Goal: Task Accomplishment & Management: Manage account settings

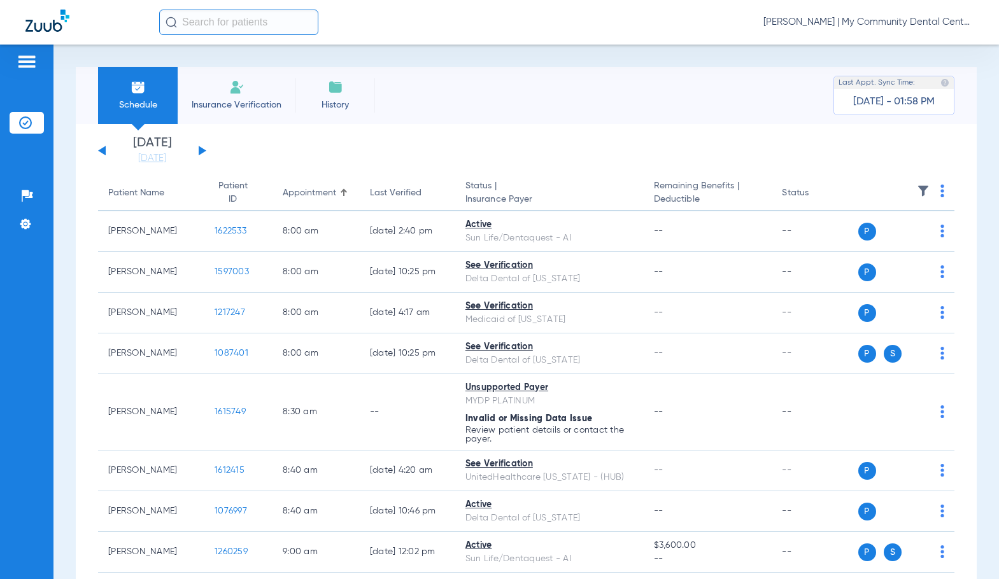
click at [860, 13] on div "[PERSON_NAME] | My Community Dental Centers" at bounding box center [566, 22] width 814 height 25
click at [134, 160] on link "[DATE]" at bounding box center [152, 158] width 76 height 13
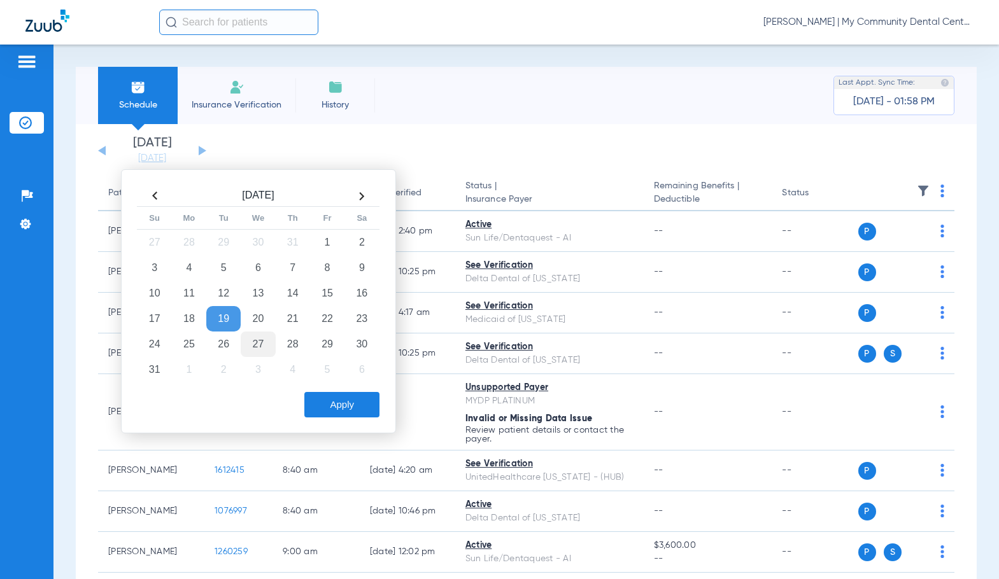
click at [260, 338] on td "27" at bounding box center [258, 344] width 34 height 25
click at [362, 407] on button "Apply" at bounding box center [341, 404] width 75 height 25
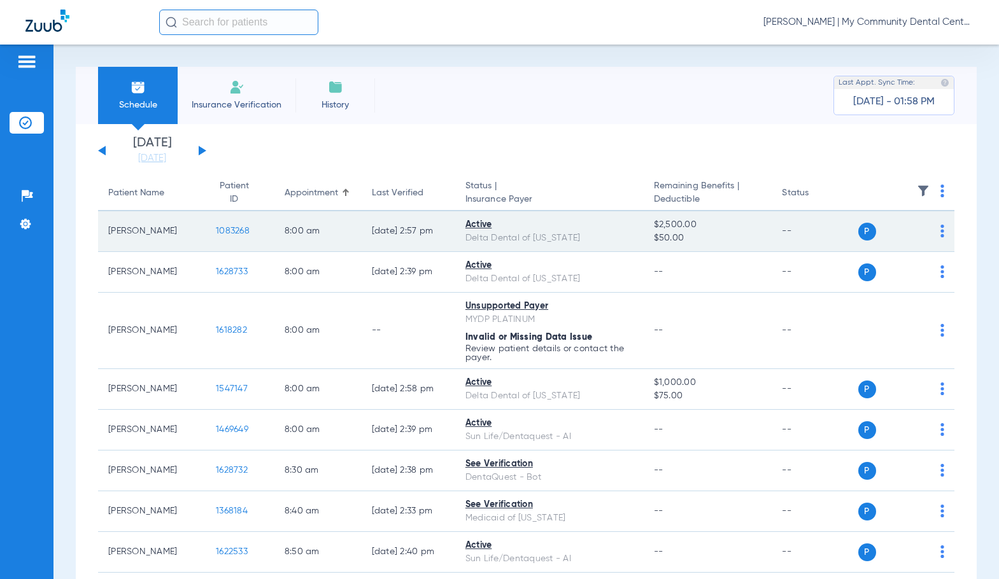
click at [227, 227] on span "1083268" at bounding box center [233, 231] width 34 height 9
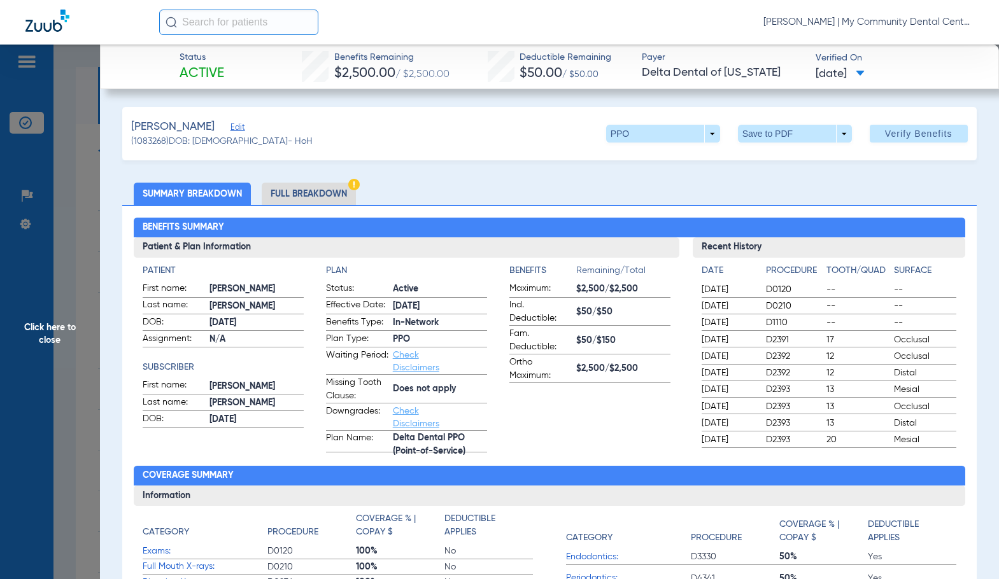
click at [330, 199] on li "Full Breakdown" at bounding box center [309, 194] width 94 height 22
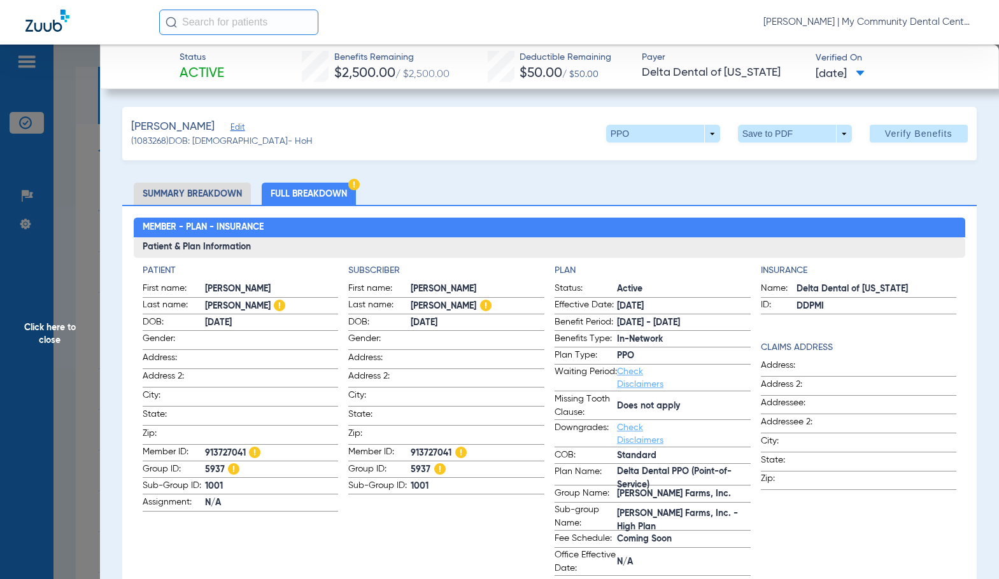
click at [35, 321] on span "Click here to close" at bounding box center [50, 334] width 100 height 579
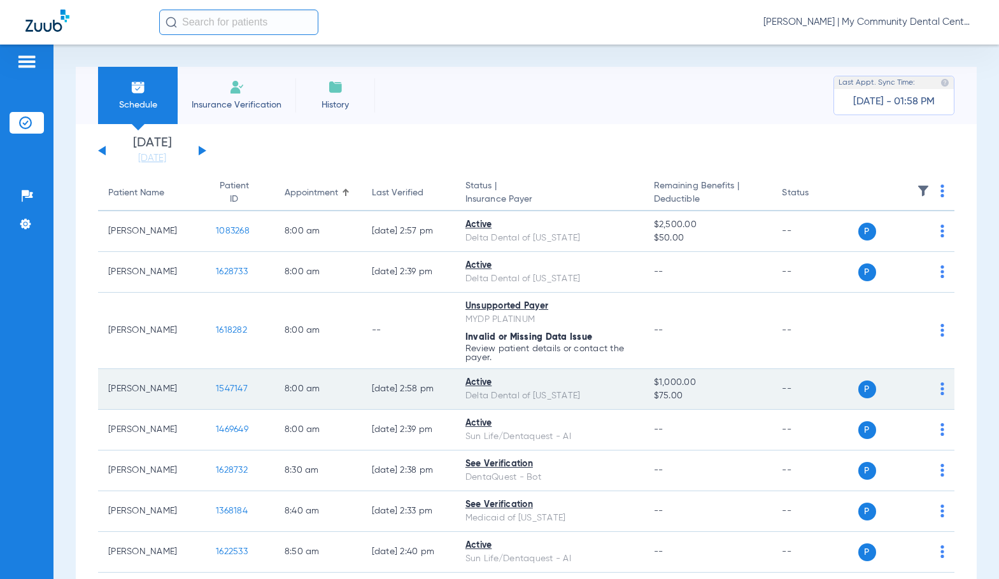
click at [221, 391] on span "1547147" at bounding box center [232, 388] width 32 height 9
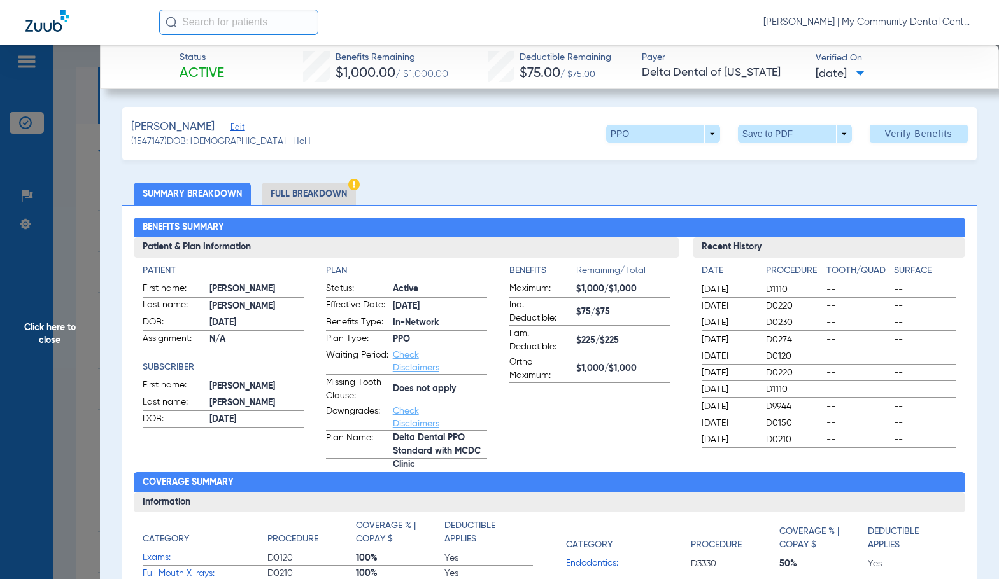
click at [338, 193] on li "Full Breakdown" at bounding box center [309, 194] width 94 height 22
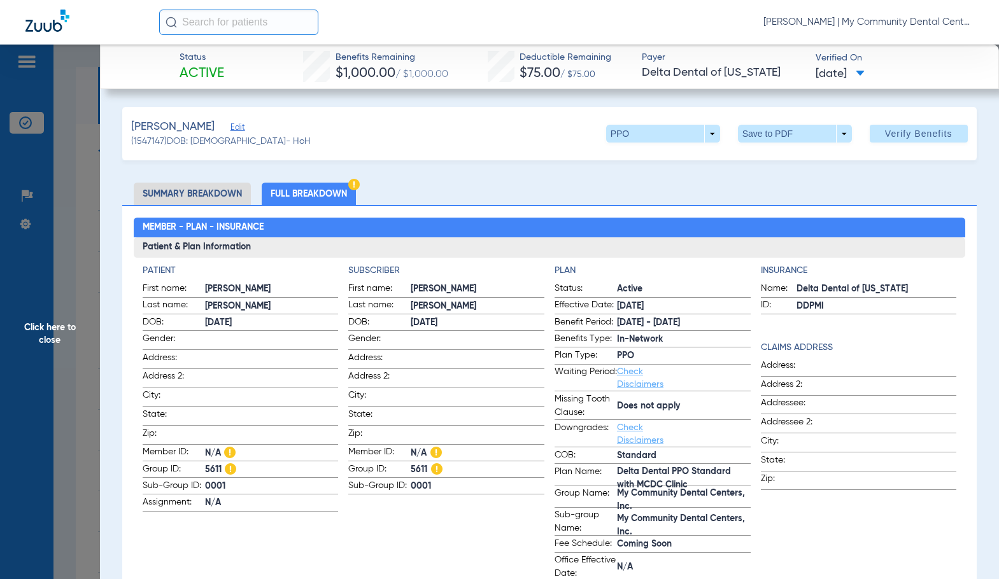
drag, startPoint x: 56, startPoint y: 354, endPoint x: 641, endPoint y: 351, distance: 584.9
click at [56, 354] on span "Click here to close" at bounding box center [50, 334] width 100 height 579
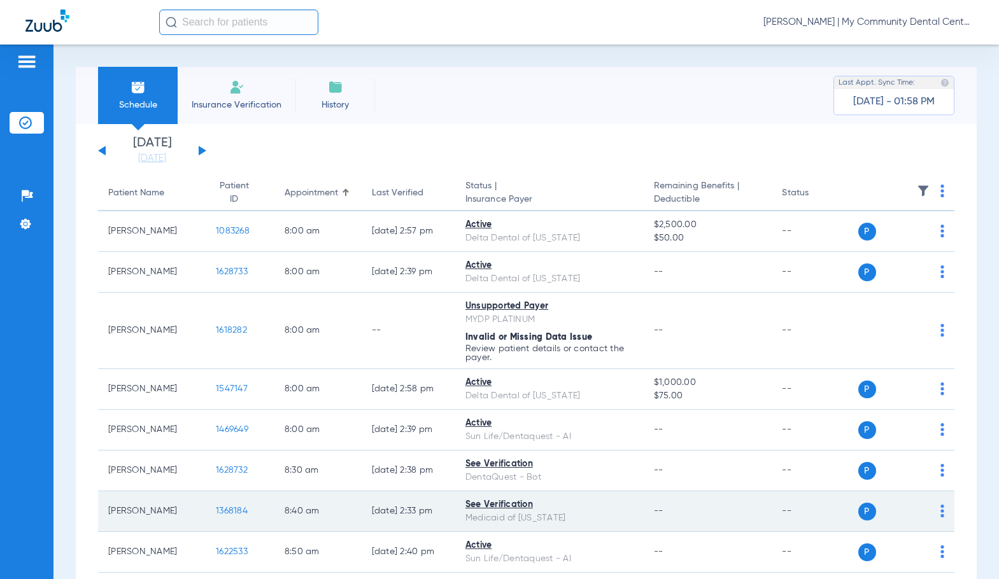
click at [222, 510] on span "1368184" at bounding box center [232, 511] width 32 height 9
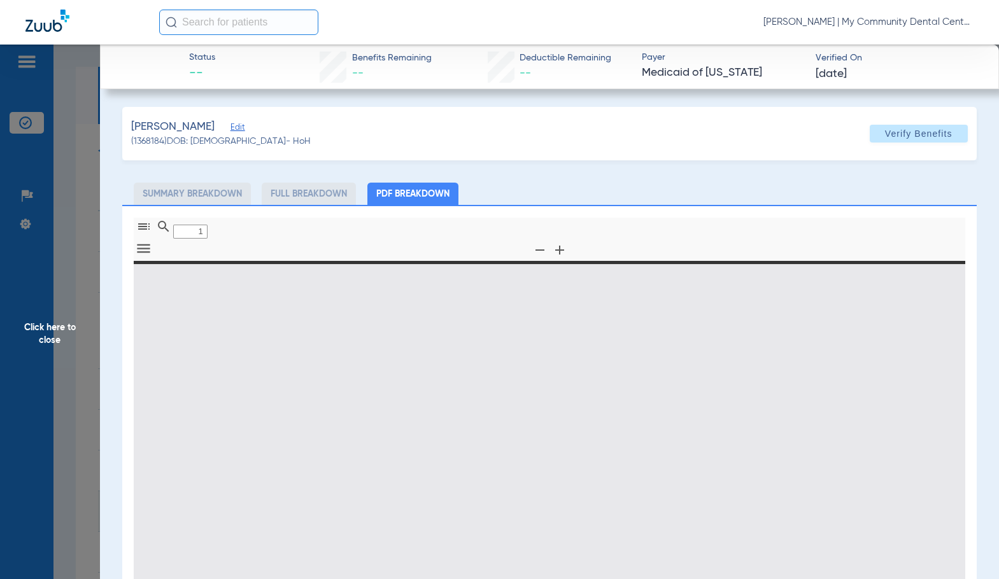
type input "0"
select select "page-width"
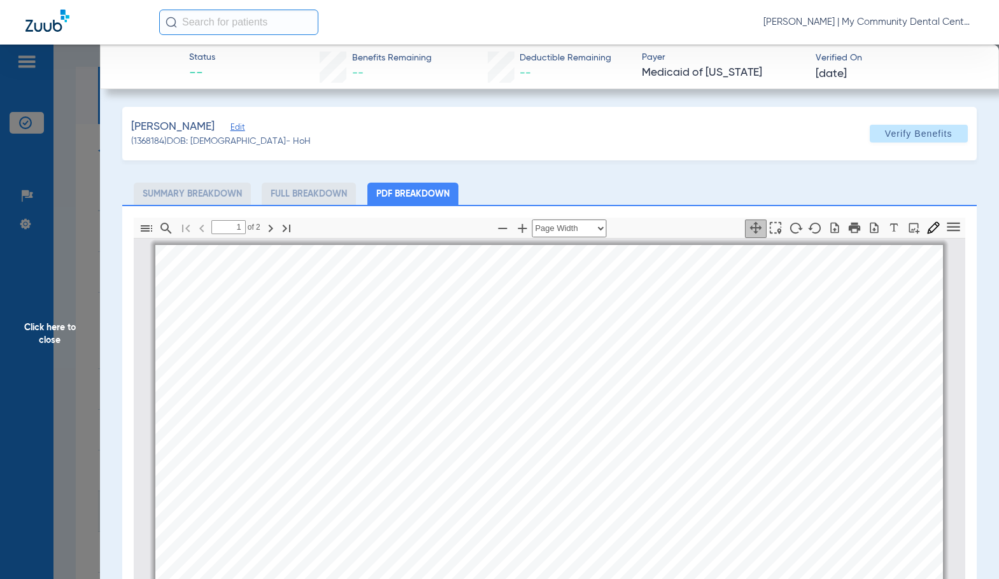
scroll to position [6, 0]
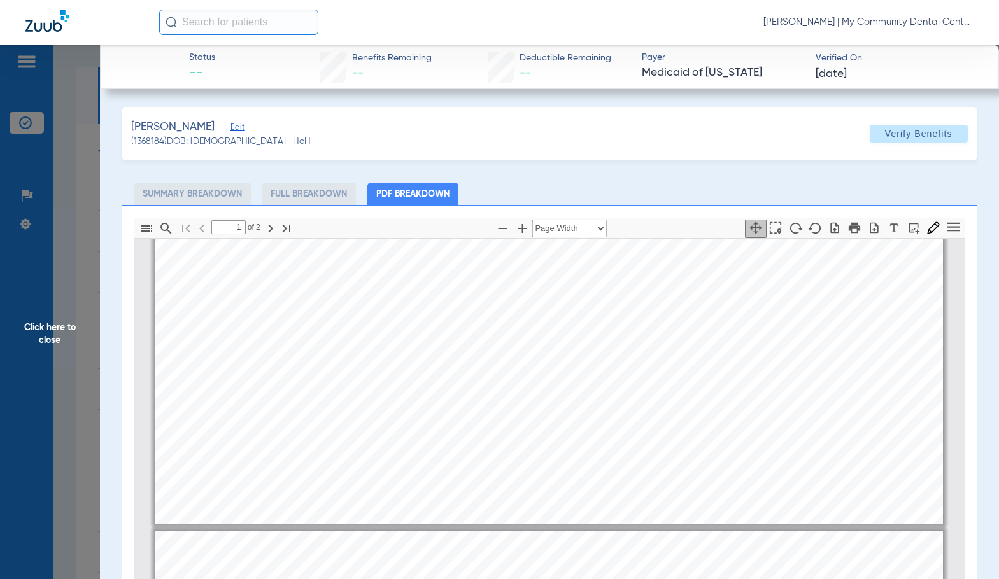
type input "2"
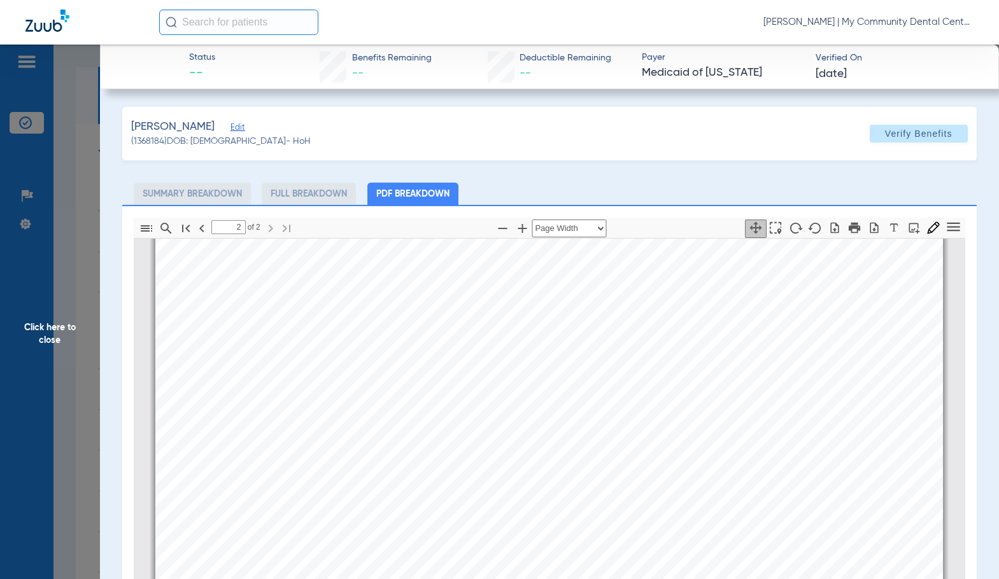
scroll to position [1406, 0]
click at [89, 347] on span "Click here to close" at bounding box center [50, 334] width 100 height 579
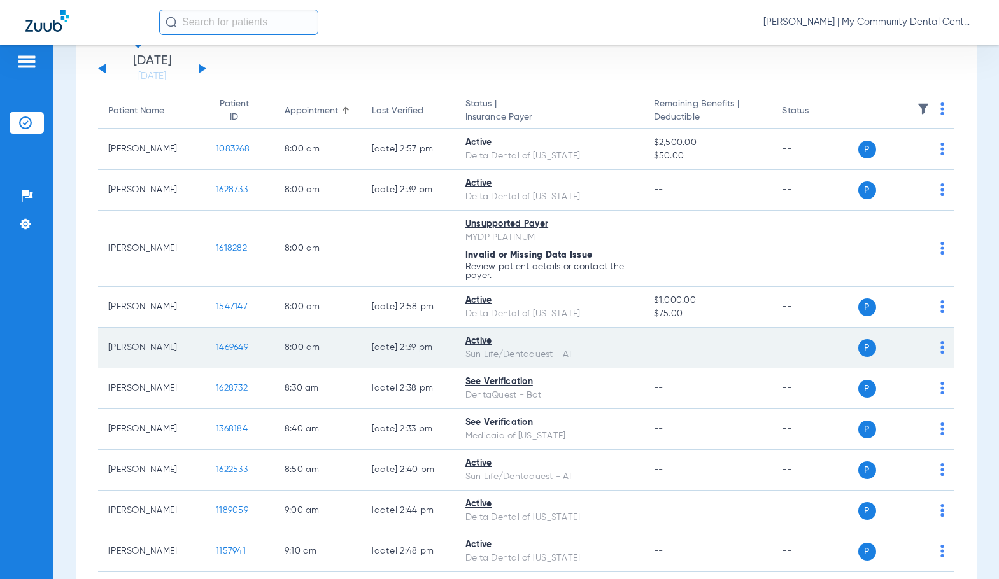
scroll to position [445, 0]
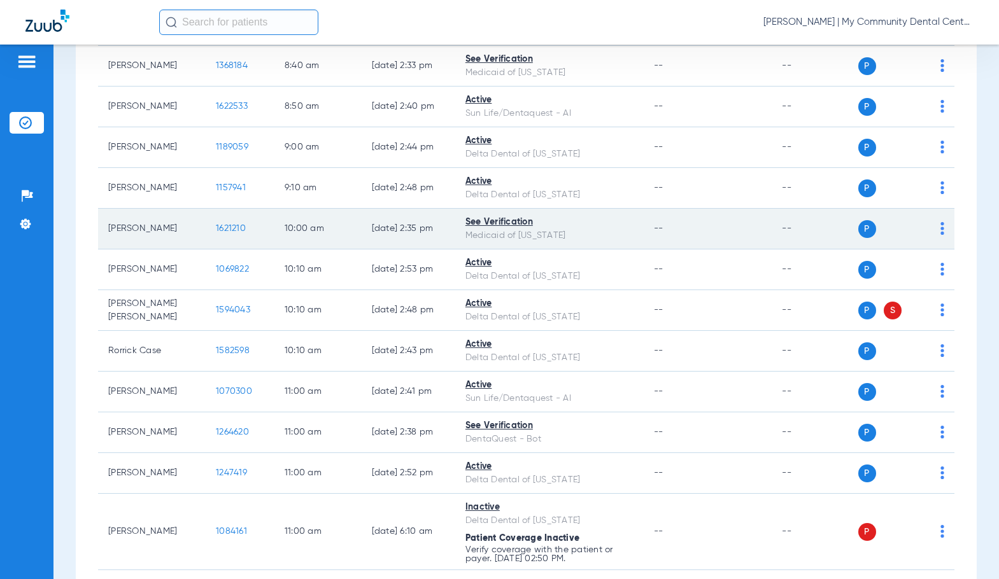
click at [216, 227] on span "1621210" at bounding box center [231, 228] width 30 height 9
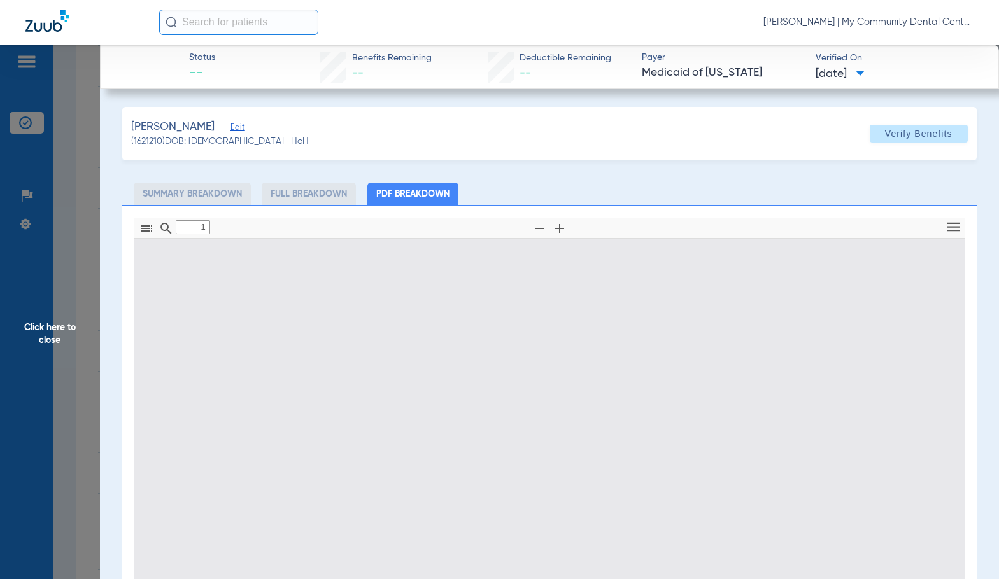
type input "0"
select select "page-width"
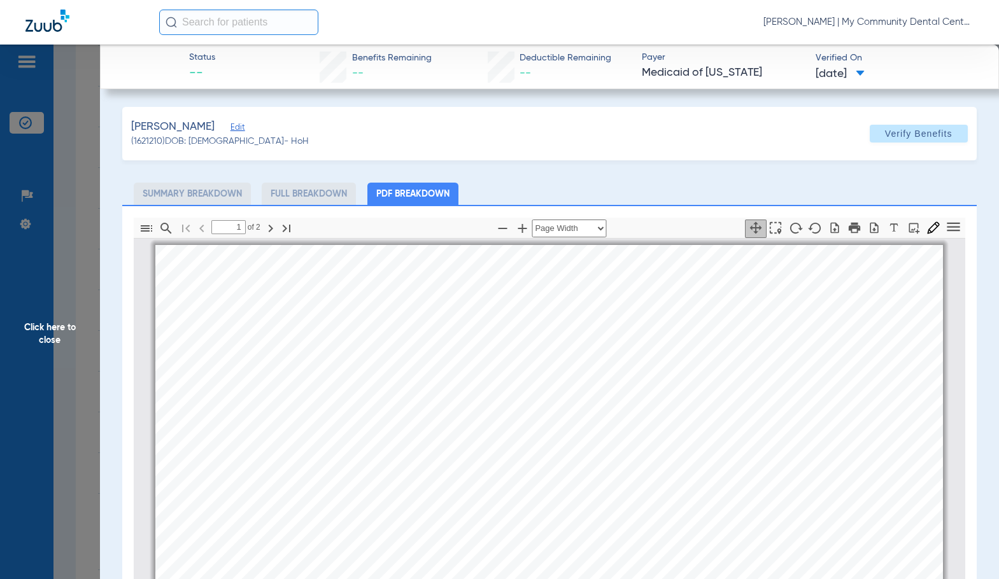
scroll to position [6, 0]
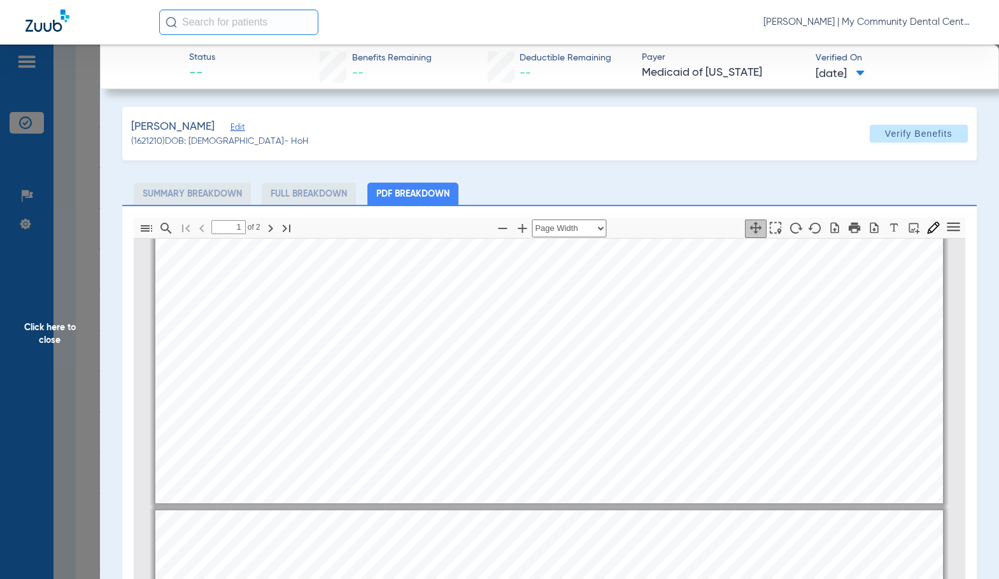
type input "2"
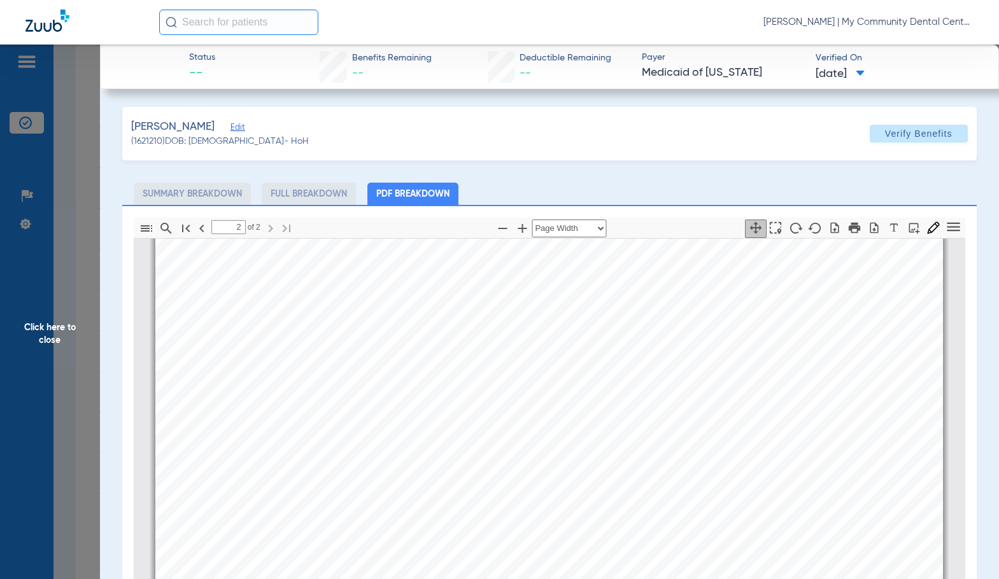
scroll to position [1152, 0]
click at [78, 314] on span "Click here to close" at bounding box center [50, 334] width 100 height 579
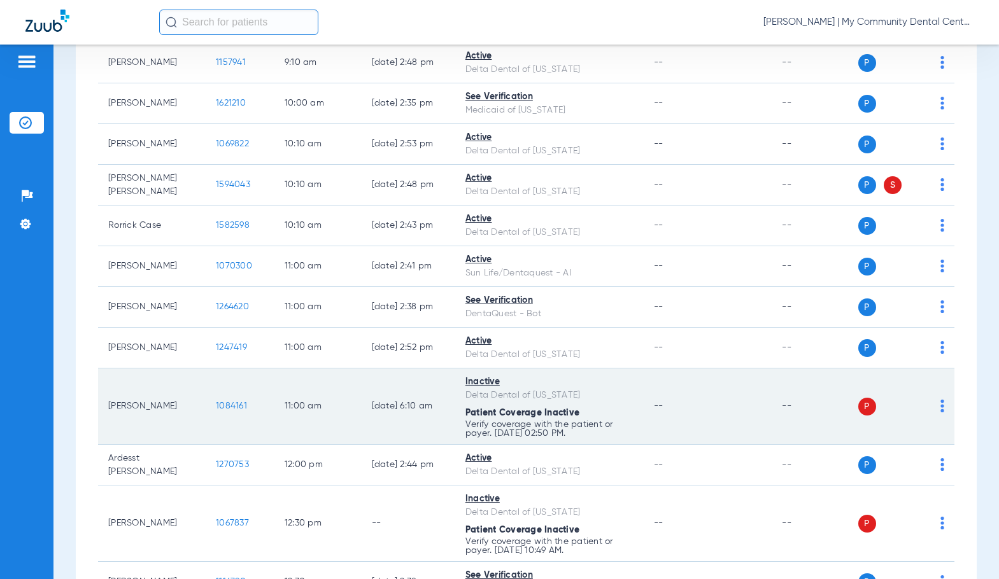
scroll to position [700, 0]
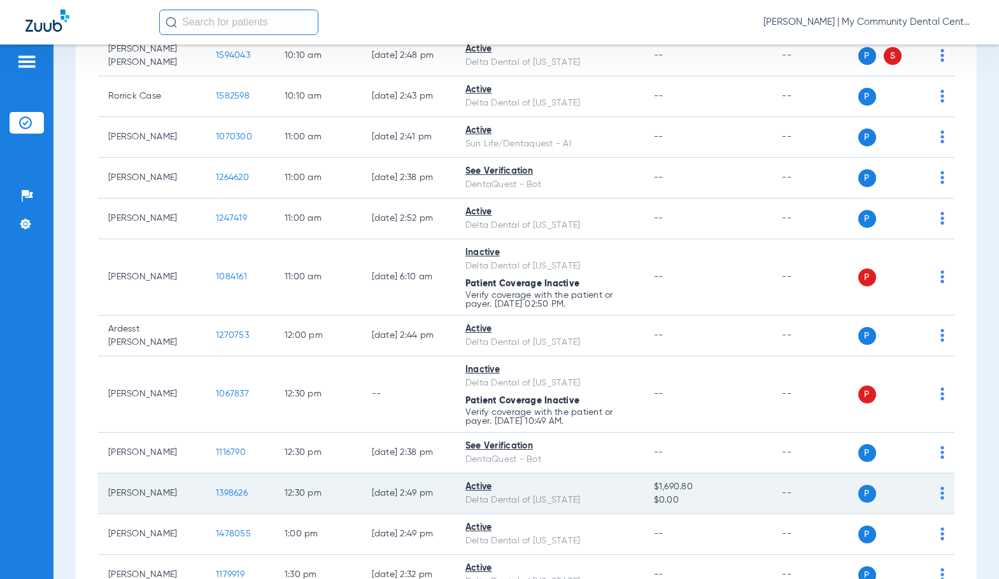
click at [222, 491] on span "1398626" at bounding box center [232, 493] width 32 height 9
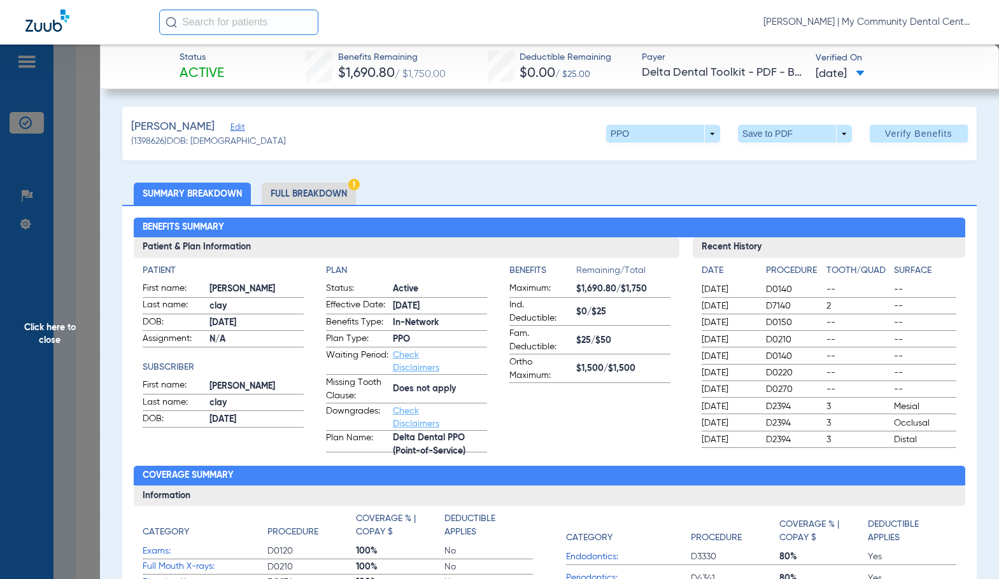
click at [335, 193] on li "Full Breakdown" at bounding box center [309, 194] width 94 height 22
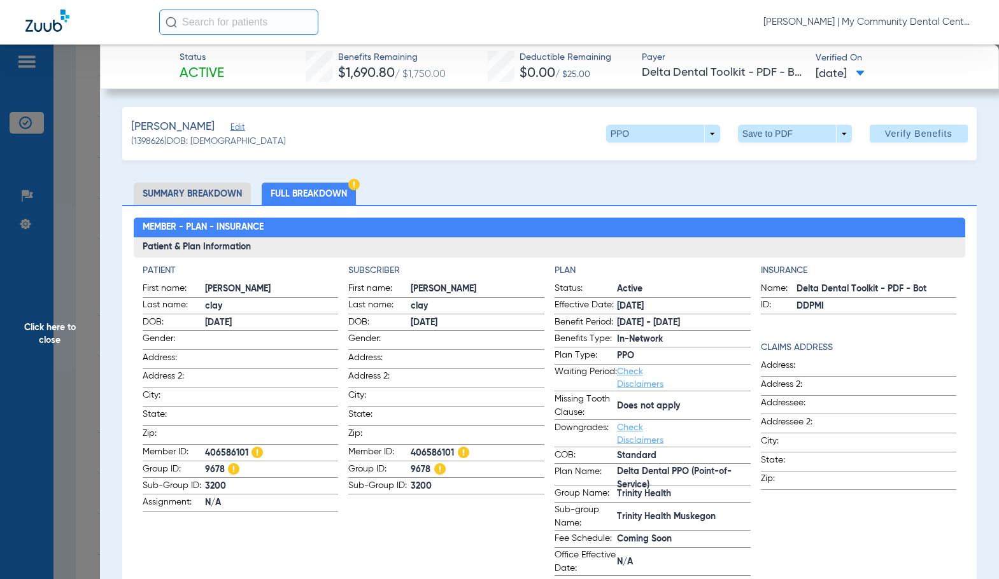
click at [433, 370] on span at bounding box center [477, 376] width 134 height 13
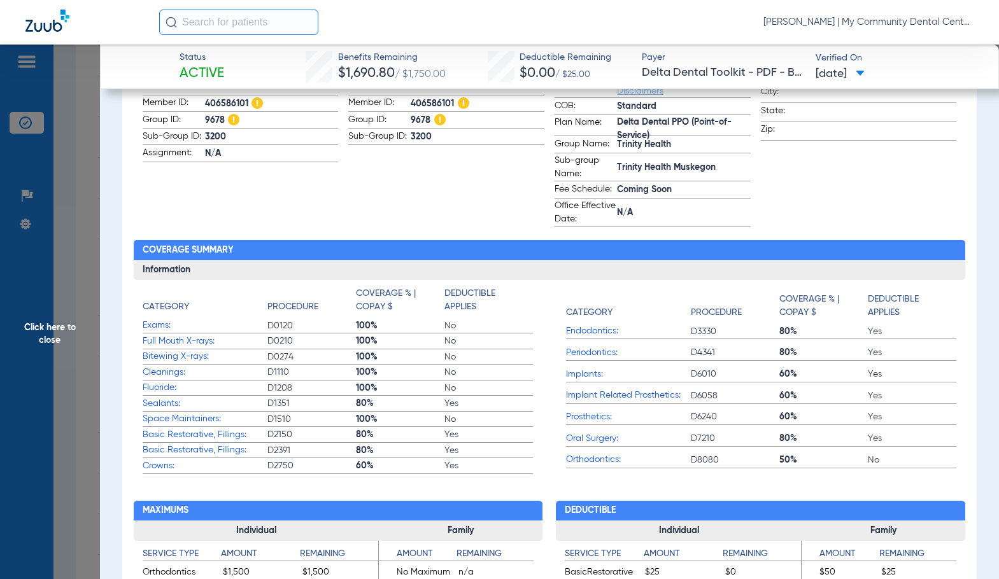
scroll to position [64, 0]
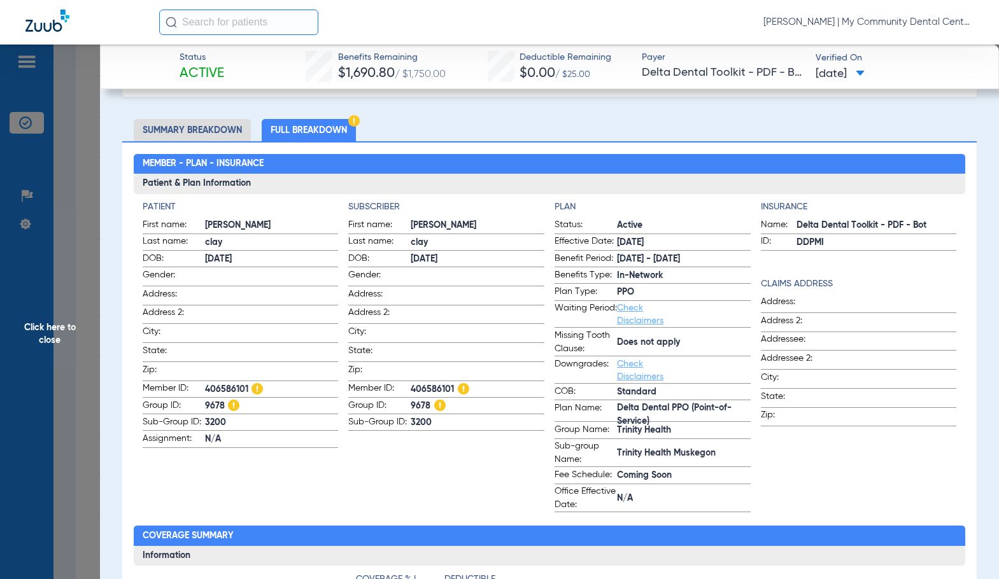
drag, startPoint x: 88, startPoint y: 341, endPoint x: 211, endPoint y: 409, distance: 140.1
click at [88, 341] on span "Click here to close" at bounding box center [50, 334] width 100 height 579
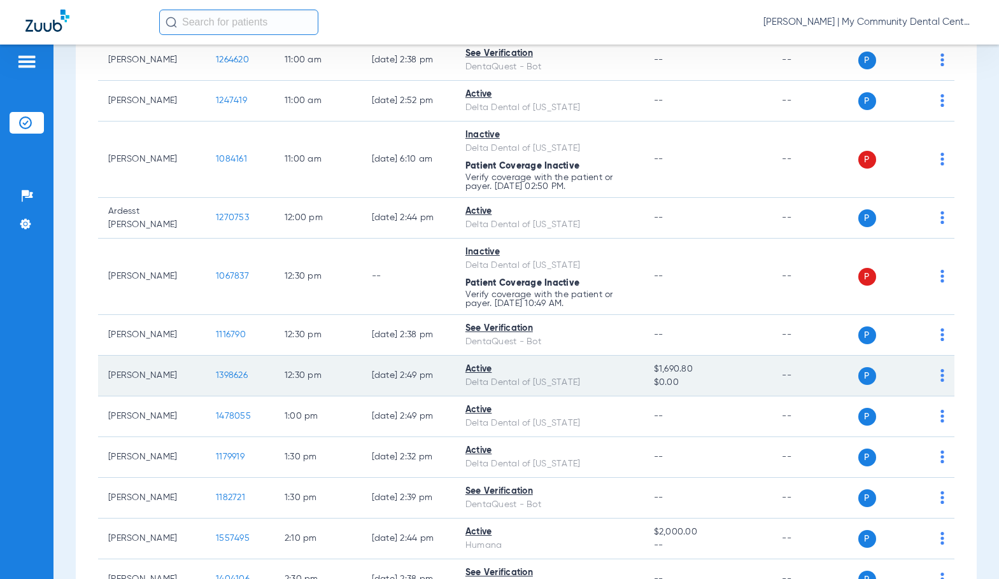
scroll to position [891, 0]
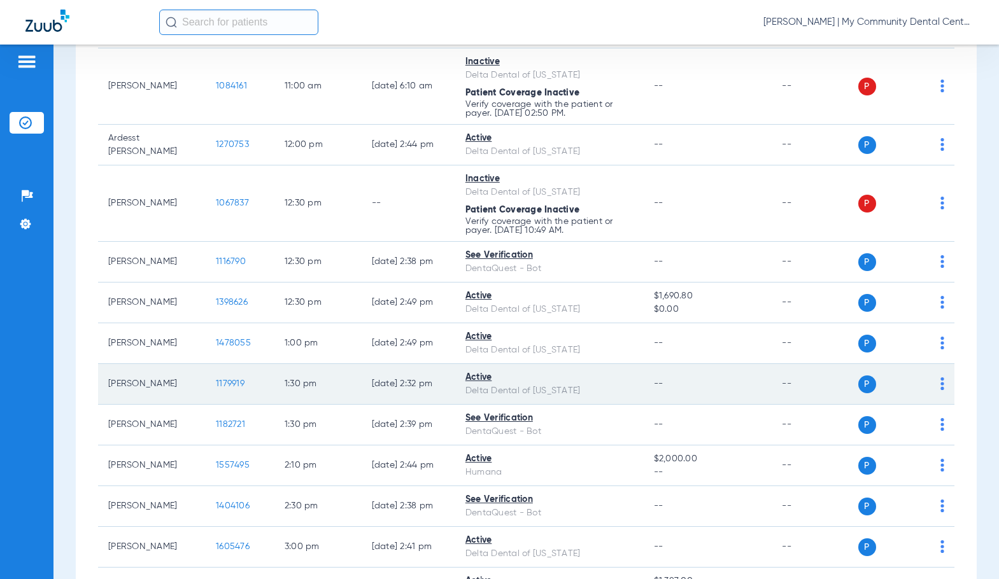
click at [225, 380] on span "1179919" at bounding box center [230, 383] width 29 height 9
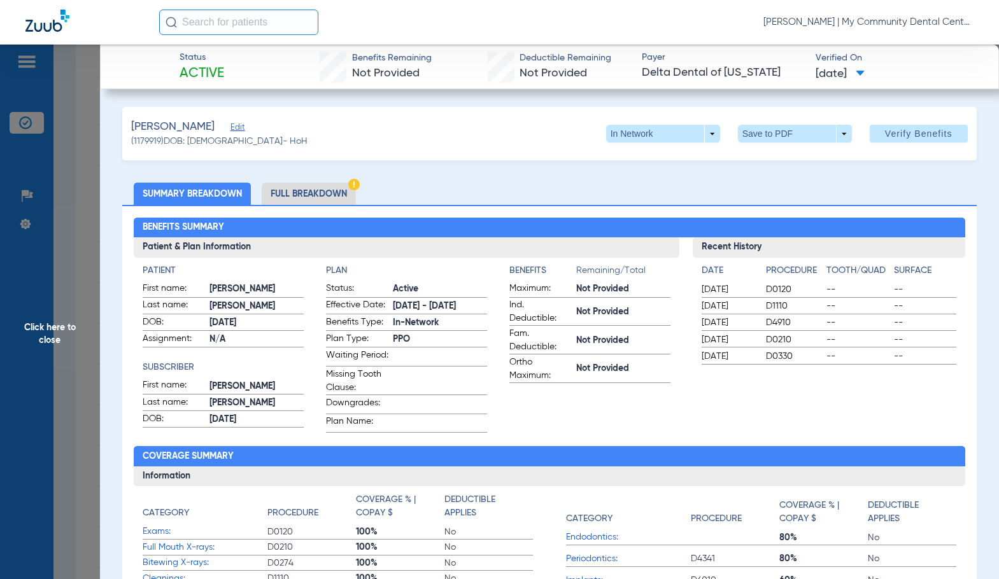
click at [323, 191] on li "Full Breakdown" at bounding box center [309, 194] width 94 height 22
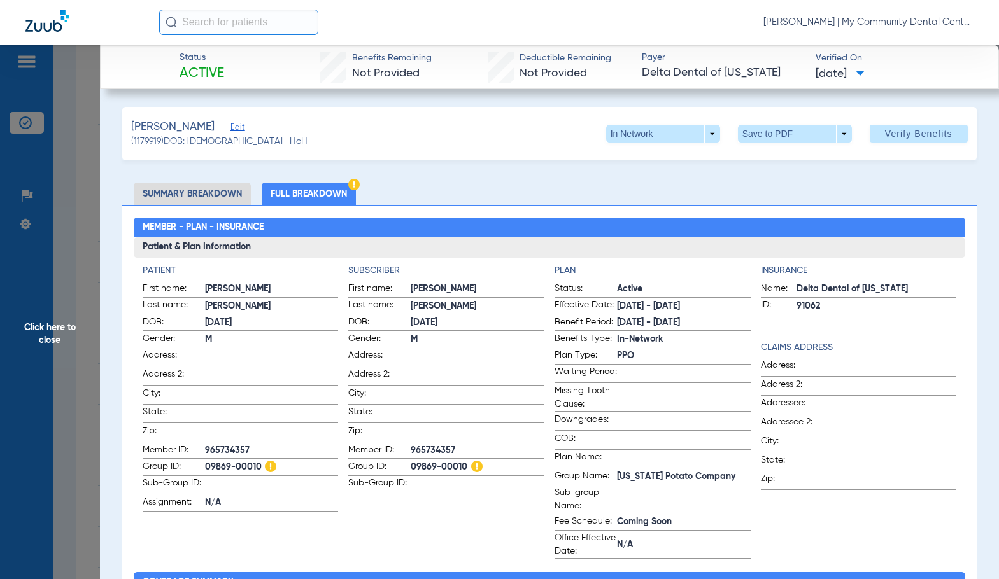
click at [440, 389] on span at bounding box center [477, 393] width 134 height 13
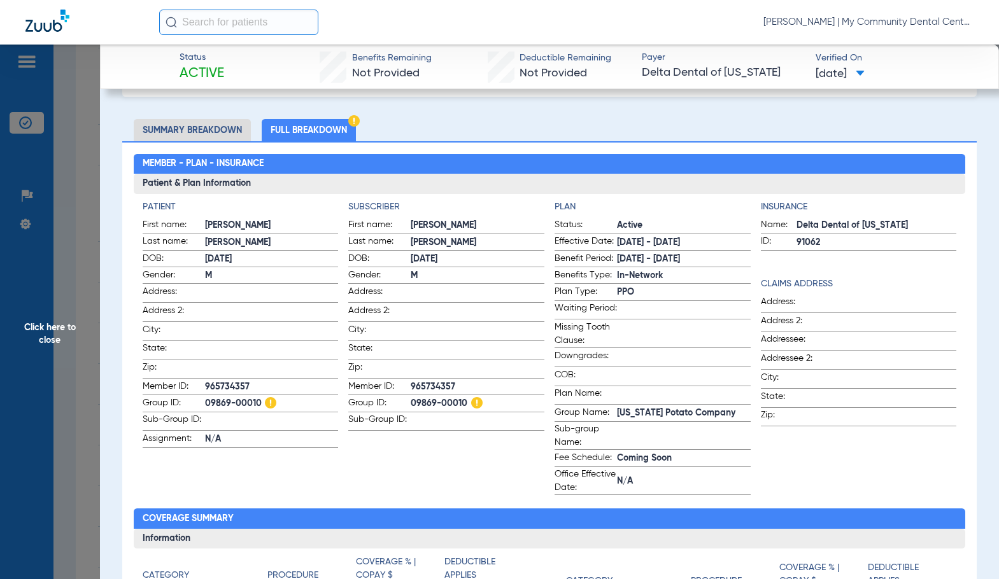
scroll to position [0, 0]
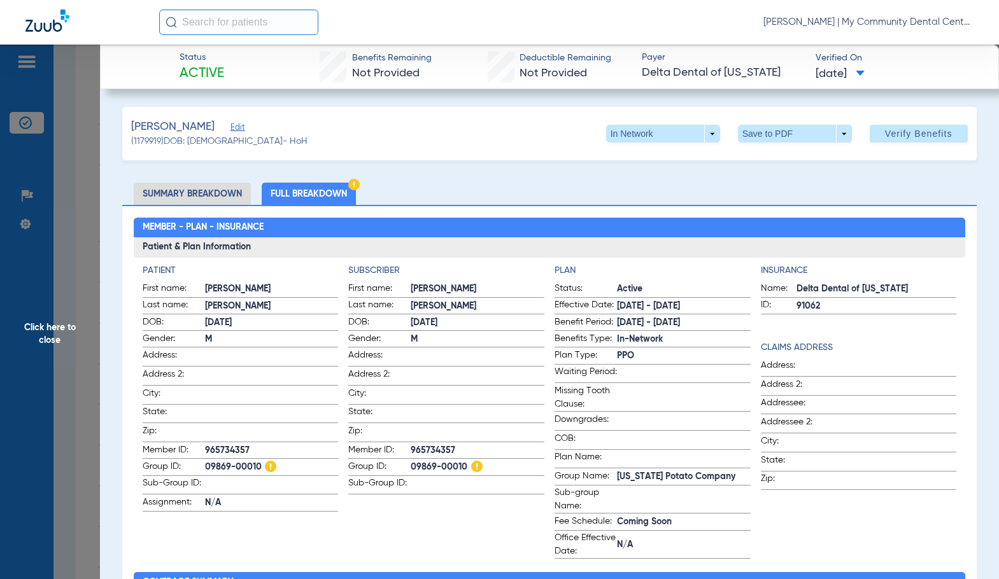
click at [55, 367] on span "Click here to close" at bounding box center [50, 334] width 100 height 579
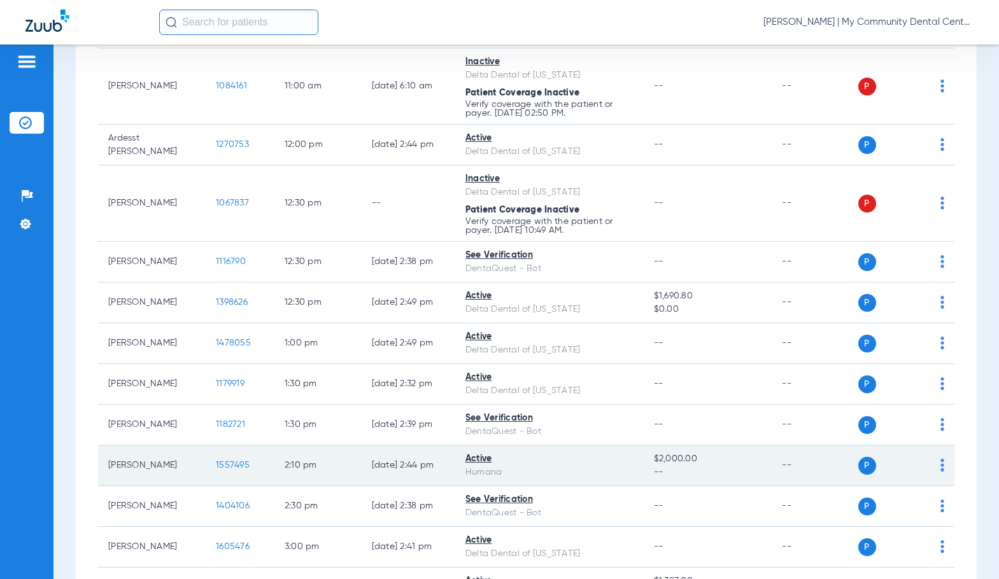
click at [223, 463] on span "1557495" at bounding box center [233, 465] width 34 height 9
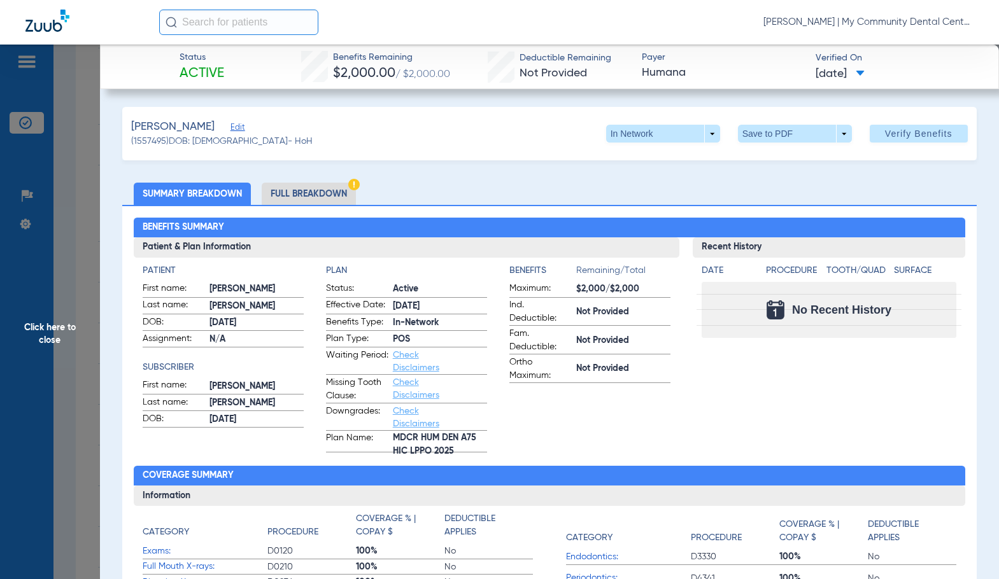
click at [340, 198] on li "Full Breakdown" at bounding box center [309, 194] width 94 height 22
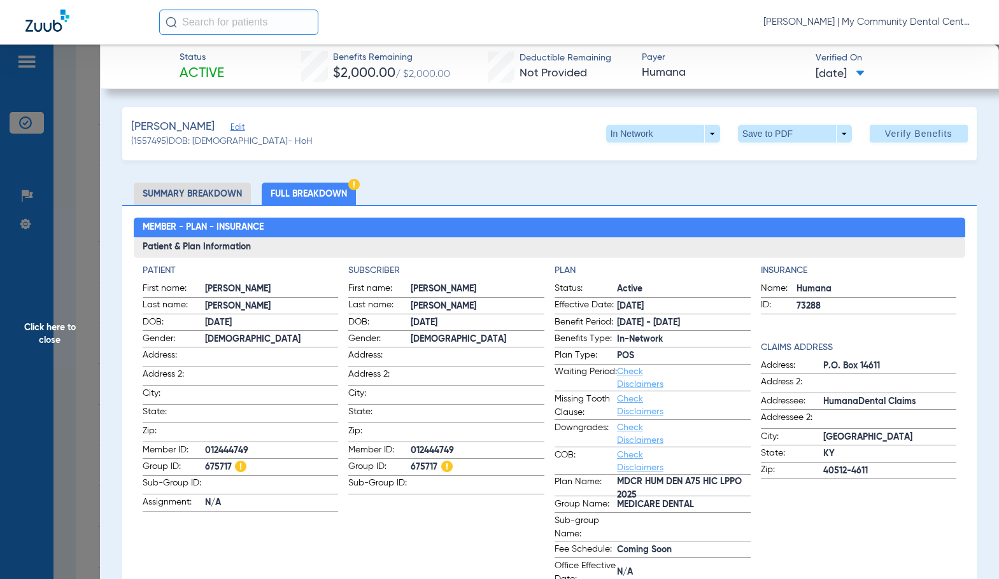
click at [401, 351] on span "Address:" at bounding box center [379, 357] width 62 height 17
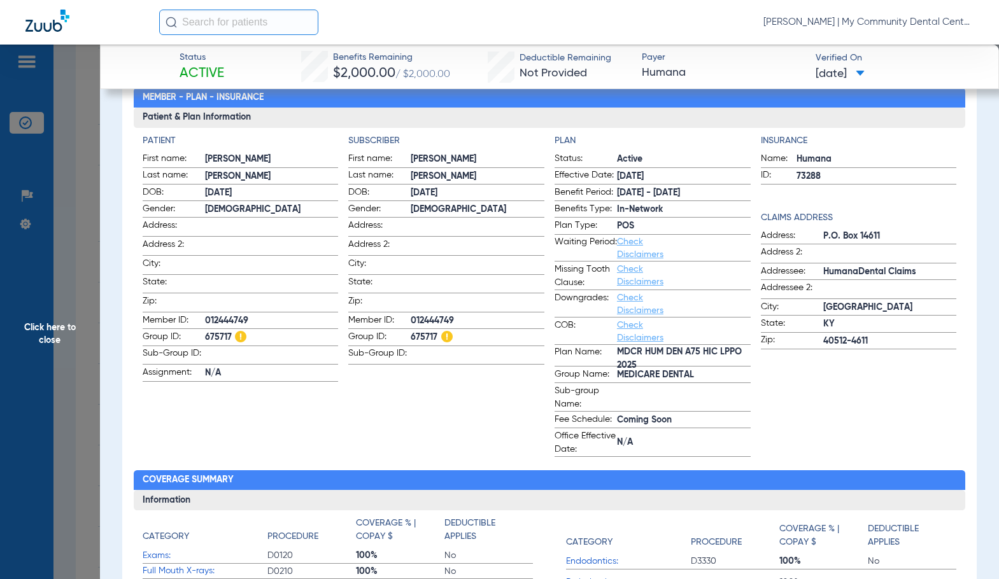
scroll to position [64, 0]
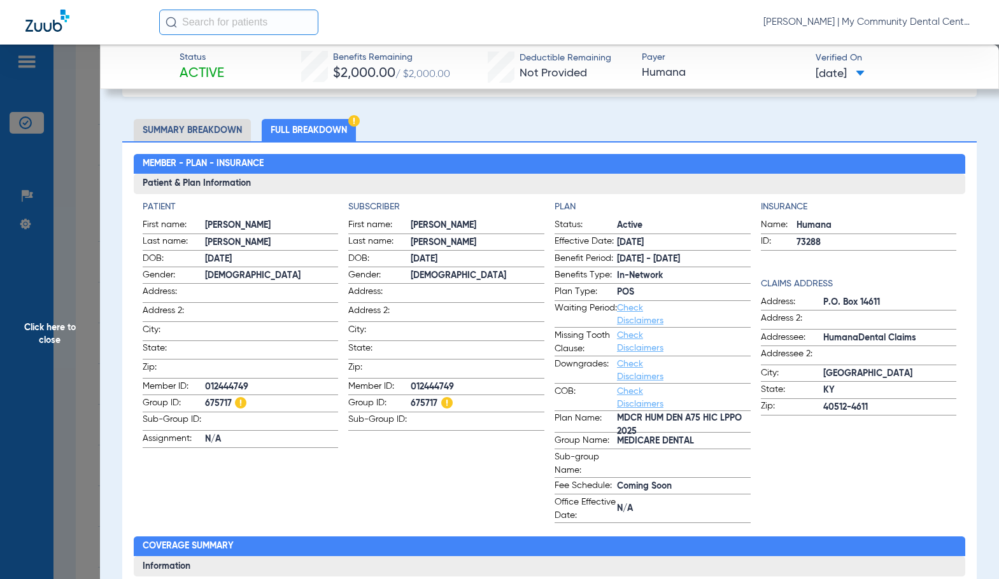
click at [440, 382] on span "012444749" at bounding box center [477, 387] width 134 height 13
copy span "012444749"
drag, startPoint x: 50, startPoint y: 327, endPoint x: 353, endPoint y: 371, distance: 306.1
click at [50, 327] on span "Click here to close" at bounding box center [50, 334] width 100 height 579
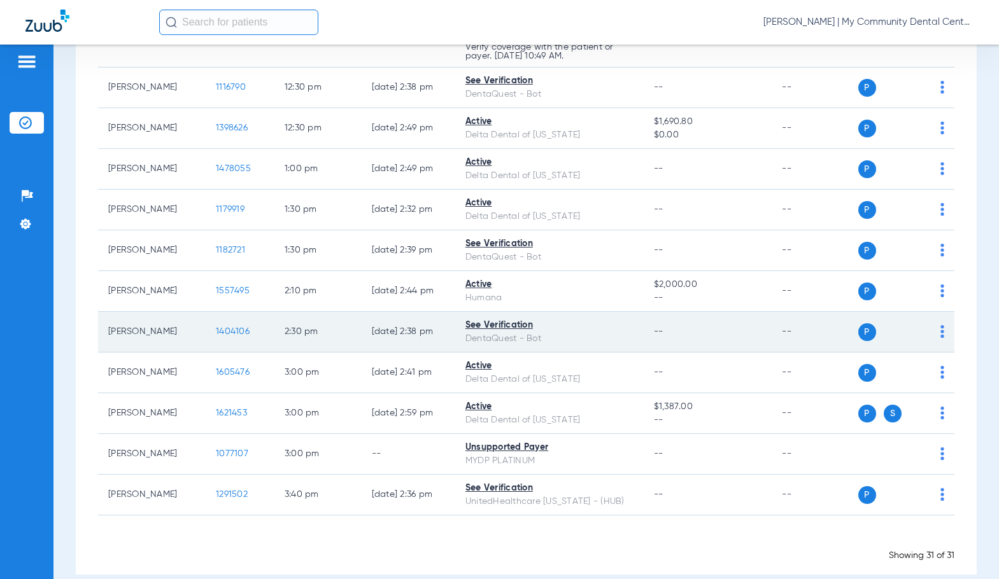
scroll to position [1083, 0]
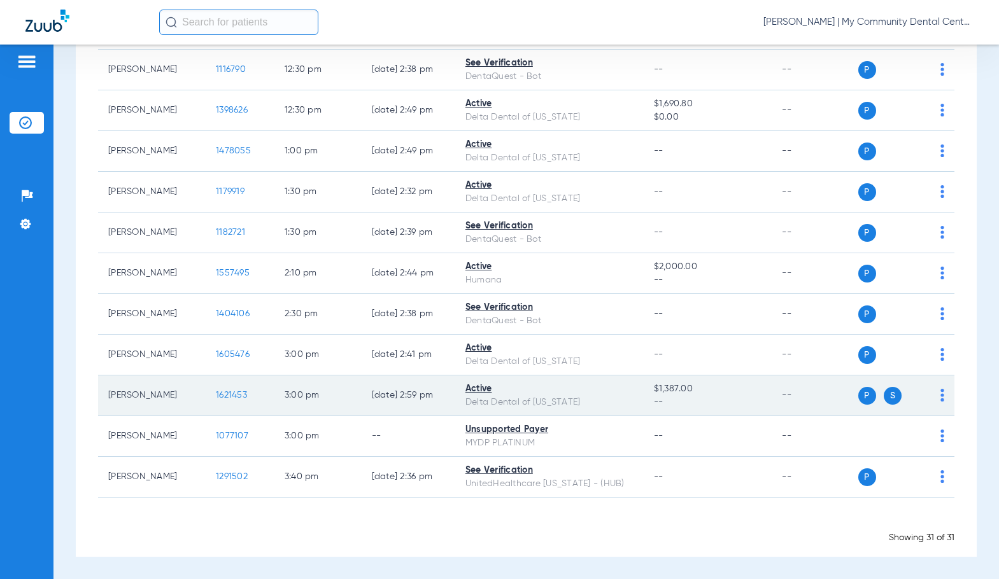
click at [224, 395] on span "1621453" at bounding box center [231, 395] width 31 height 9
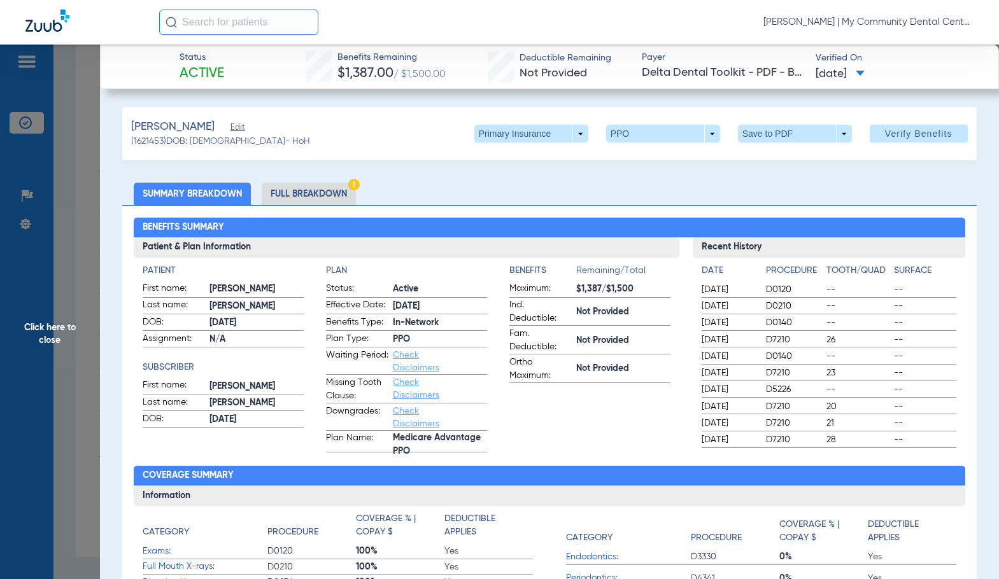
click at [320, 195] on li "Full Breakdown" at bounding box center [309, 194] width 94 height 22
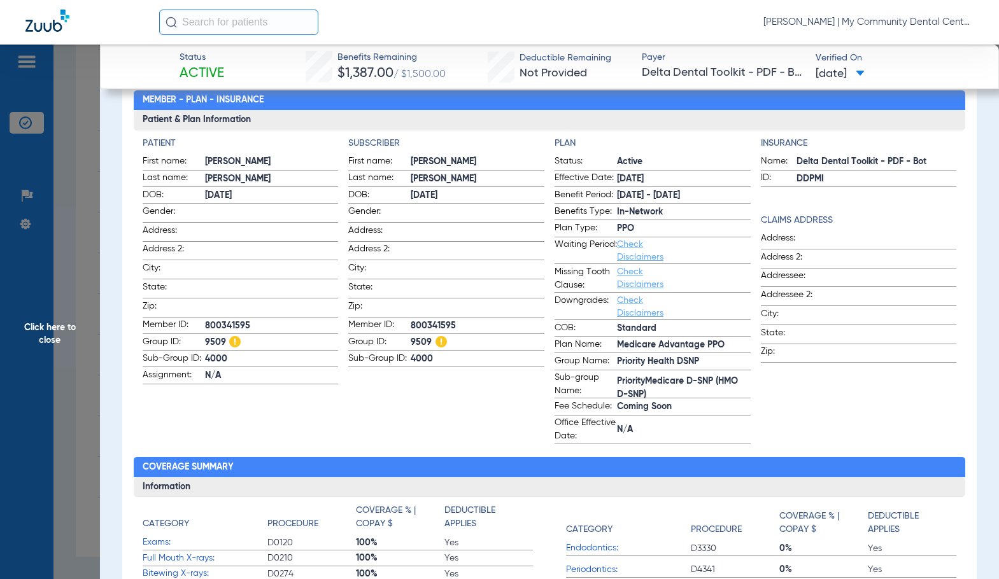
scroll to position [0, 0]
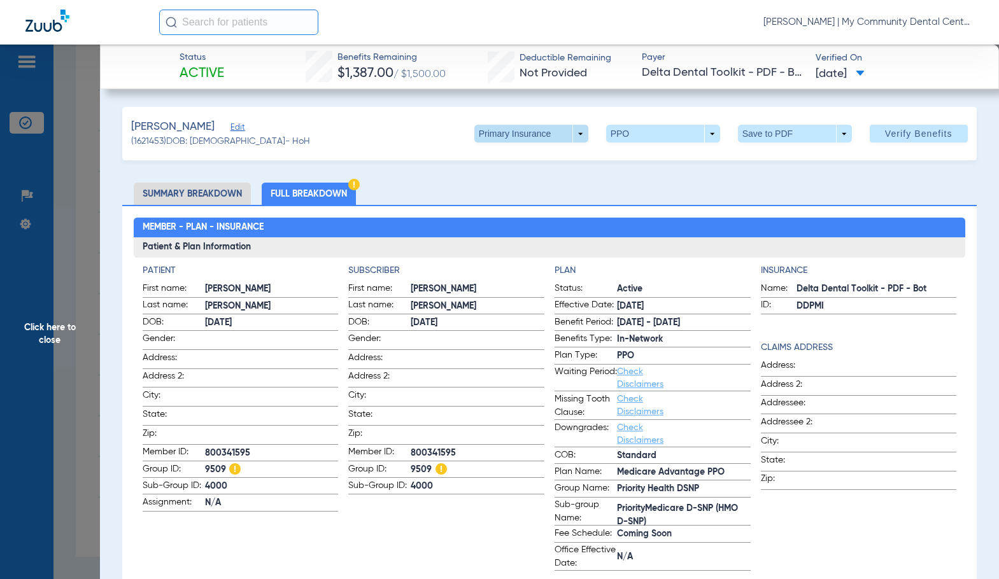
click at [547, 129] on span at bounding box center [531, 134] width 114 height 18
click at [503, 190] on button "Secondary Insurance" at bounding box center [517, 184] width 104 height 25
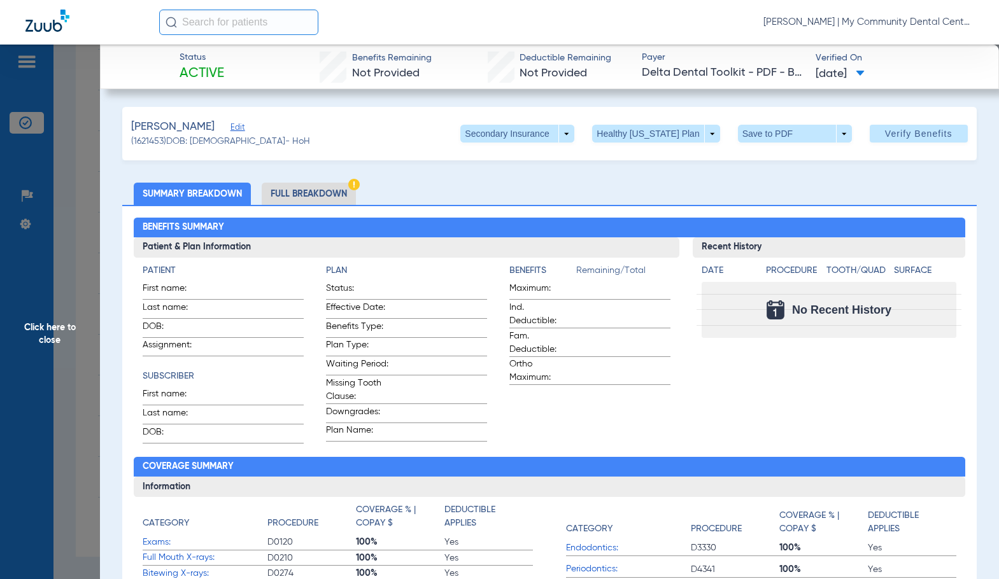
click at [339, 188] on li "Full Breakdown" at bounding box center [309, 194] width 94 height 22
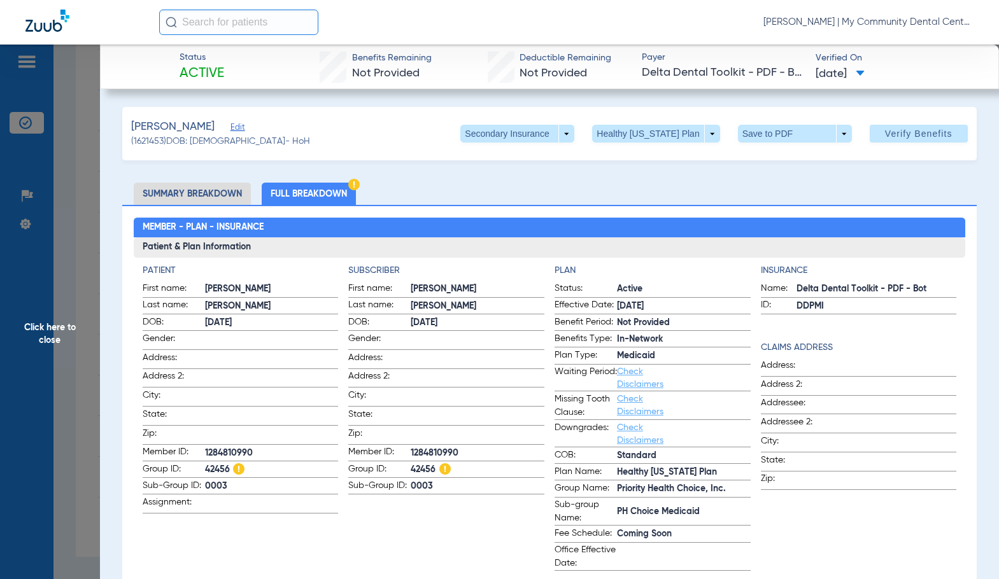
click at [70, 298] on span "Click here to close" at bounding box center [50, 334] width 100 height 579
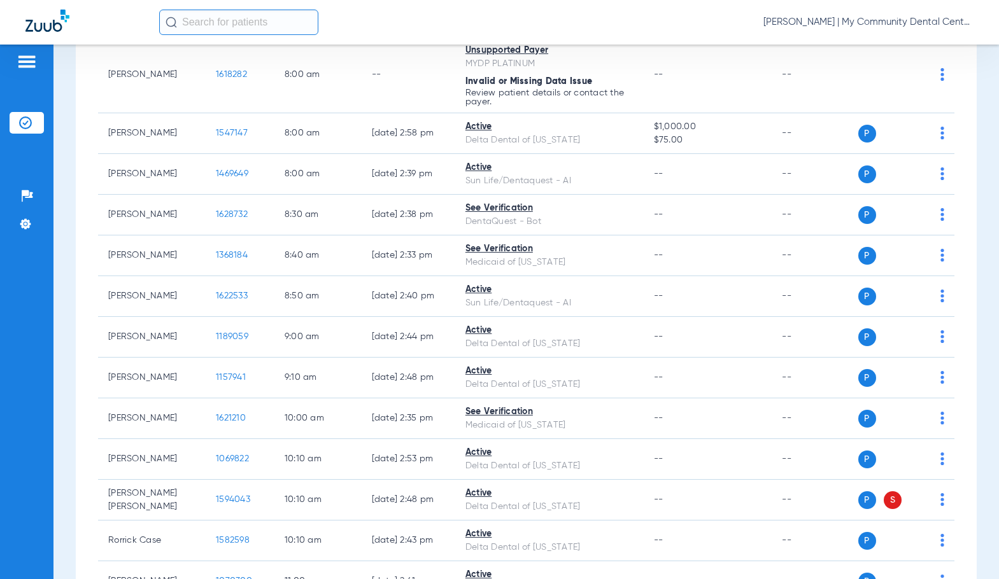
scroll to position [1, 0]
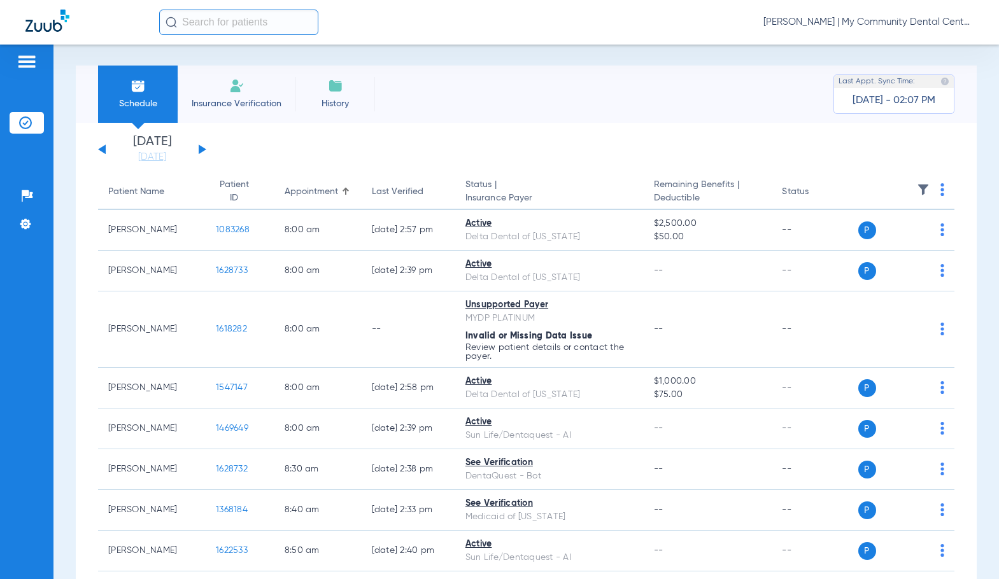
click at [199, 148] on button at bounding box center [203, 149] width 8 height 10
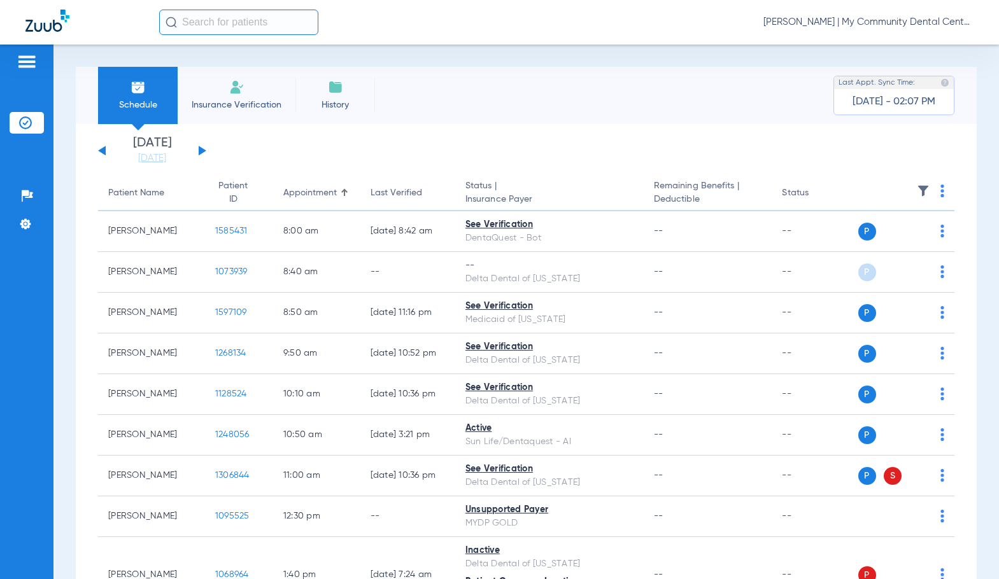
click at [940, 192] on img at bounding box center [942, 191] width 4 height 13
click at [868, 244] on span "Verify All" at bounding box center [884, 241] width 80 height 9
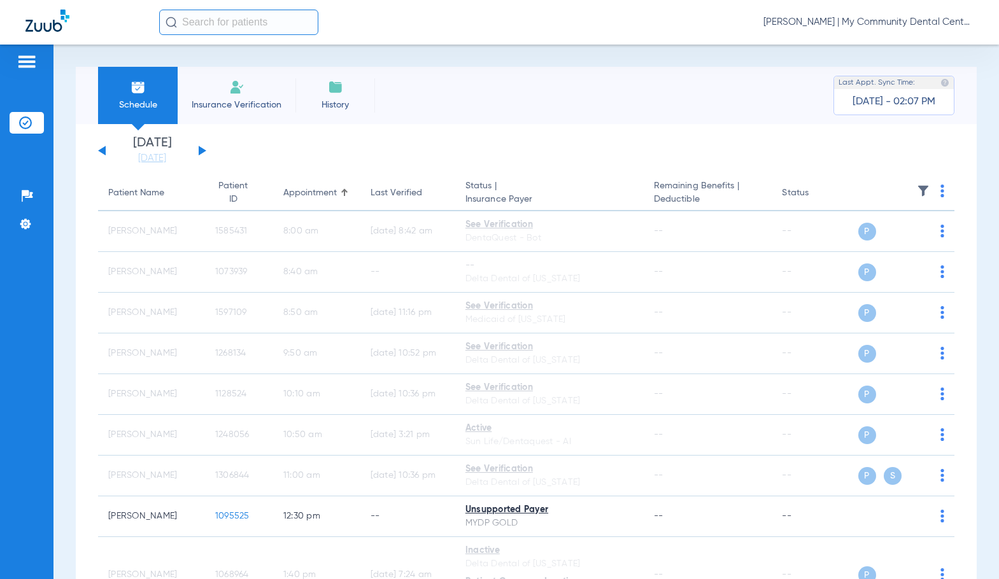
click at [865, 20] on span "[PERSON_NAME] | My Community Dental Centers" at bounding box center [868, 22] width 210 height 13
click at [898, 48] on span "Account Selection" at bounding box center [925, 45] width 71 height 9
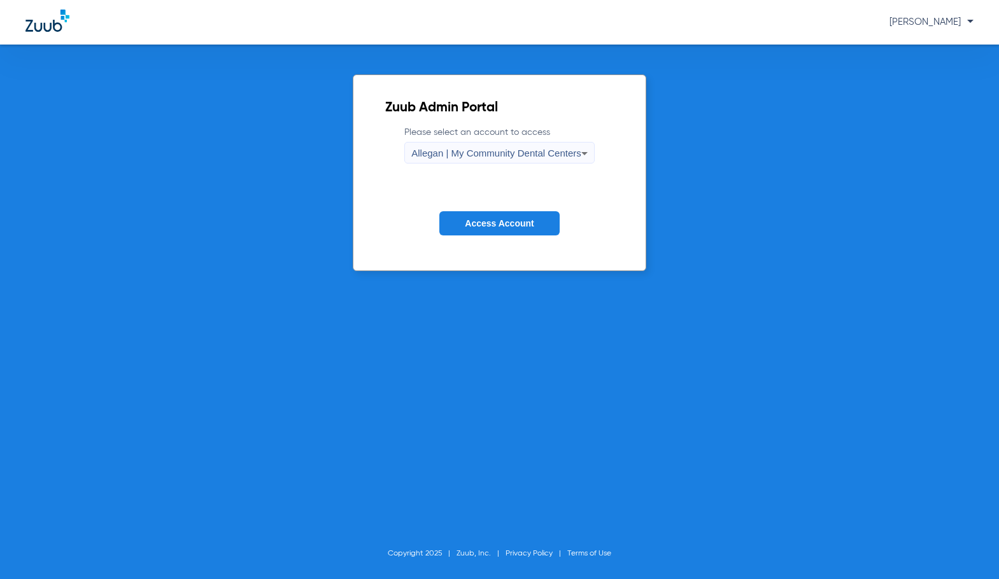
click at [526, 150] on span "Allegan | My Community Dental Centers" at bounding box center [496, 153] width 170 height 11
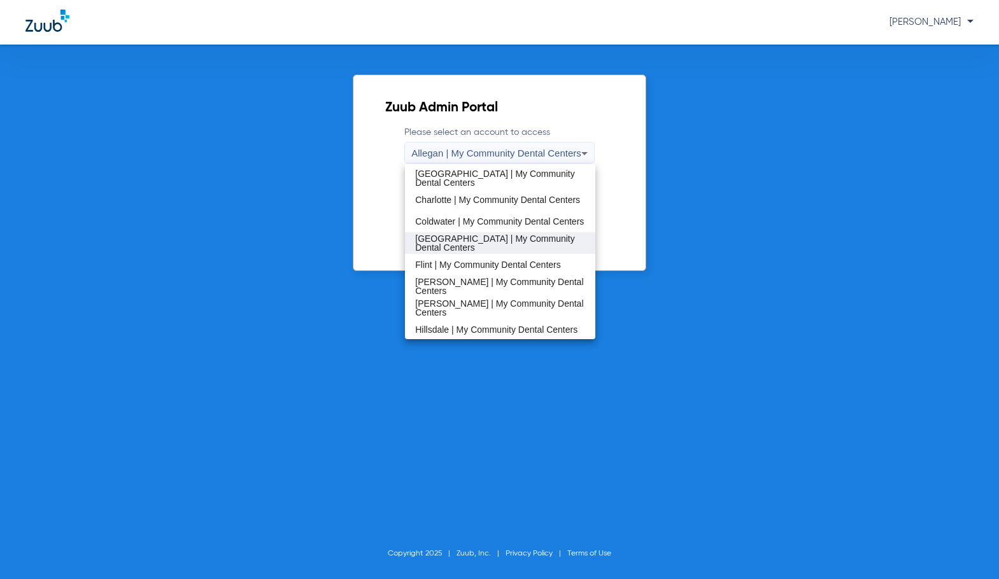
scroll to position [191, 0]
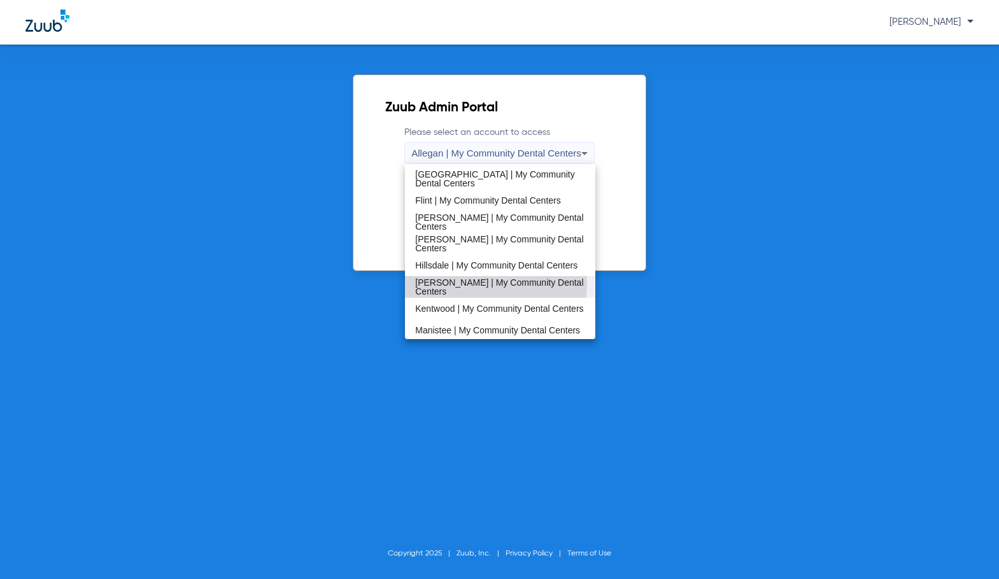
click at [484, 283] on span "[PERSON_NAME] | My Community Dental Centers" at bounding box center [500, 287] width 170 height 18
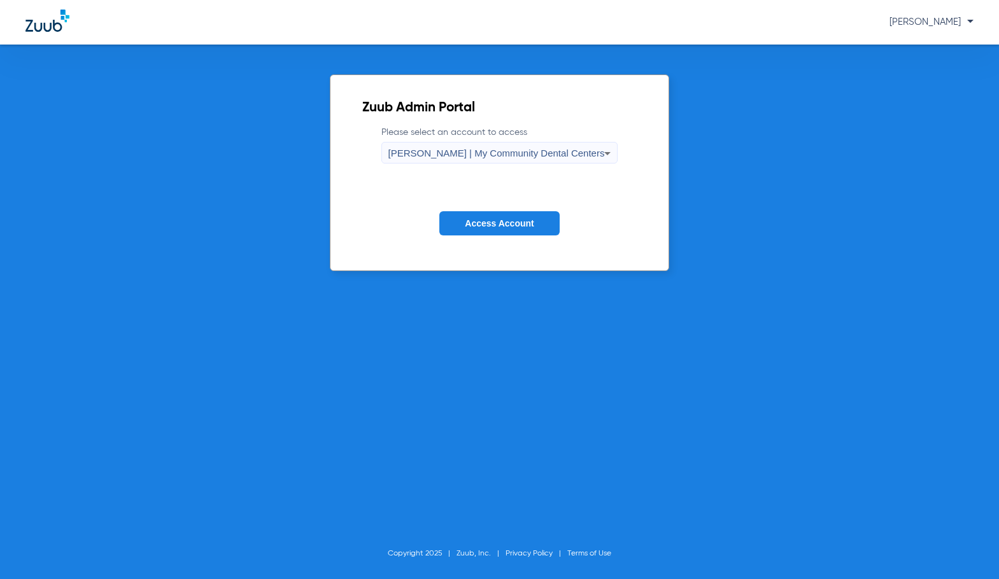
click at [475, 232] on button "Access Account" at bounding box center [499, 223] width 120 height 25
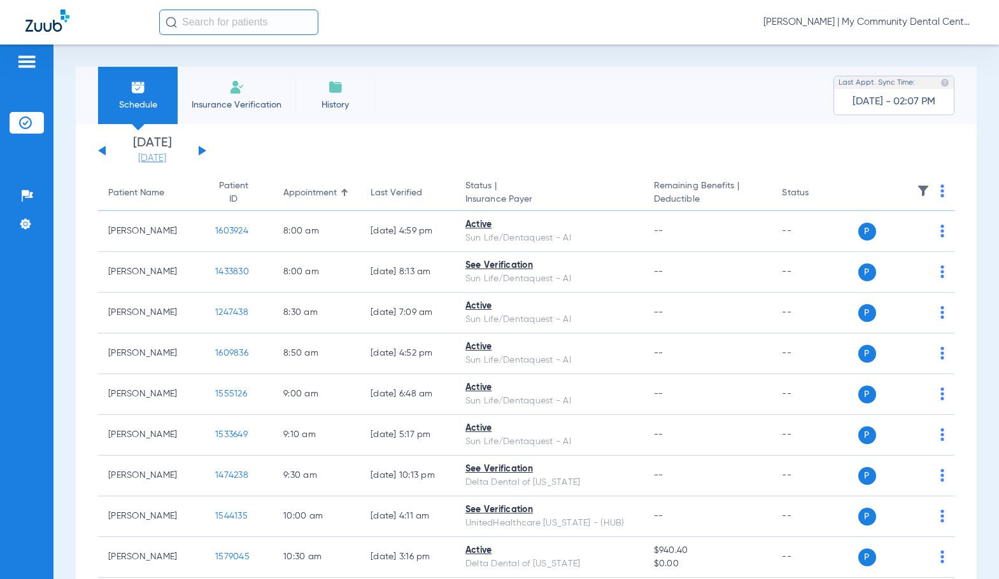
click at [165, 158] on link "[DATE]" at bounding box center [152, 158] width 76 height 13
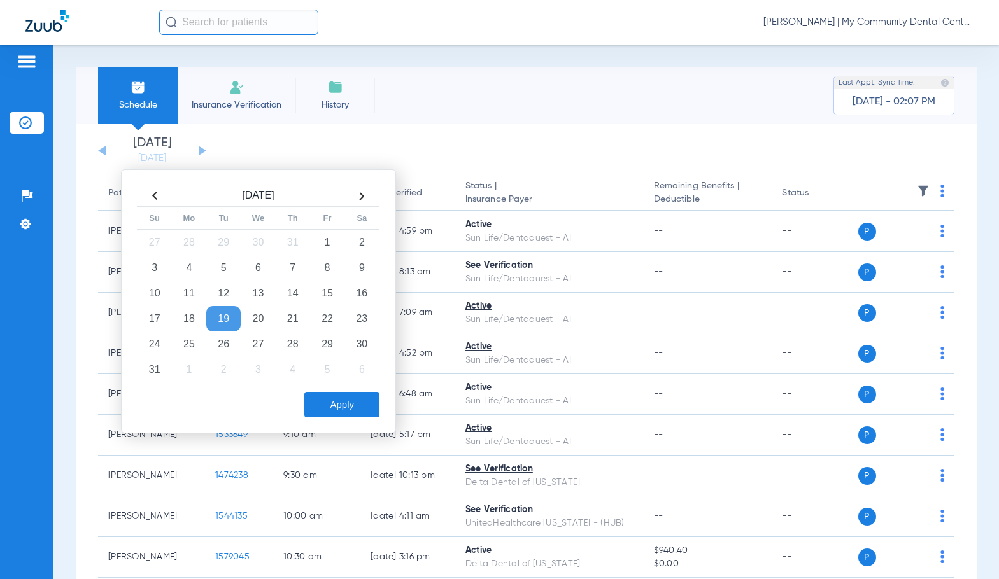
drag, startPoint x: 259, startPoint y: 340, endPoint x: 300, endPoint y: 387, distance: 62.3
click at [259, 340] on td "27" at bounding box center [258, 344] width 34 height 25
click at [356, 409] on button "Apply" at bounding box center [341, 404] width 75 height 25
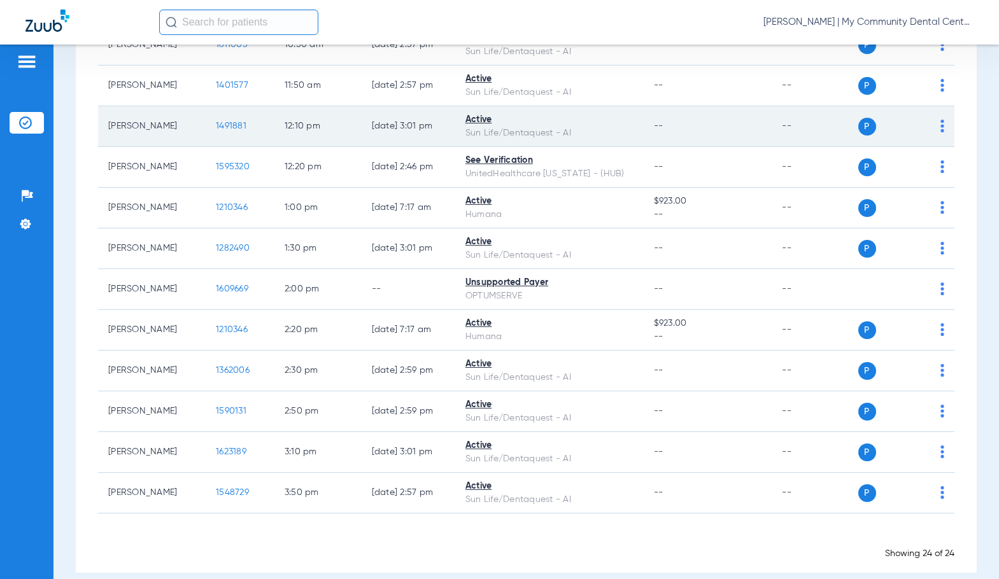
scroll to position [700, 0]
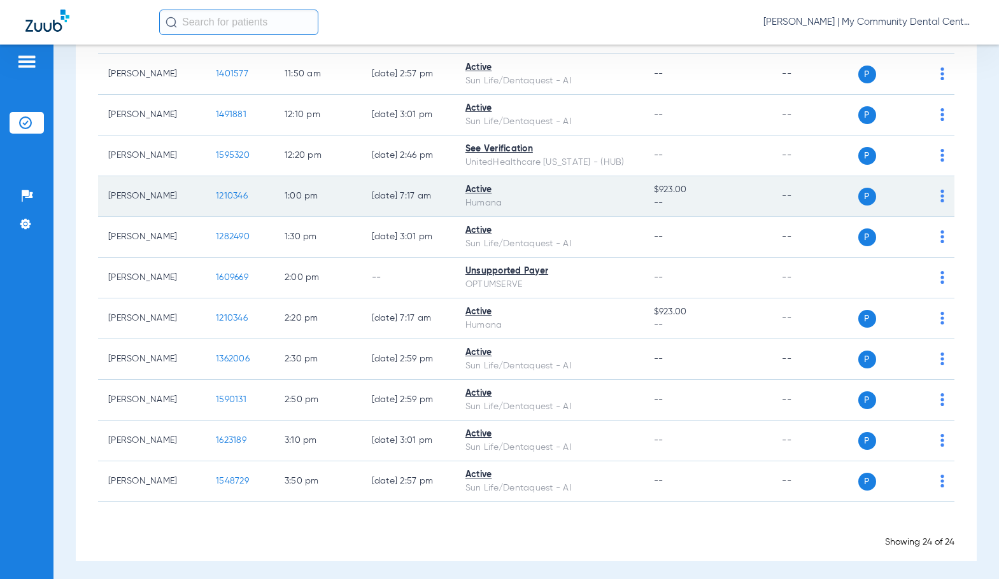
click at [227, 194] on span "1210346" at bounding box center [232, 196] width 32 height 9
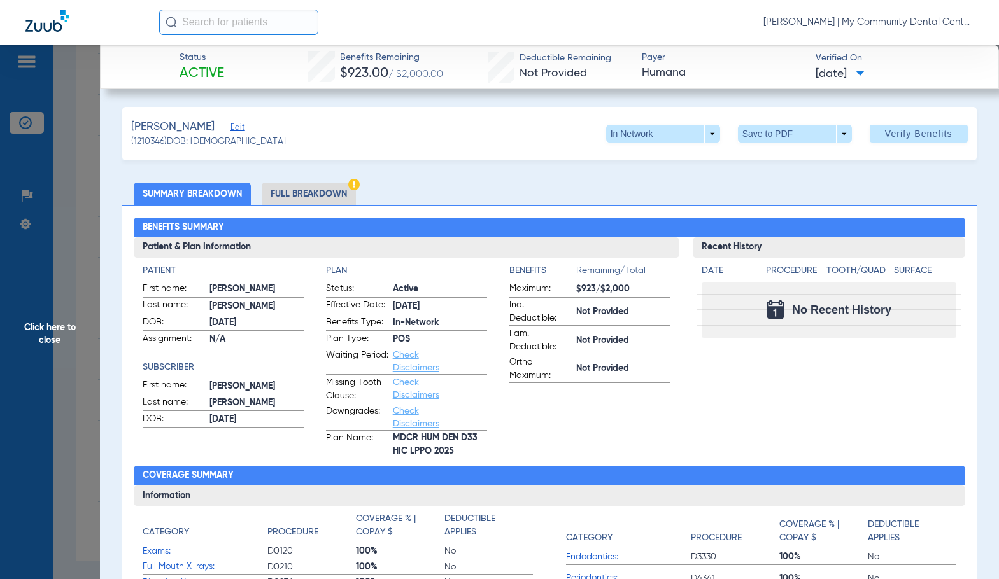
click at [340, 186] on li "Full Breakdown" at bounding box center [309, 194] width 94 height 22
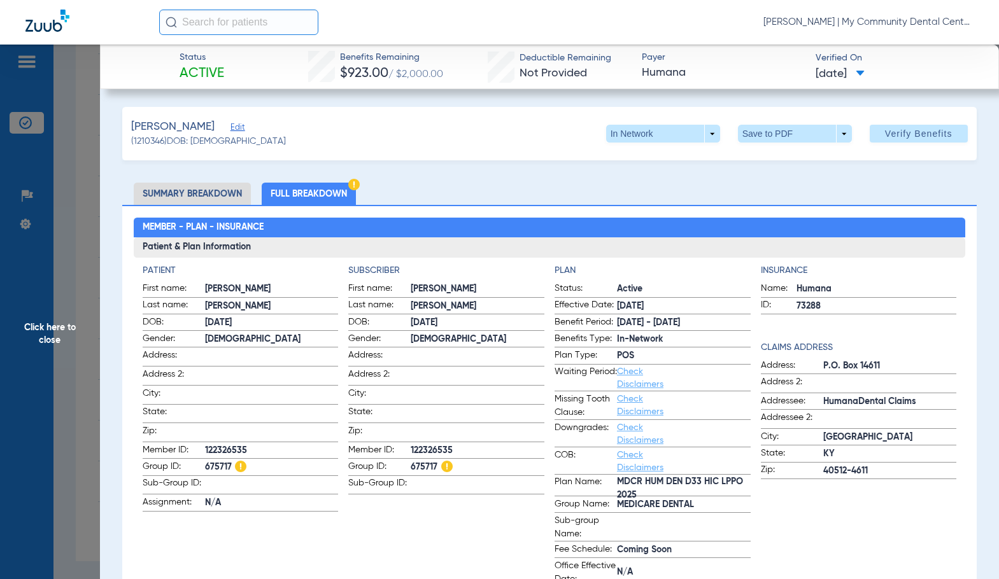
click at [449, 280] on app-subscriber-information "Subscriber First name: JASON Last name: HAFNER DOB: 10/24/1971 Gender: Male Add…" at bounding box center [446, 425] width 196 height 323
drag, startPoint x: 63, startPoint y: 321, endPoint x: 115, endPoint y: 328, distance: 52.1
click at [63, 321] on span "Click here to close" at bounding box center [50, 334] width 100 height 579
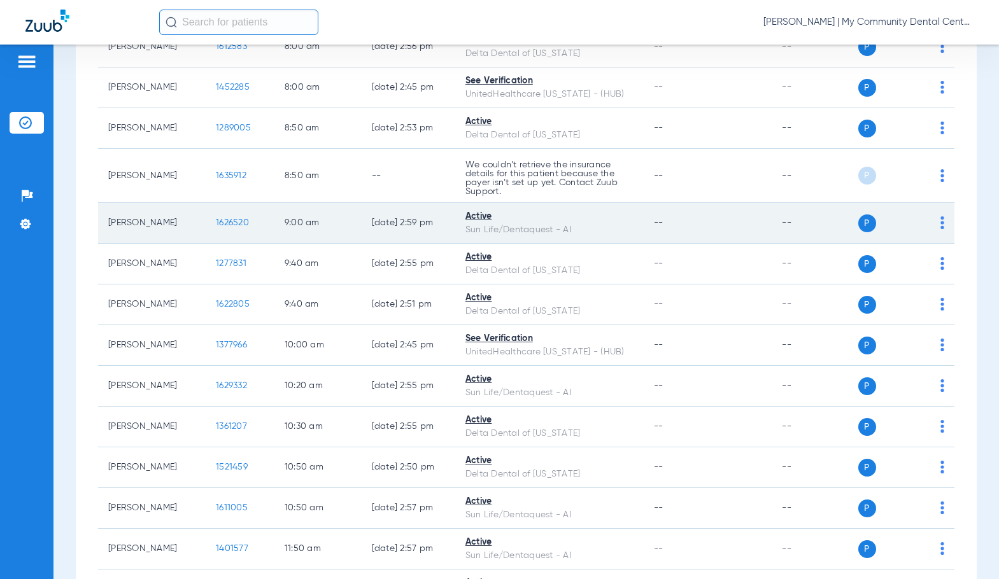
scroll to position [0, 0]
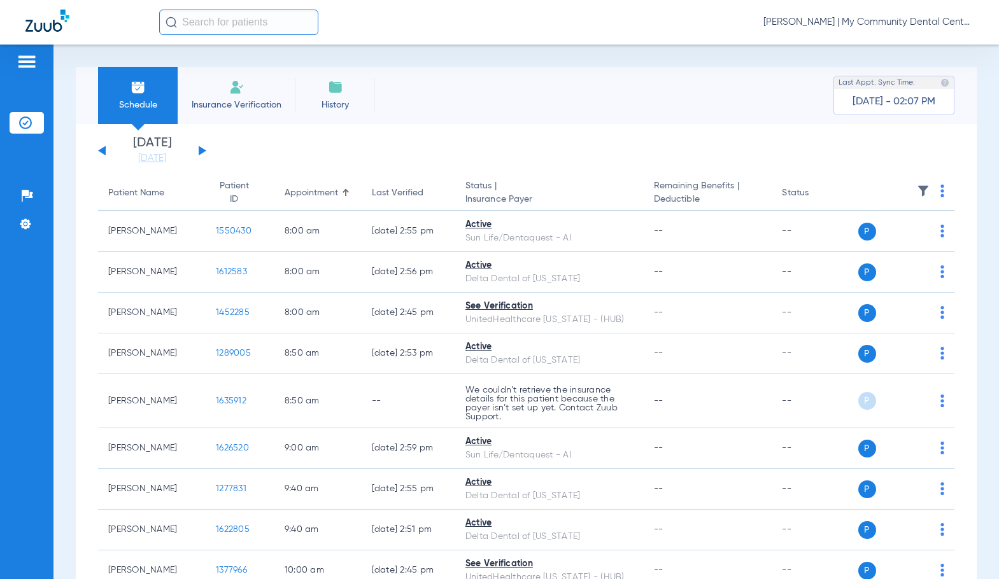
click at [199, 149] on button at bounding box center [203, 151] width 8 height 10
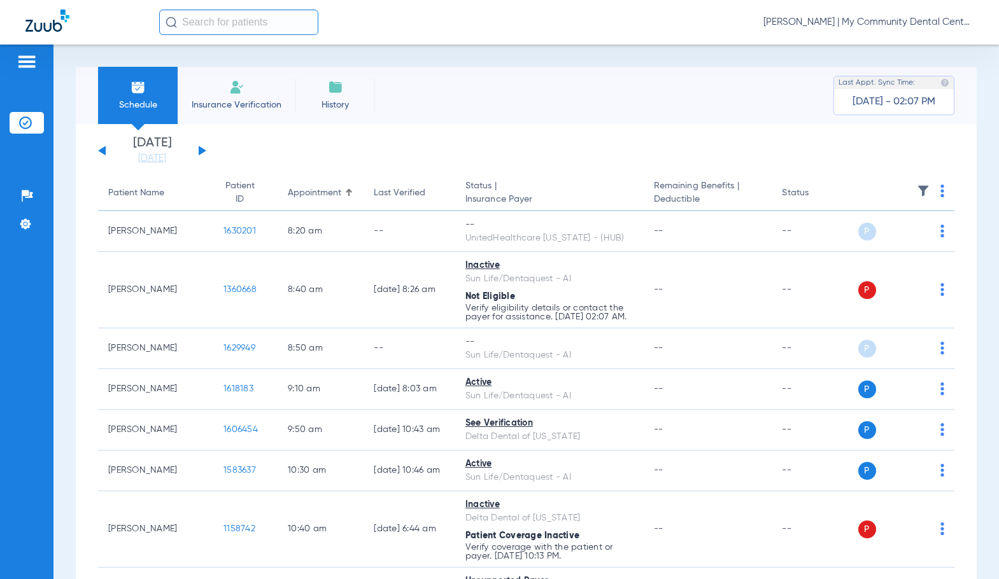
click at [940, 193] on img at bounding box center [942, 191] width 4 height 13
click at [887, 236] on button "Verify All" at bounding box center [884, 240] width 100 height 25
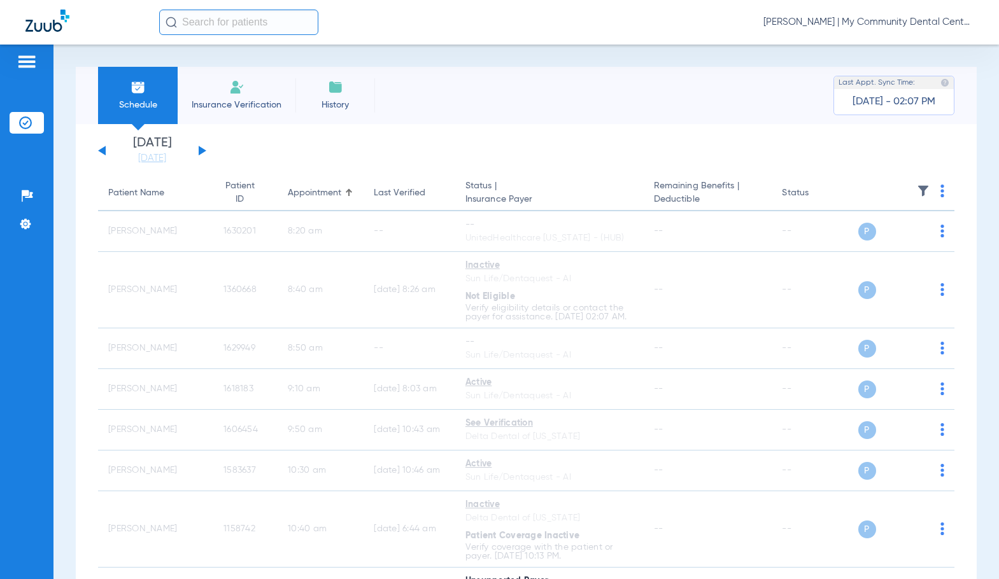
click at [870, 23] on span "[PERSON_NAME] | My Community Dental Centers" at bounding box center [868, 22] width 210 height 13
click at [894, 41] on span "Account Selection" at bounding box center [925, 45] width 71 height 9
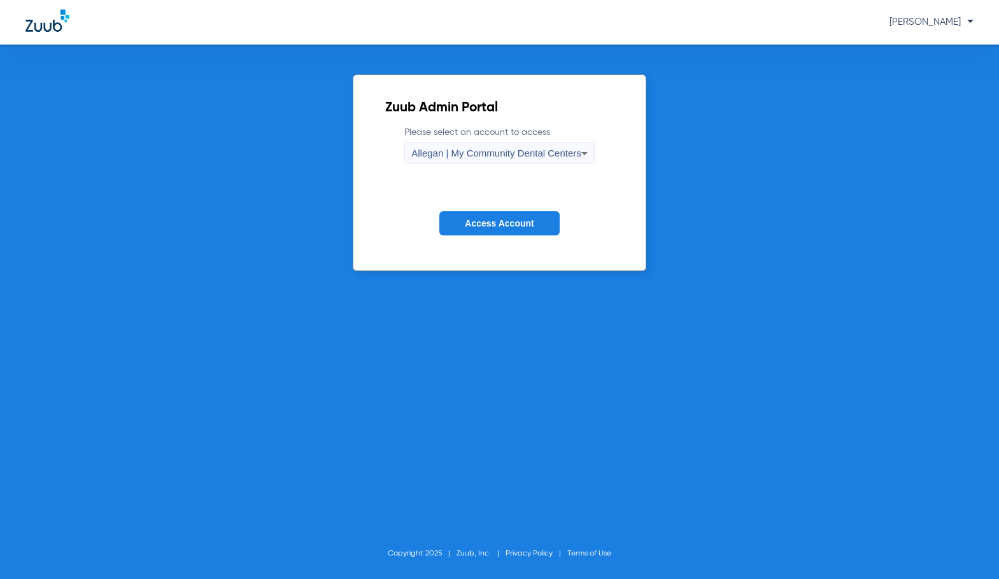
click at [486, 155] on span "Allegan | My Community Dental Centers" at bounding box center [496, 153] width 170 height 11
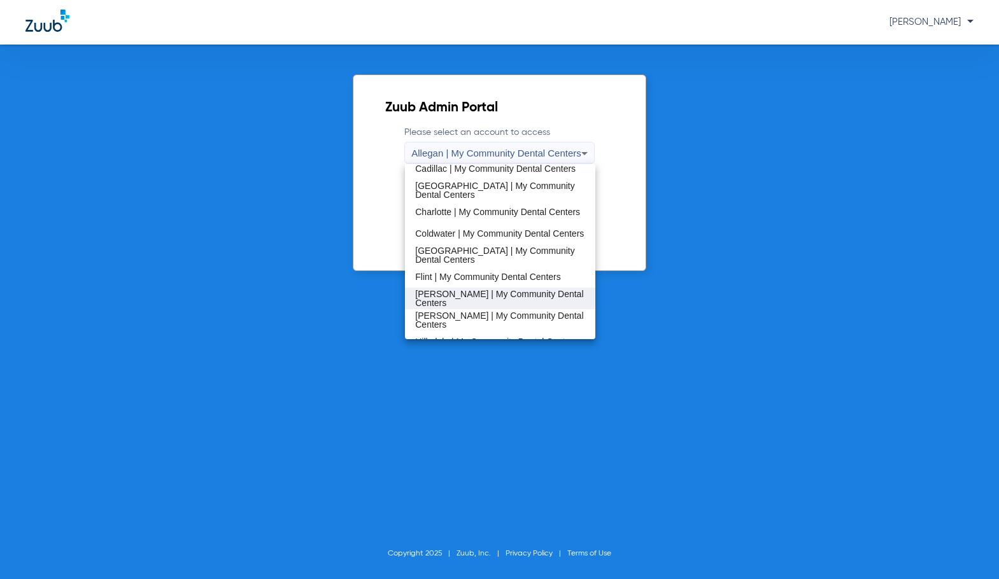
scroll to position [191, 0]
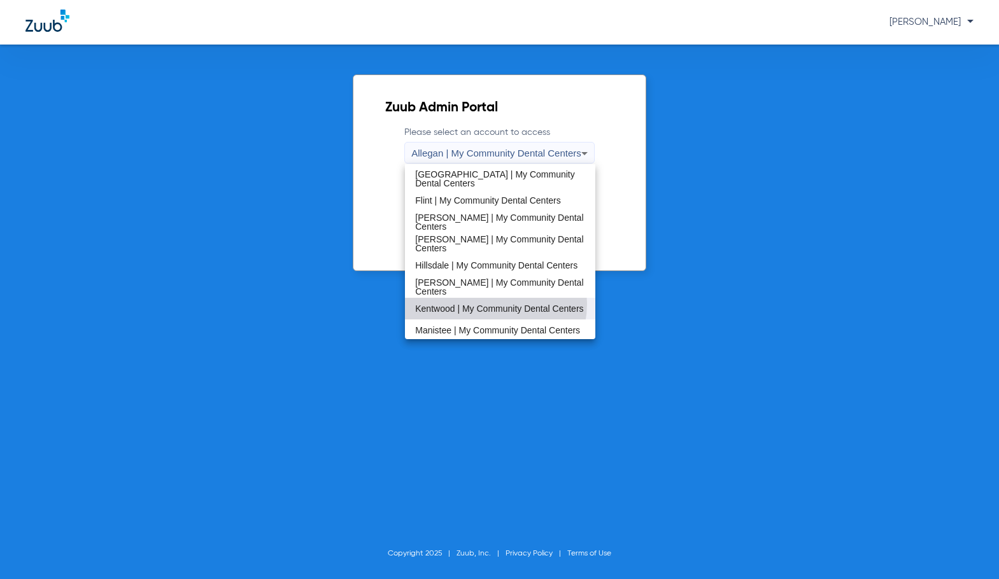
click at [484, 304] on span "Kentwood | My Community Dental Centers" at bounding box center [499, 308] width 168 height 9
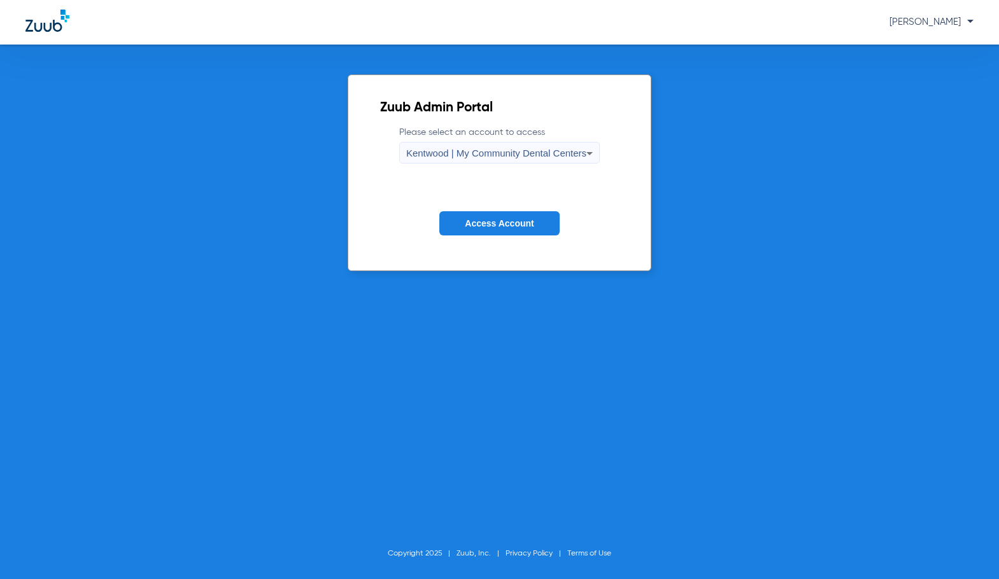
click at [482, 225] on span "Access Account" at bounding box center [499, 223] width 69 height 10
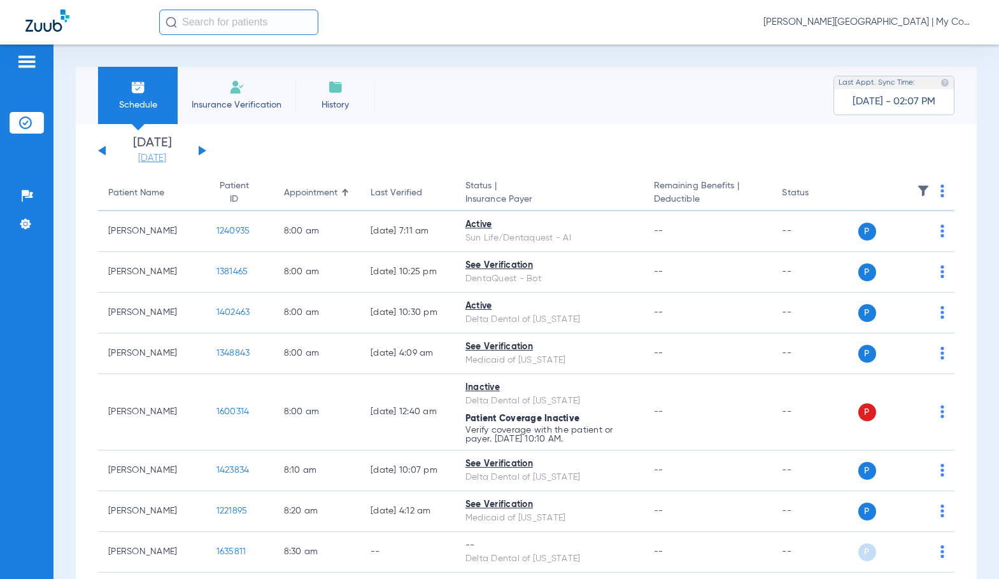
click at [160, 161] on link "[DATE]" at bounding box center [152, 158] width 76 height 13
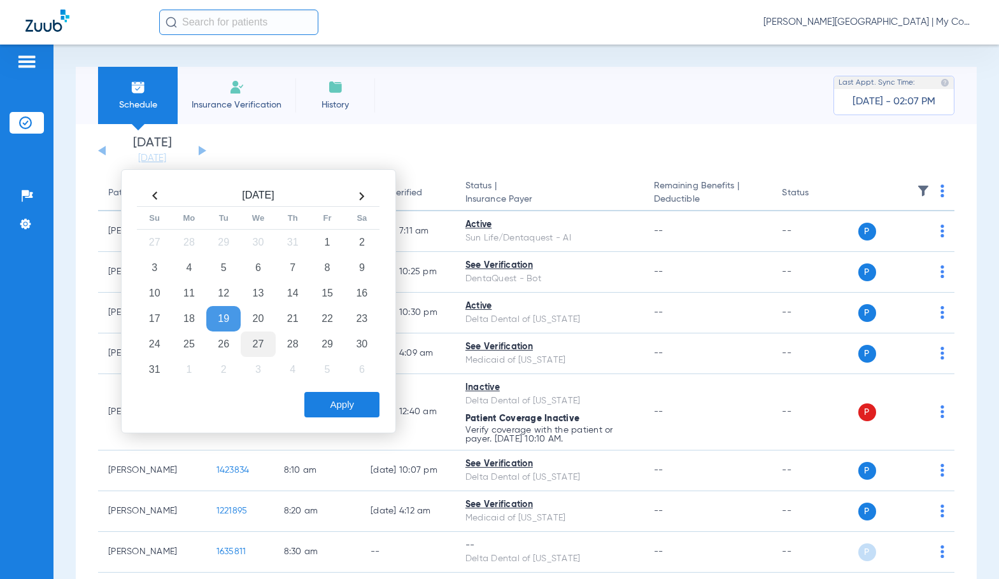
click at [264, 339] on td "27" at bounding box center [258, 344] width 34 height 25
click at [332, 400] on button "Apply" at bounding box center [341, 404] width 75 height 25
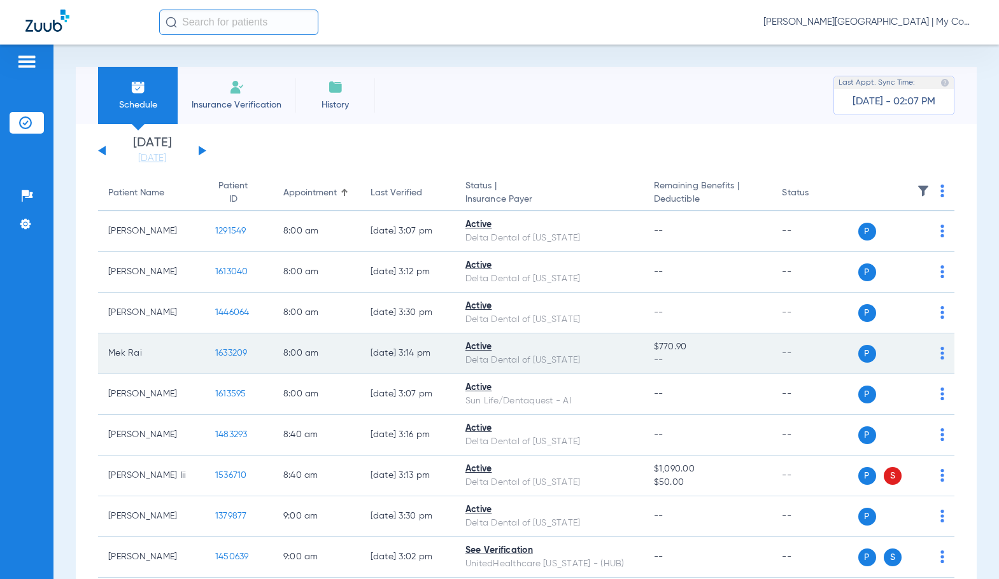
click at [219, 354] on span "1633209" at bounding box center [231, 353] width 32 height 9
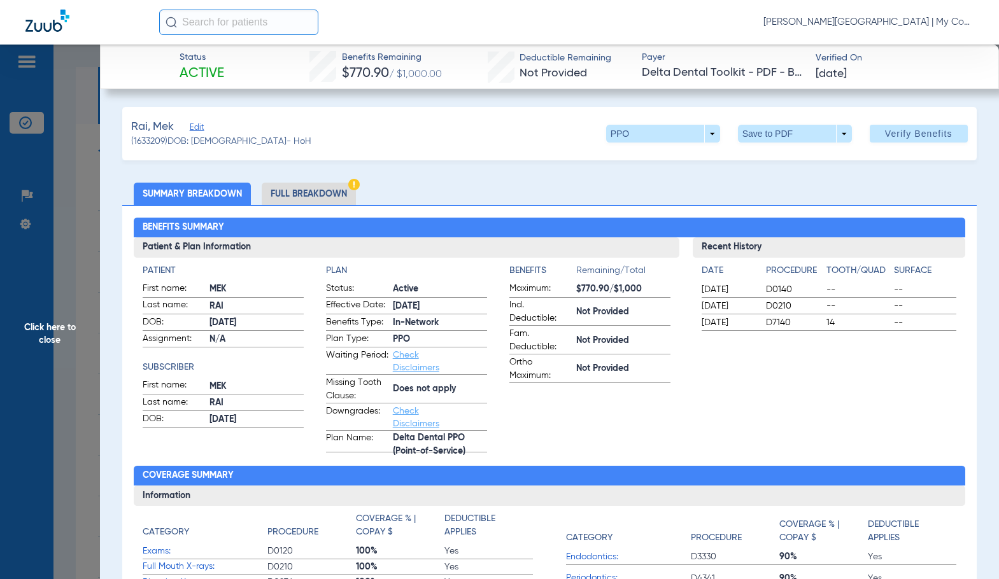
click at [395, 220] on h2 "Benefits Summary" at bounding box center [549, 228] width 831 height 20
click at [347, 188] on li "Full Breakdown" at bounding box center [309, 194] width 94 height 22
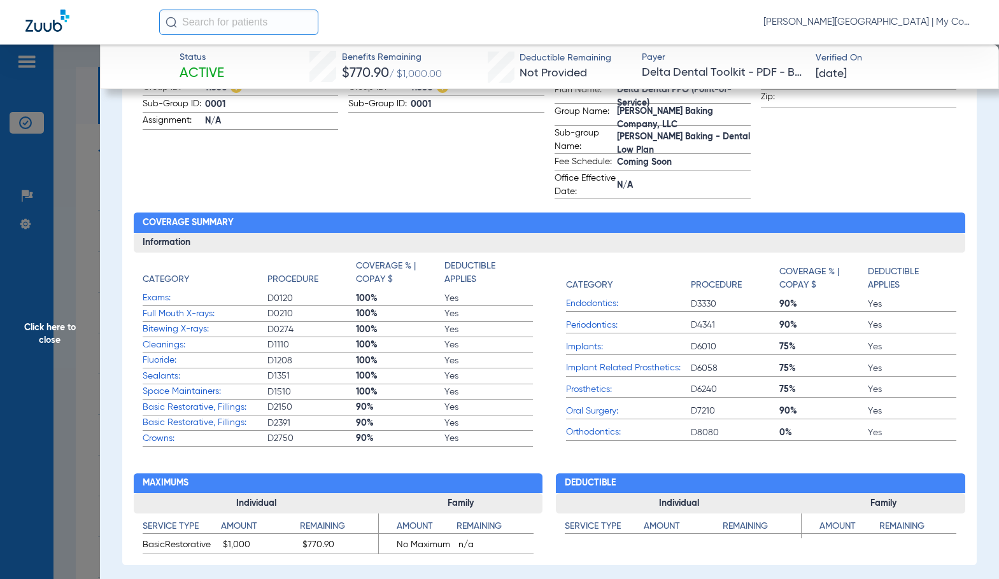
scroll to position [127, 0]
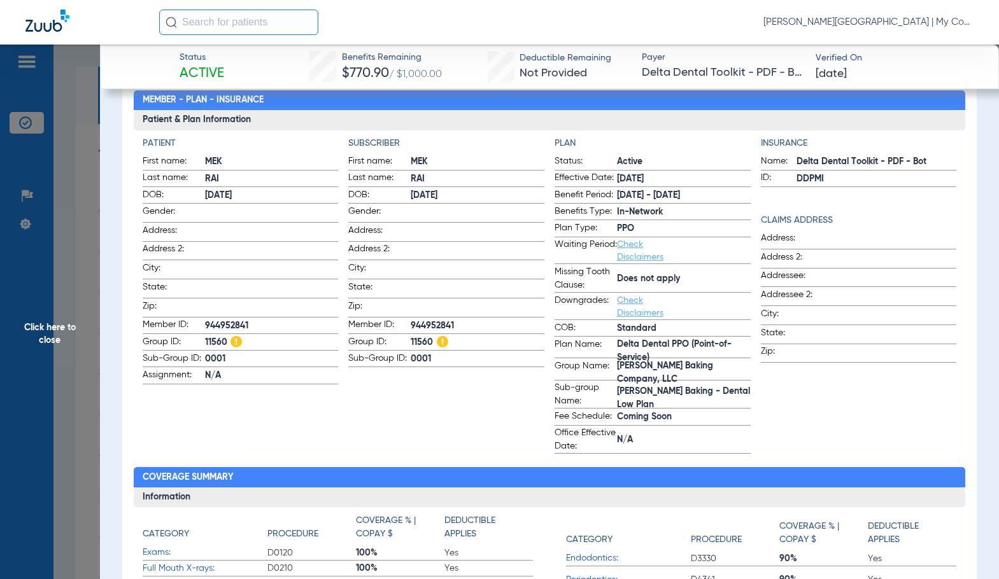
drag, startPoint x: 52, startPoint y: 342, endPoint x: 382, endPoint y: 323, distance: 330.9
click at [52, 342] on span "Click here to close" at bounding box center [50, 334] width 100 height 579
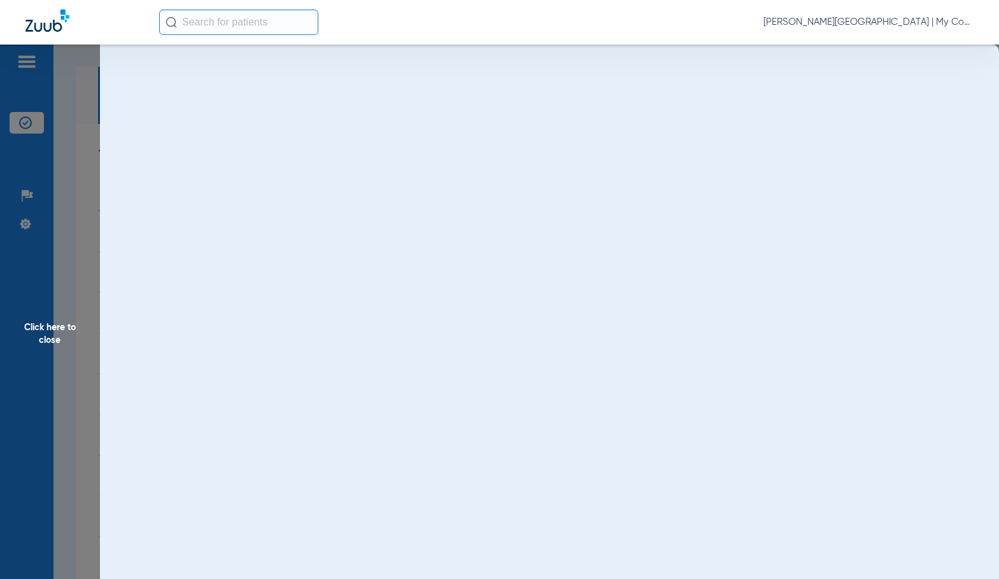
scroll to position [0, 0]
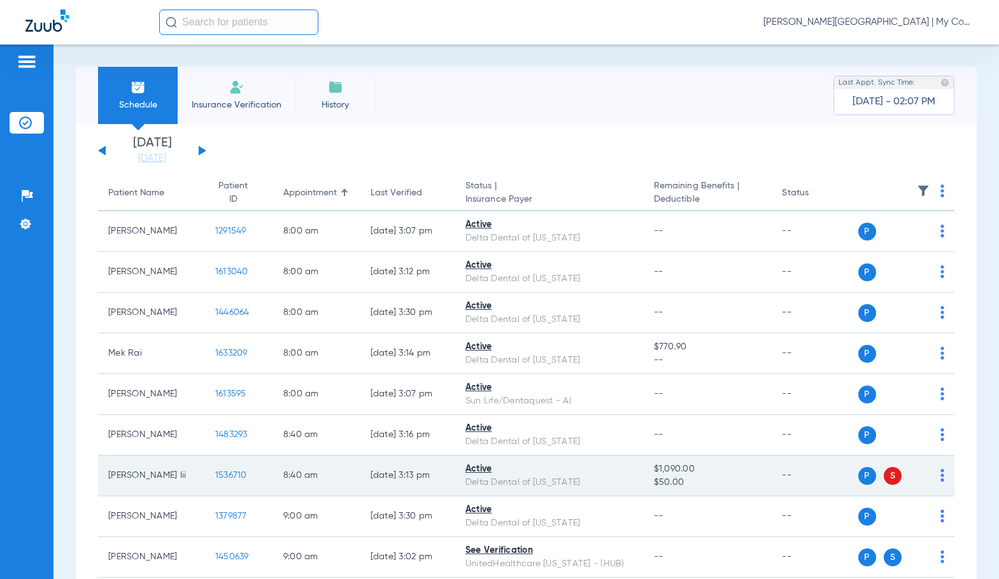
click at [227, 473] on span "1536710" at bounding box center [231, 475] width 32 height 9
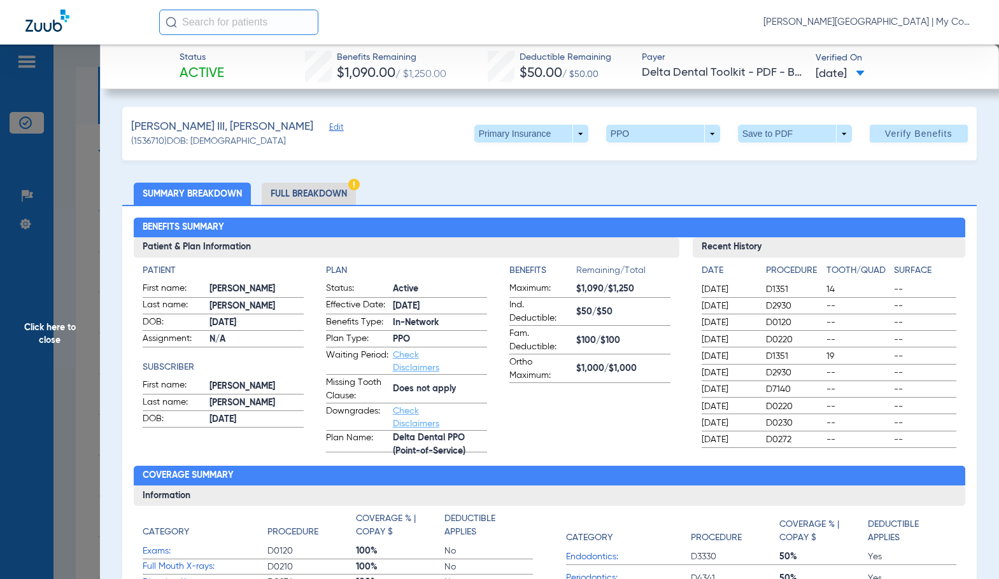
click at [274, 200] on li "Full Breakdown" at bounding box center [309, 194] width 94 height 22
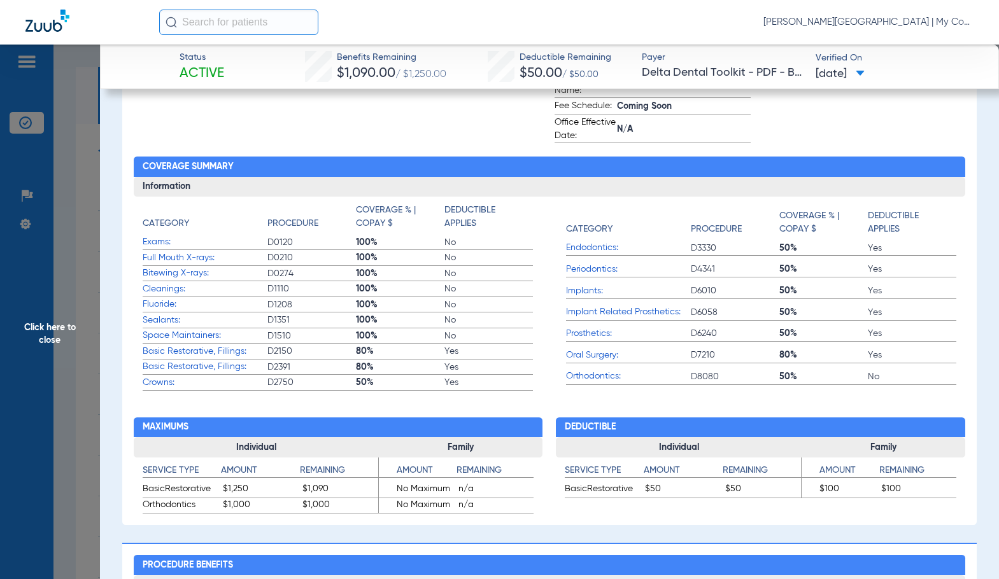
scroll to position [445, 0]
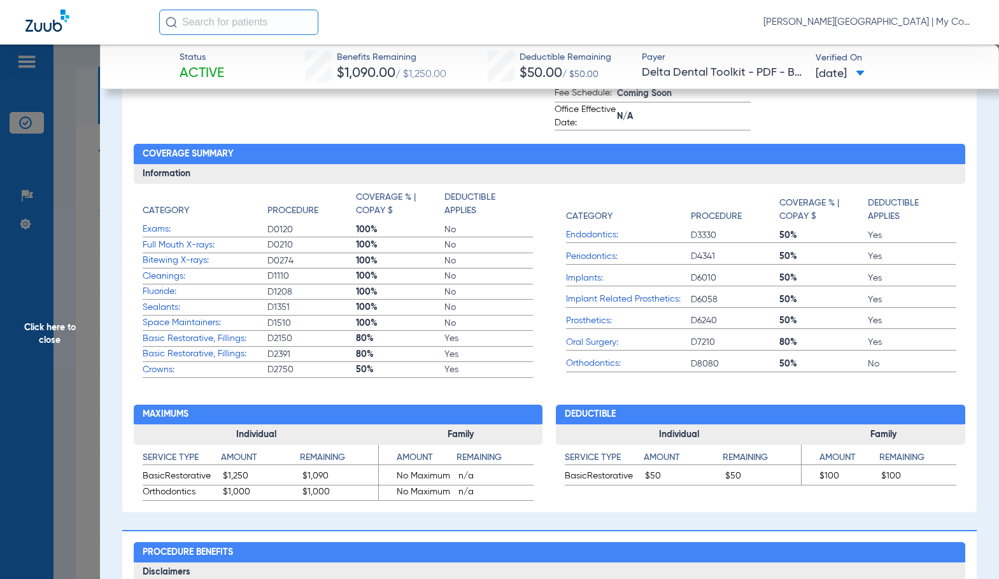
drag, startPoint x: 680, startPoint y: 379, endPoint x: 544, endPoint y: 400, distance: 137.2
click at [544, 400] on div "Maximums Individual Service Type Amount Remaining BasicRestorative $1,250 $1,09…" at bounding box center [549, 439] width 831 height 123
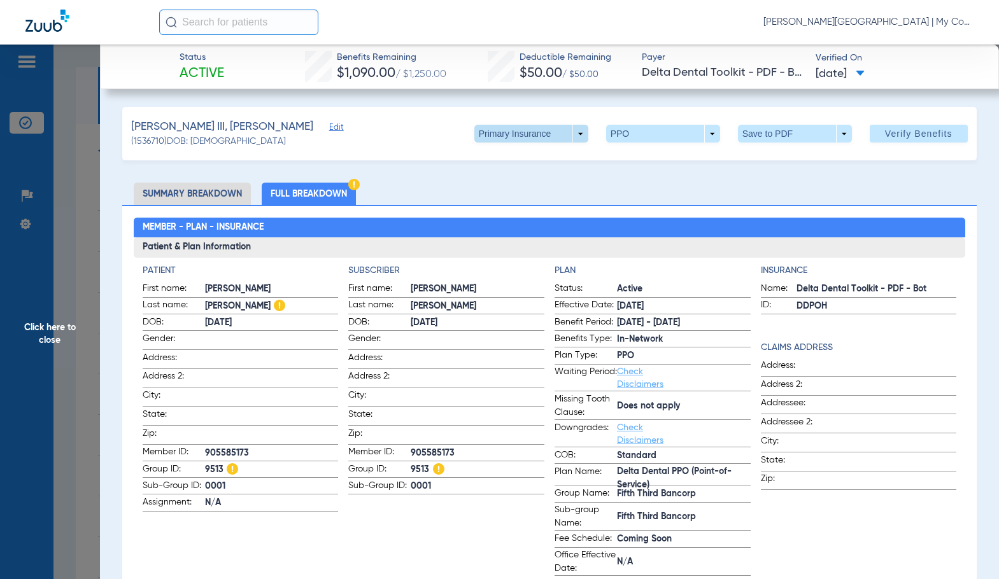
click at [549, 134] on span at bounding box center [531, 134] width 114 height 18
click at [520, 186] on span "Secondary Insurance" at bounding box center [517, 184] width 84 height 9
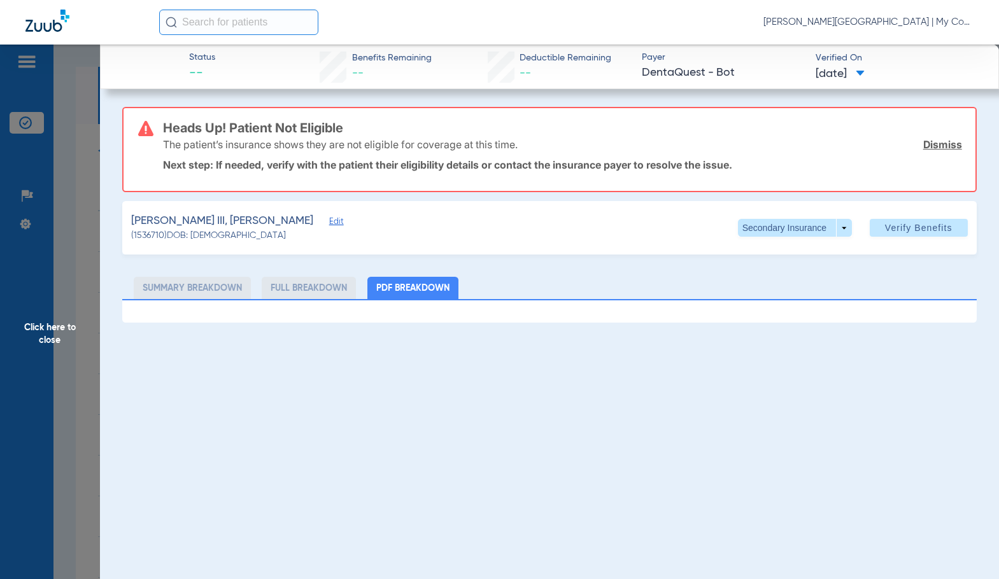
click at [50, 333] on span "Click here to close" at bounding box center [50, 334] width 100 height 579
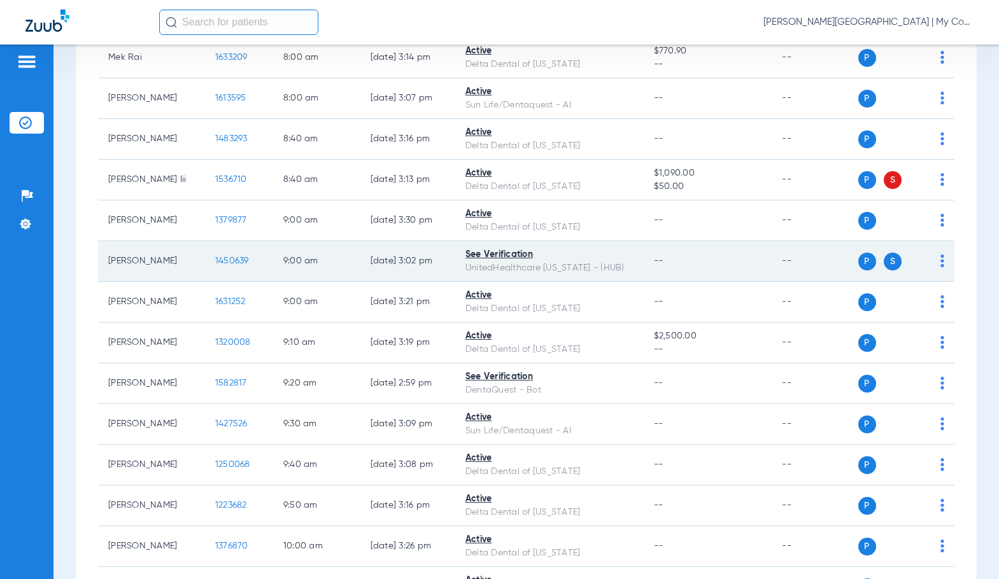
scroll to position [318, 0]
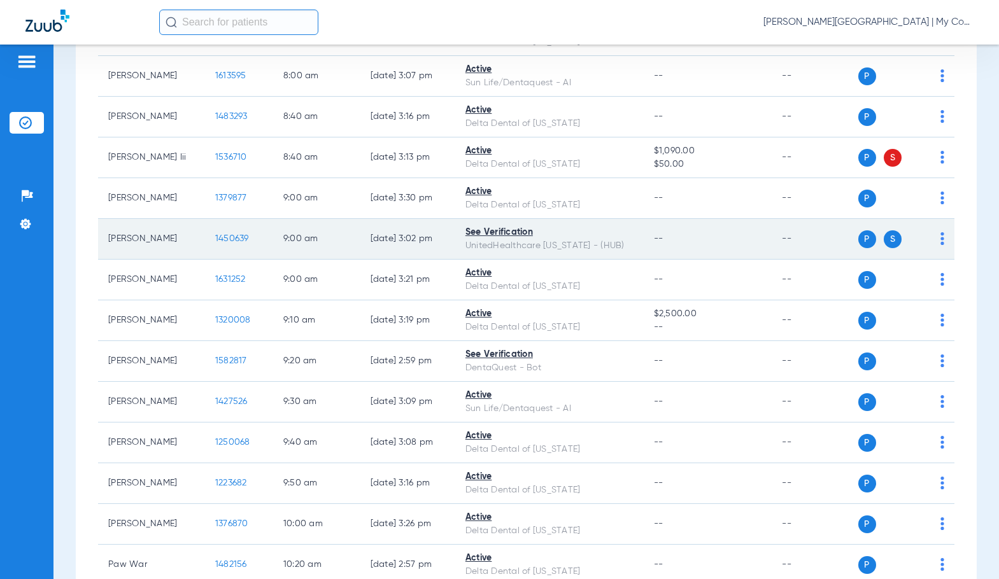
click at [215, 241] on span "1450639" at bounding box center [232, 238] width 34 height 9
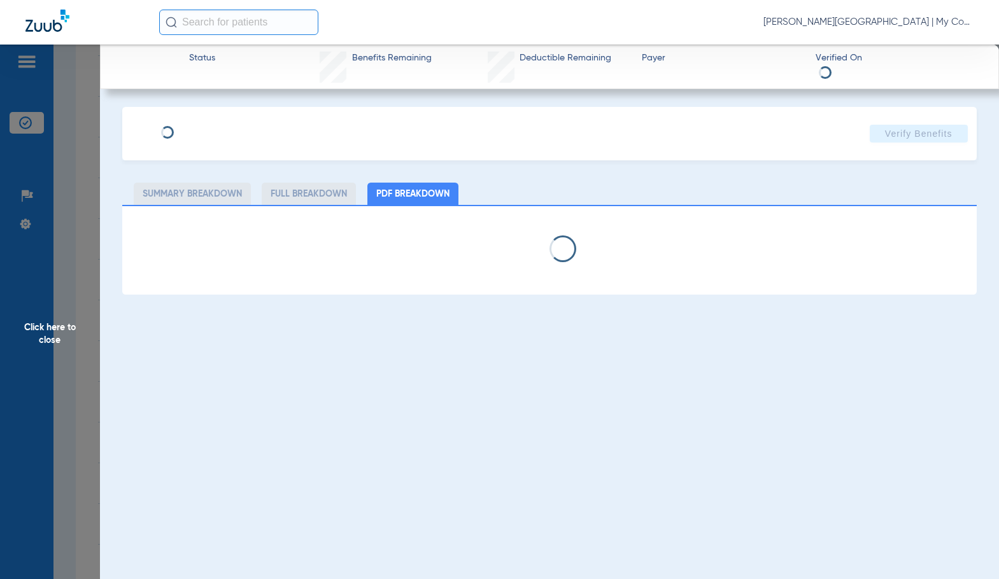
select select "page-width"
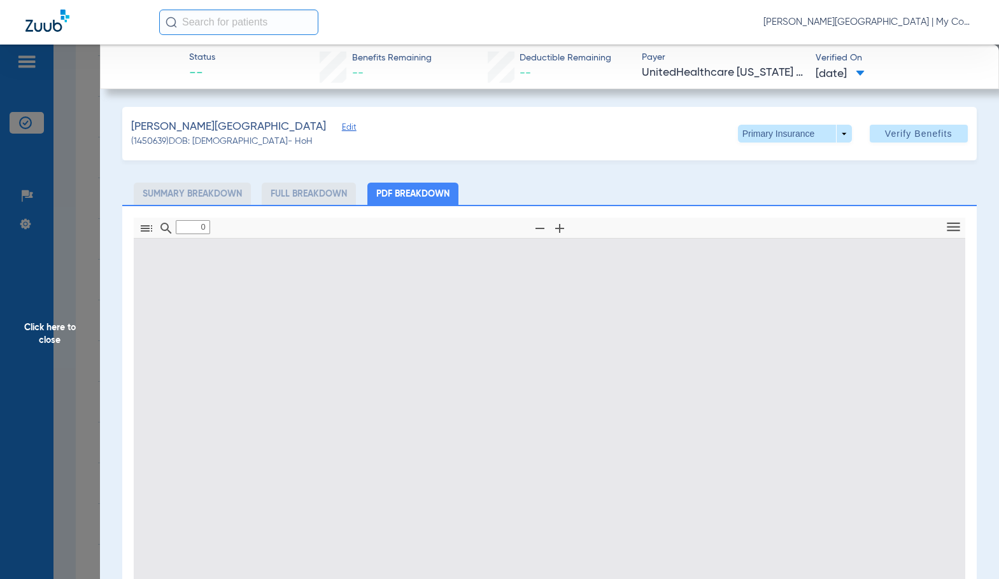
type input "1"
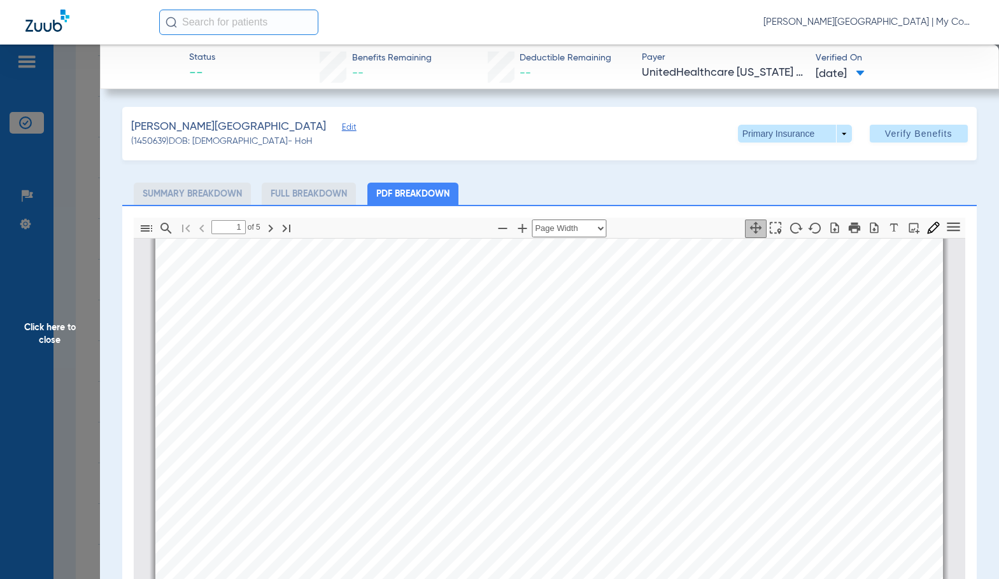
scroll to position [197, 0]
drag, startPoint x: 57, startPoint y: 346, endPoint x: 284, endPoint y: 340, distance: 227.9
click at [56, 346] on span "Click here to close" at bounding box center [50, 334] width 100 height 579
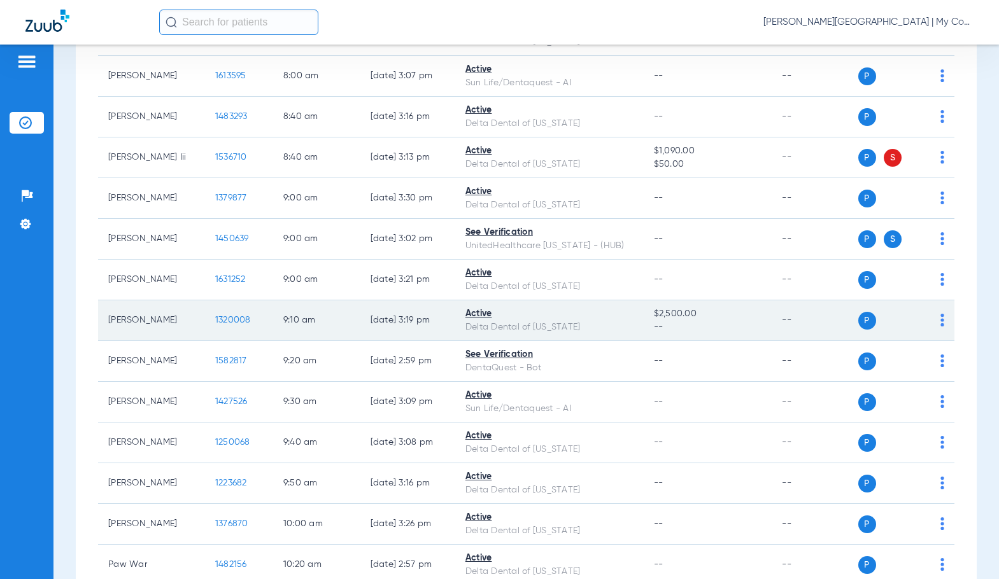
click at [225, 321] on span "1320008" at bounding box center [233, 320] width 36 height 9
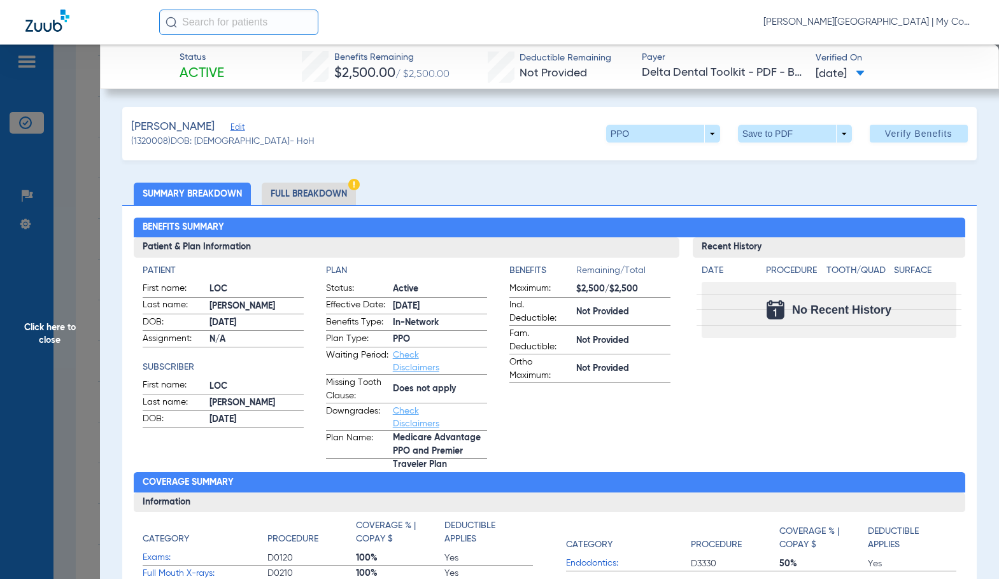
click at [322, 195] on li "Full Breakdown" at bounding box center [309, 194] width 94 height 22
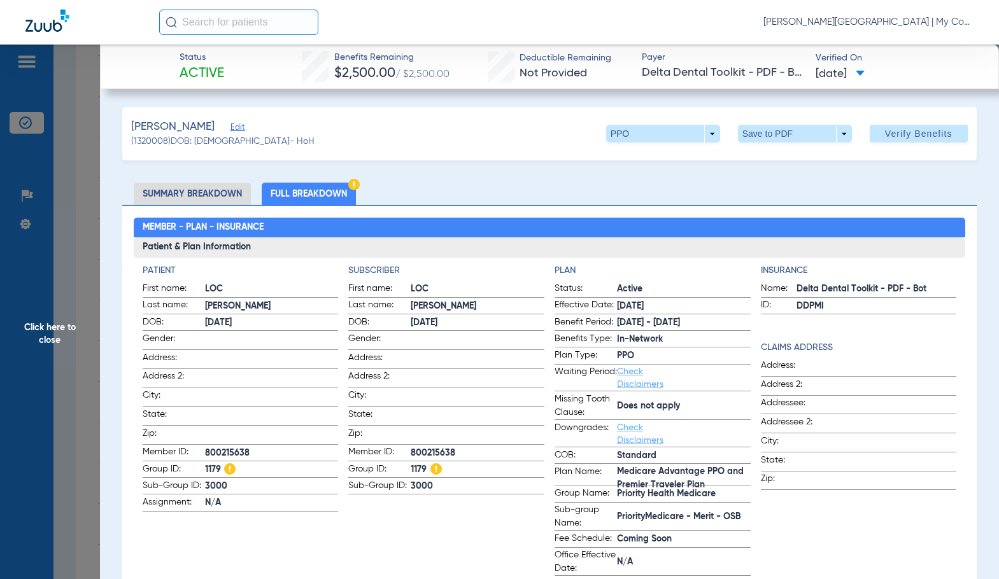
click at [445, 347] on app-input-field at bounding box center [477, 340] width 134 height 17
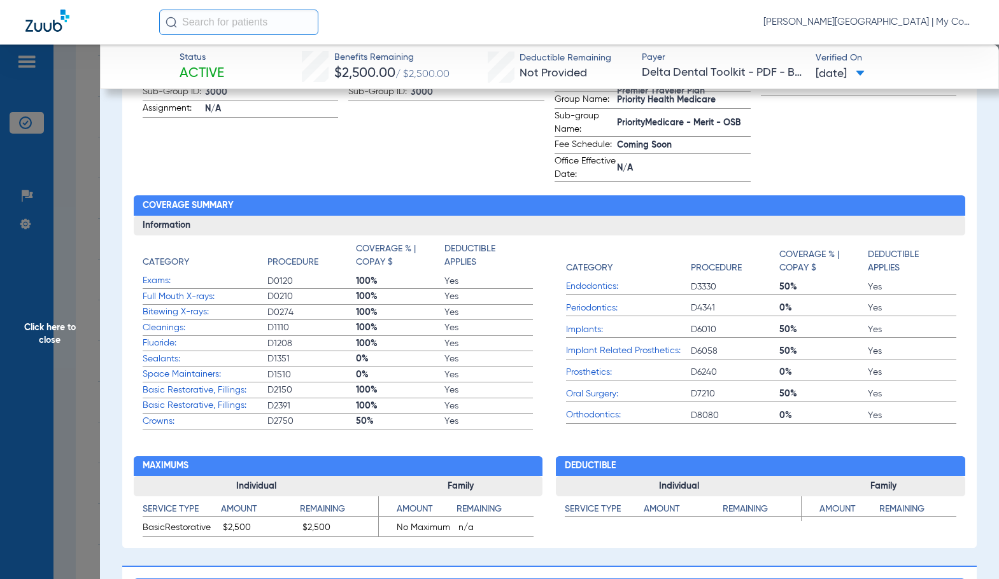
scroll to position [445, 0]
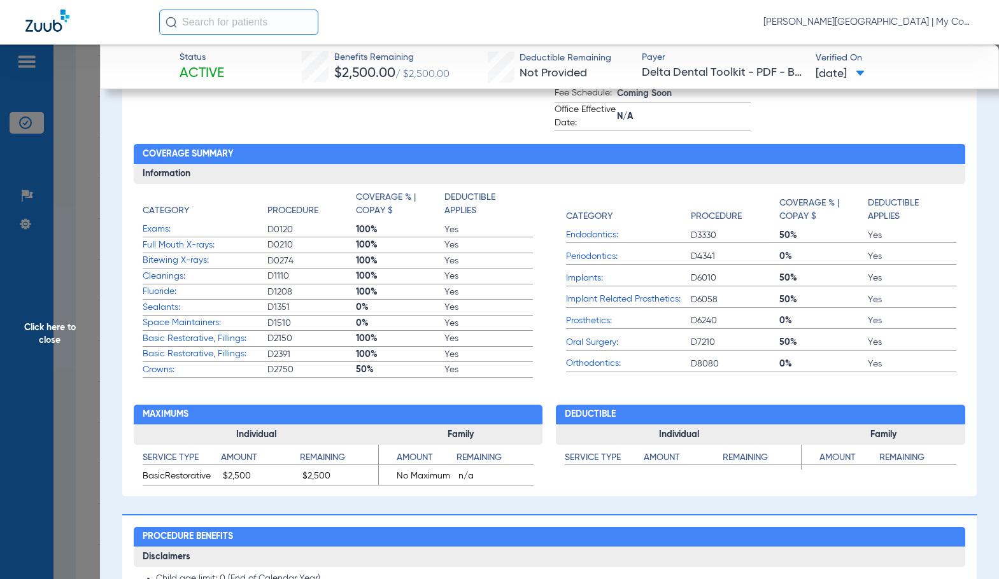
drag, startPoint x: 50, startPoint y: 337, endPoint x: 317, endPoint y: 330, distance: 267.4
click at [50, 337] on span "Click here to close" at bounding box center [50, 334] width 100 height 579
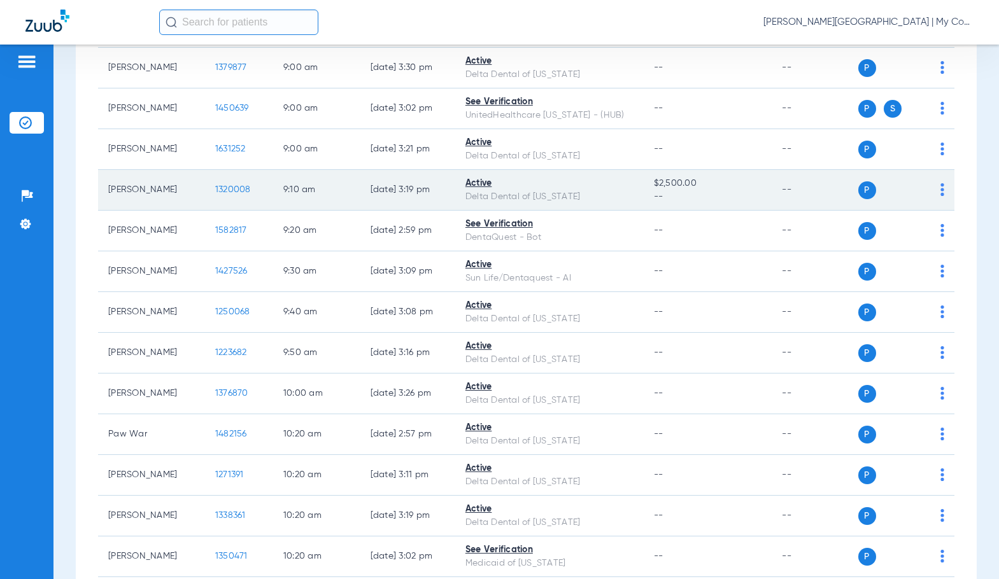
scroll to position [509, 0]
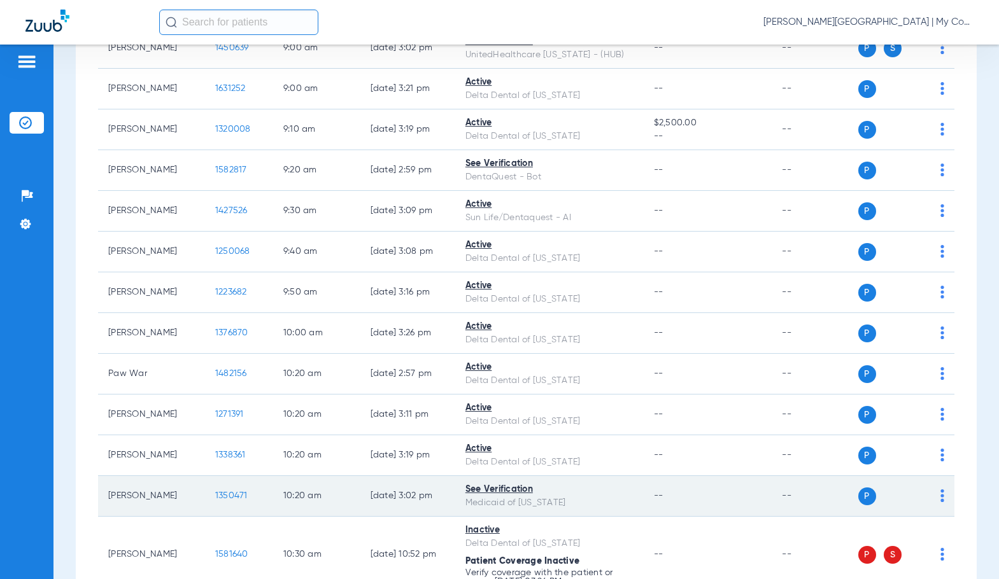
click at [227, 493] on span "1350471" at bounding box center [231, 495] width 32 height 9
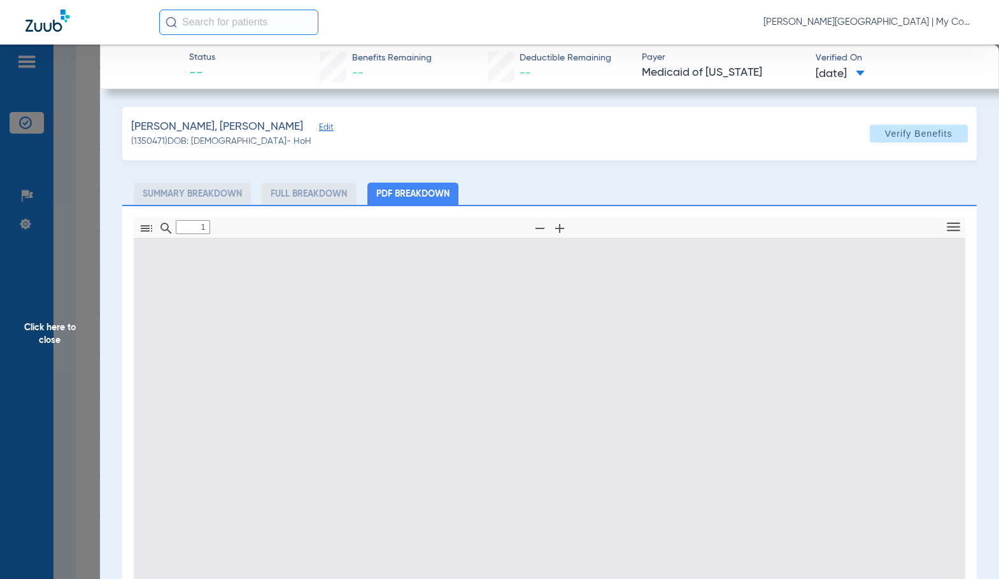
type input "0"
select select "page-width"
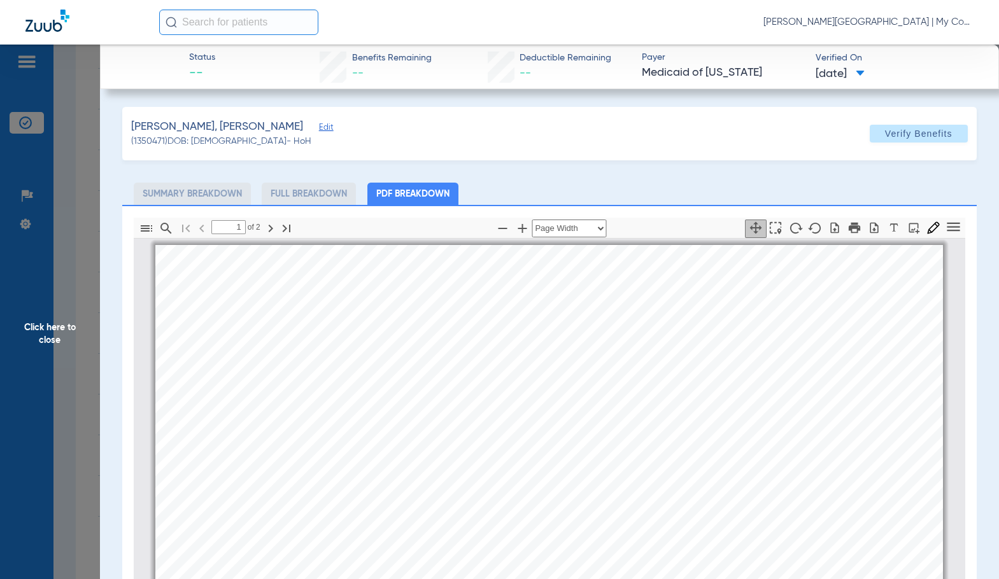
scroll to position [6, 0]
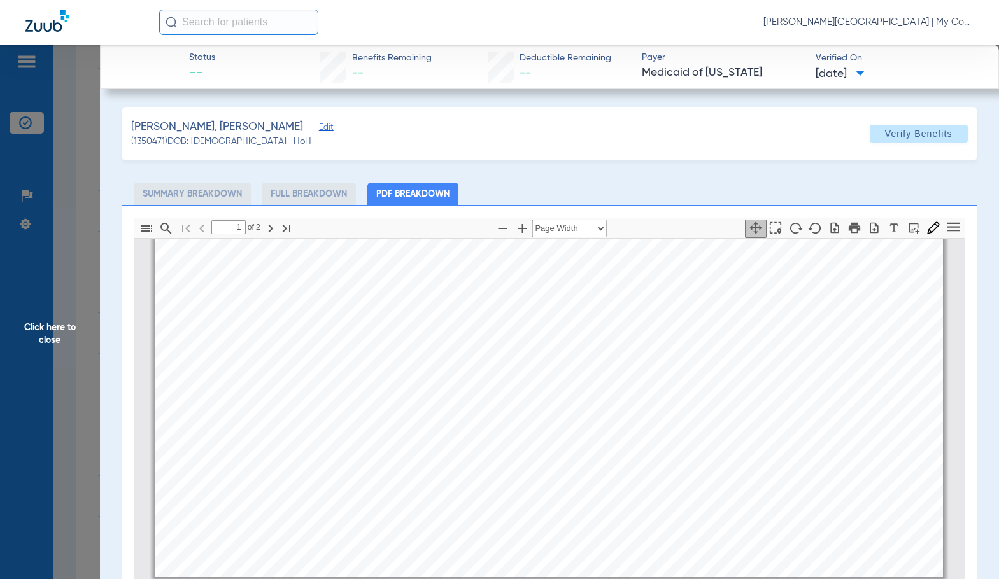
type input "2"
drag, startPoint x: 57, startPoint y: 319, endPoint x: 941, endPoint y: 344, distance: 885.0
click at [57, 319] on span "Click here to close" at bounding box center [50, 334] width 100 height 579
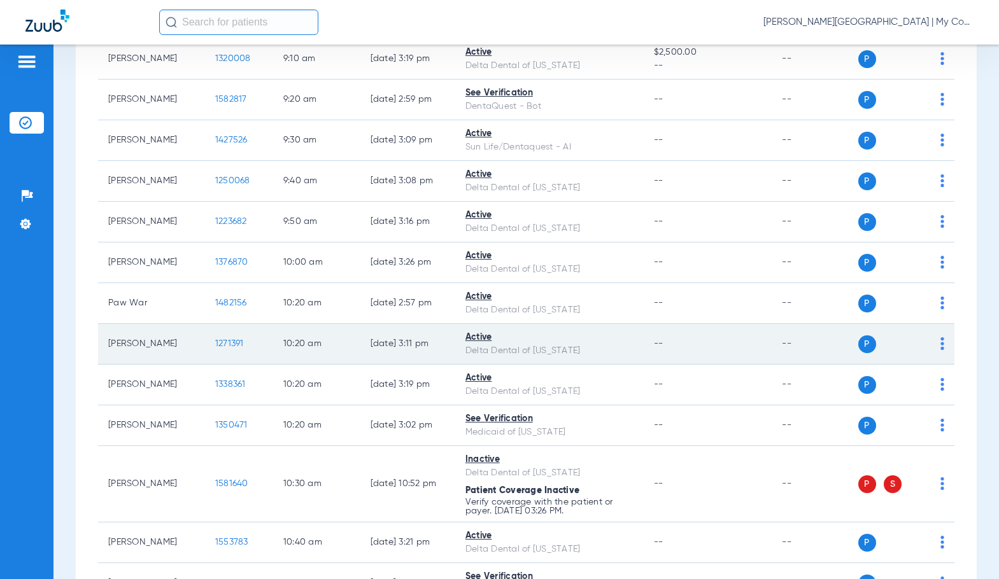
scroll to position [764, 0]
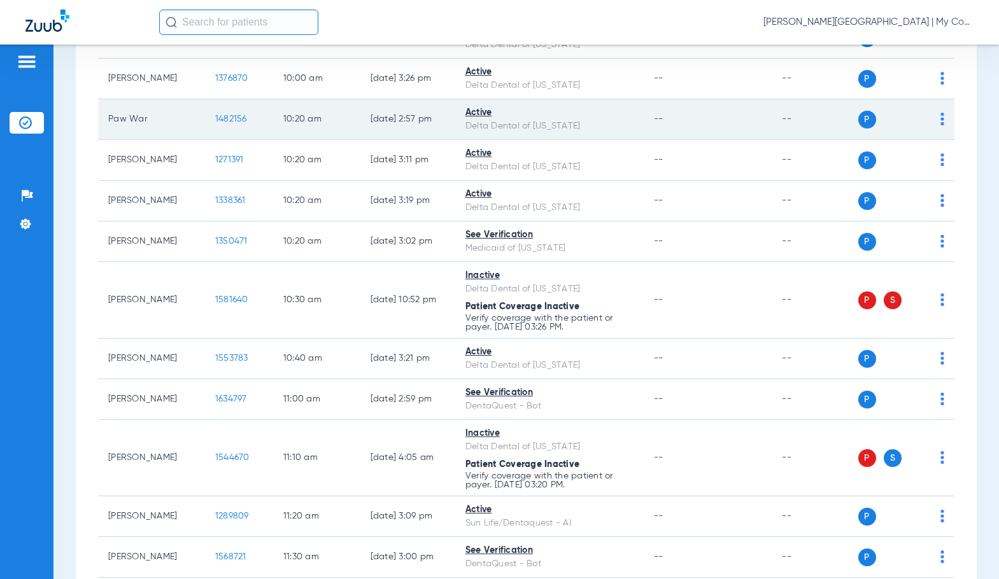
click at [222, 117] on span "1482156" at bounding box center [231, 119] width 32 height 9
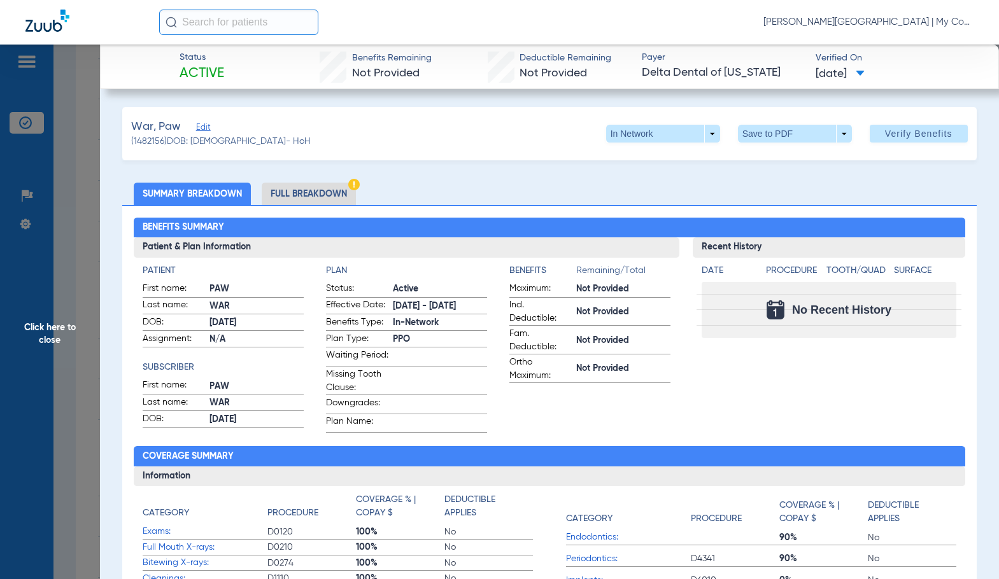
click at [335, 194] on li "Full Breakdown" at bounding box center [309, 194] width 94 height 22
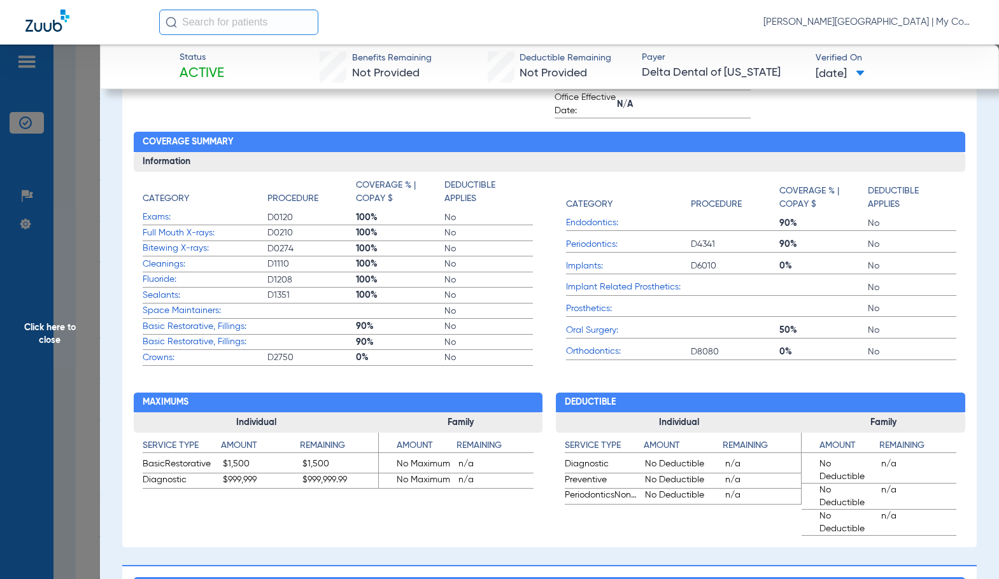
scroll to position [0, 0]
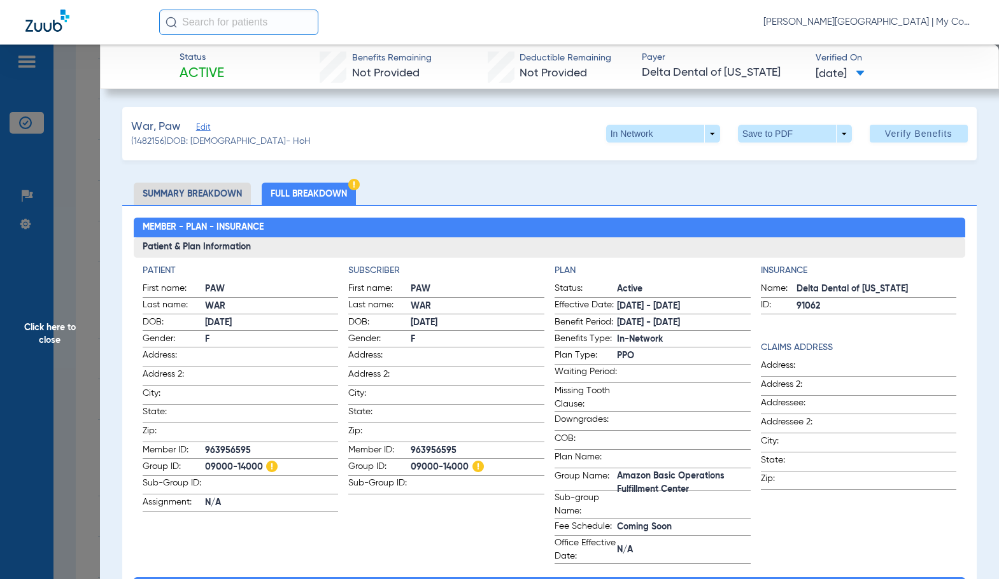
click at [75, 318] on span "Click here to close" at bounding box center [50, 334] width 100 height 579
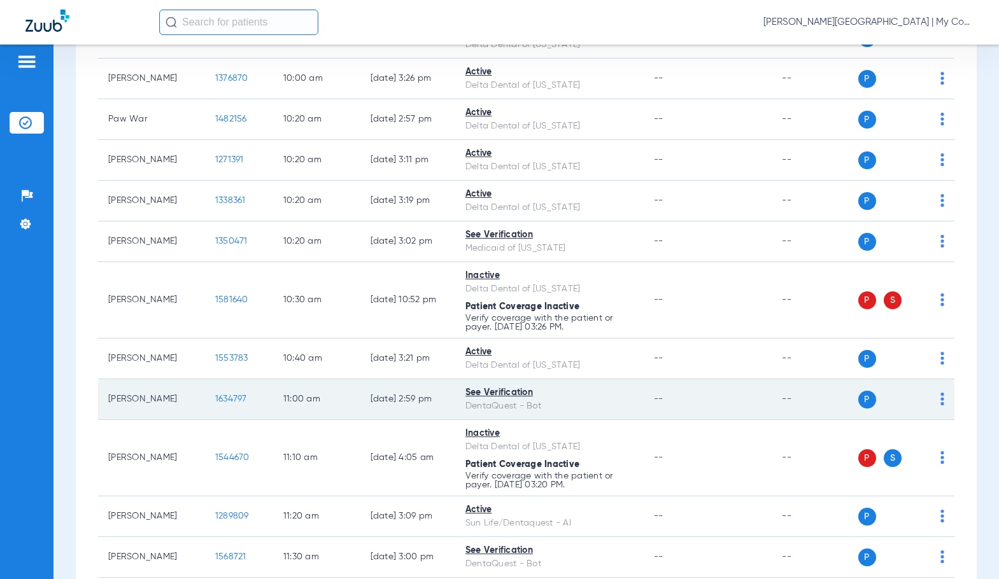
click at [221, 395] on span "1634797" at bounding box center [231, 399] width 32 height 9
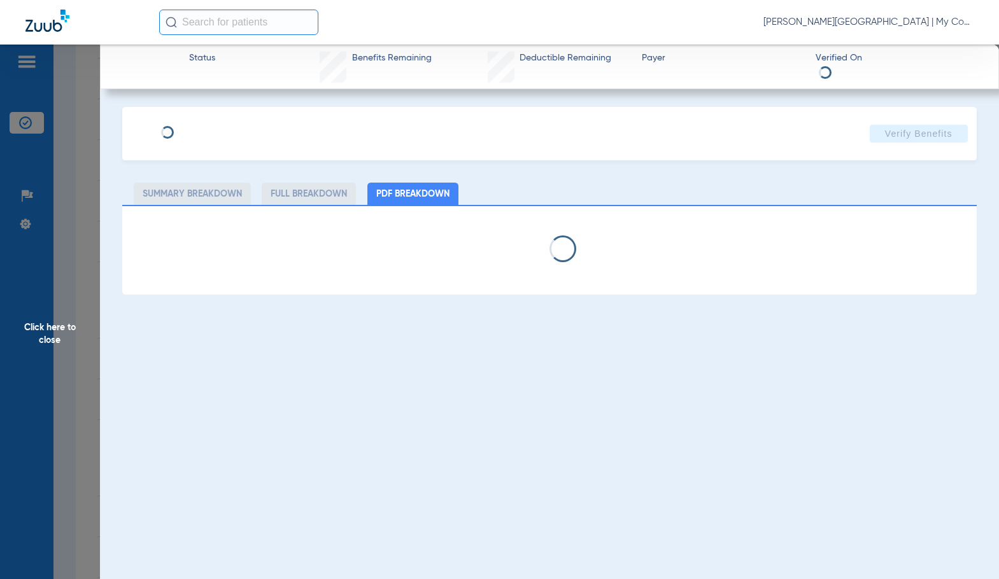
select select "page-width"
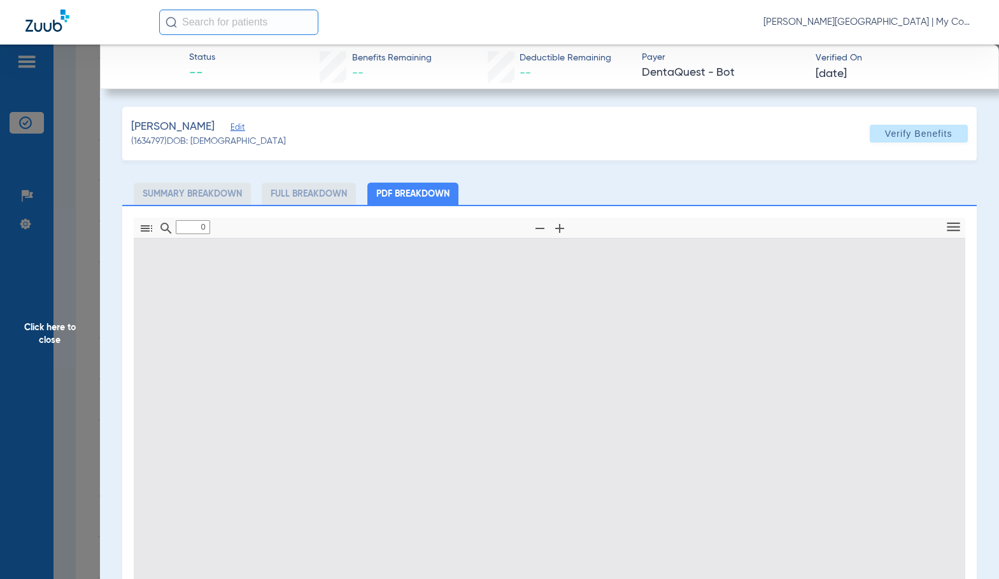
type input "1"
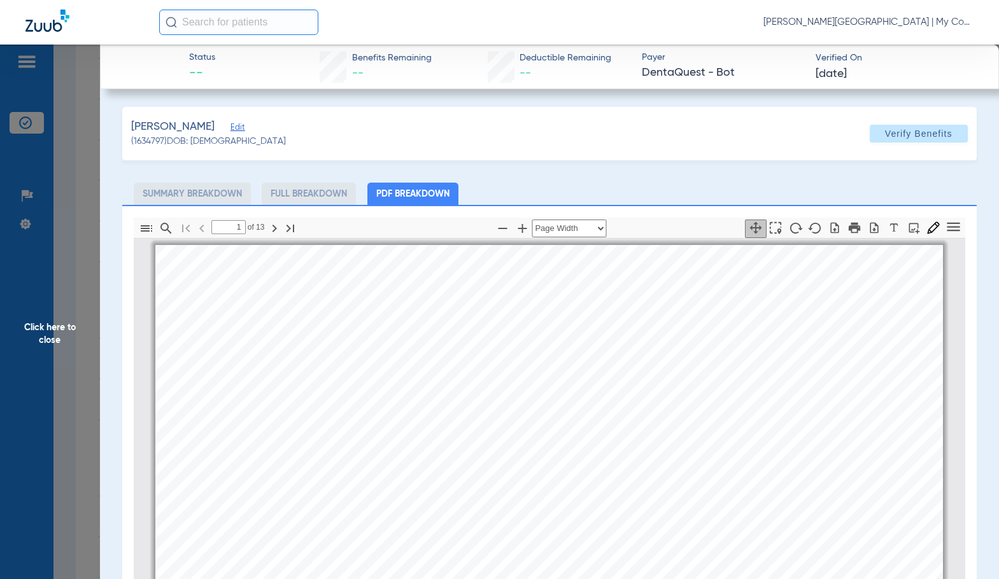
scroll to position [6, 0]
click at [414, 372] on div " Print TALWINDER MANPREET Member is out of network: John Zona - My Community D…" at bounding box center [548, 518] width 787 height 558
click at [518, 229] on icon "button" at bounding box center [521, 228] width 15 height 15
select select "1.5"
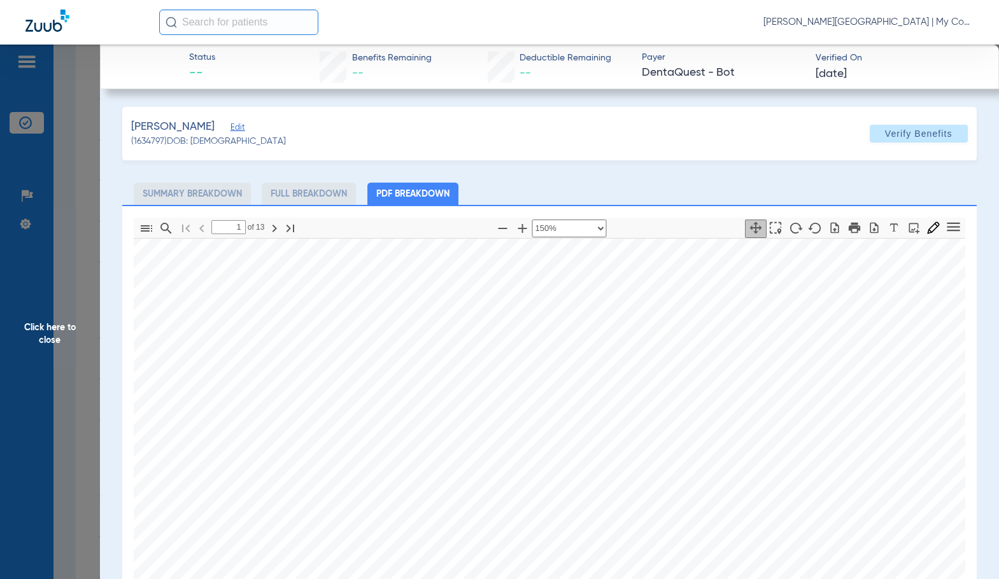
scroll to position [129, 263]
drag, startPoint x: 712, startPoint y: 424, endPoint x: 449, endPoint y: 302, distance: 290.4
click at [449, 302] on div " Print TALWINDER MANPREET Member is out of network: John Zona - My Community D…" at bounding box center [423, 495] width 1072 height 759
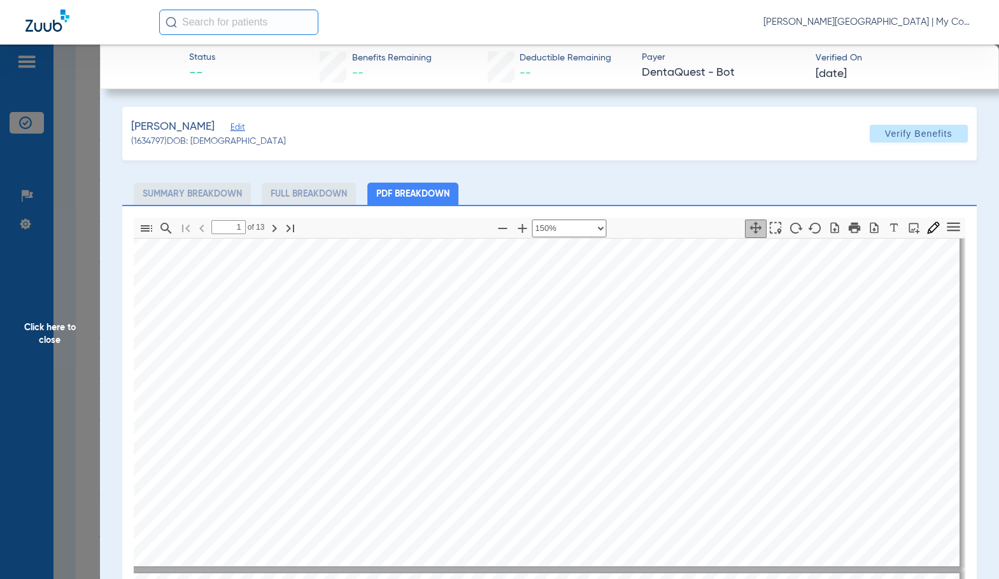
type input "2"
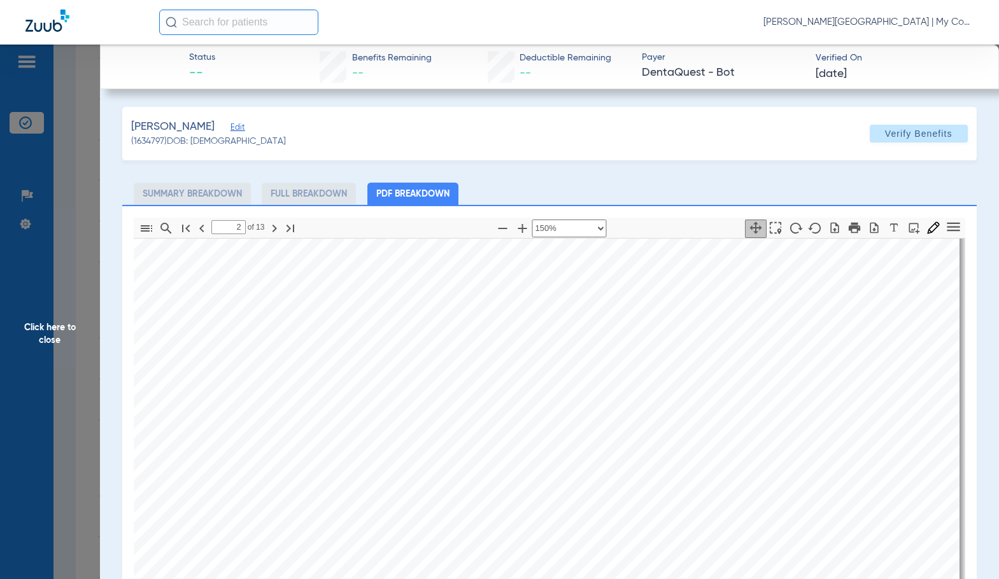
scroll to position [892, 263]
drag, startPoint x: 44, startPoint y: 348, endPoint x: 991, endPoint y: 216, distance: 956.2
click at [48, 346] on span "Click here to close" at bounding box center [50, 334] width 100 height 579
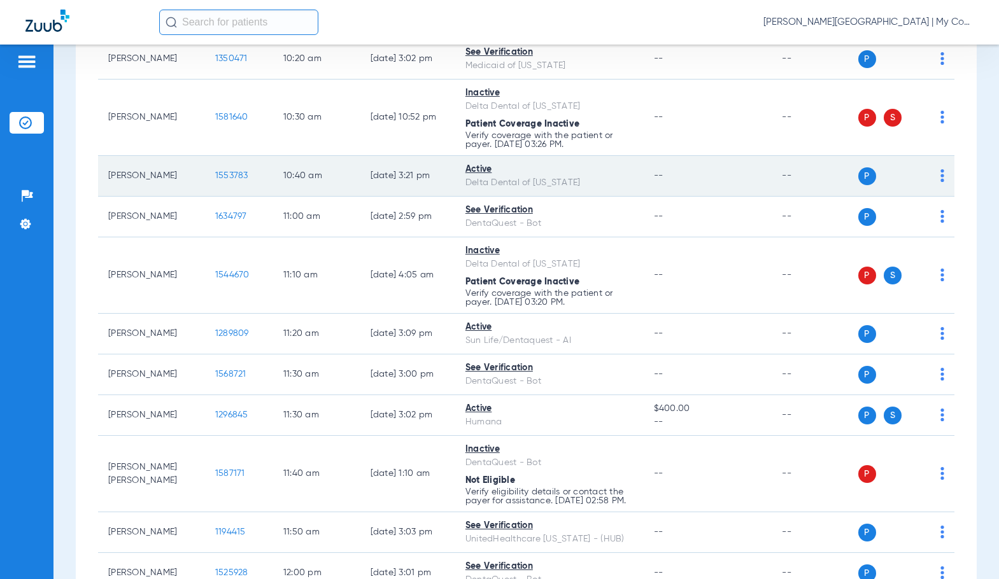
scroll to position [955, 0]
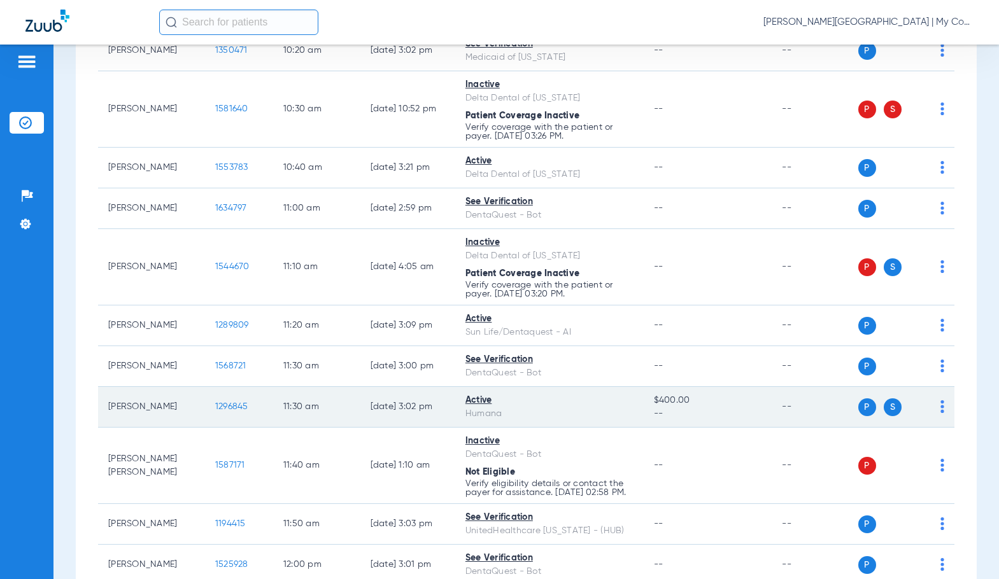
click at [221, 405] on span "1296845" at bounding box center [231, 406] width 33 height 9
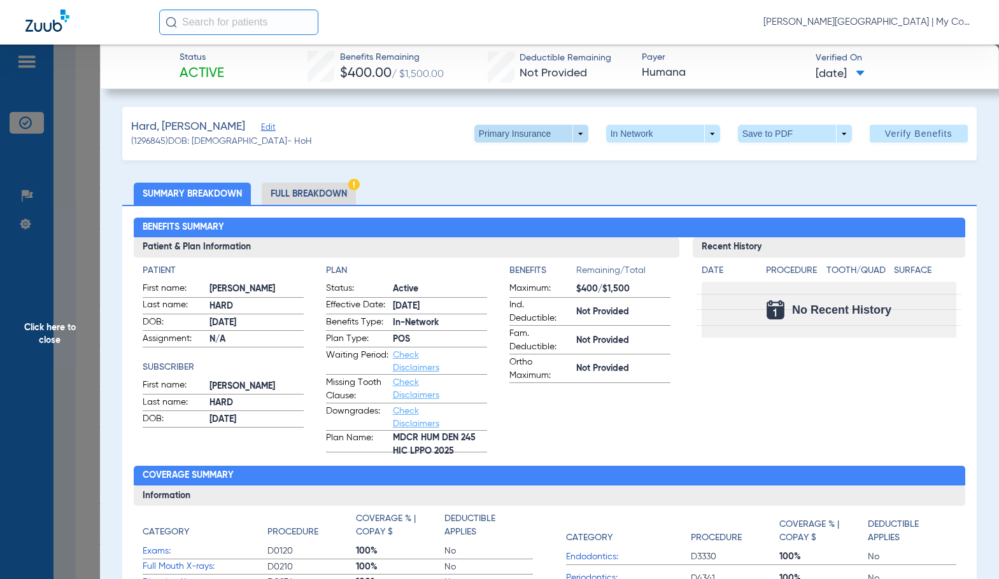
click at [526, 129] on span at bounding box center [530, 133] width 31 height 31
click at [503, 181] on span "Secondary Insurance" at bounding box center [517, 184] width 84 height 9
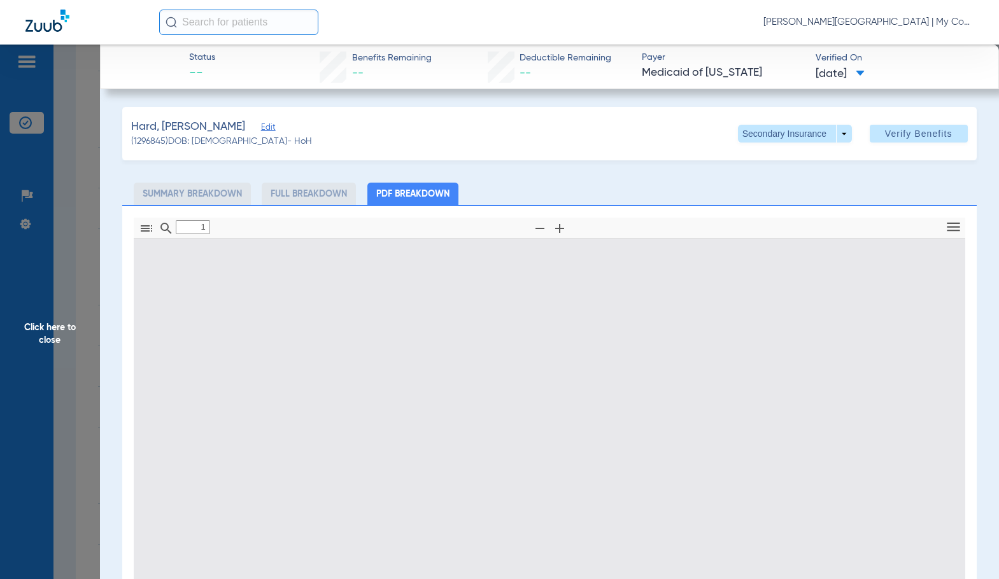
type input "0"
select select "page-width"
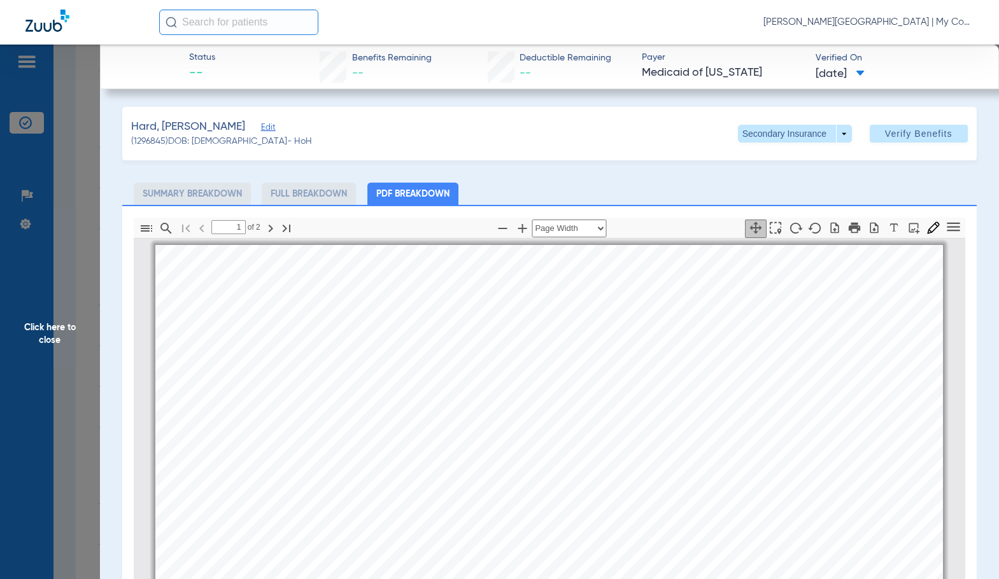
scroll to position [6, 0]
type input "2"
drag, startPoint x: 66, startPoint y: 330, endPoint x: 950, endPoint y: 375, distance: 884.5
click at [67, 330] on span "Click here to close" at bounding box center [50, 334] width 100 height 579
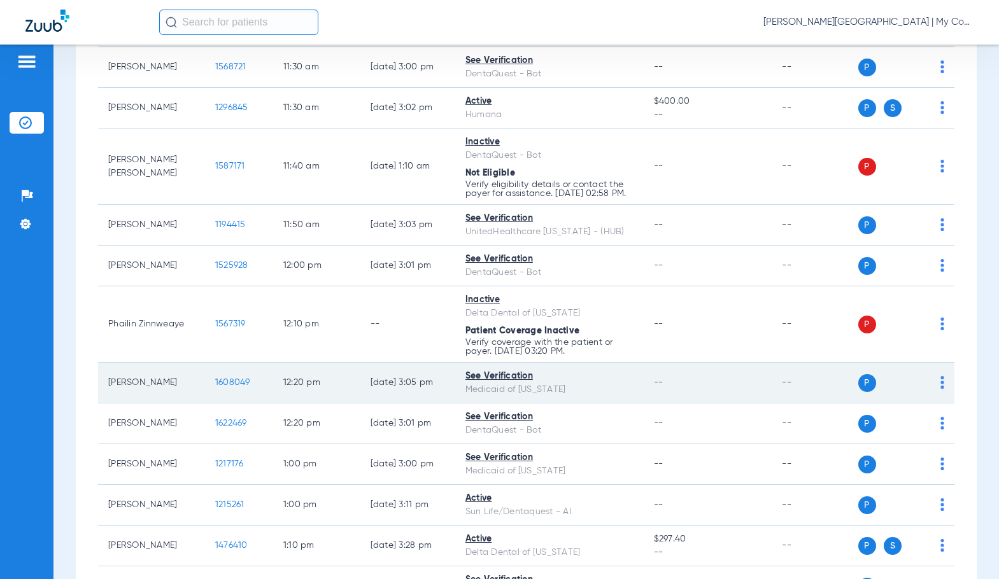
scroll to position [1273, 0]
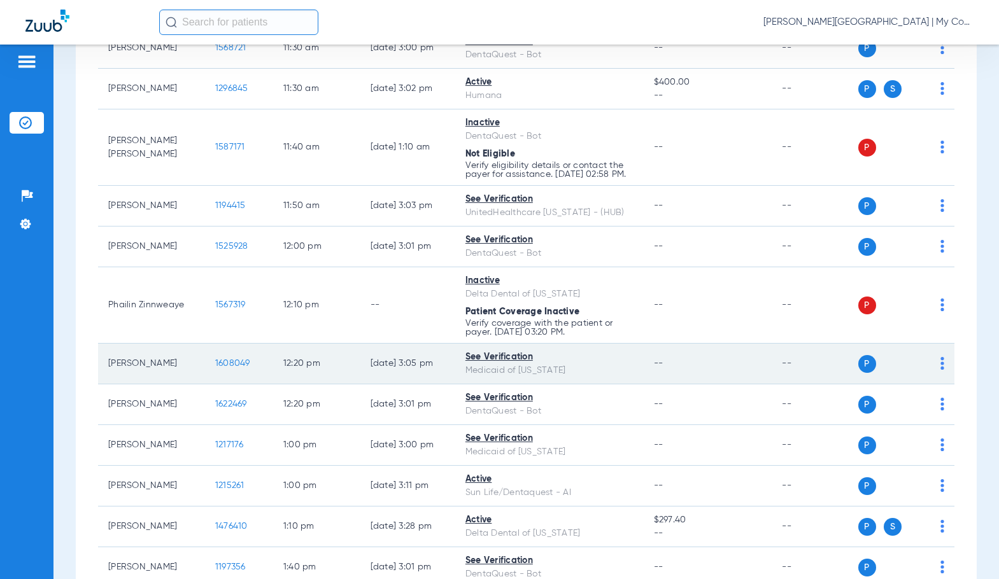
click at [220, 362] on td "1608049" at bounding box center [239, 364] width 68 height 41
click at [225, 368] on span "1608049" at bounding box center [232, 363] width 35 height 9
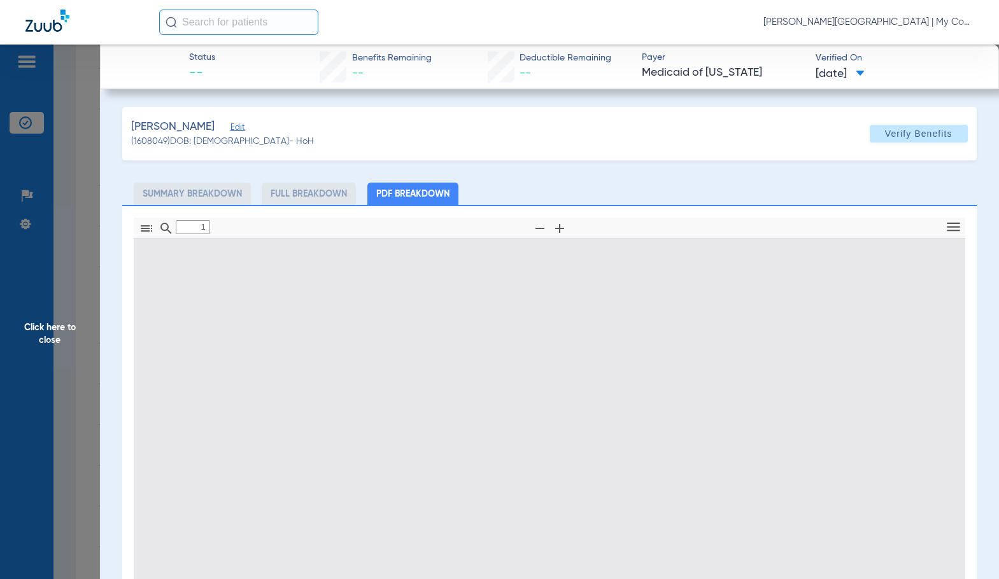
type input "0"
select select "page-width"
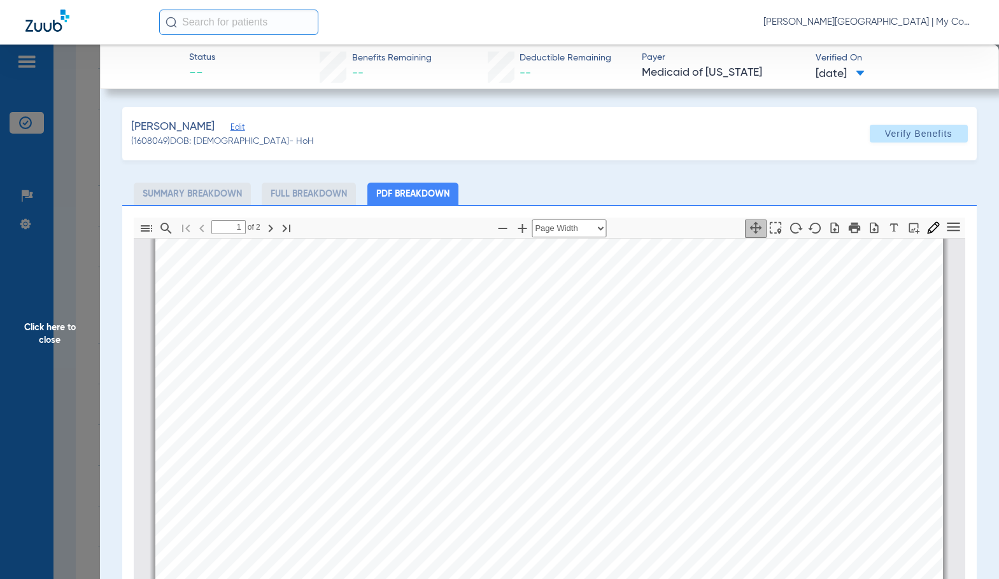
scroll to position [515, 0]
type input "2"
drag, startPoint x: 78, startPoint y: 345, endPoint x: 994, endPoint y: 416, distance: 919.2
click at [78, 345] on span "Click here to close" at bounding box center [50, 334] width 100 height 579
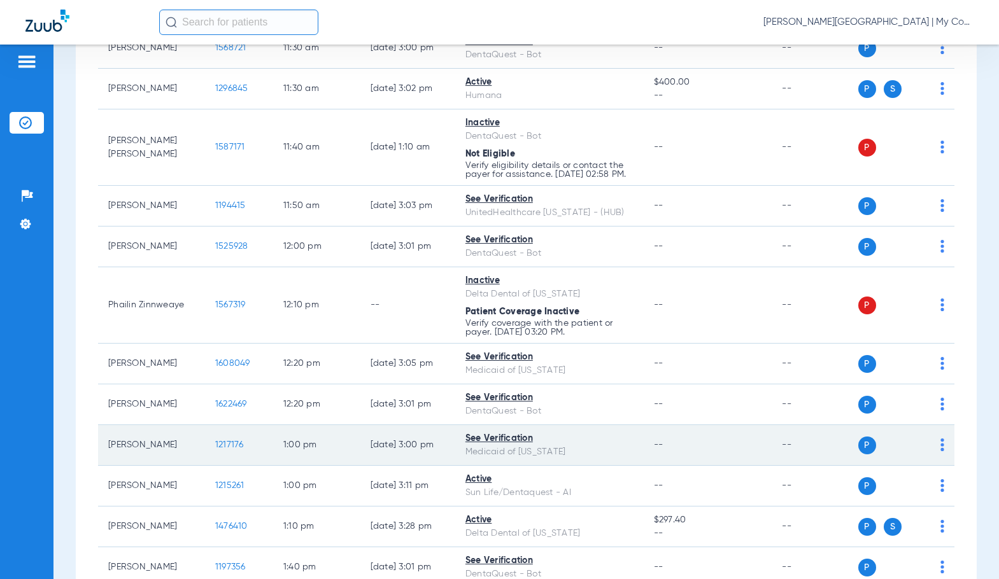
click at [216, 449] on span "1217176" at bounding box center [229, 444] width 29 height 9
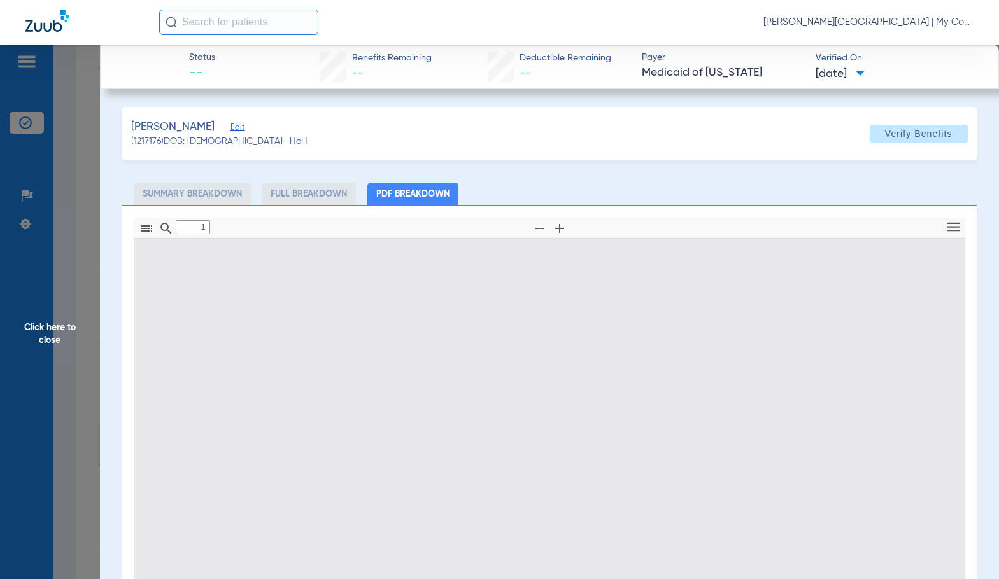
type input "0"
select select "page-width"
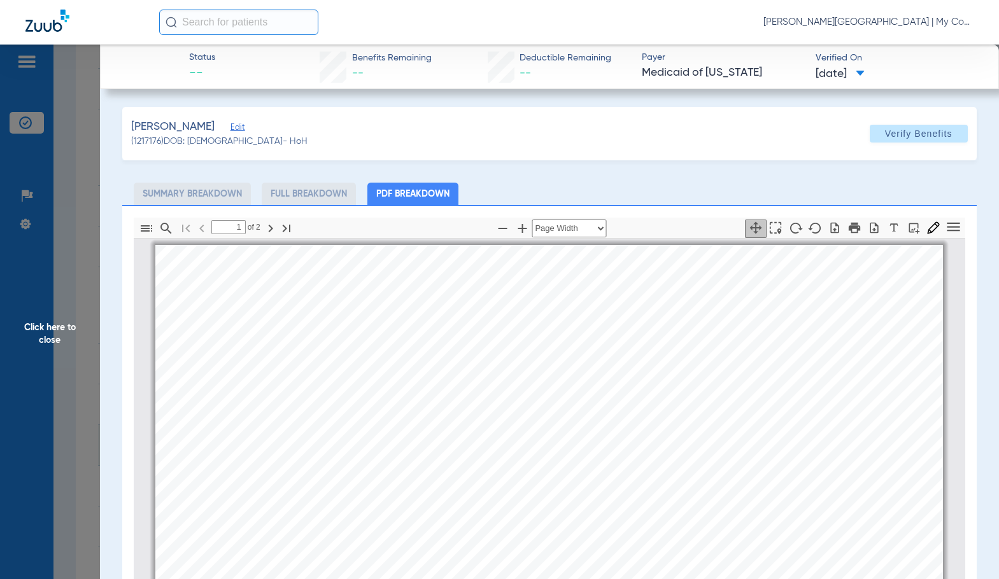
scroll to position [6, 0]
type input "2"
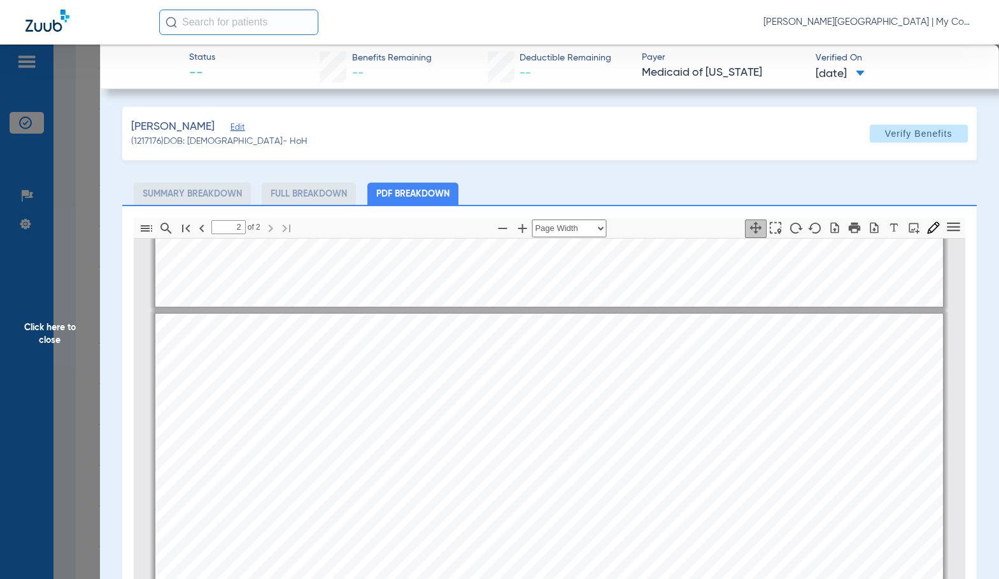
scroll to position [1216, 0]
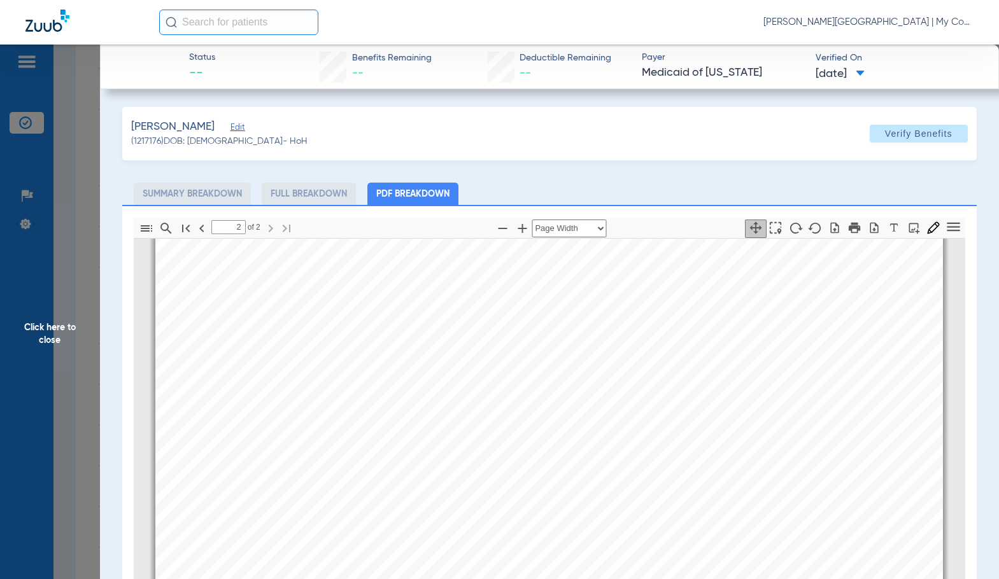
click at [61, 328] on span "Click here to close" at bounding box center [50, 334] width 100 height 579
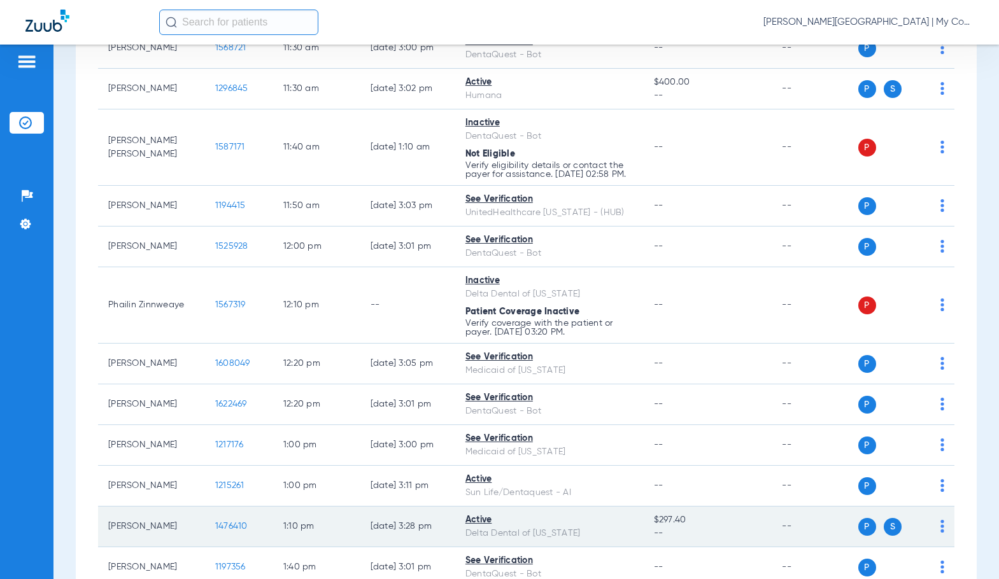
click at [225, 531] on span "1476410" at bounding box center [231, 526] width 32 height 9
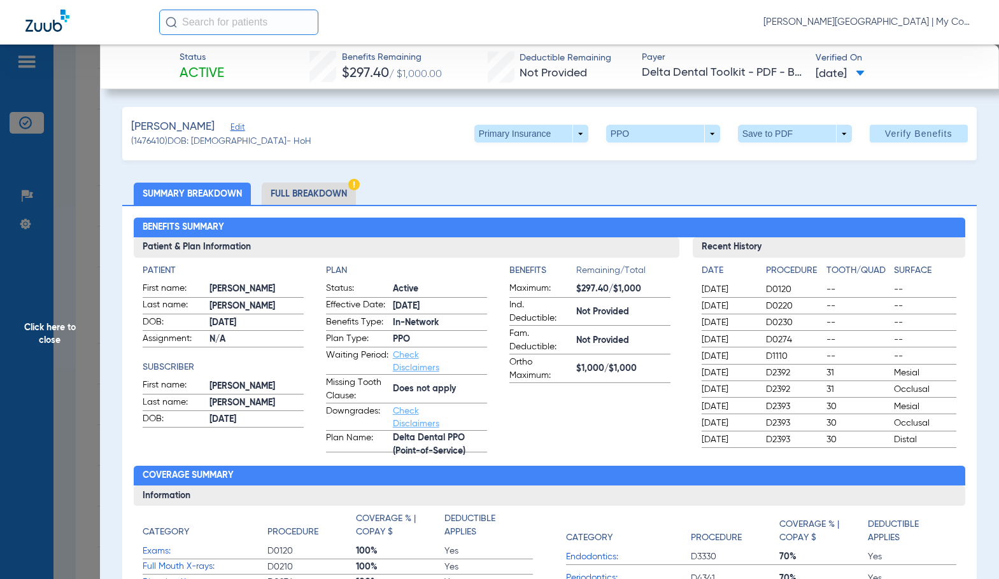
click at [284, 200] on li "Full Breakdown" at bounding box center [309, 194] width 94 height 22
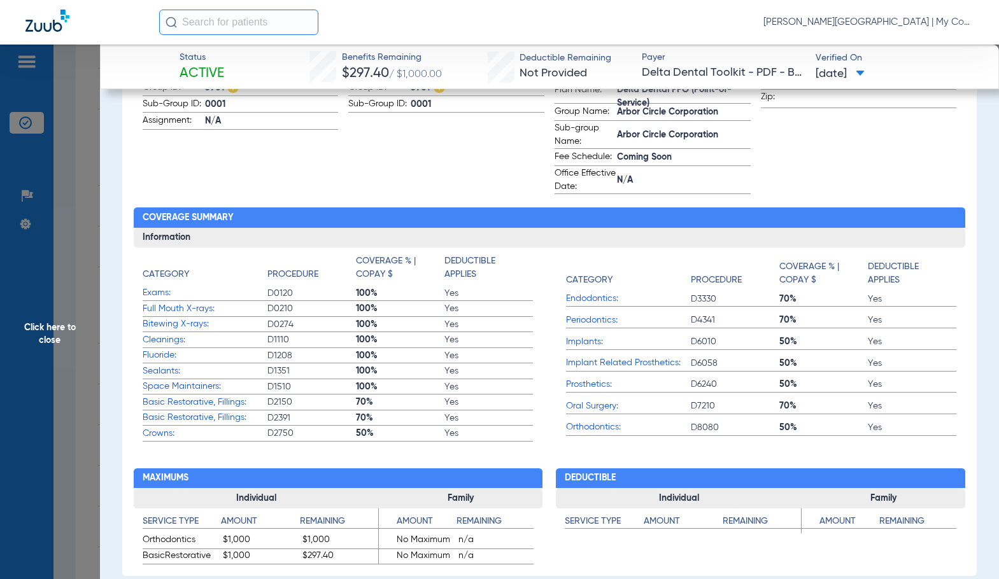
scroll to position [445, 0]
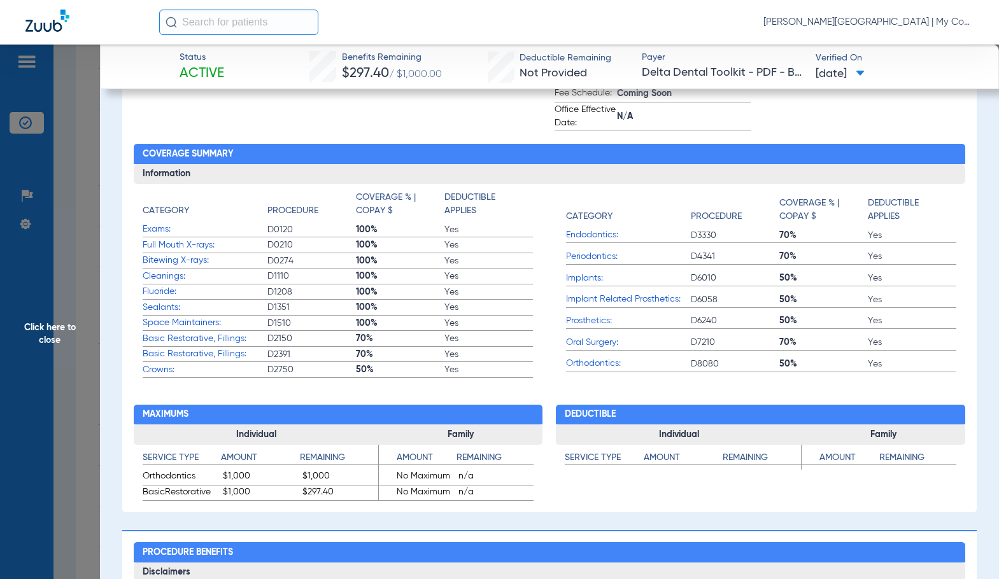
click at [558, 382] on app-benefits "Deductible Individual Service Type Amount Remaining Family Service Type Amount …" at bounding box center [760, 439] width 409 height 123
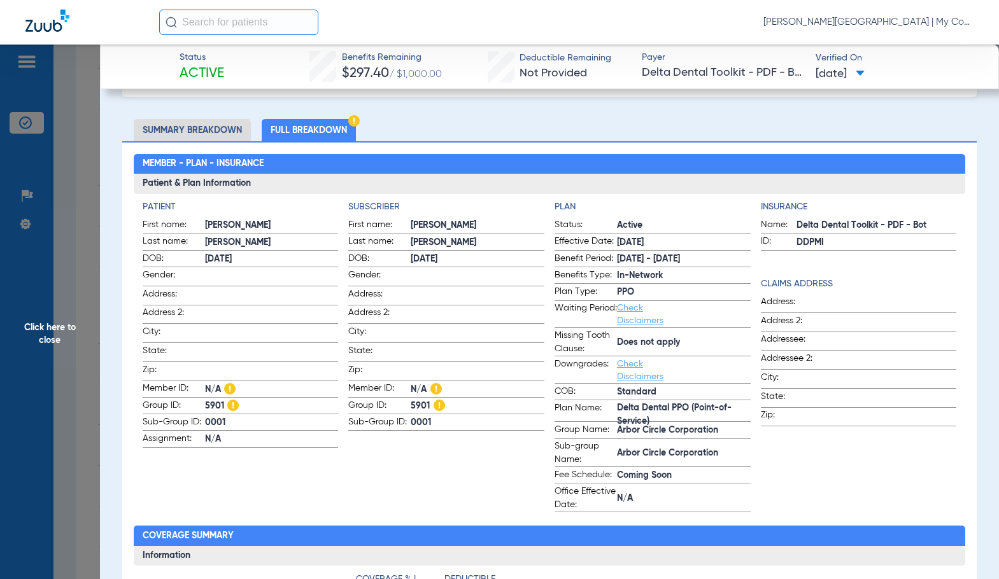
scroll to position [0, 0]
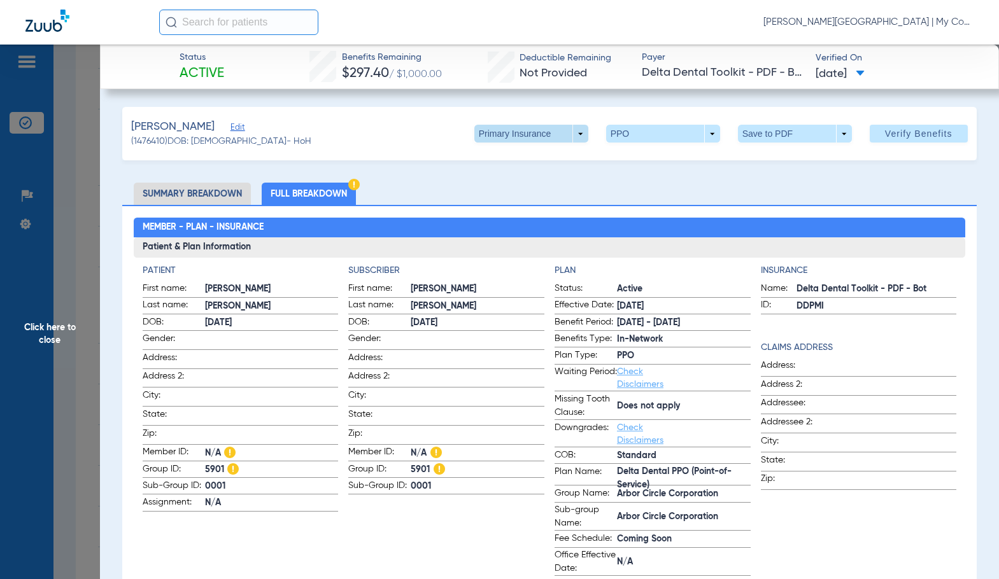
click at [522, 132] on span at bounding box center [530, 133] width 31 height 31
drag, startPoint x: 515, startPoint y: 185, endPoint x: 971, endPoint y: 233, distance: 458.2
click at [517, 185] on span "Secondary Insurance" at bounding box center [517, 184] width 84 height 9
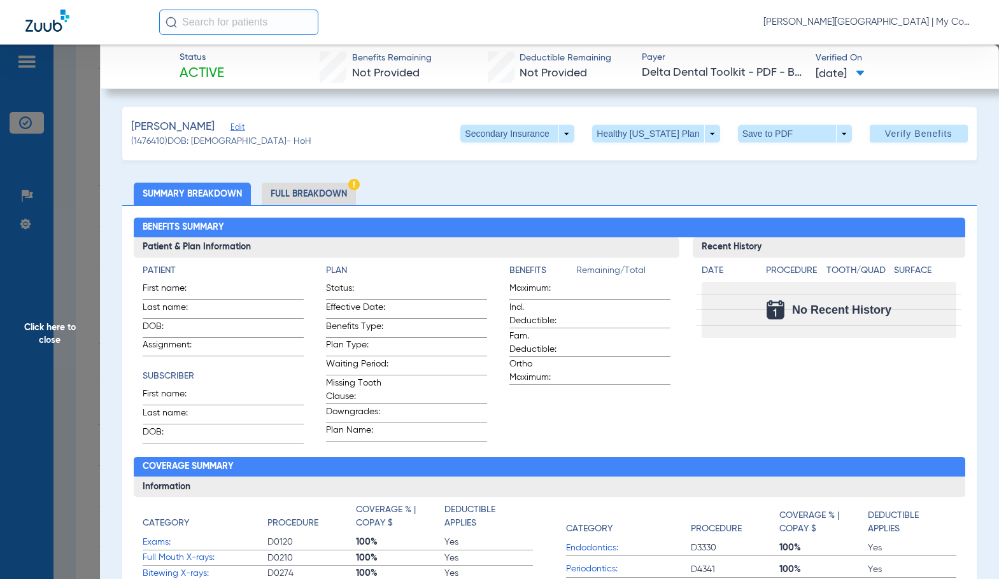
click at [320, 191] on li "Full Breakdown" at bounding box center [309, 194] width 94 height 22
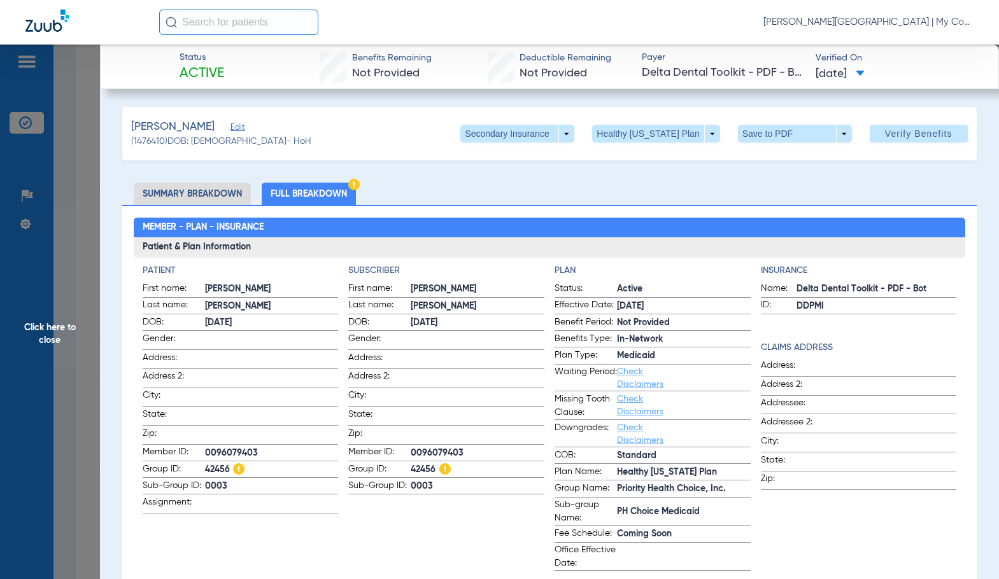
click at [74, 366] on span "Click here to close" at bounding box center [50, 334] width 100 height 579
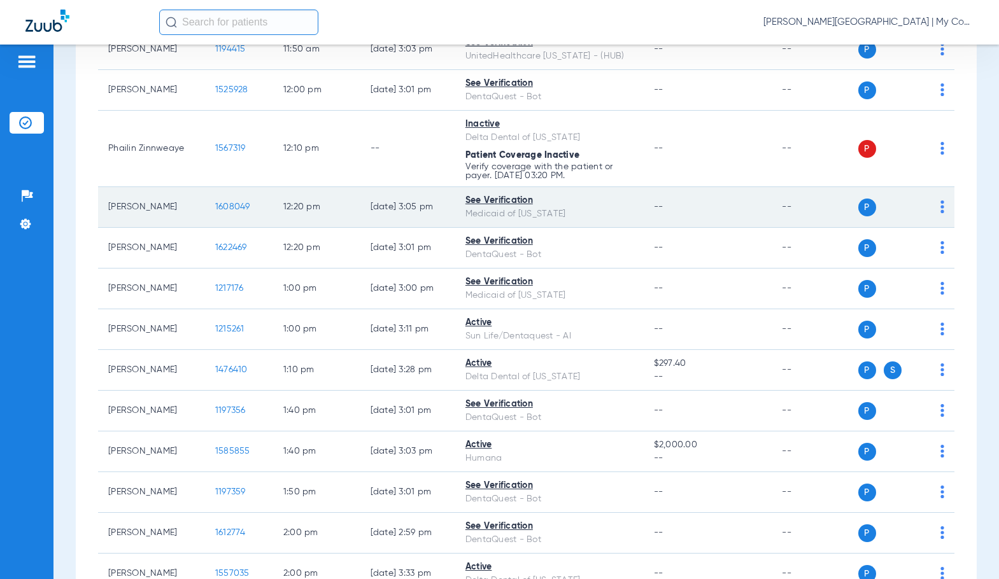
scroll to position [1527, 0]
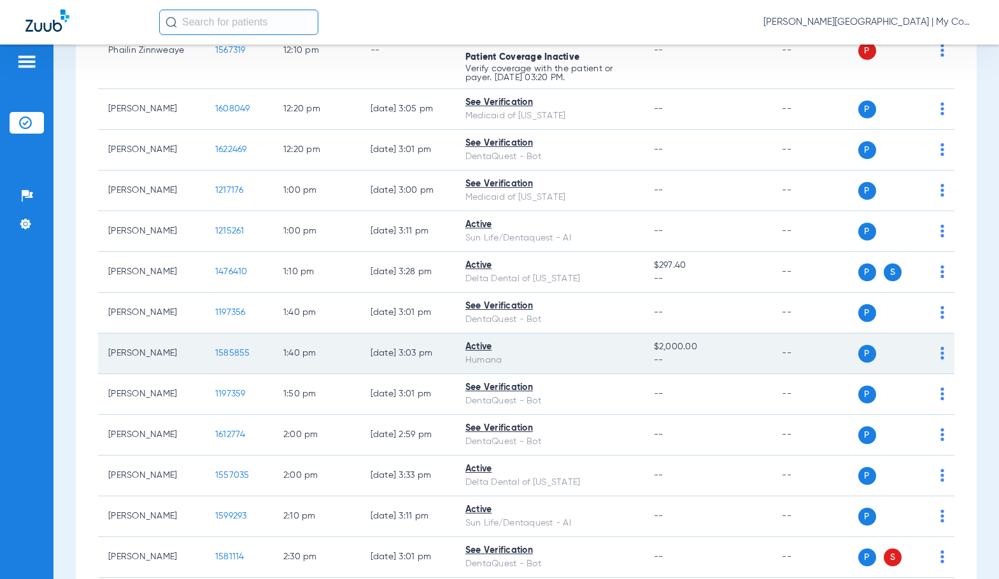
click at [221, 358] on span "1585855" at bounding box center [232, 353] width 35 height 9
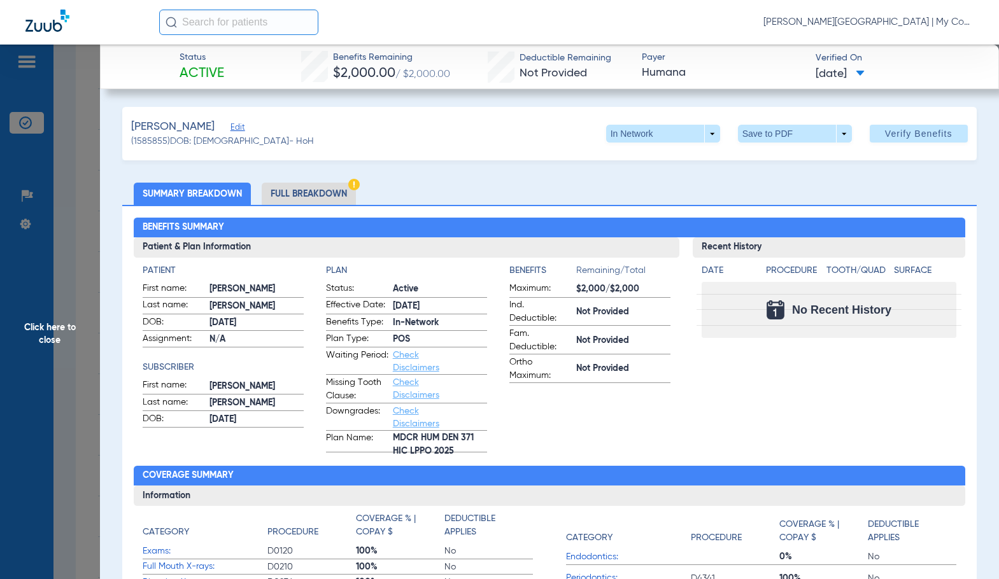
click at [318, 204] on li "Full Breakdown" at bounding box center [309, 194] width 94 height 22
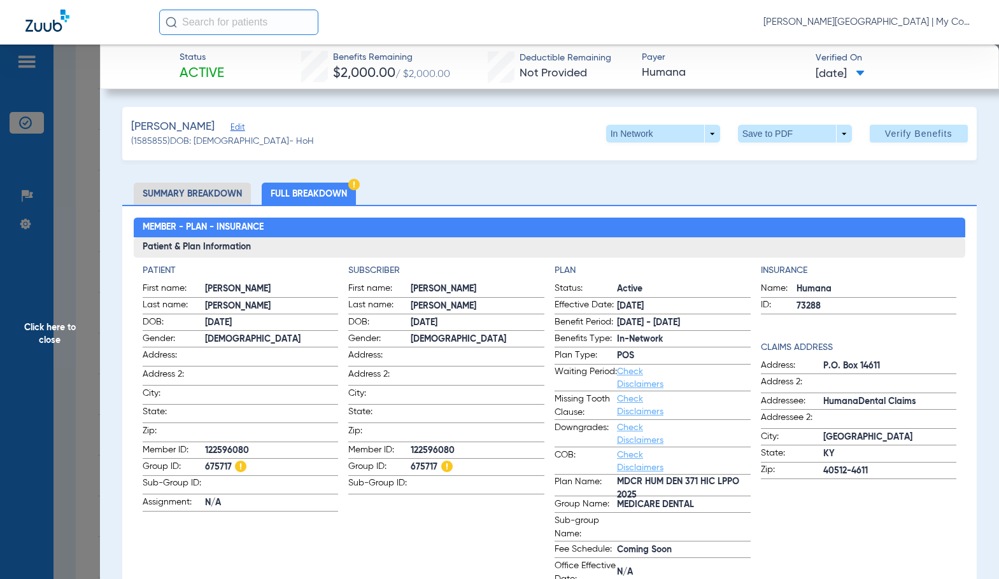
drag, startPoint x: 68, startPoint y: 323, endPoint x: 155, endPoint y: 372, distance: 99.2
click at [68, 323] on span "Click here to close" at bounding box center [50, 334] width 100 height 579
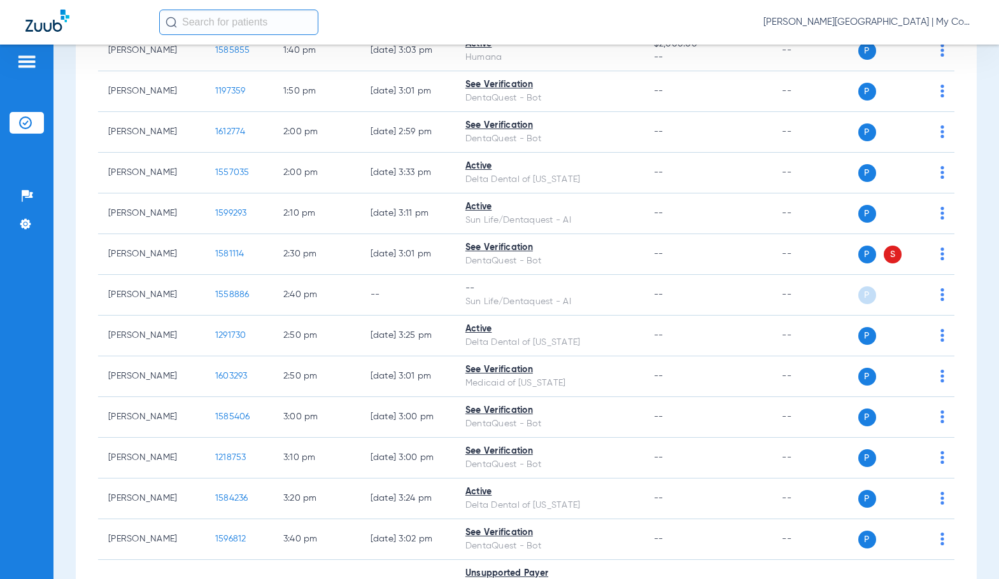
scroll to position [1909, 0]
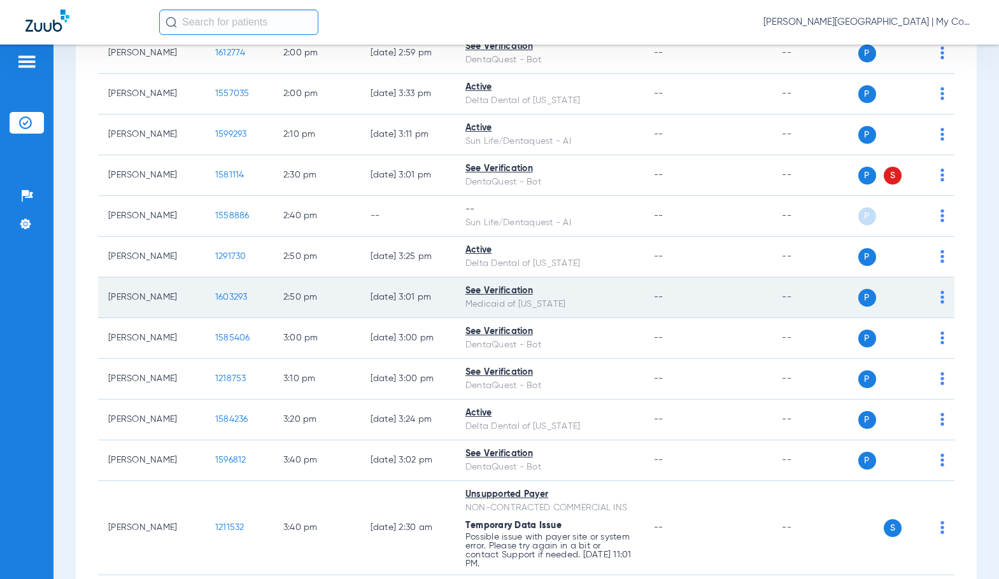
click at [227, 302] on span "1603293" at bounding box center [231, 297] width 32 height 9
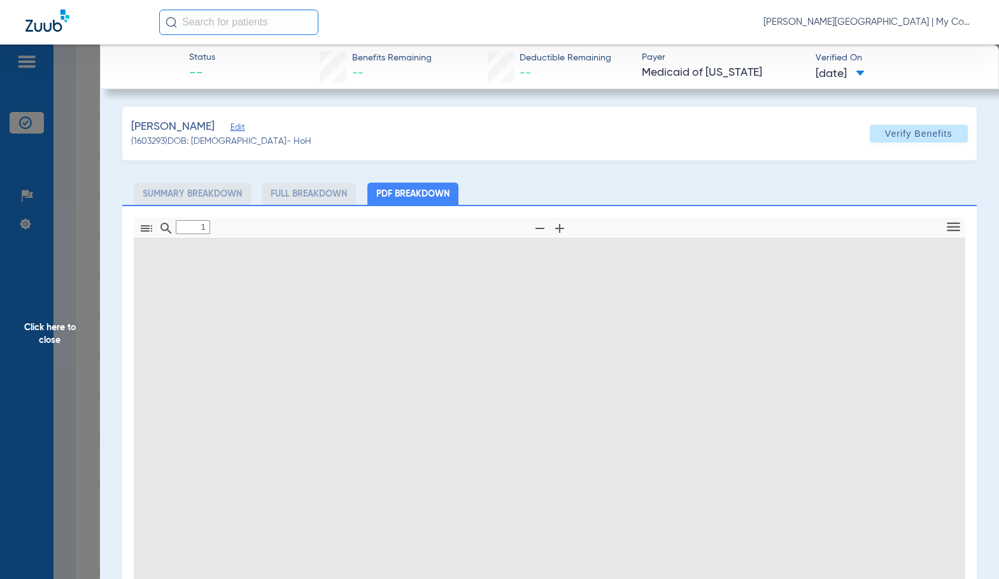
type input "0"
select select "page-width"
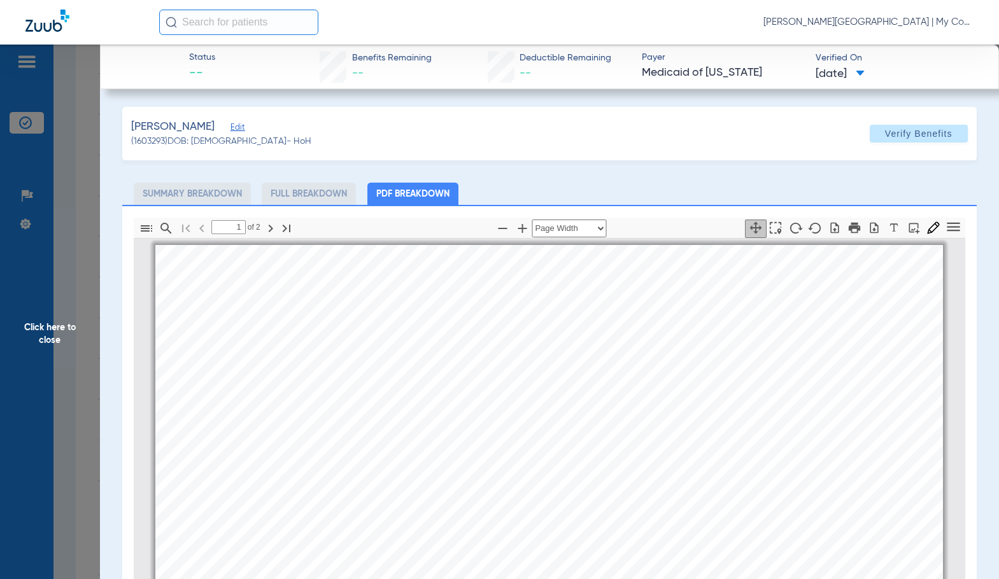
scroll to position [6, 0]
type input "2"
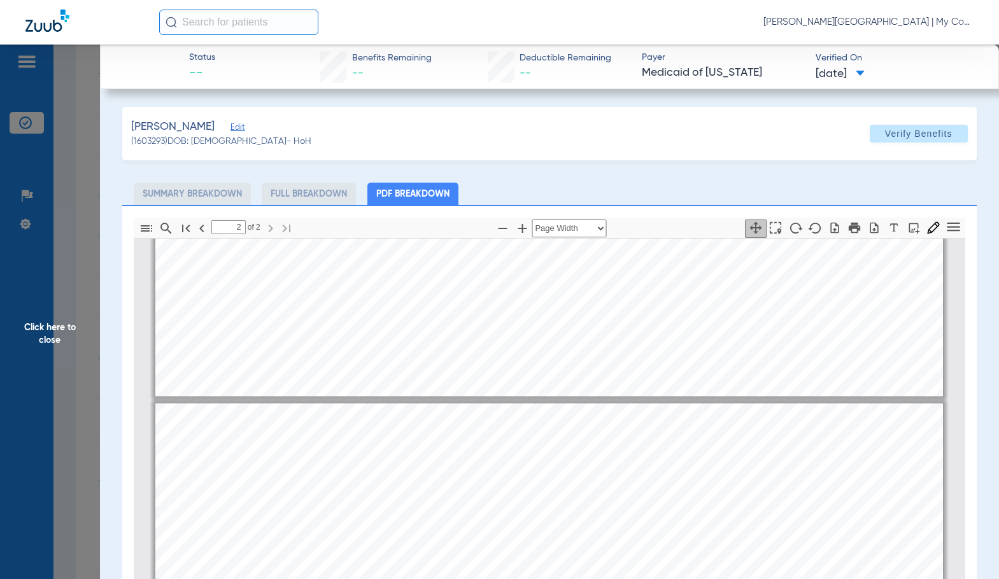
click at [36, 333] on span "Click here to close" at bounding box center [50, 334] width 100 height 579
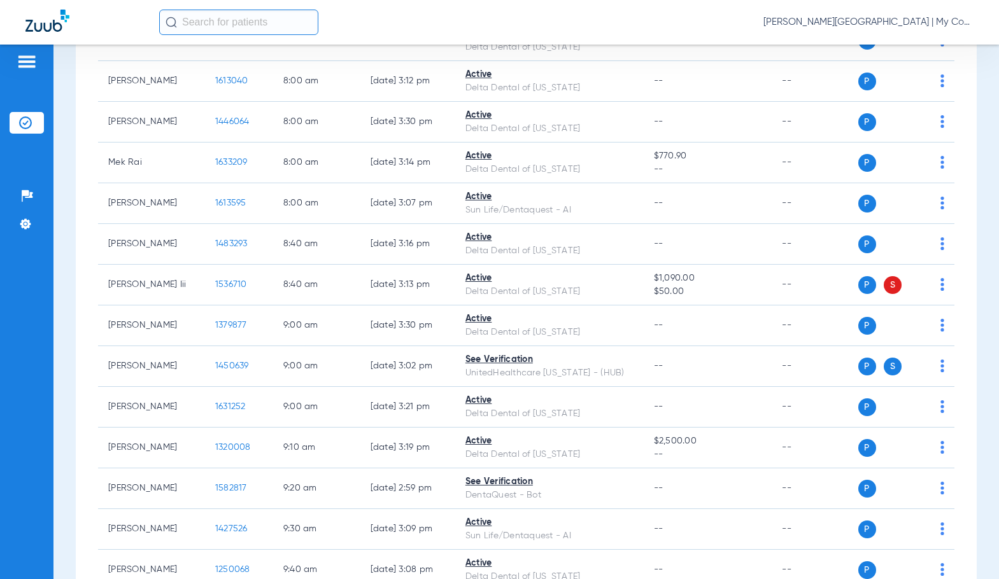
scroll to position [0, 0]
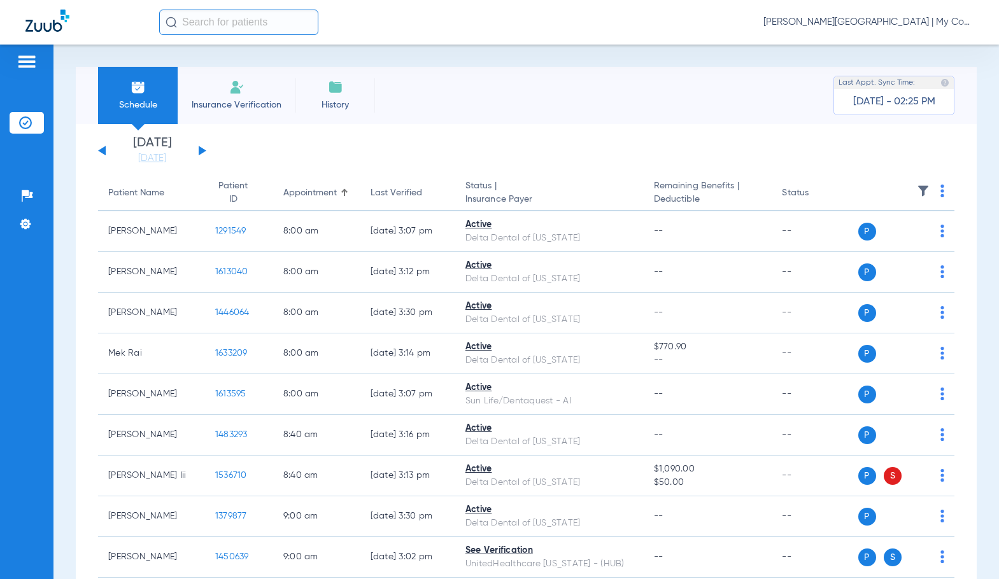
click at [201, 150] on button at bounding box center [203, 151] width 8 height 10
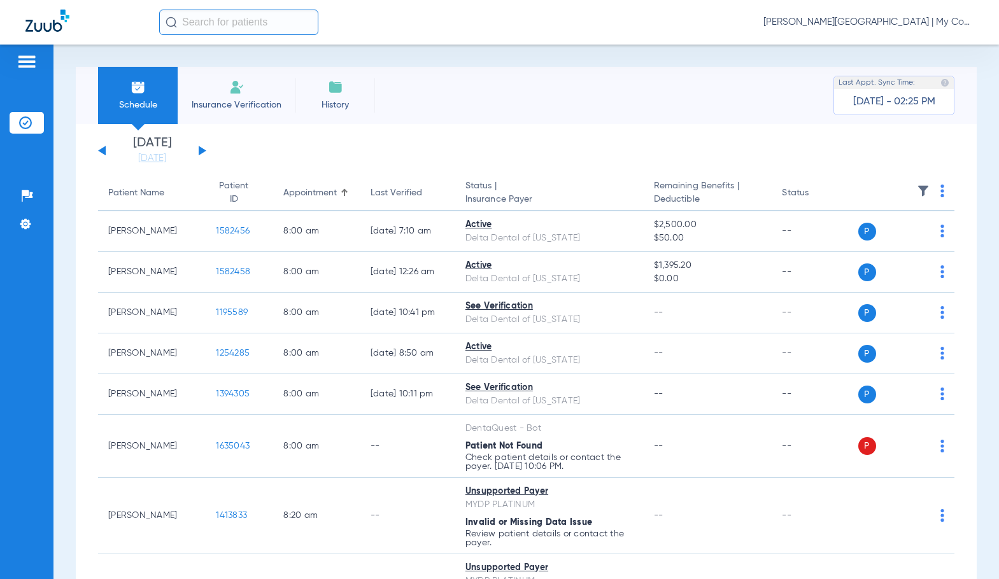
click at [940, 191] on img at bounding box center [942, 191] width 4 height 13
click at [880, 239] on span "Verify All" at bounding box center [884, 241] width 80 height 9
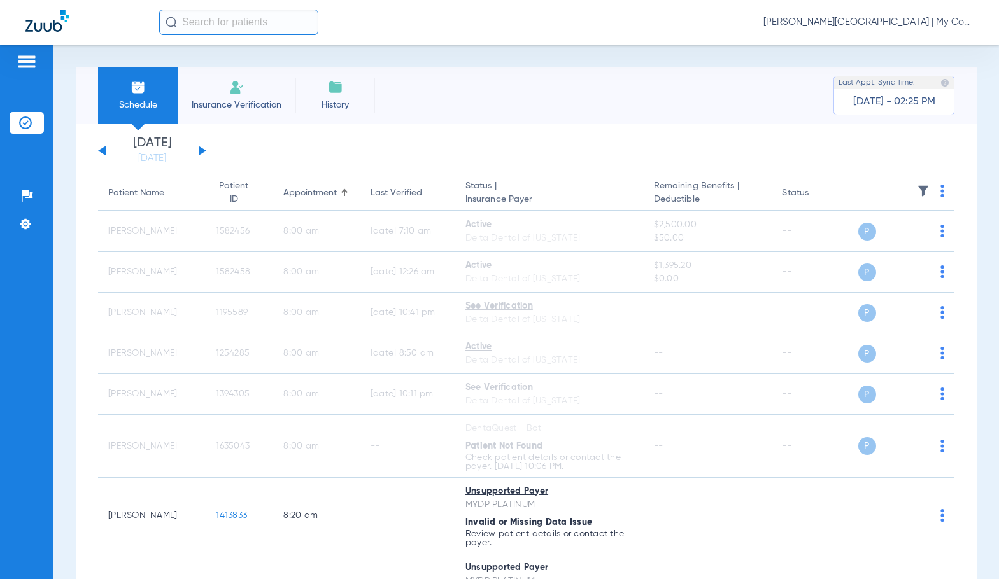
click at [882, 20] on span "[PERSON_NAME][GEOGRAPHIC_DATA] | My Community Dental Centers" at bounding box center [868, 22] width 210 height 13
click at [899, 45] on span "Account Selection" at bounding box center [925, 45] width 71 height 9
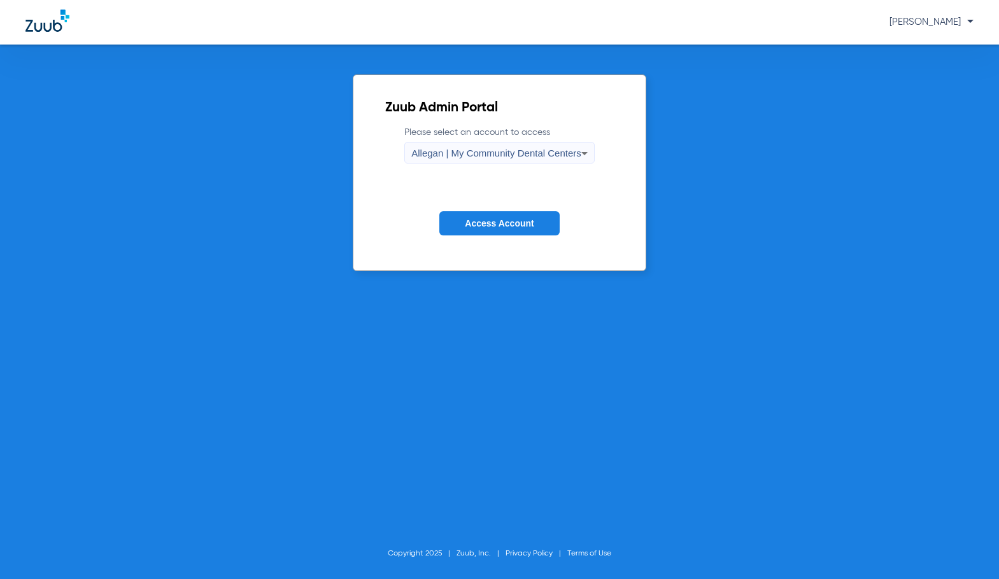
click at [466, 153] on span "Allegan | My Community Dental Centers" at bounding box center [496, 153] width 170 height 11
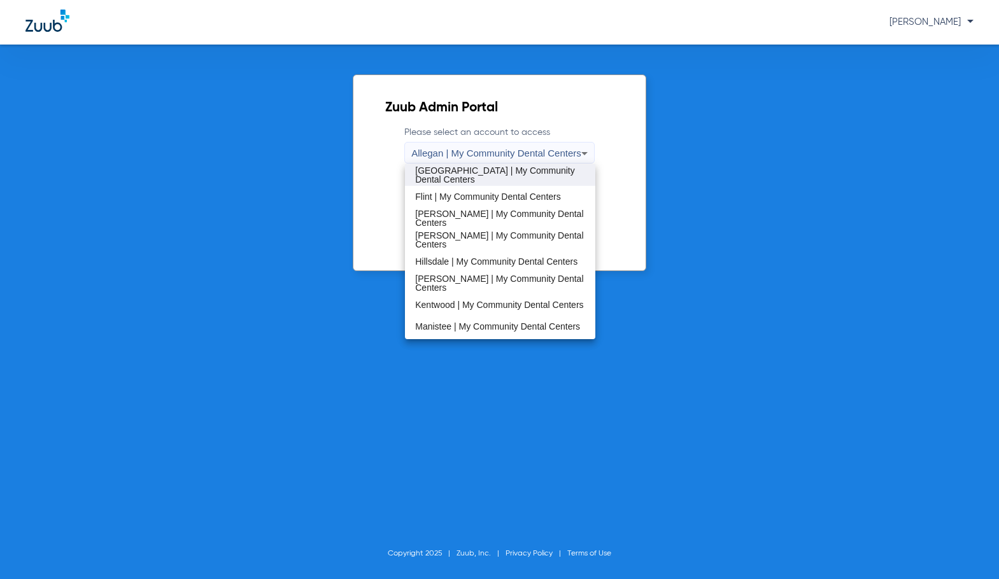
scroll to position [255, 0]
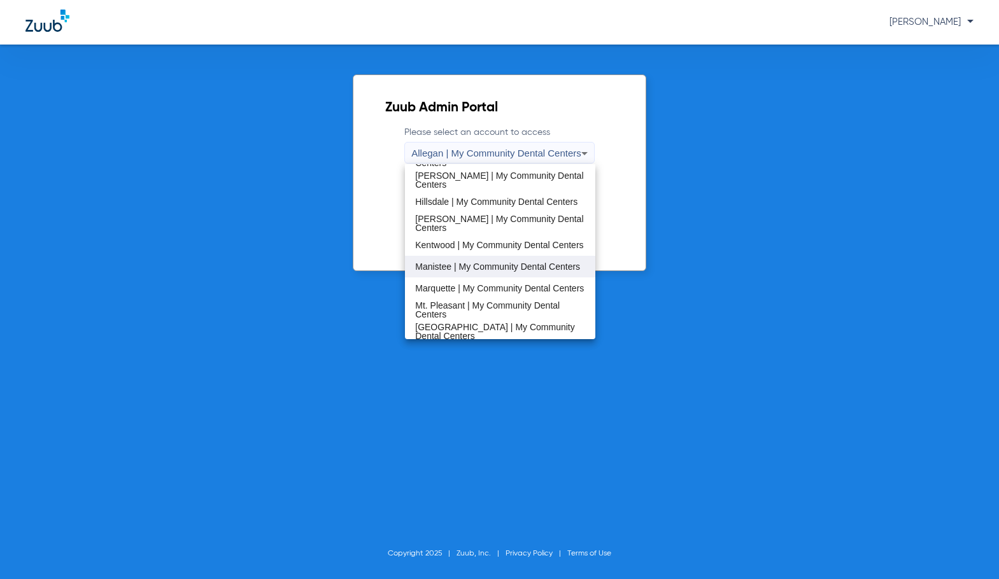
click at [458, 266] on span "Manistee | My Community Dental Centers" at bounding box center [497, 266] width 165 height 9
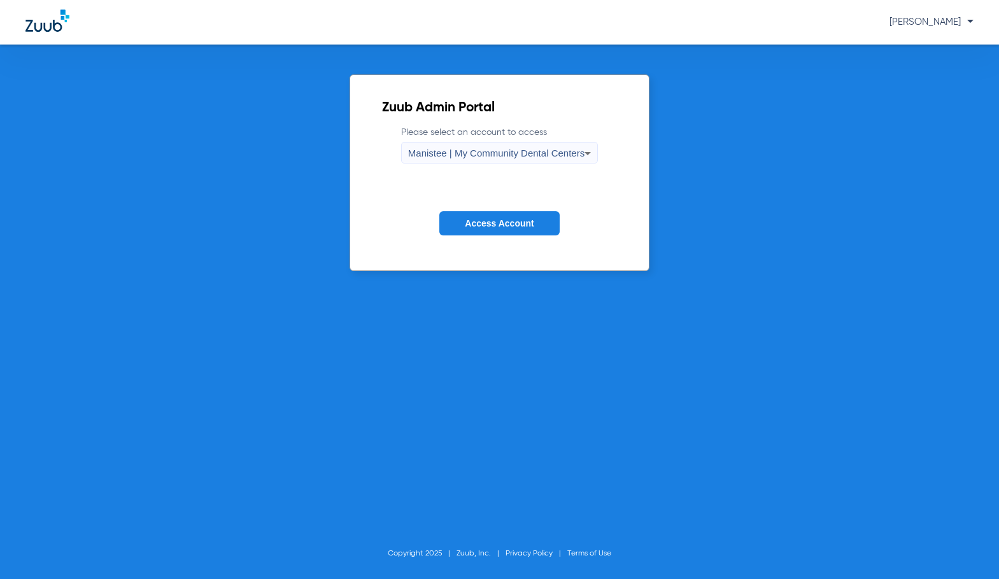
click at [496, 225] on span "Access Account" at bounding box center [499, 223] width 69 height 10
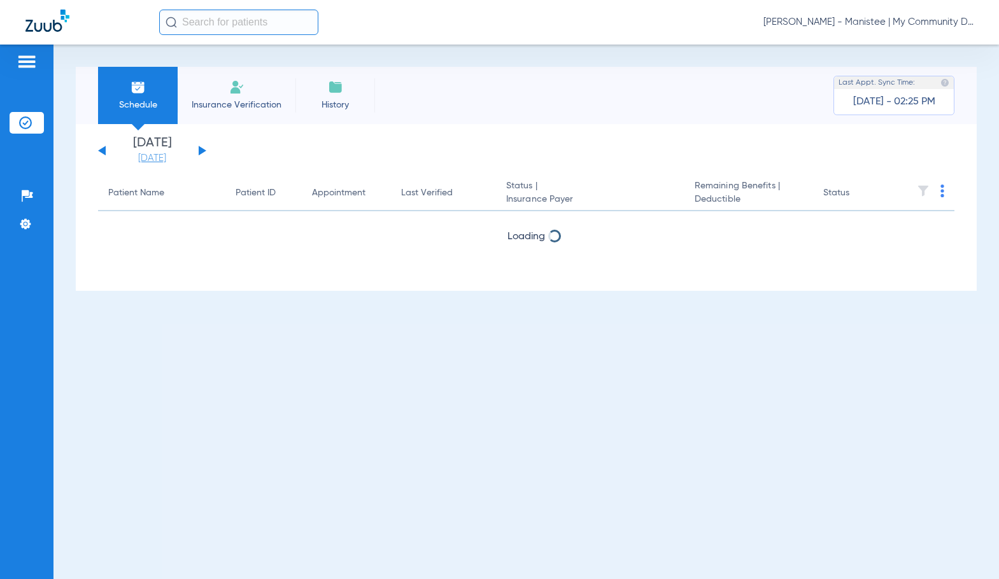
click at [169, 158] on link "[DATE]" at bounding box center [152, 158] width 76 height 13
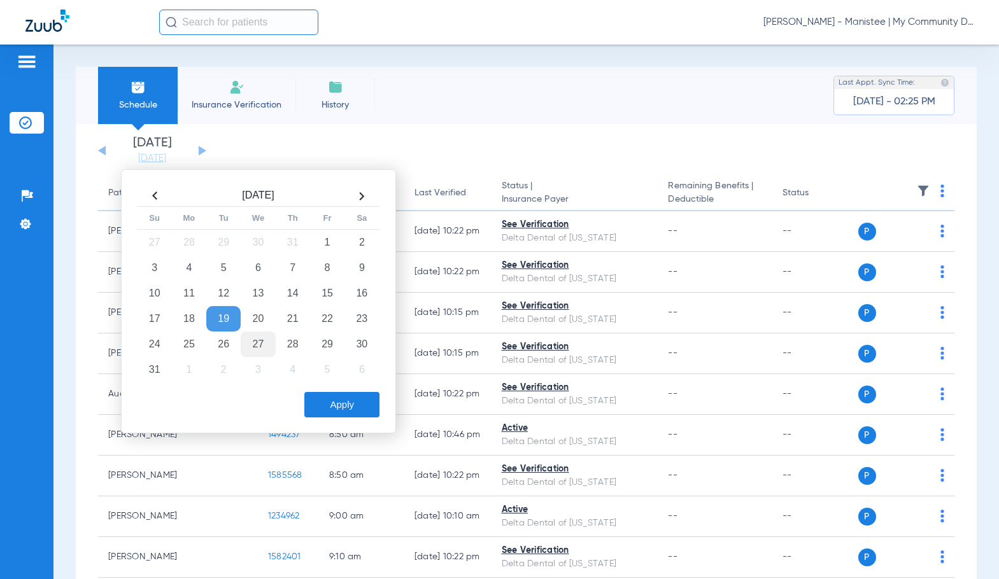
click at [253, 344] on td "27" at bounding box center [258, 344] width 34 height 25
click at [349, 409] on button "Apply" at bounding box center [341, 404] width 75 height 25
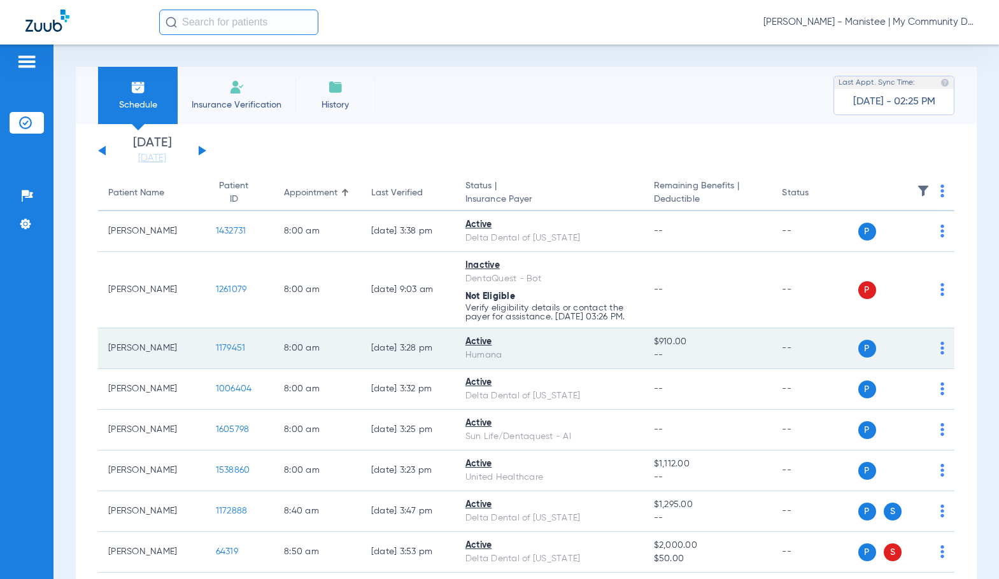
click at [223, 353] on span "1179451" at bounding box center [231, 348] width 30 height 9
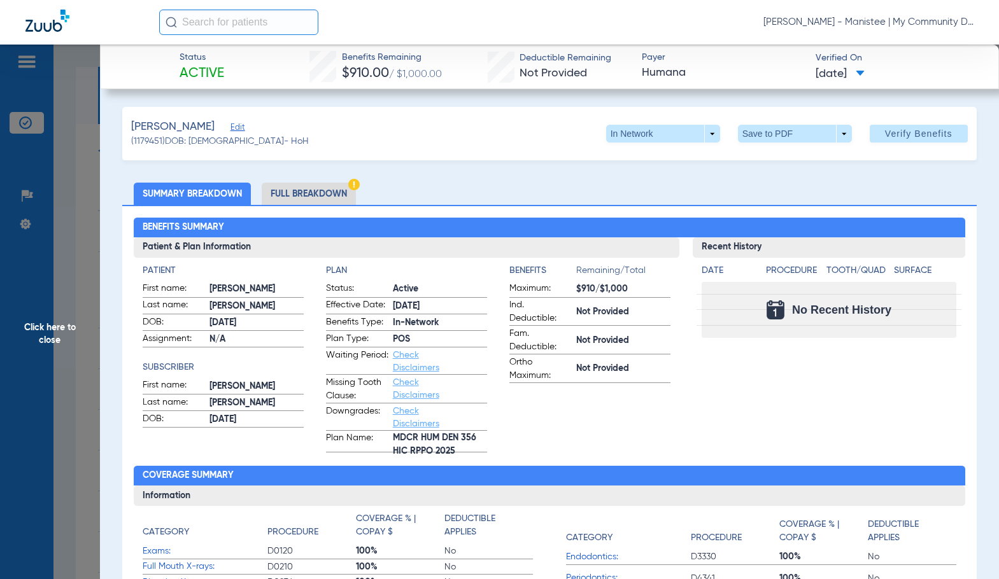
click at [360, 206] on div "Benefits Summary Patient & Plan Information Patient First name: GREGORY Last na…" at bounding box center [548, 458] width 853 height 506
click at [46, 356] on span "Click here to close" at bounding box center [50, 334] width 100 height 579
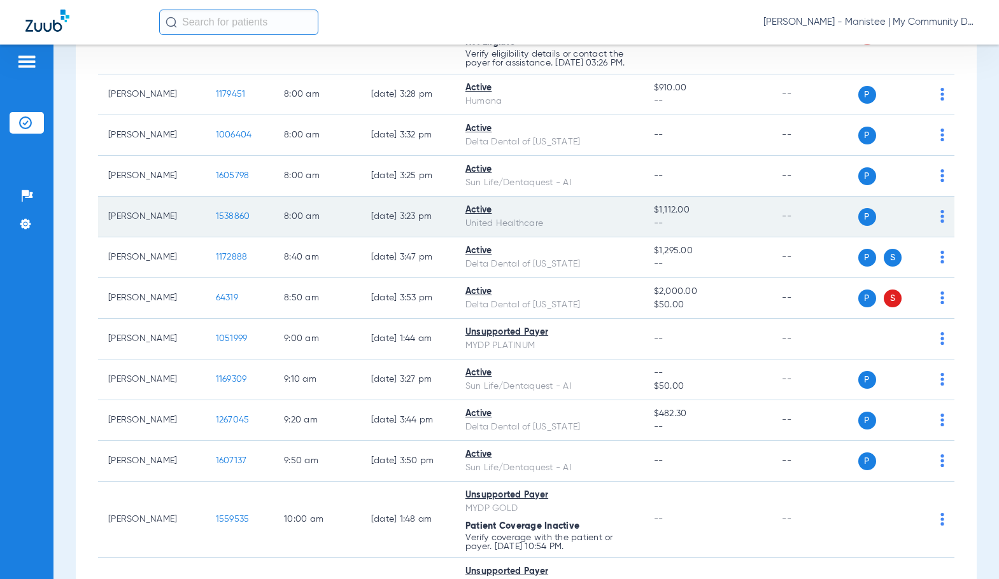
scroll to position [255, 0]
click at [227, 220] on span "1538860" at bounding box center [233, 215] width 34 height 9
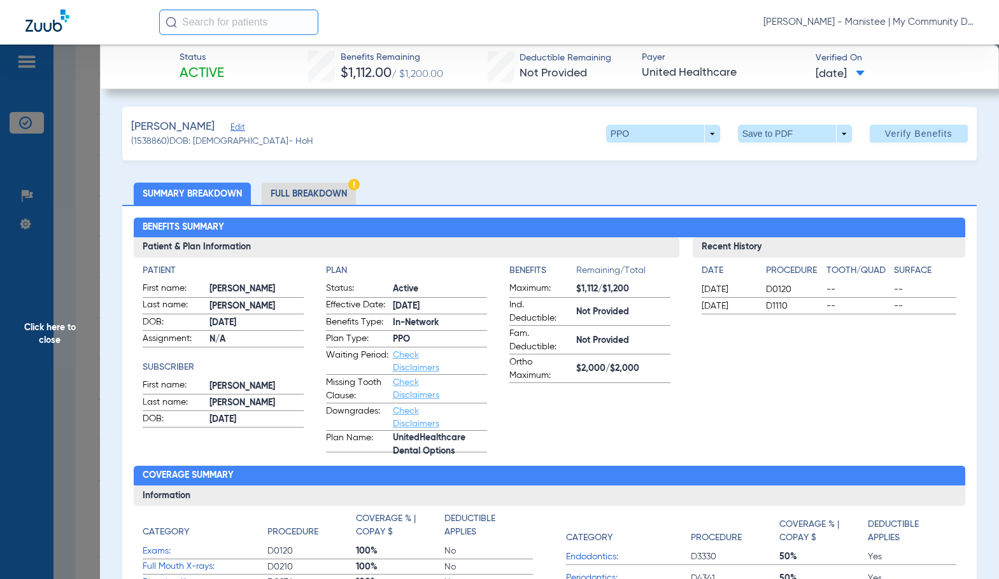
click at [345, 193] on li "Full Breakdown" at bounding box center [309, 194] width 94 height 22
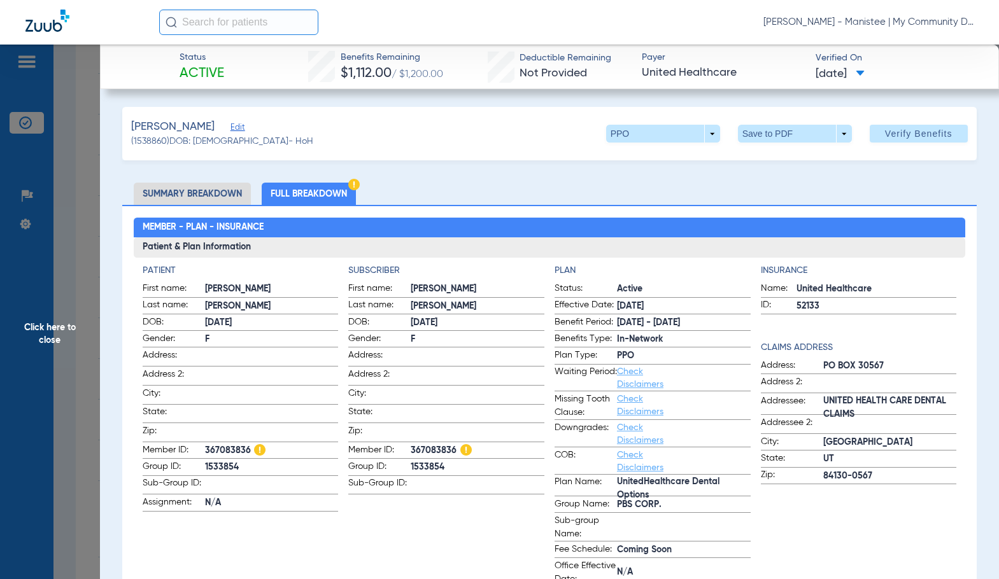
drag, startPoint x: 458, startPoint y: 209, endPoint x: 663, endPoint y: 255, distance: 209.2
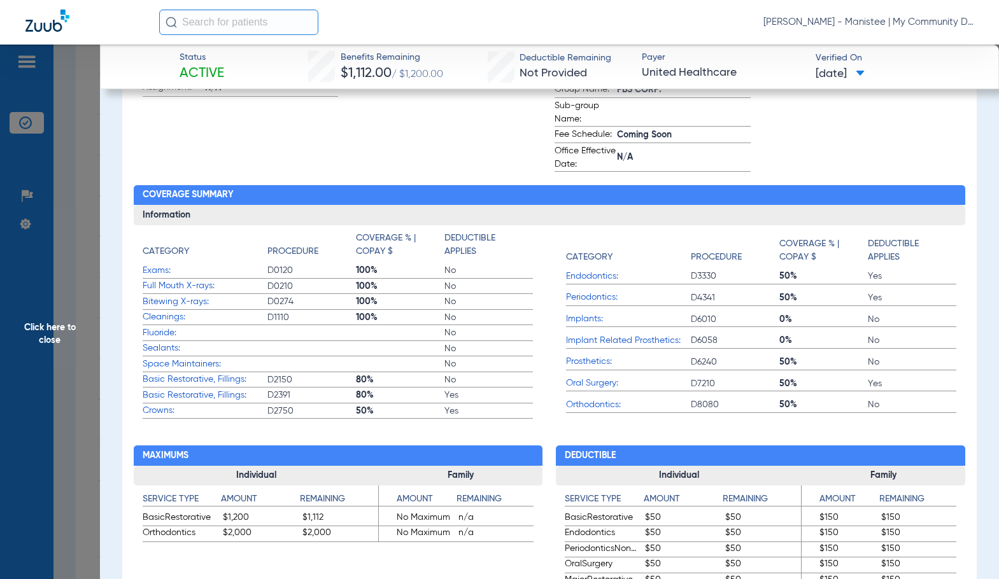
scroll to position [445, 0]
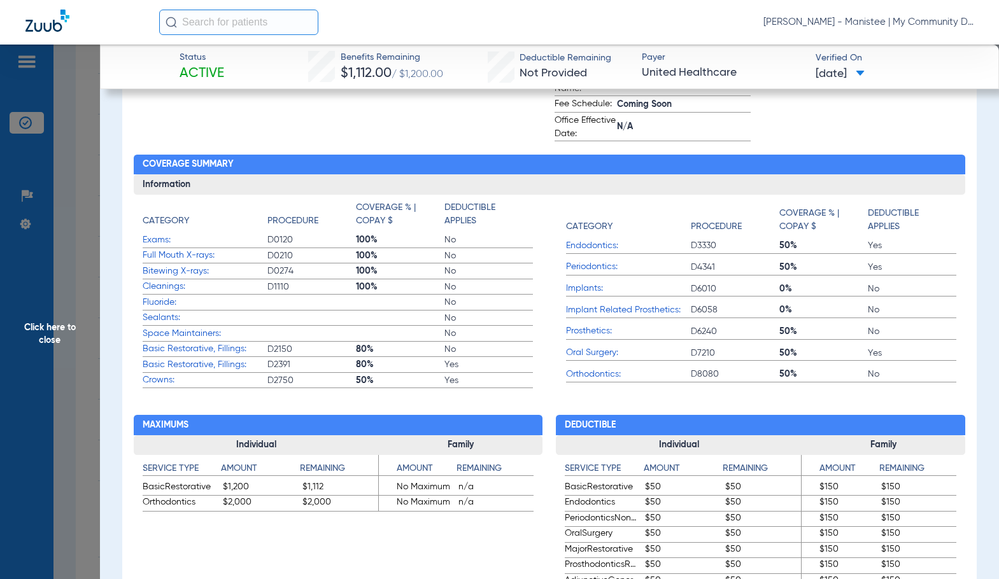
drag, startPoint x: 40, startPoint y: 307, endPoint x: 294, endPoint y: 342, distance: 256.2
click at [39, 307] on span "Click here to close" at bounding box center [50, 334] width 100 height 579
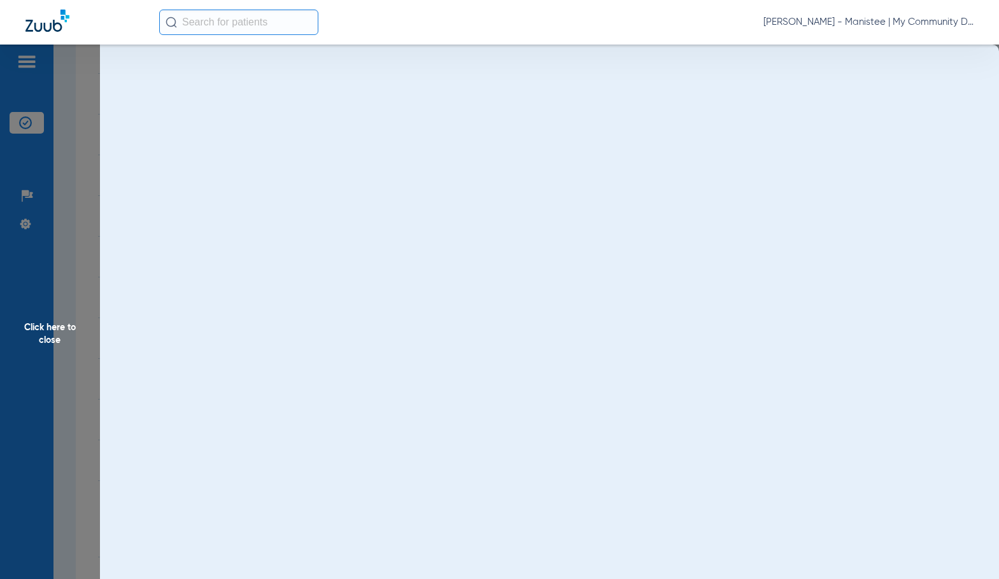
scroll to position [0, 0]
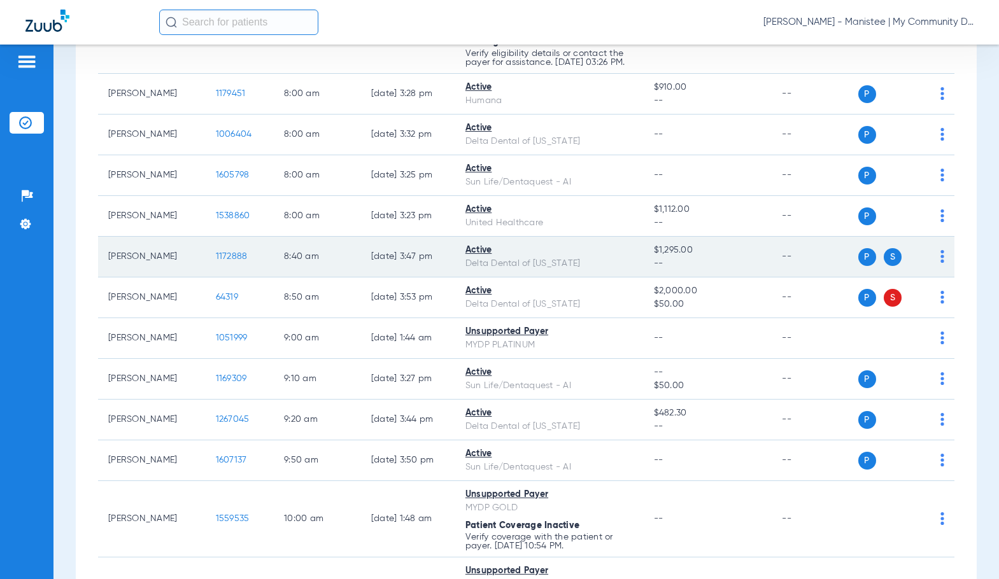
click at [220, 261] on span "1172888" at bounding box center [232, 256] width 32 height 9
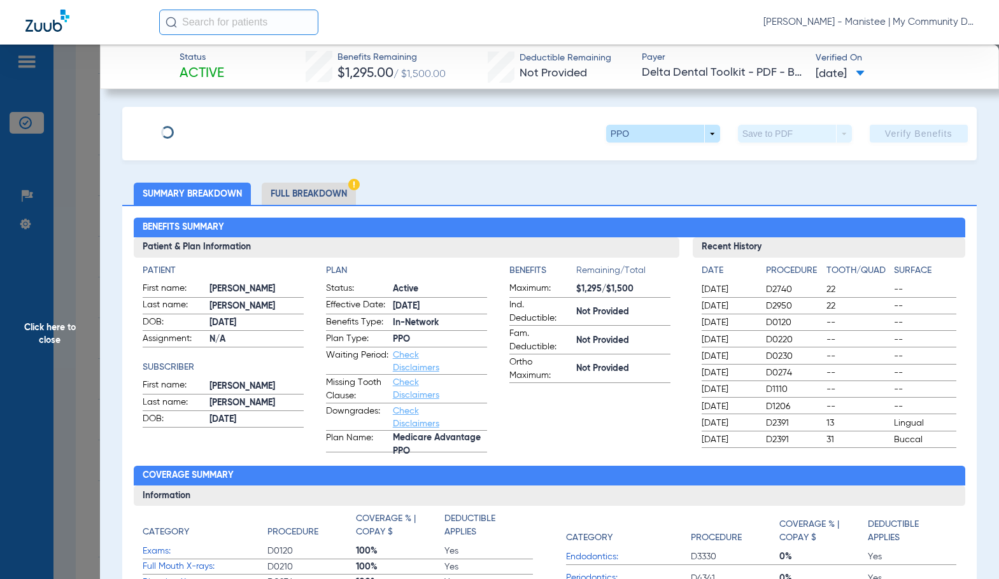
click at [330, 191] on li "Full Breakdown" at bounding box center [309, 194] width 94 height 22
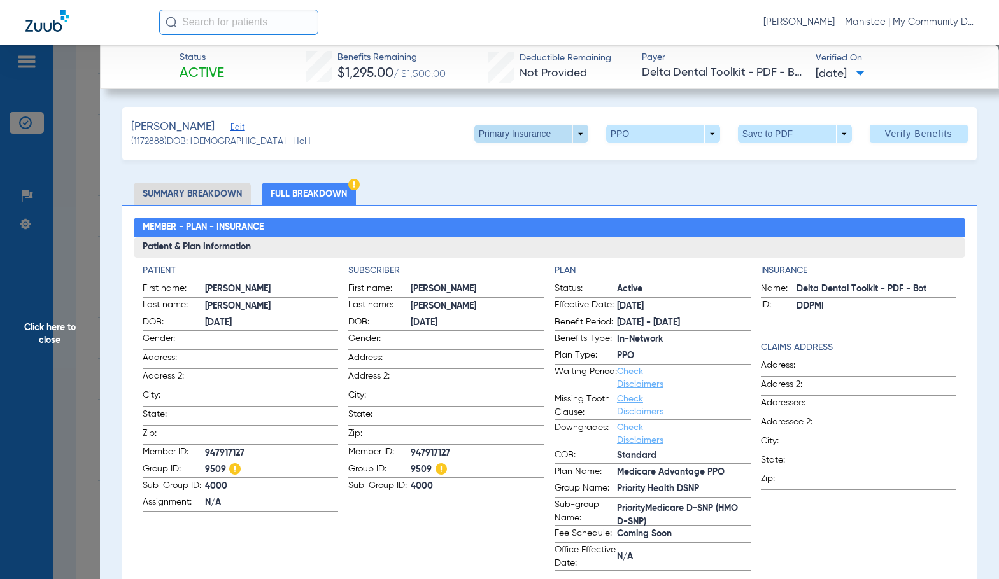
click at [515, 139] on span at bounding box center [530, 133] width 31 height 31
click at [513, 183] on span "Secondary Insurance" at bounding box center [517, 184] width 84 height 9
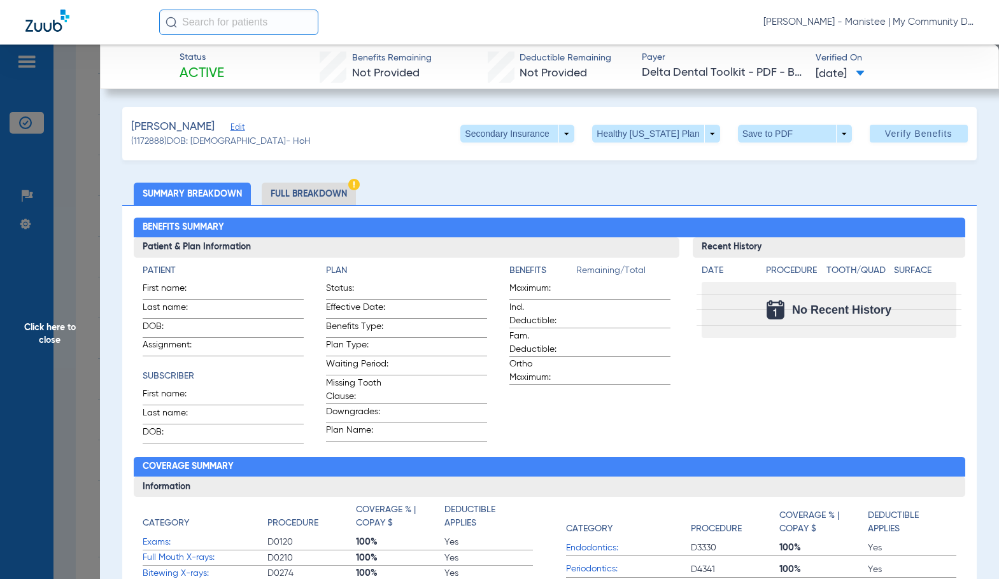
click at [333, 197] on li "Full Breakdown" at bounding box center [309, 194] width 94 height 22
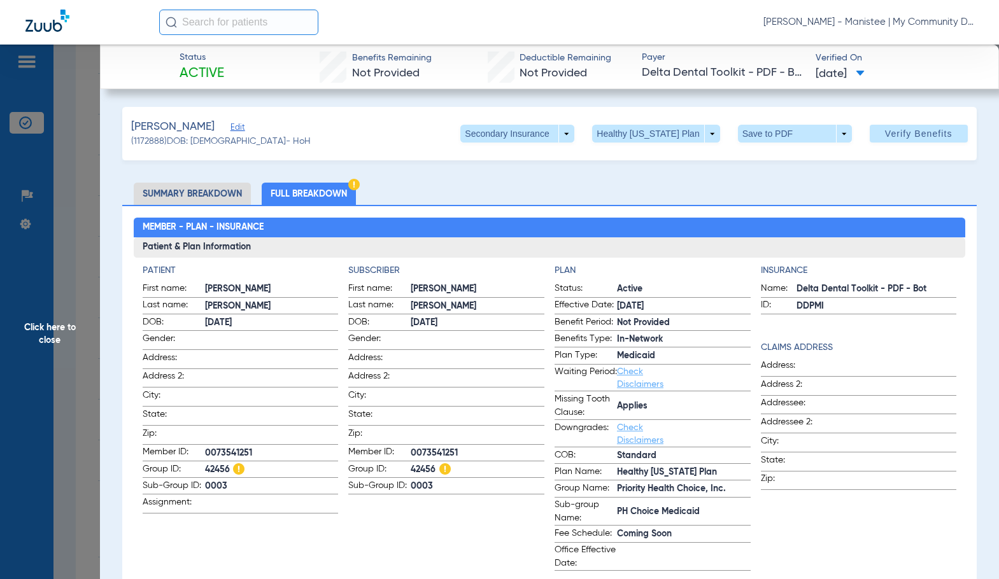
click at [49, 336] on span "Click here to close" at bounding box center [50, 334] width 100 height 579
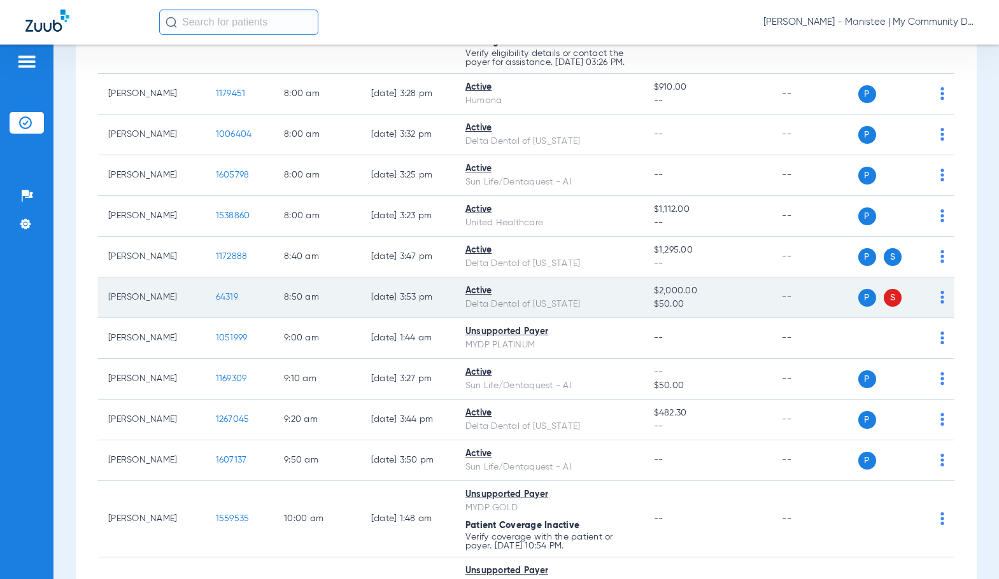
click at [222, 302] on span "64319" at bounding box center [227, 297] width 22 height 9
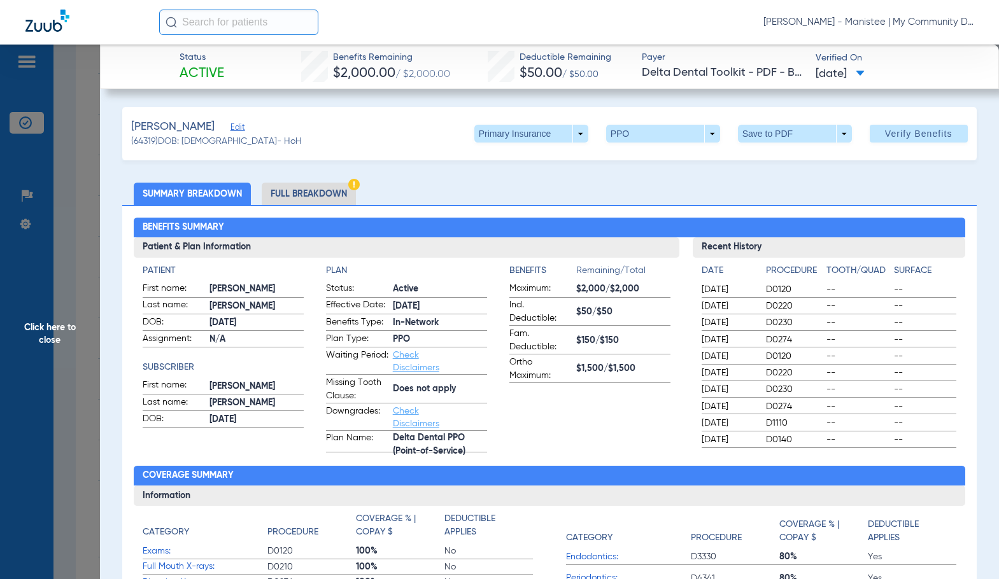
drag, startPoint x: 475, startPoint y: 279, endPoint x: 328, endPoint y: 200, distance: 167.2
click at [473, 277] on app-plan-information "Plan Status: Active Effective Date: 1/1/20 Benefits Type: In-Network Plan Type:…" at bounding box center [406, 358] width 161 height 188
click at [322, 193] on li "Full Breakdown" at bounding box center [309, 194] width 94 height 22
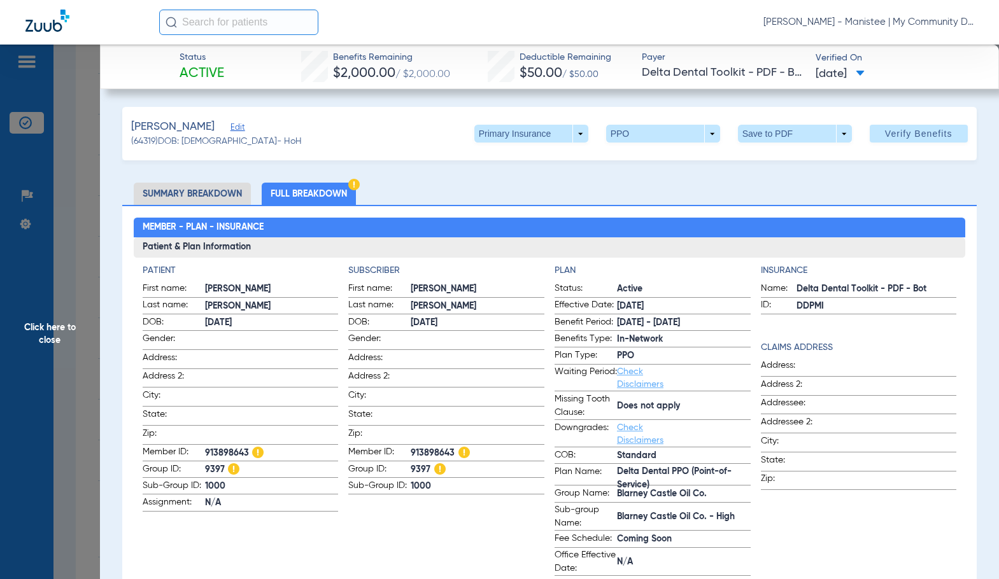
click at [81, 338] on span "Click here to close" at bounding box center [50, 334] width 100 height 579
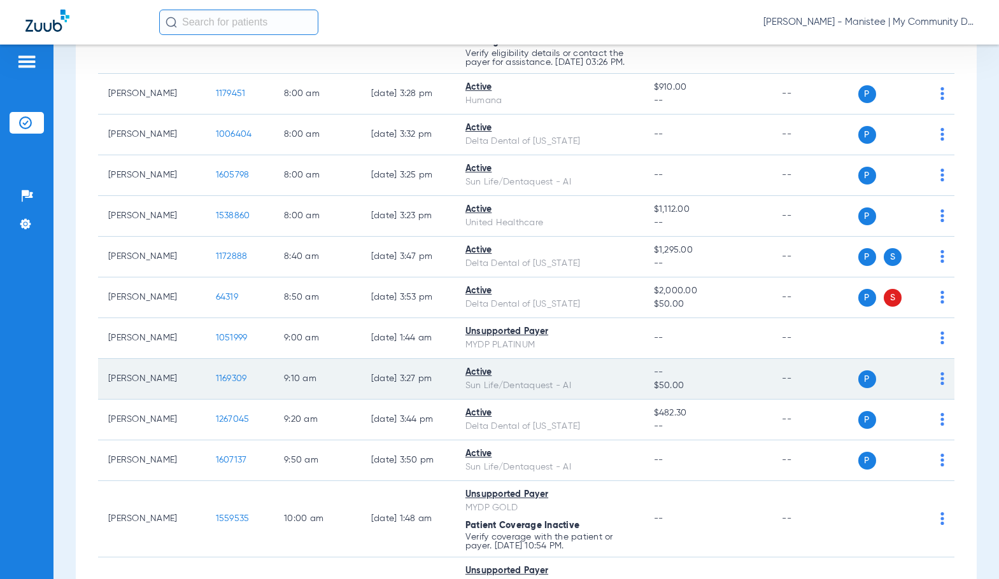
click at [220, 383] on span "1169309" at bounding box center [231, 378] width 31 height 9
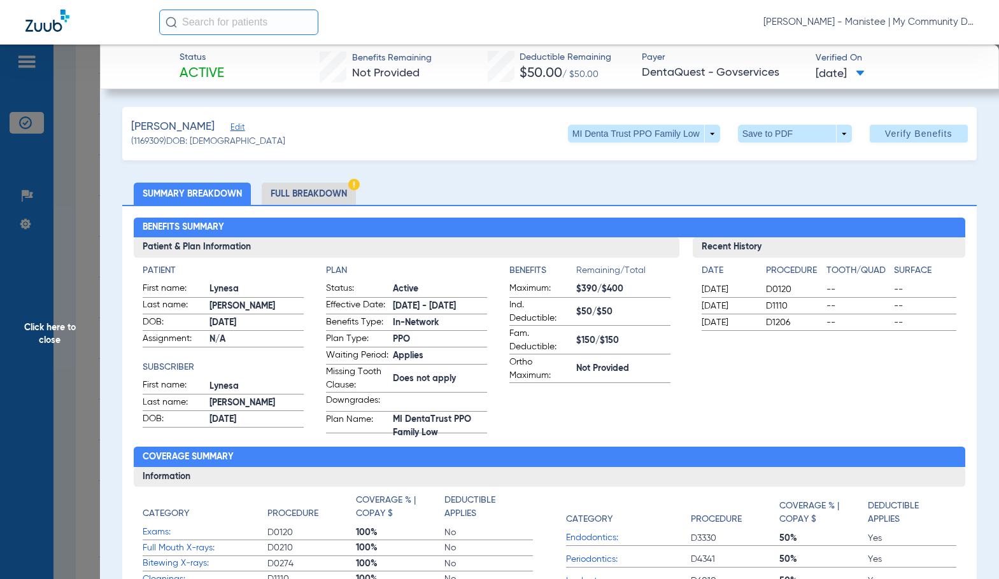
click at [393, 283] on span "Active" at bounding box center [440, 289] width 94 height 13
click at [326, 193] on li "Full Breakdown" at bounding box center [309, 194] width 94 height 22
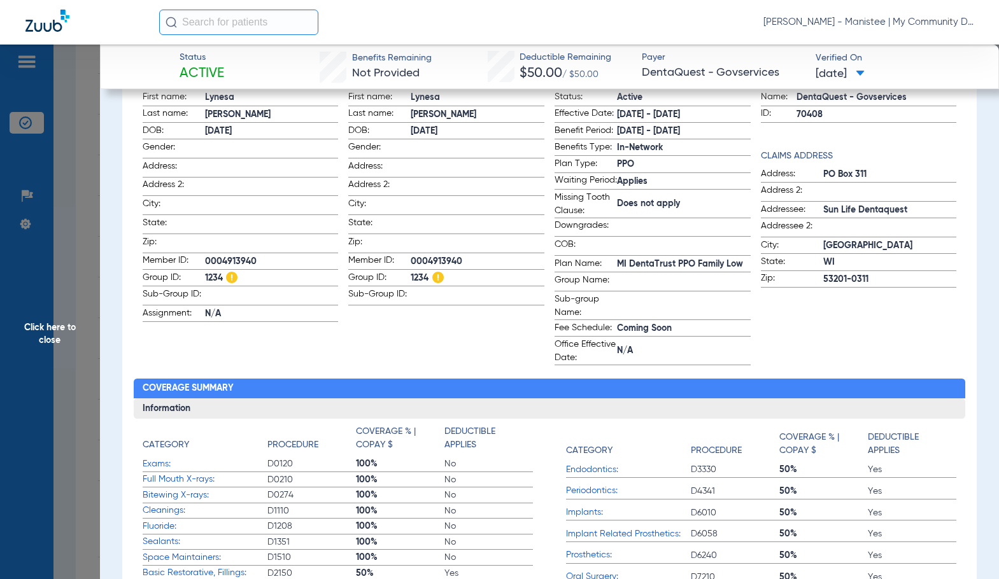
scroll to position [191, 0]
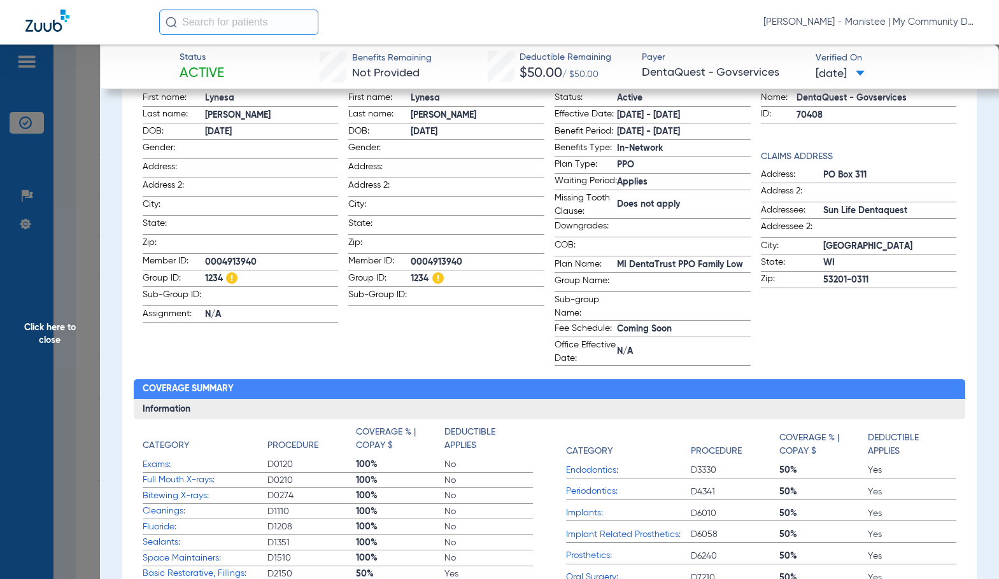
click at [62, 304] on span "Click here to close" at bounding box center [50, 334] width 100 height 579
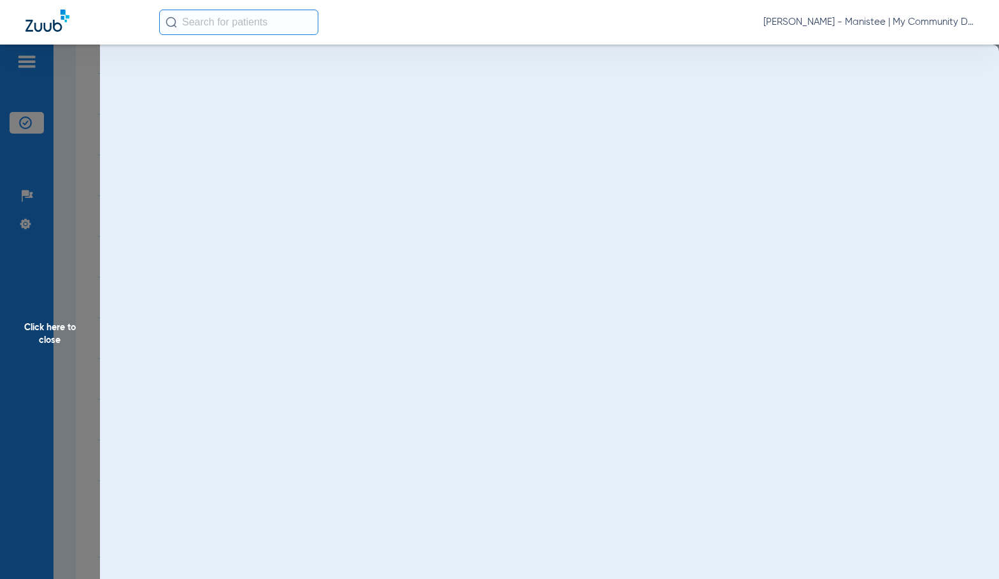
scroll to position [0, 0]
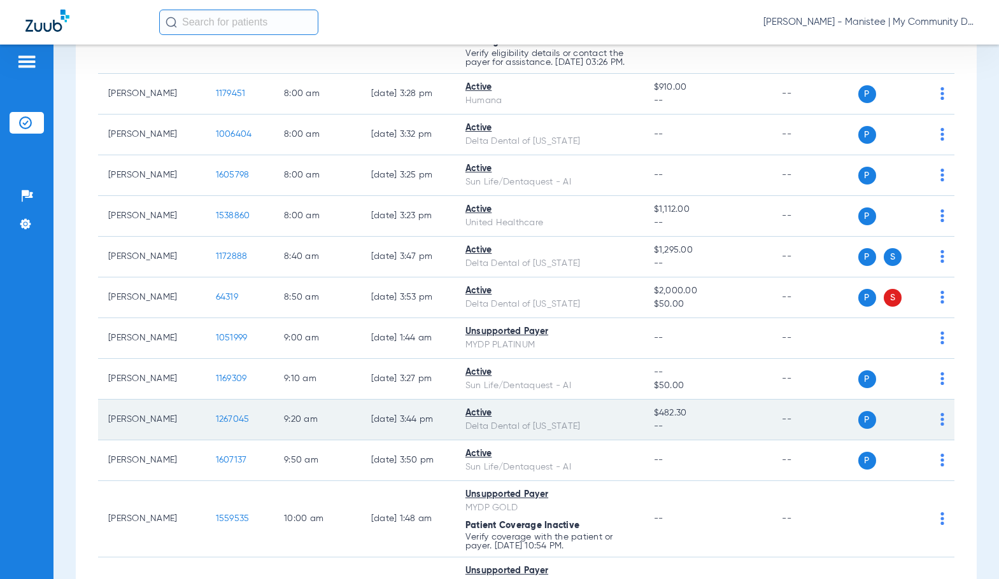
click at [216, 424] on span "1267045" at bounding box center [233, 419] width 34 height 9
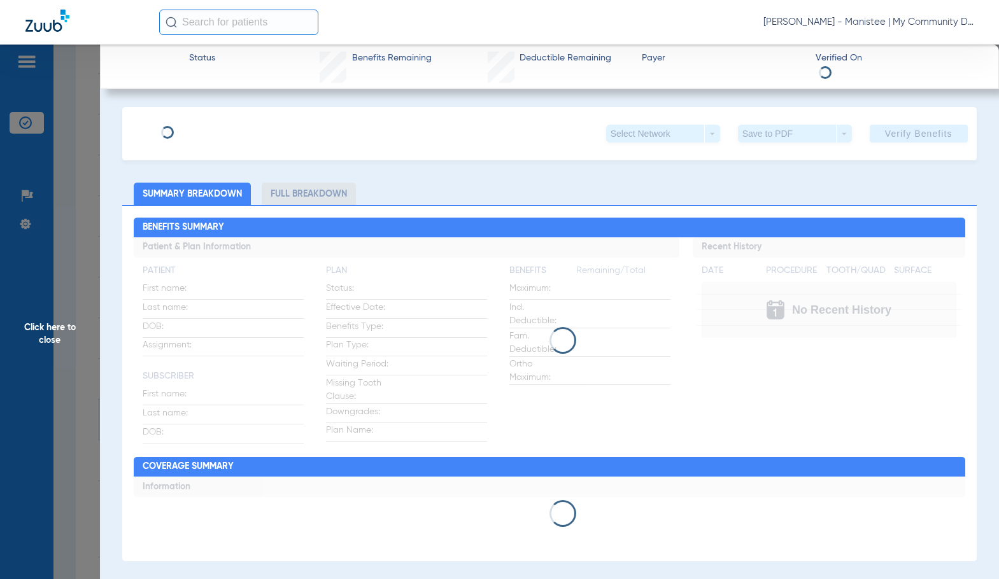
click at [214, 428] on div "Click here to close" at bounding box center [499, 334] width 999 height 579
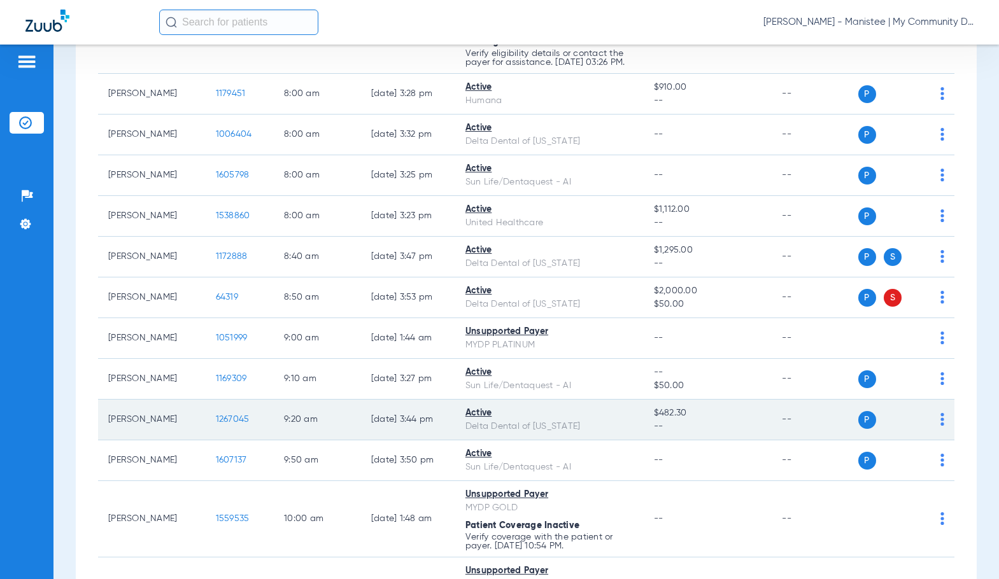
click at [228, 424] on span "1267045" at bounding box center [233, 419] width 34 height 9
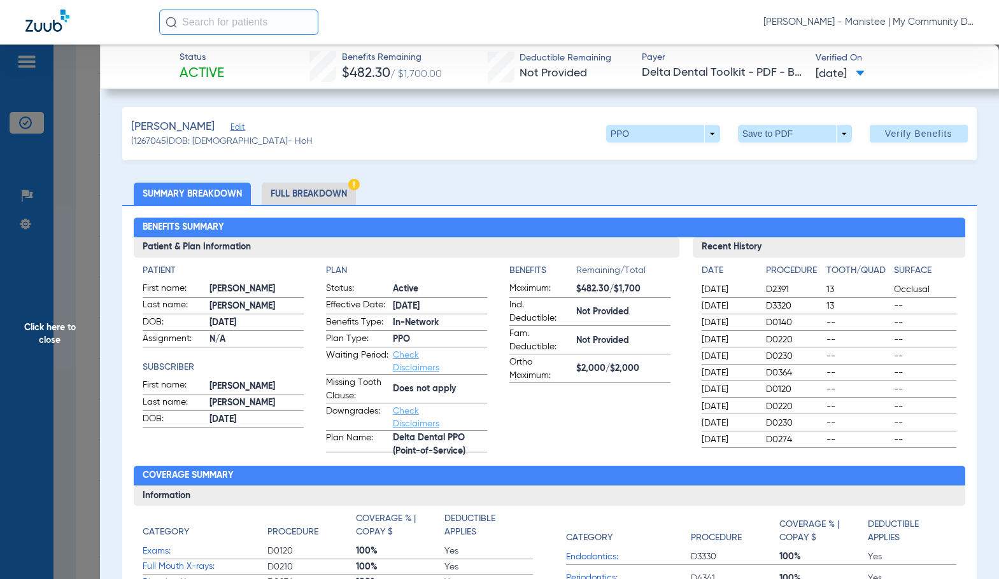
click at [307, 197] on li "Full Breakdown" at bounding box center [309, 194] width 94 height 22
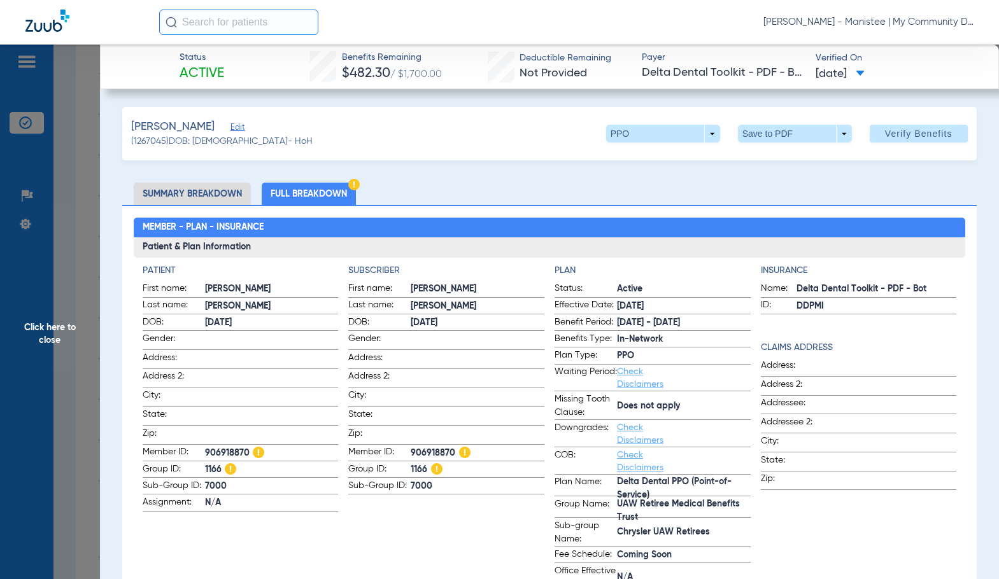
click at [461, 267] on h4 "Subscriber" at bounding box center [446, 270] width 196 height 13
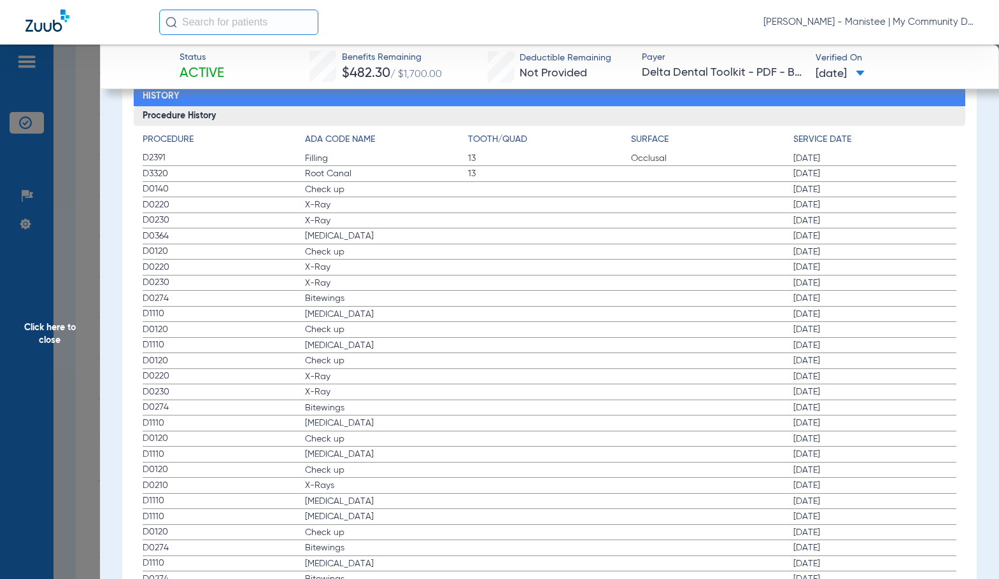
scroll to position [1909, 0]
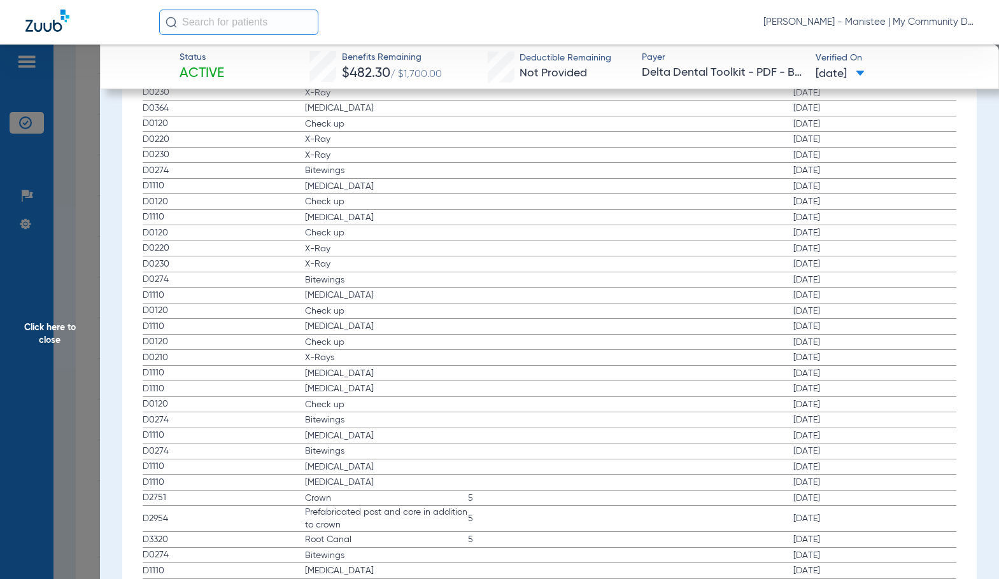
click at [512, 297] on label "D1110 Teeth Cleaning 10/19/2023" at bounding box center [549, 296] width 813 height 16
click at [431, 320] on label "D1110 Teeth Cleaning 09/21/2022" at bounding box center [549, 327] width 813 height 16
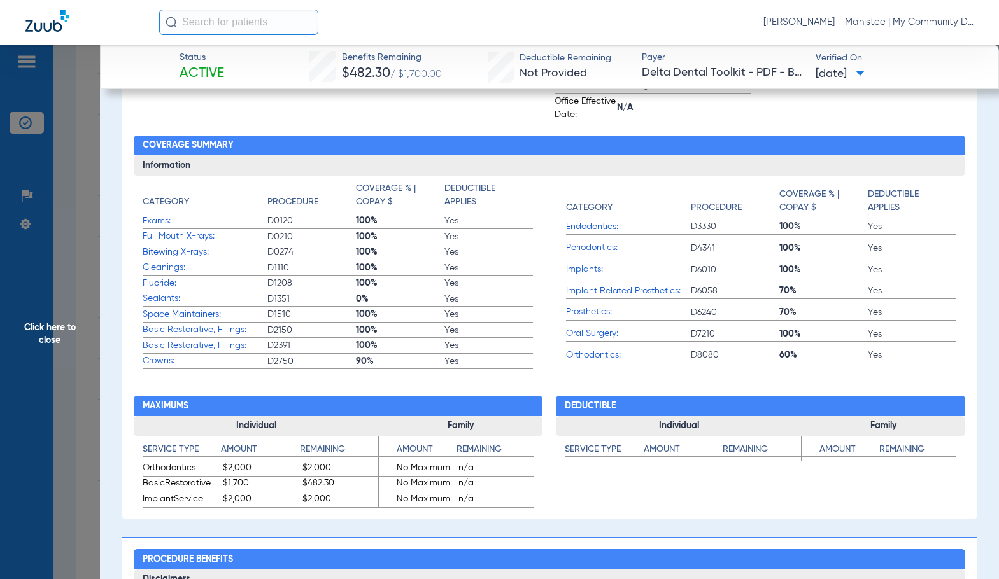
scroll to position [509, 0]
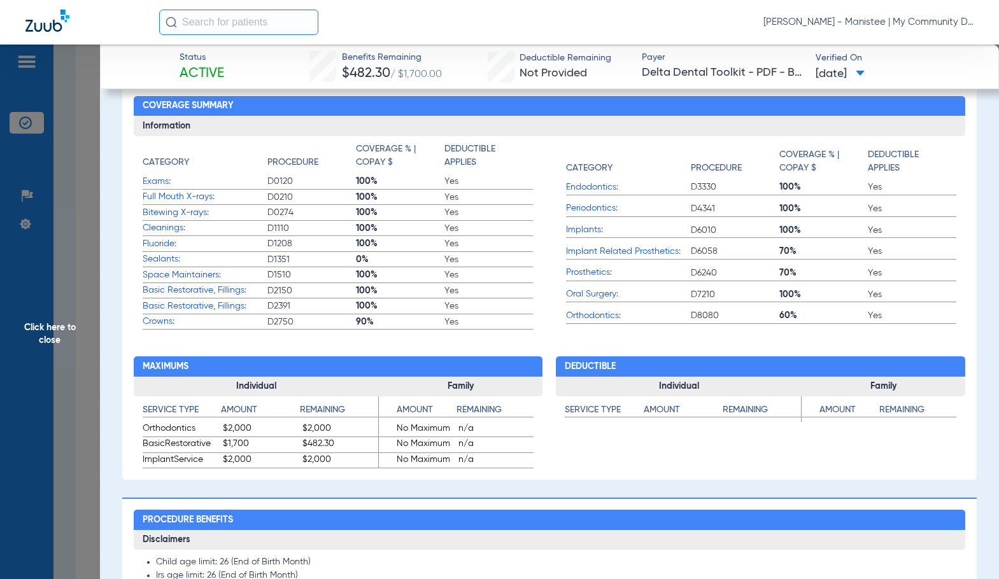
click at [717, 246] on label "Implant Related Prosthetics: D6058 70% Yes" at bounding box center [761, 252] width 391 height 16
click at [79, 294] on span "Click here to close" at bounding box center [50, 334] width 100 height 579
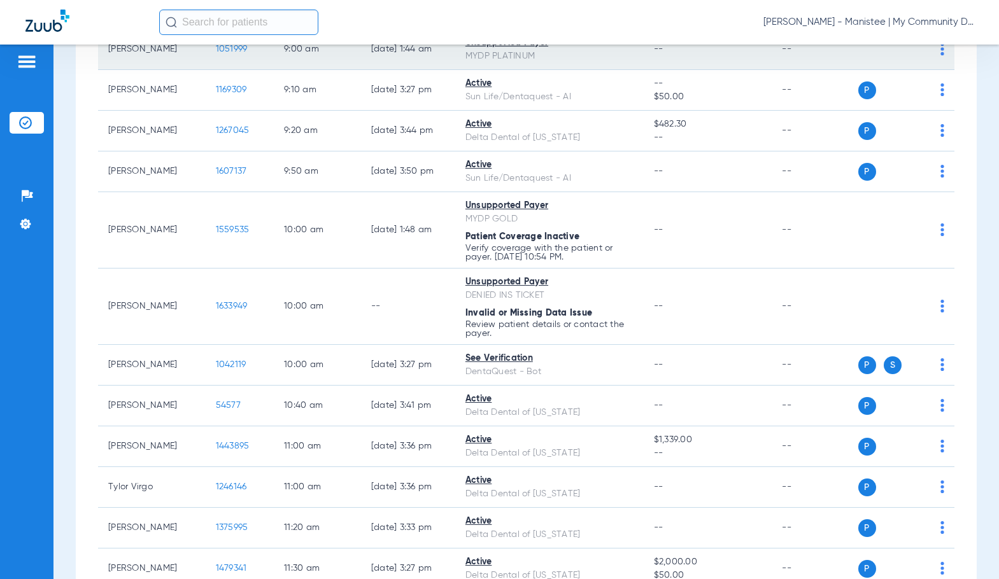
scroll to position [573, 0]
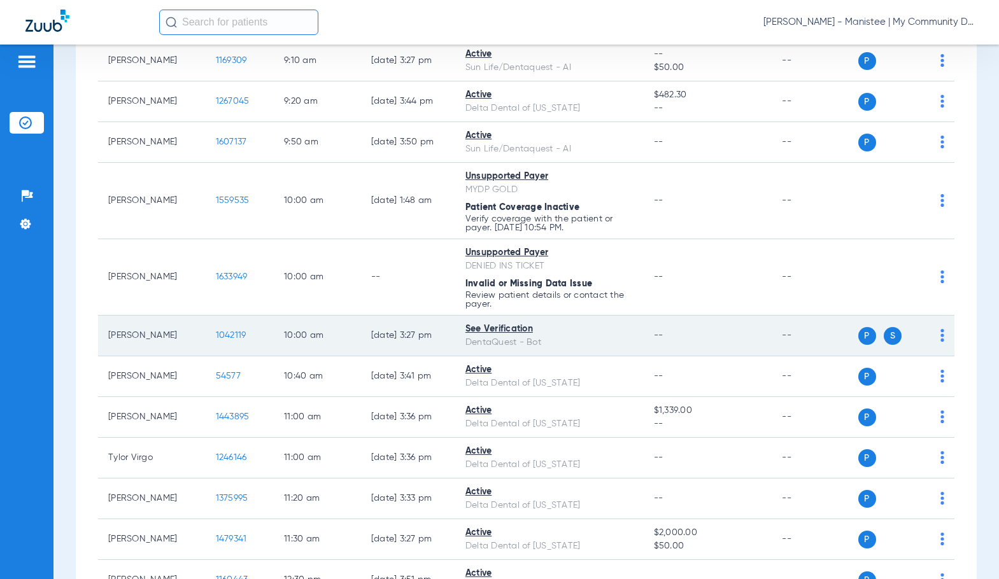
click at [221, 340] on span "1042119" at bounding box center [231, 335] width 31 height 9
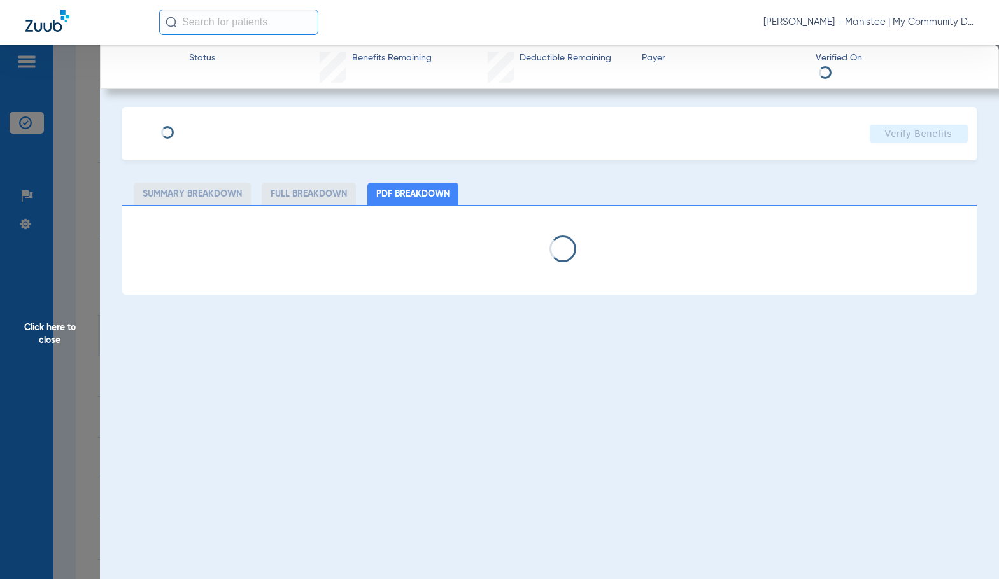
select select "page-width"
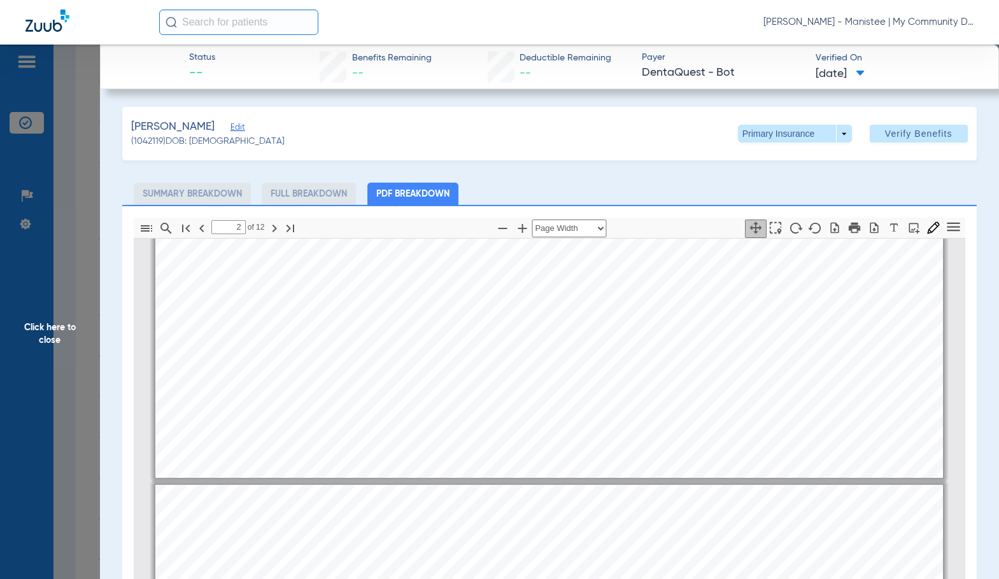
scroll to position [515, 0]
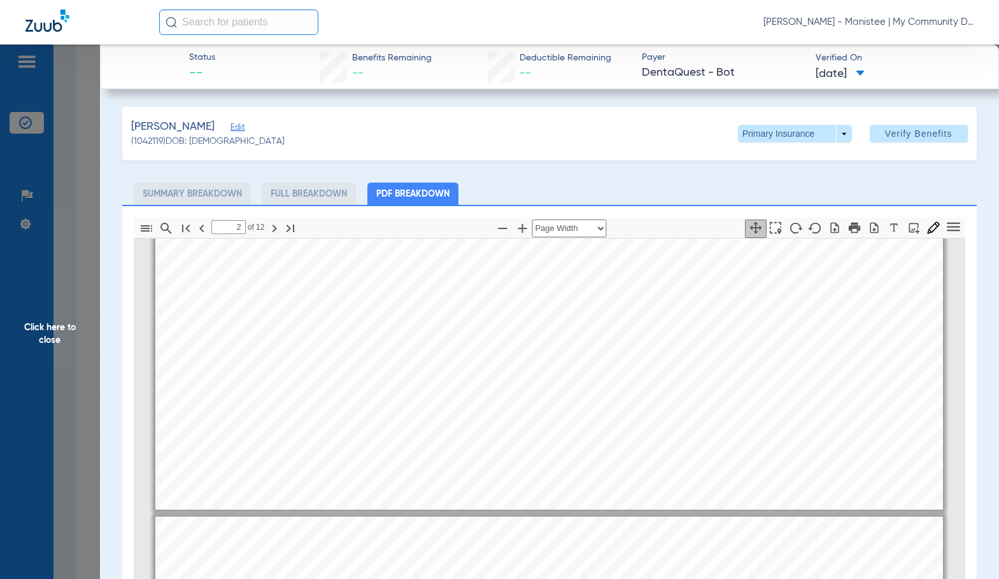
type input "1"
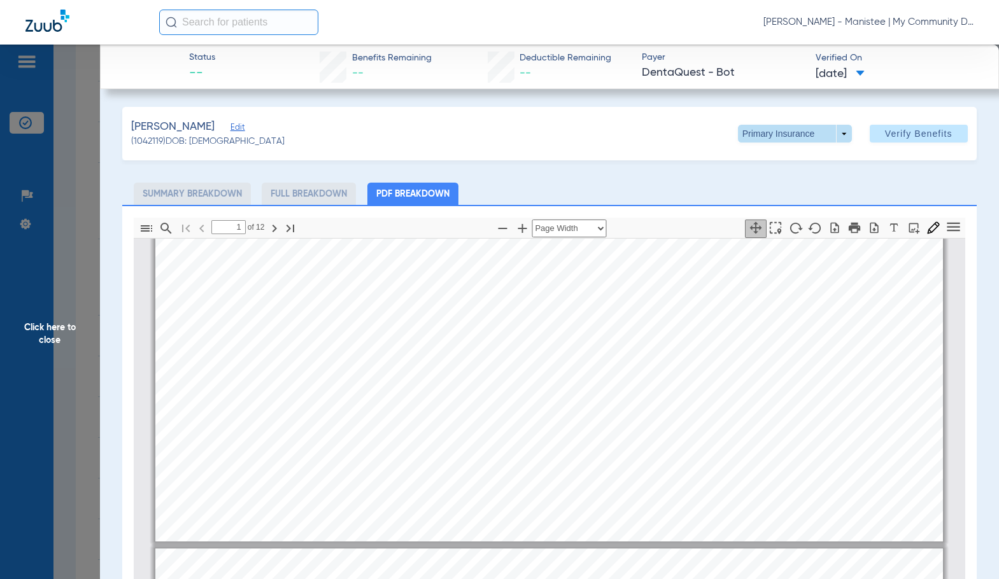
click at [779, 132] on span at bounding box center [794, 133] width 31 height 31
click at [773, 180] on span "Secondary Insurance" at bounding box center [781, 184] width 84 height 9
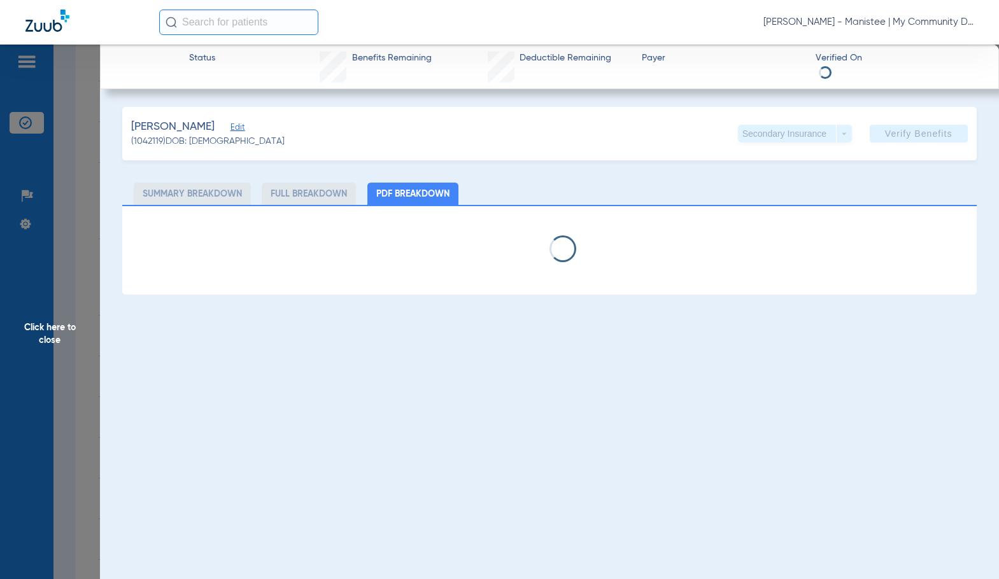
select select "page-width"
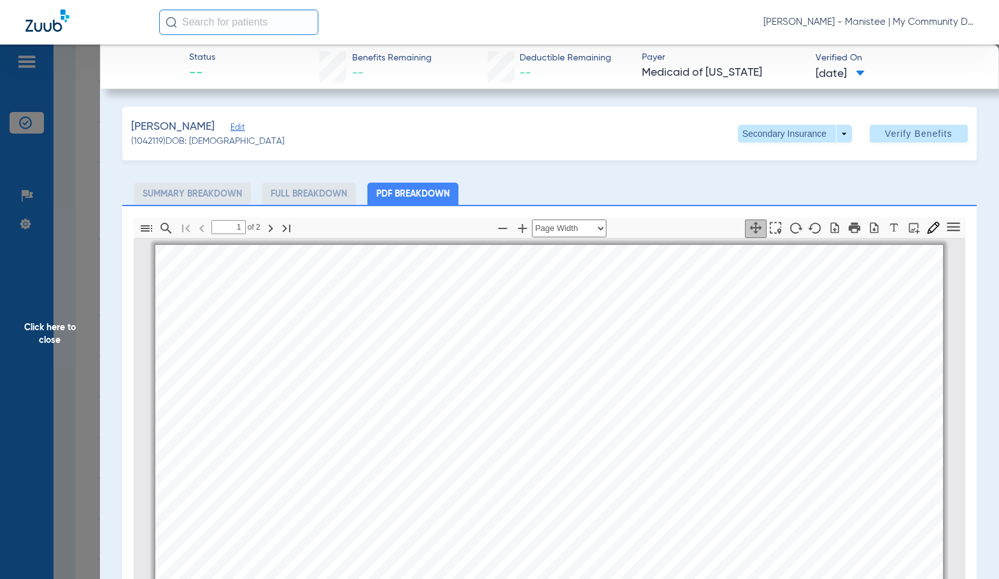
scroll to position [6, 0]
type input "2"
click at [69, 340] on span "Click here to close" at bounding box center [50, 334] width 100 height 579
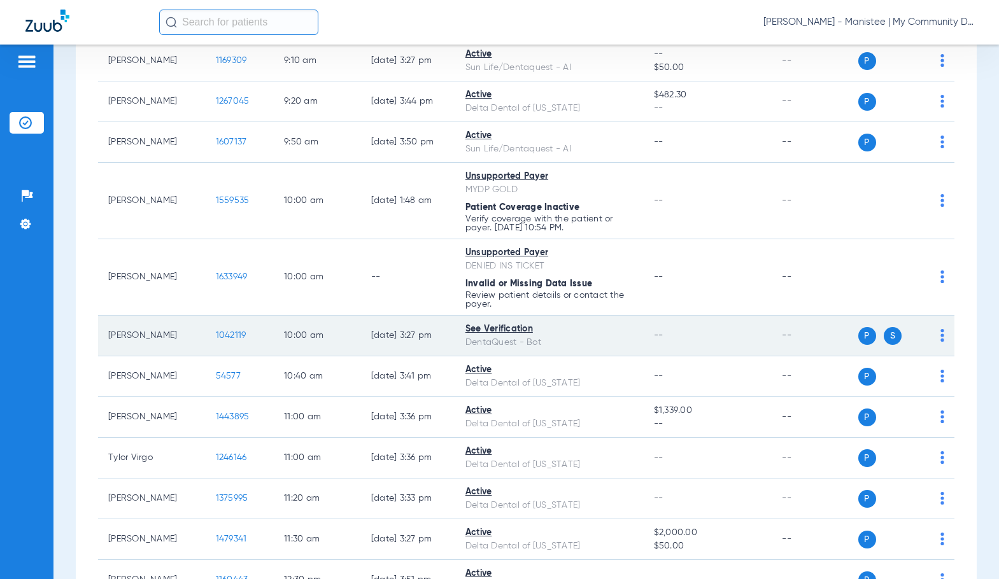
click at [216, 340] on span "1042119" at bounding box center [231, 335] width 31 height 9
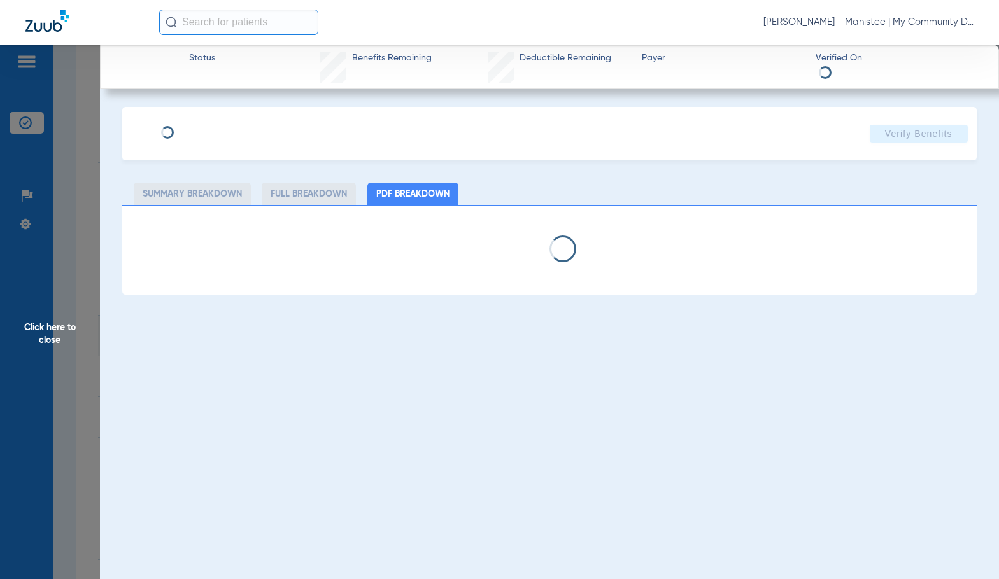
select select "page-width"
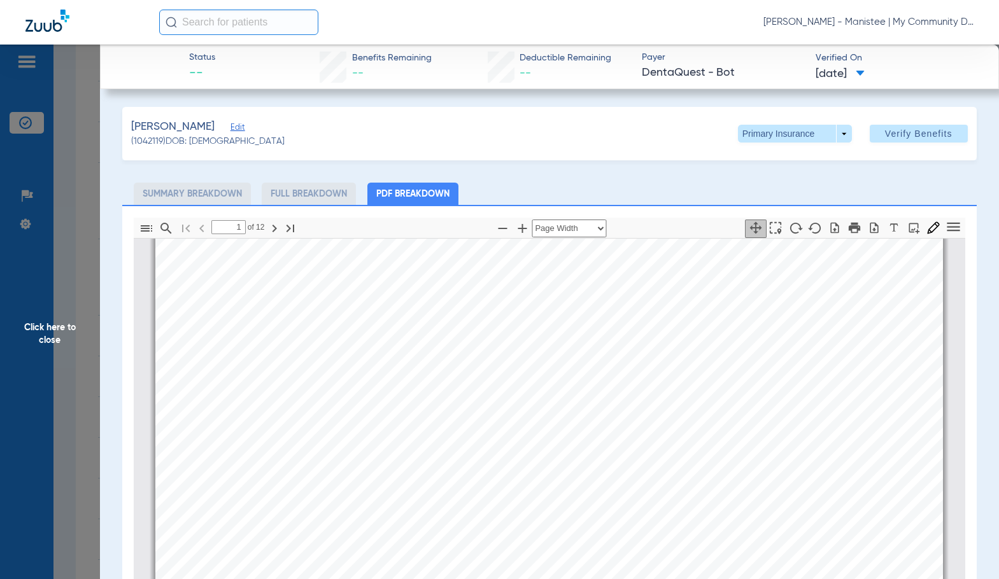
scroll to position [6, 0]
type input "3"
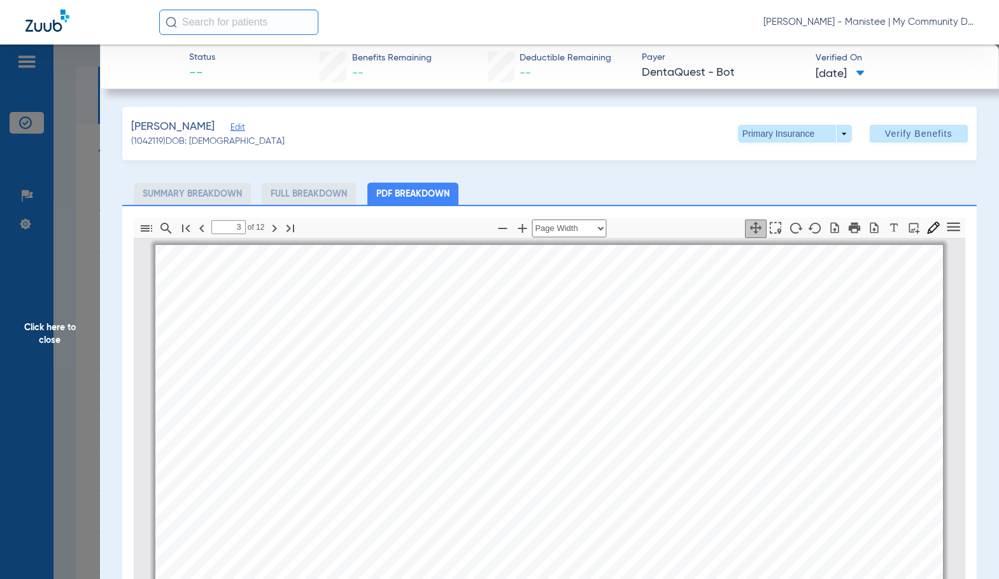
select select "page-width"
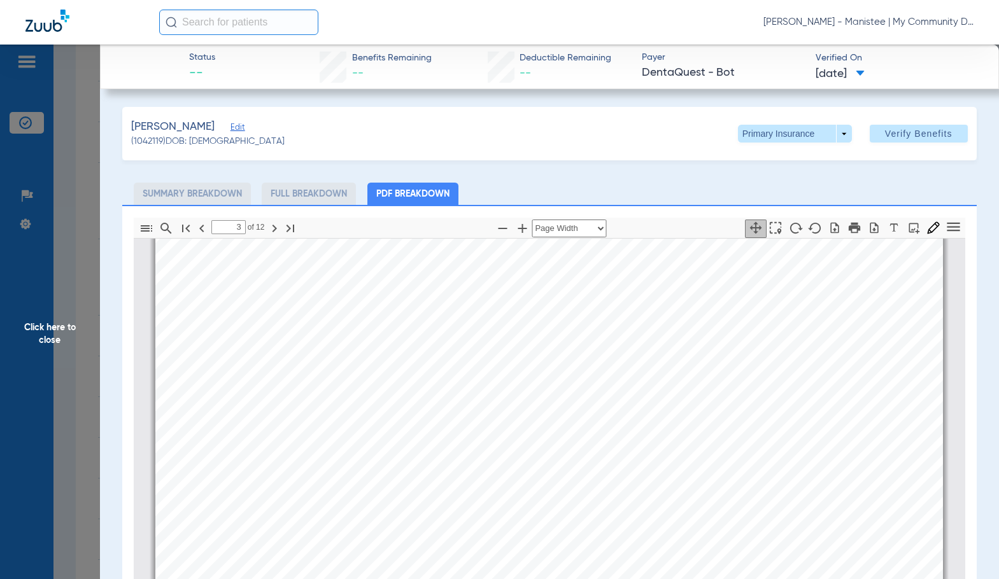
click at [80, 317] on span "Click here to close" at bounding box center [50, 334] width 100 height 579
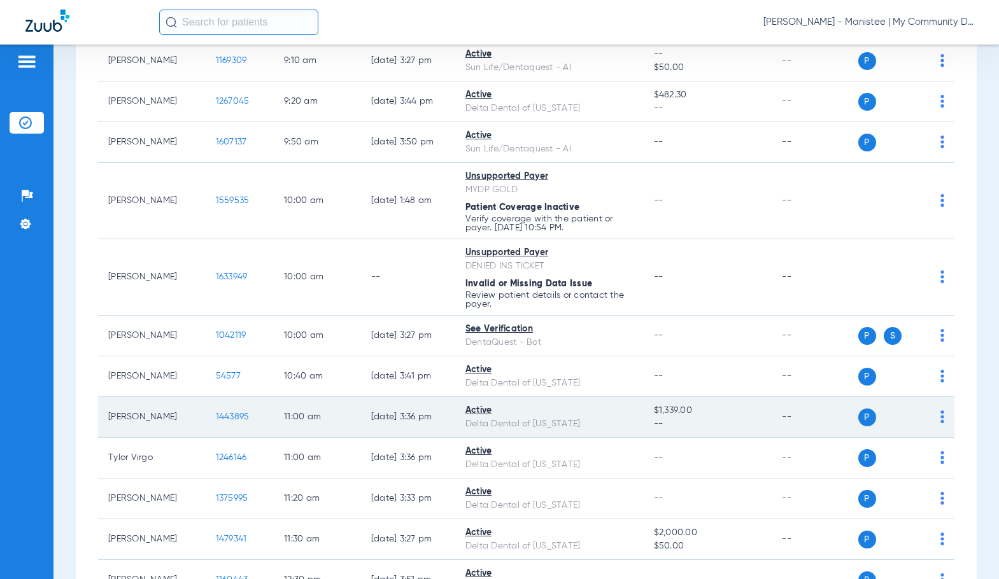
click at [216, 421] on span "1443895" at bounding box center [233, 416] width 34 height 9
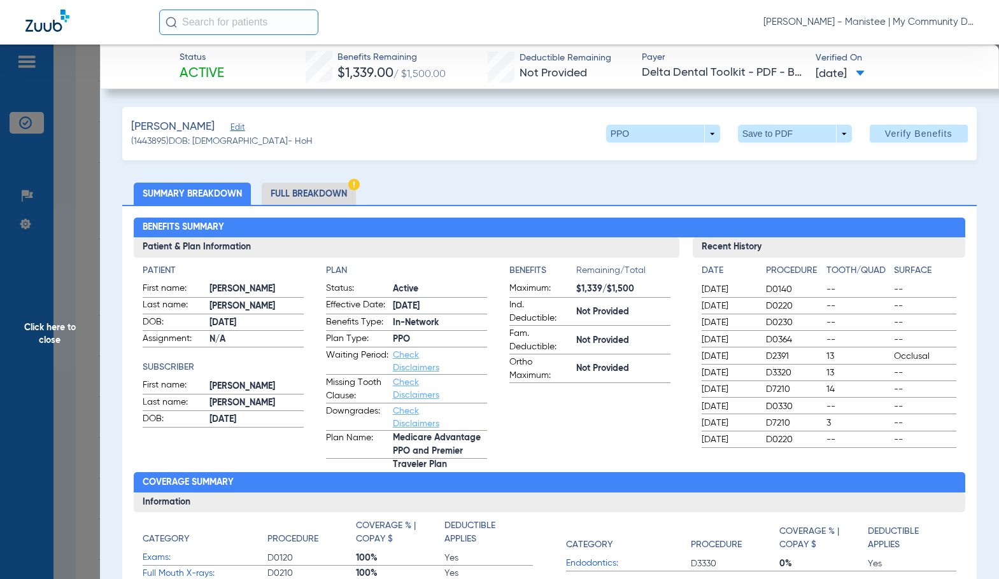
click at [309, 194] on li "Full Breakdown" at bounding box center [309, 194] width 94 height 22
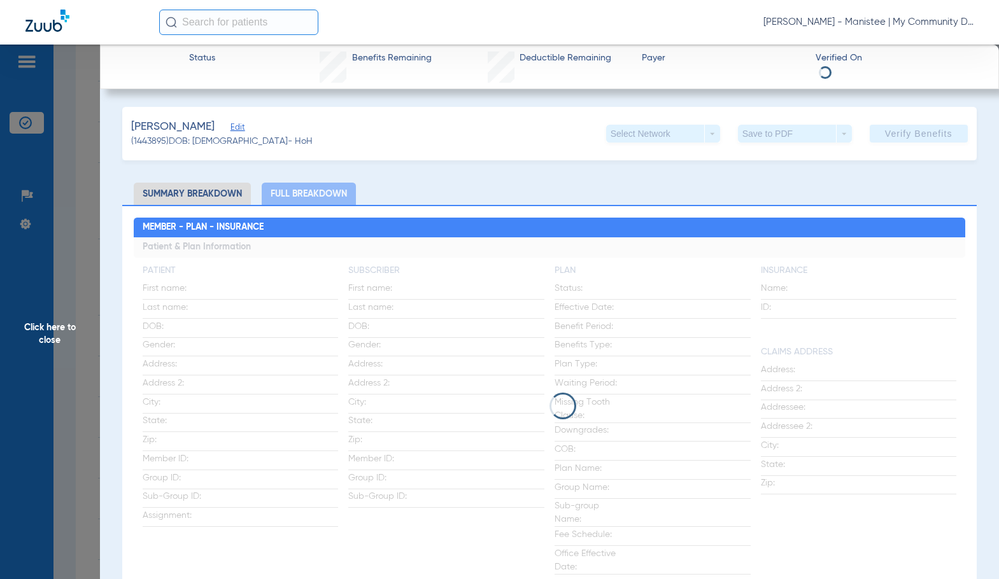
click at [412, 354] on app-loading-indicator at bounding box center [549, 405] width 831 height 337
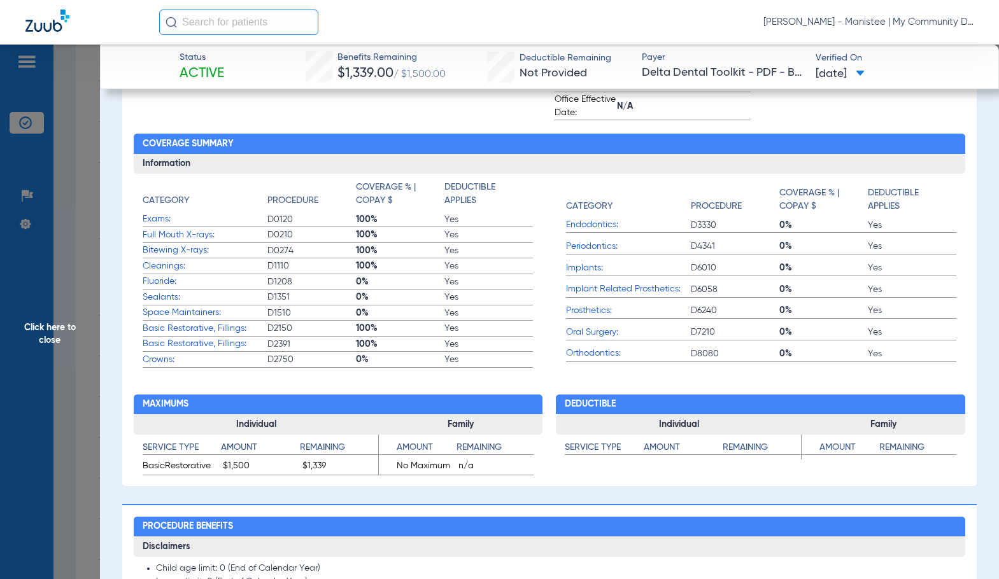
scroll to position [191, 0]
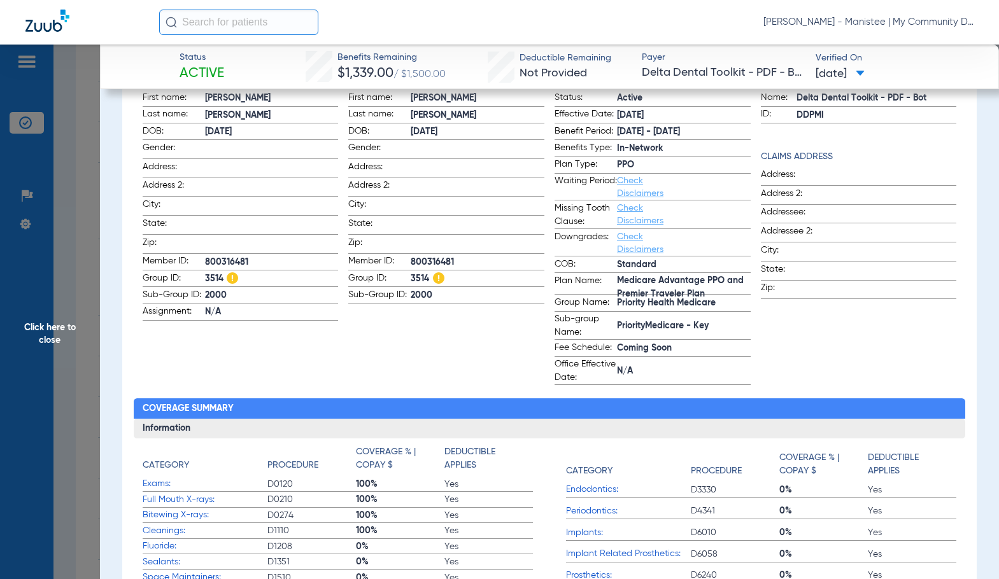
click at [90, 346] on span "Click here to close" at bounding box center [50, 334] width 100 height 579
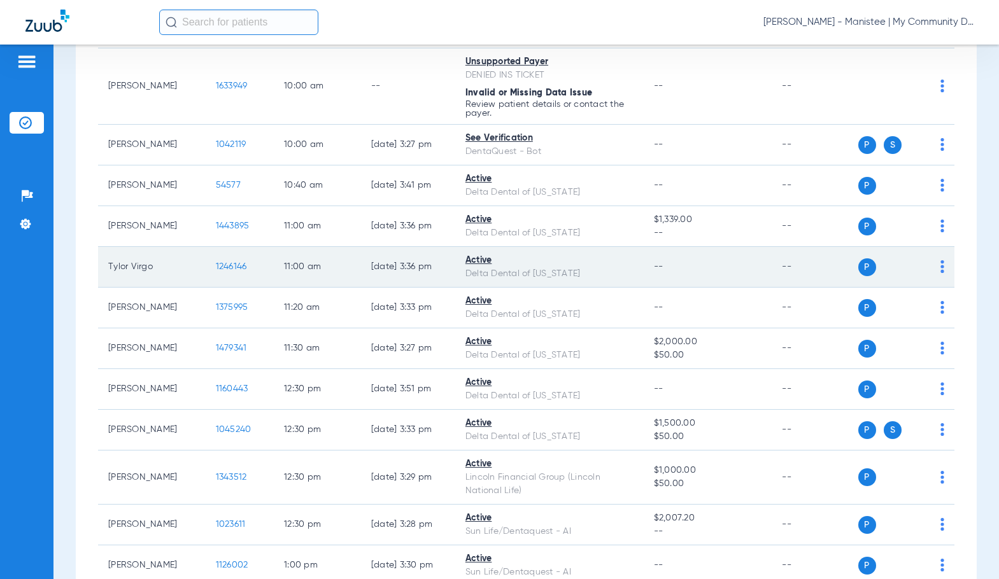
scroll to position [827, 0]
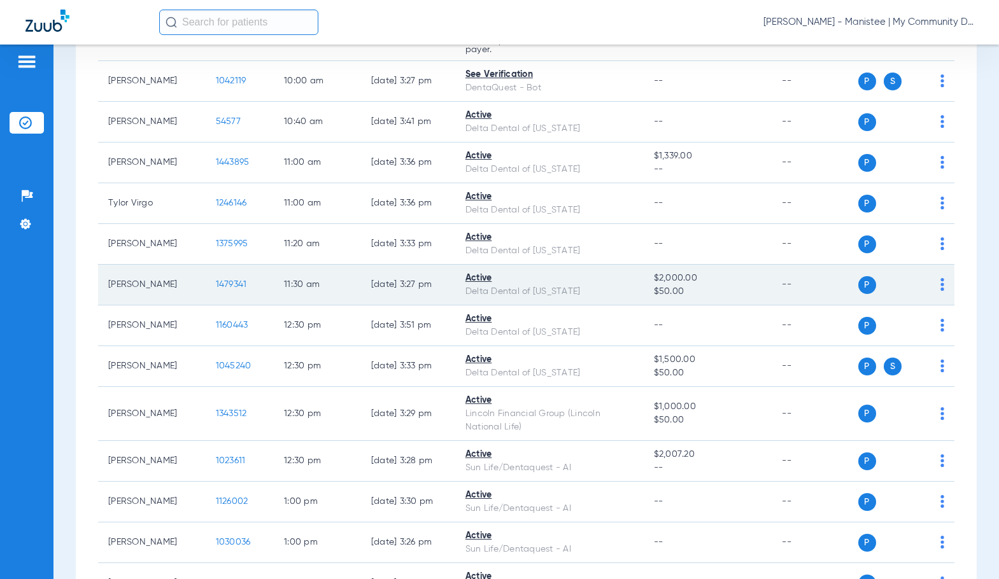
click at [206, 298] on td "1479341" at bounding box center [240, 285] width 68 height 41
click at [216, 289] on span "1479341" at bounding box center [231, 284] width 31 height 9
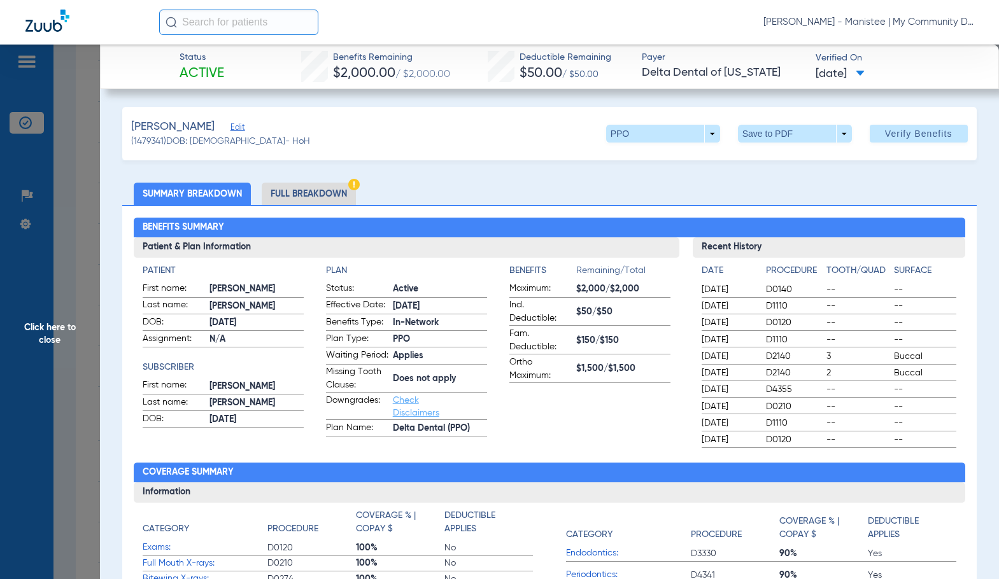
drag, startPoint x: 328, startPoint y: 199, endPoint x: 995, endPoint y: 199, distance: 666.3
click at [328, 199] on li "Full Breakdown" at bounding box center [309, 194] width 94 height 22
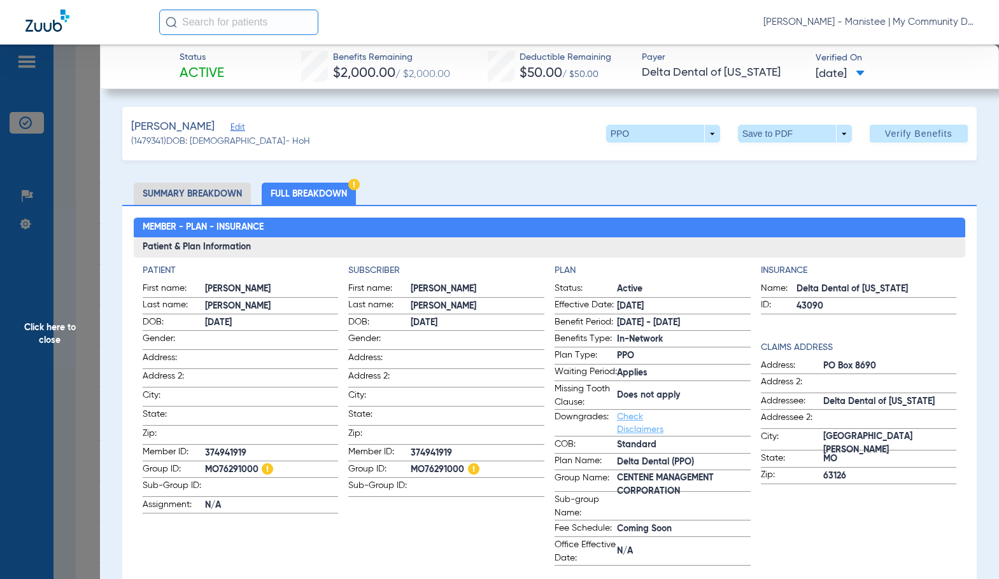
click at [379, 333] on span "Gender:" at bounding box center [379, 340] width 62 height 17
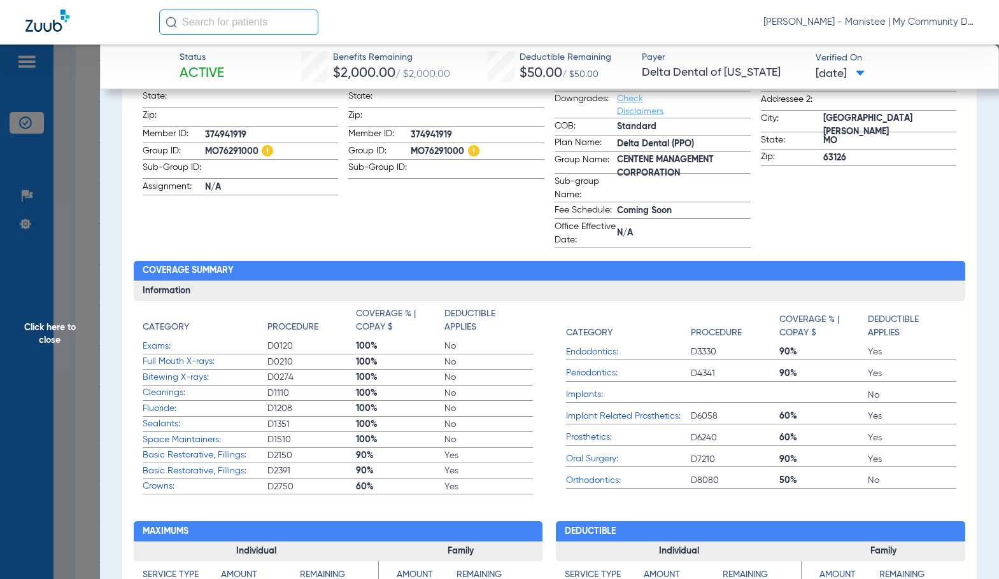
scroll to position [191, 0]
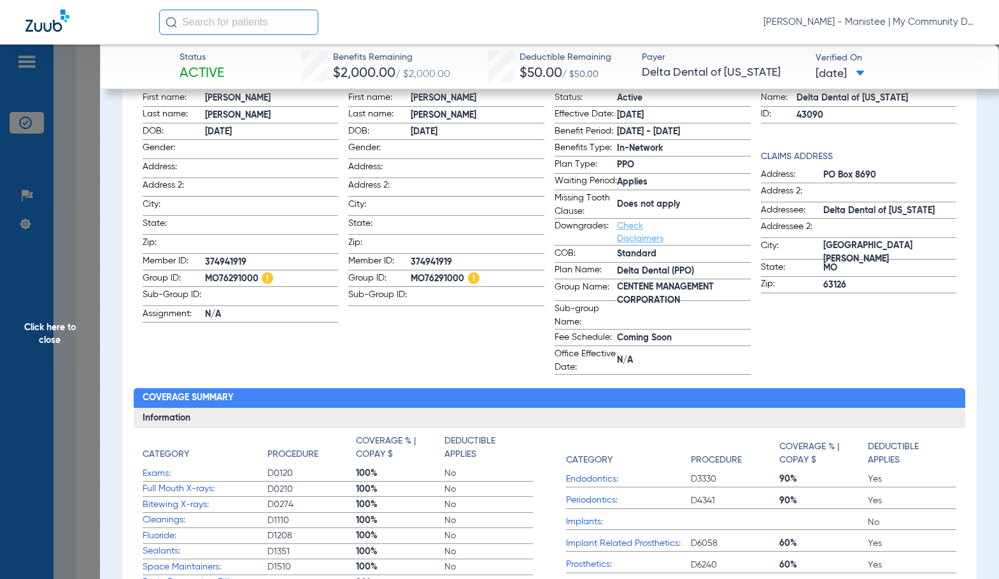
drag, startPoint x: 52, startPoint y: 283, endPoint x: 173, endPoint y: 384, distance: 158.2
click at [52, 283] on span "Click here to close" at bounding box center [50, 334] width 100 height 579
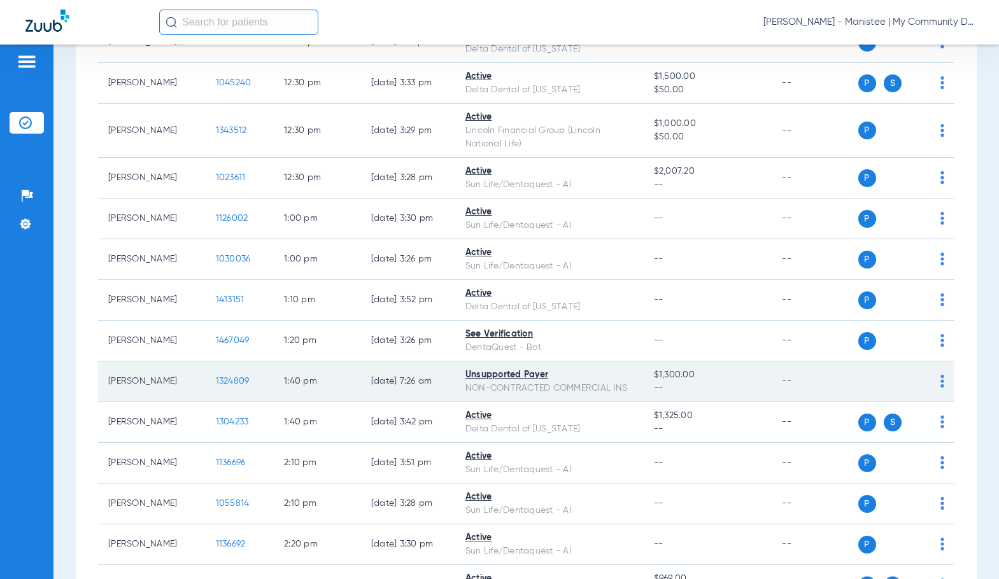
scroll to position [1146, 0]
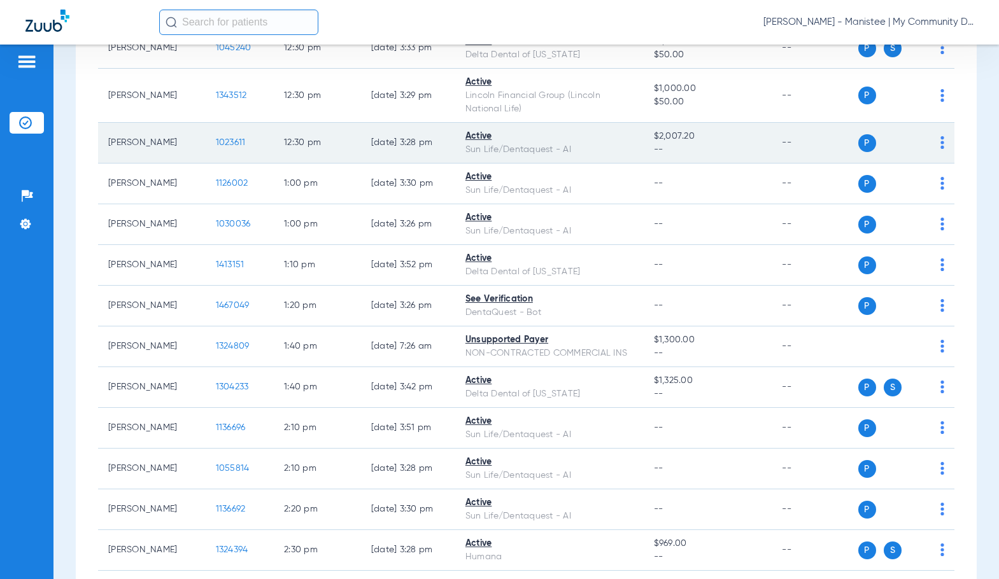
click at [226, 147] on span "1023611" at bounding box center [231, 142] width 30 height 9
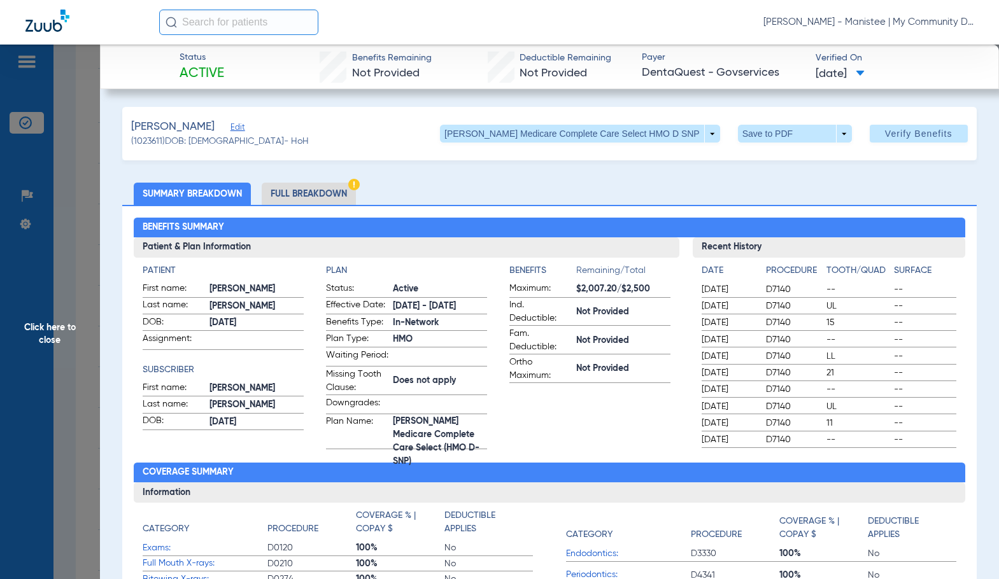
click at [333, 183] on li "Full Breakdown" at bounding box center [309, 194] width 94 height 22
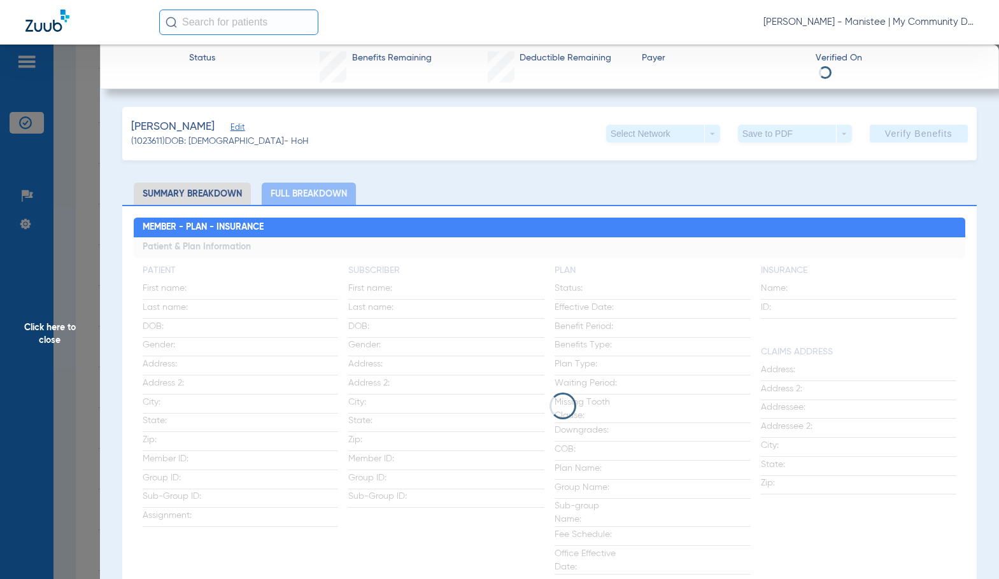
click at [411, 274] on app-loading-indicator at bounding box center [549, 405] width 831 height 337
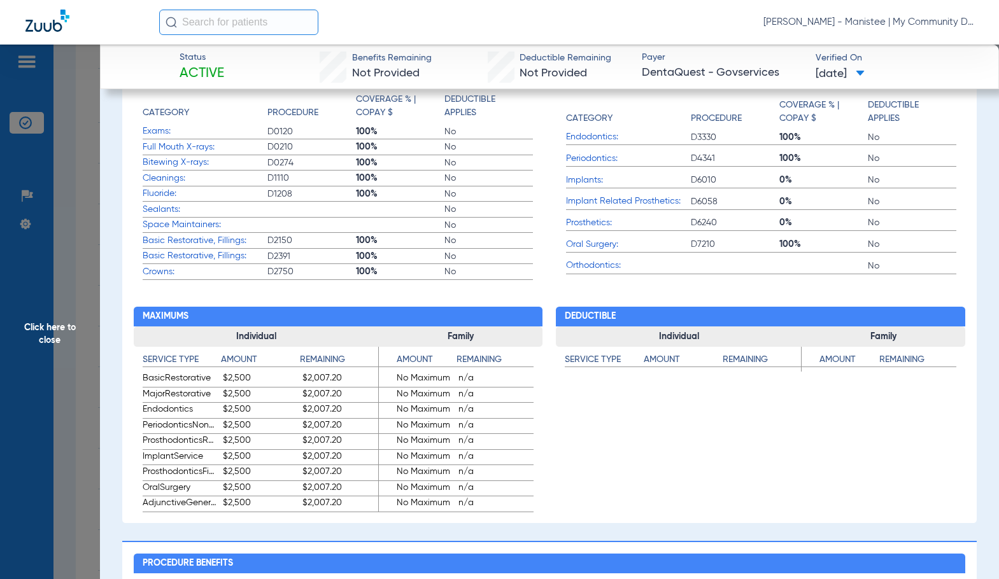
scroll to position [573, 0]
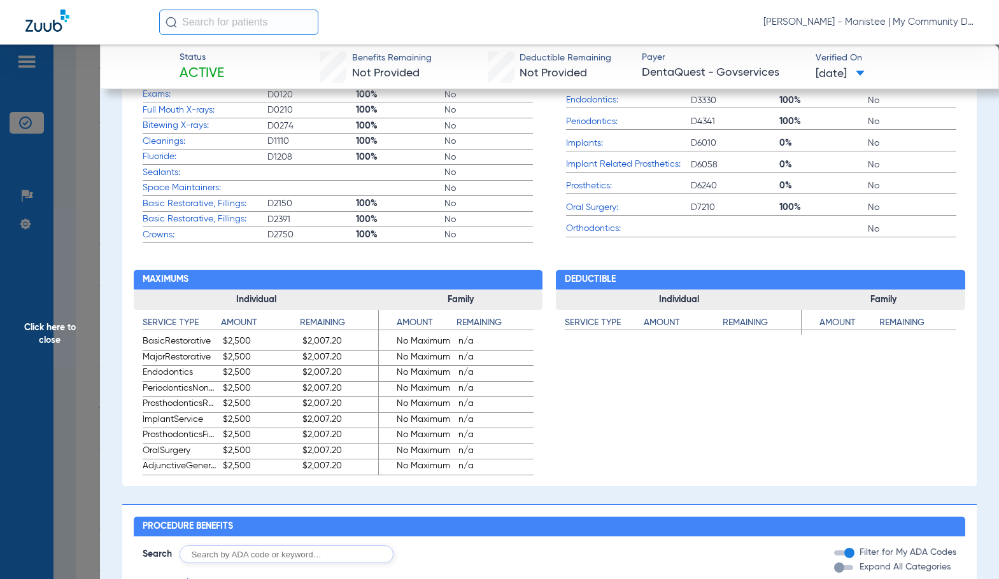
click at [45, 330] on span "Click here to close" at bounding box center [50, 334] width 100 height 579
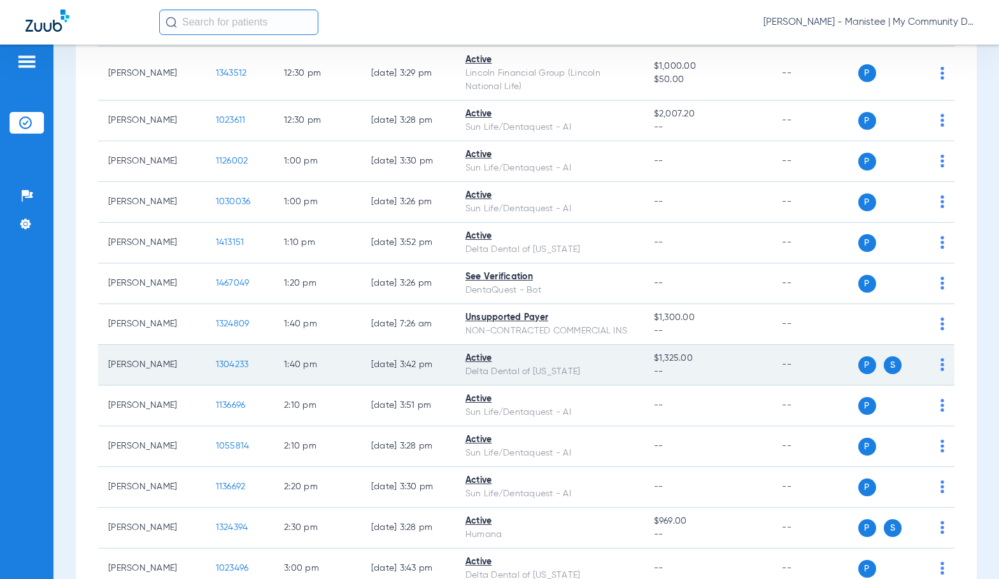
scroll to position [1146, 0]
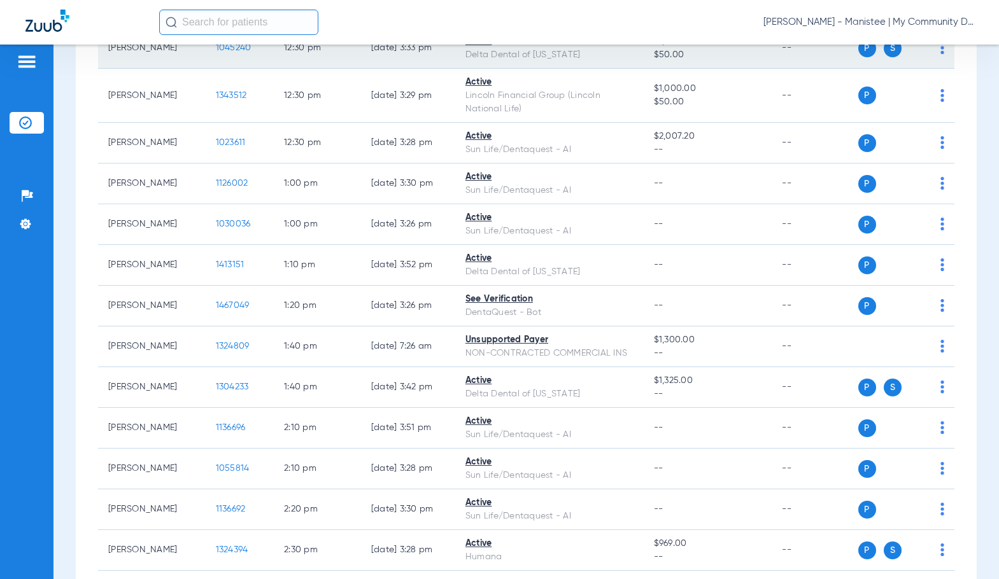
click at [234, 52] on span "1045240" at bounding box center [234, 47] width 36 height 9
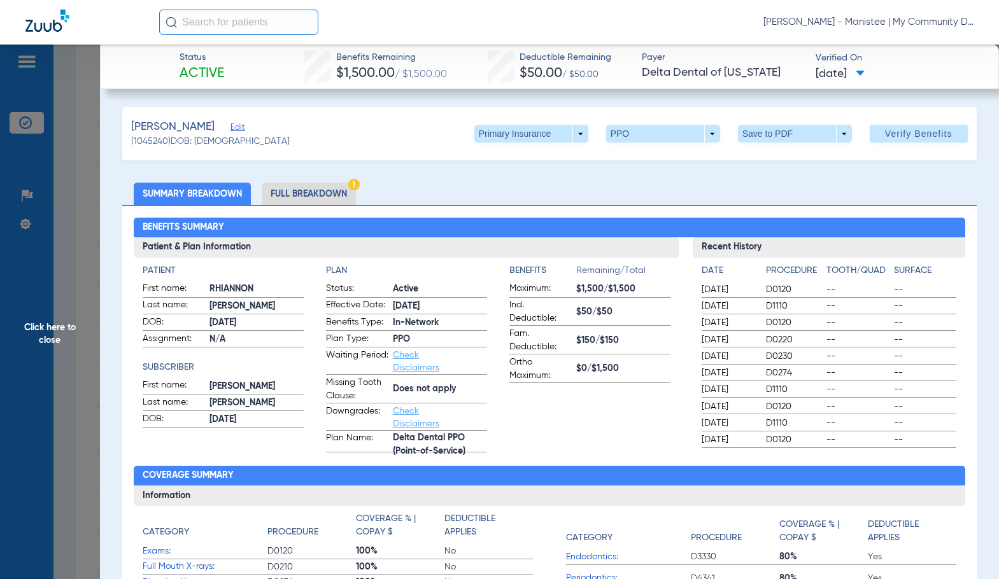
click at [309, 198] on li "Full Breakdown" at bounding box center [309, 194] width 94 height 22
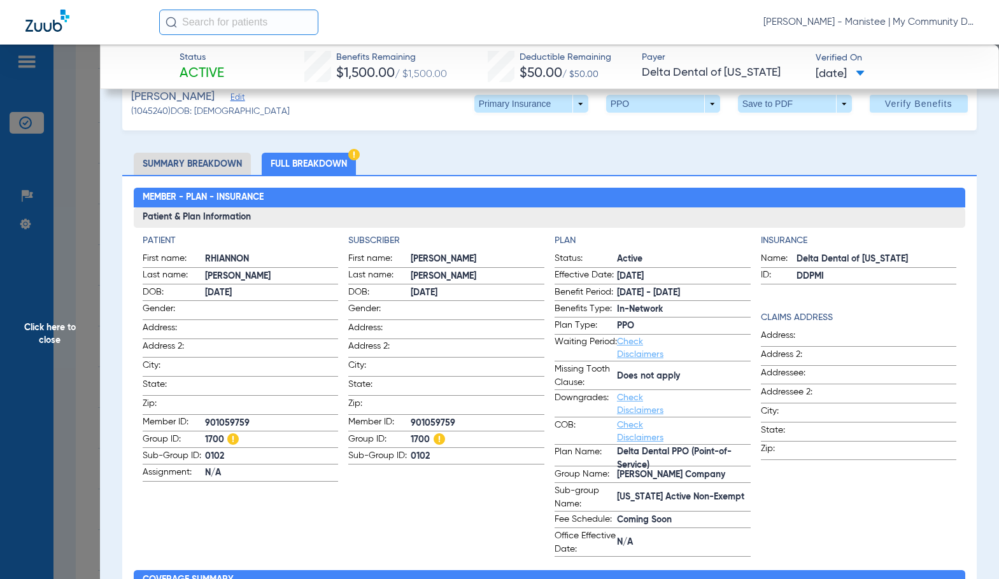
scroll to position [0, 0]
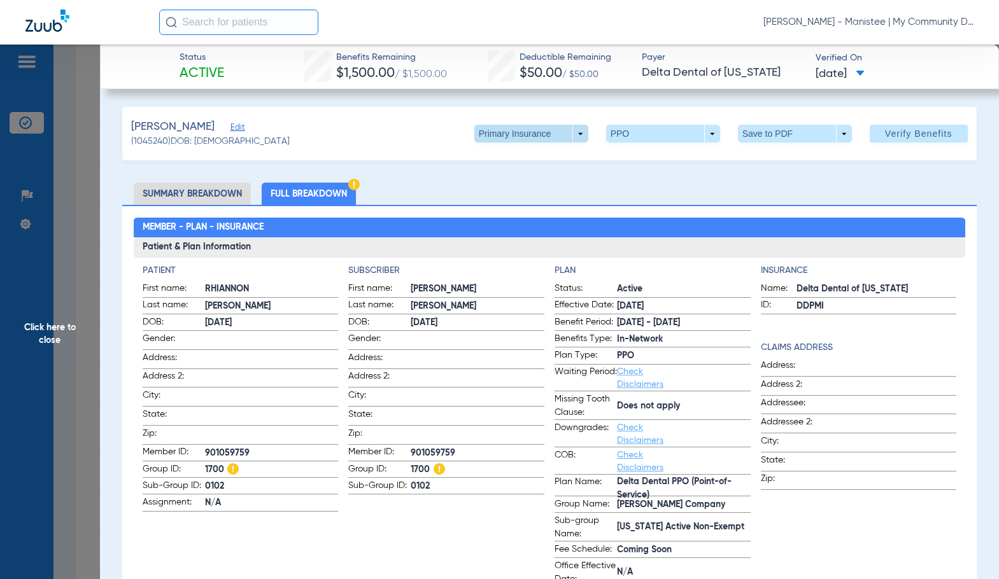
click at [530, 139] on span at bounding box center [530, 133] width 31 height 31
click at [528, 188] on span "Secondary Insurance" at bounding box center [517, 184] width 84 height 9
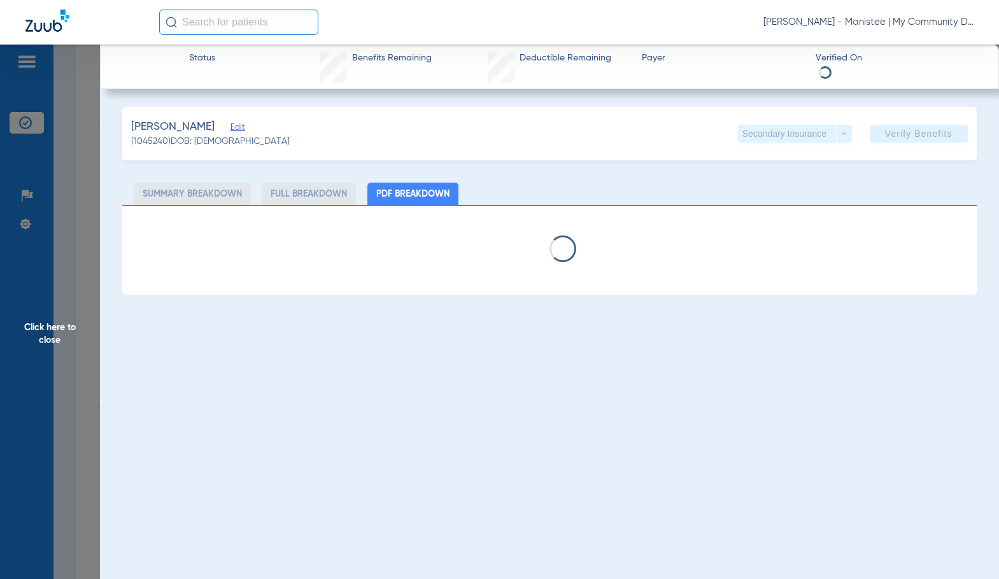
select select "page-width"
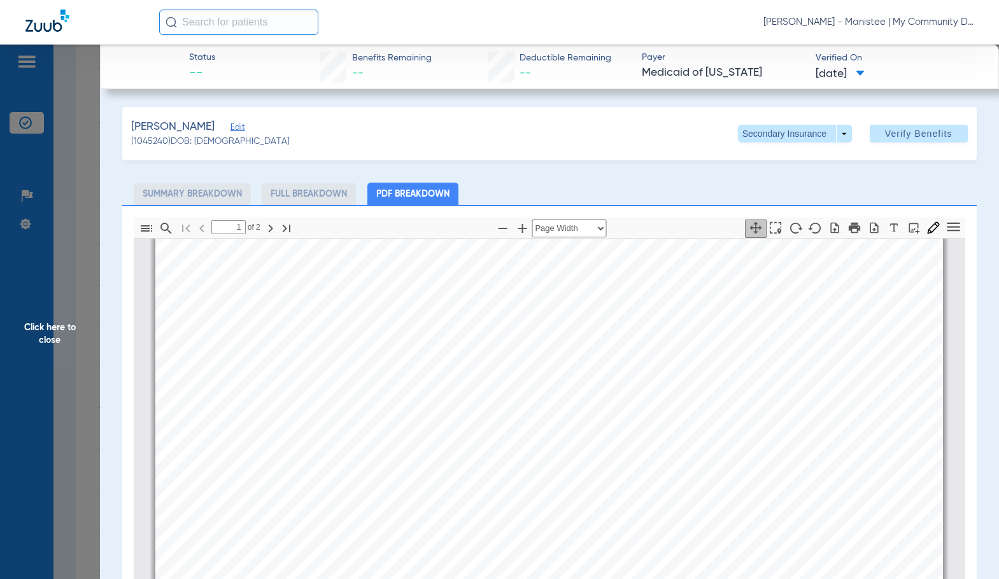
scroll to position [388, 0]
type input "2"
click at [70, 345] on span "Click here to close" at bounding box center [50, 334] width 100 height 579
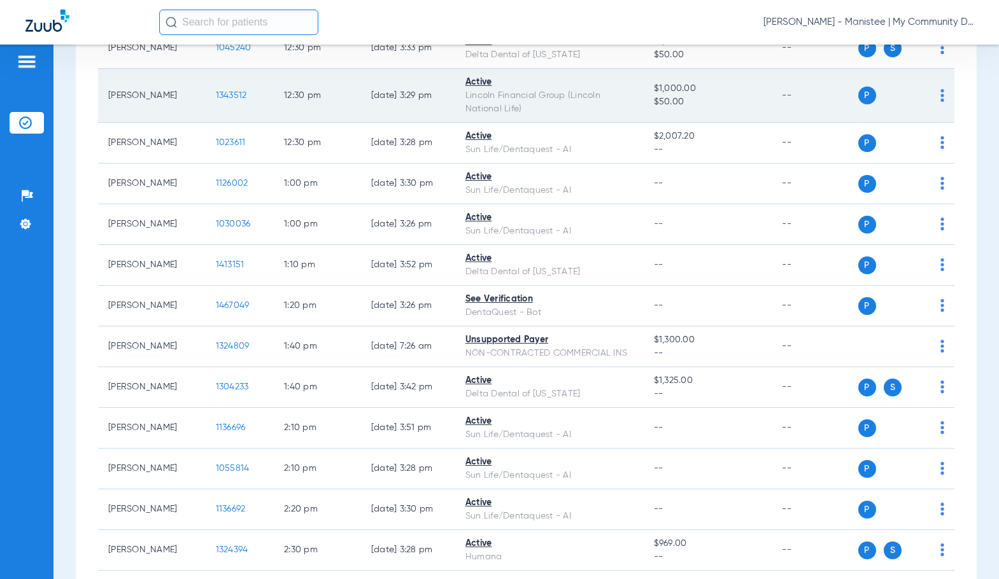
click at [216, 100] on span "1343512" at bounding box center [231, 95] width 31 height 9
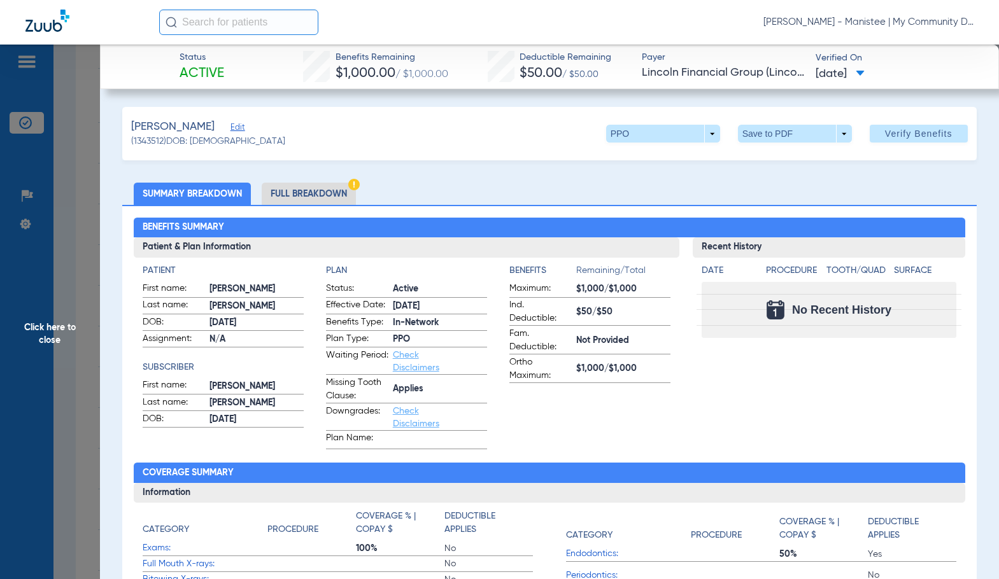
click at [323, 190] on li "Full Breakdown" at bounding box center [309, 194] width 94 height 22
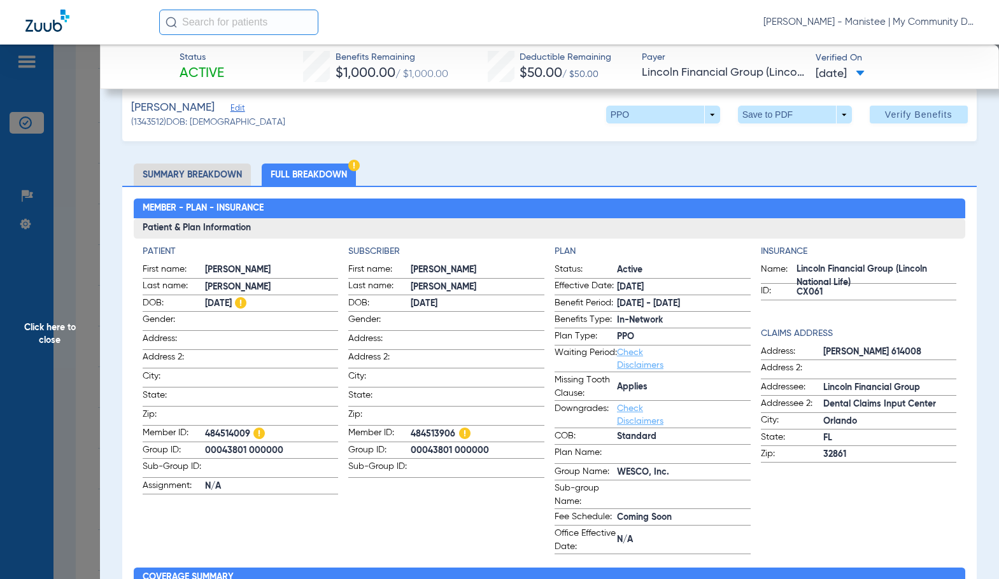
scroll to position [0, 0]
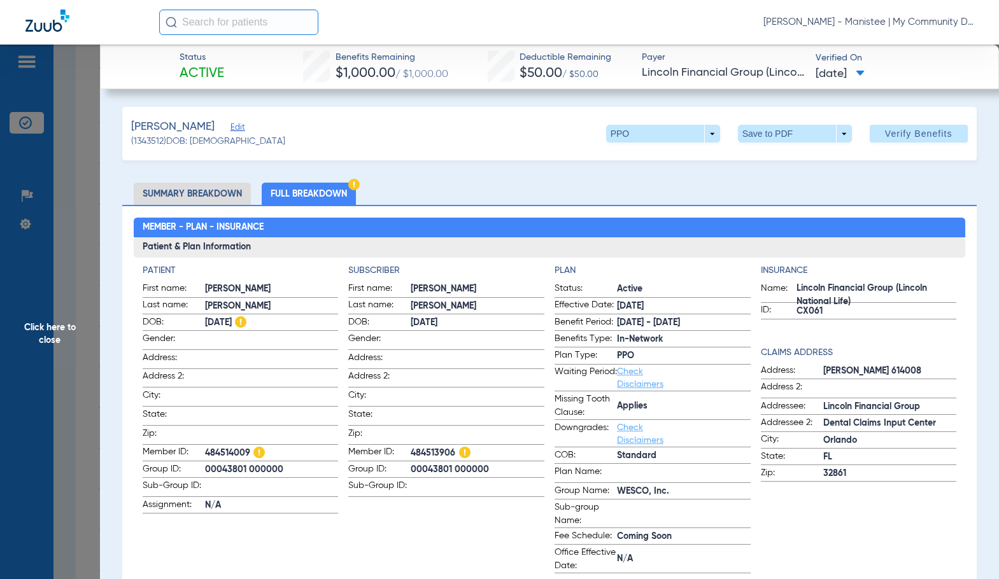
click at [445, 306] on span "[PERSON_NAME]" at bounding box center [477, 306] width 134 height 13
drag, startPoint x: 58, startPoint y: 358, endPoint x: 479, endPoint y: 362, distance: 420.7
click at [58, 358] on span "Click here to close" at bounding box center [50, 334] width 100 height 579
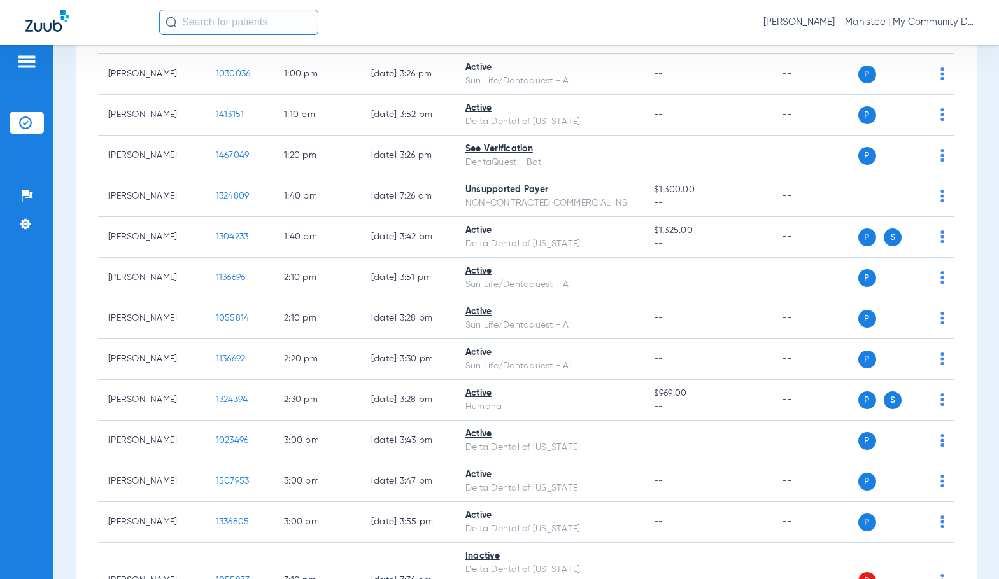
scroll to position [1273, 0]
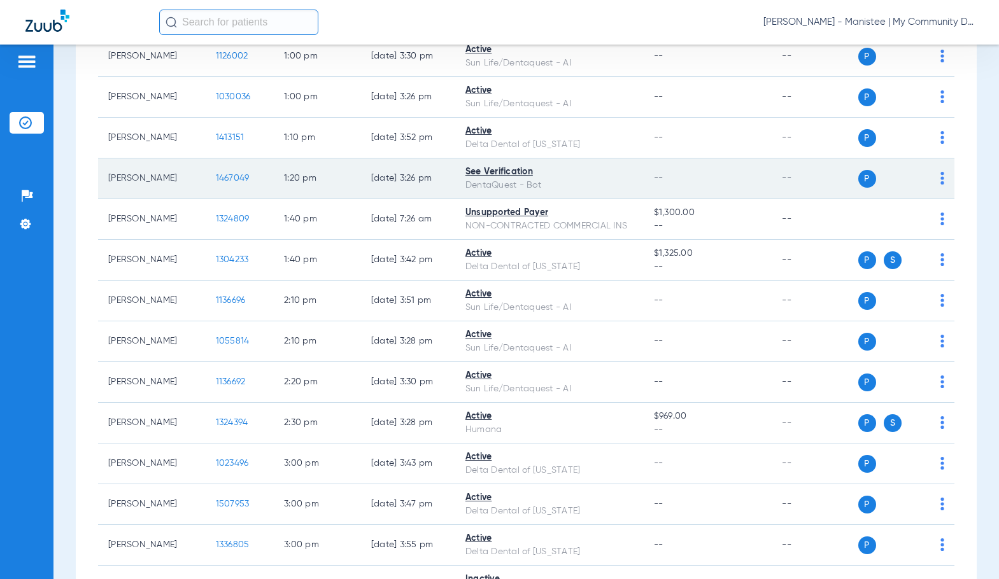
click at [218, 183] on span "1467049" at bounding box center [233, 178] width 34 height 9
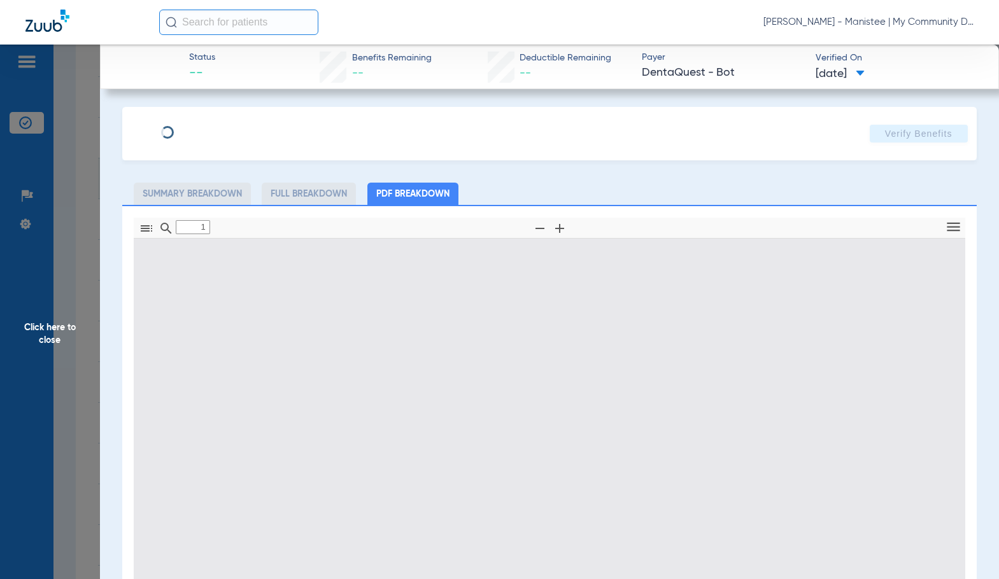
type input "0"
select select "page-width"
type input "1"
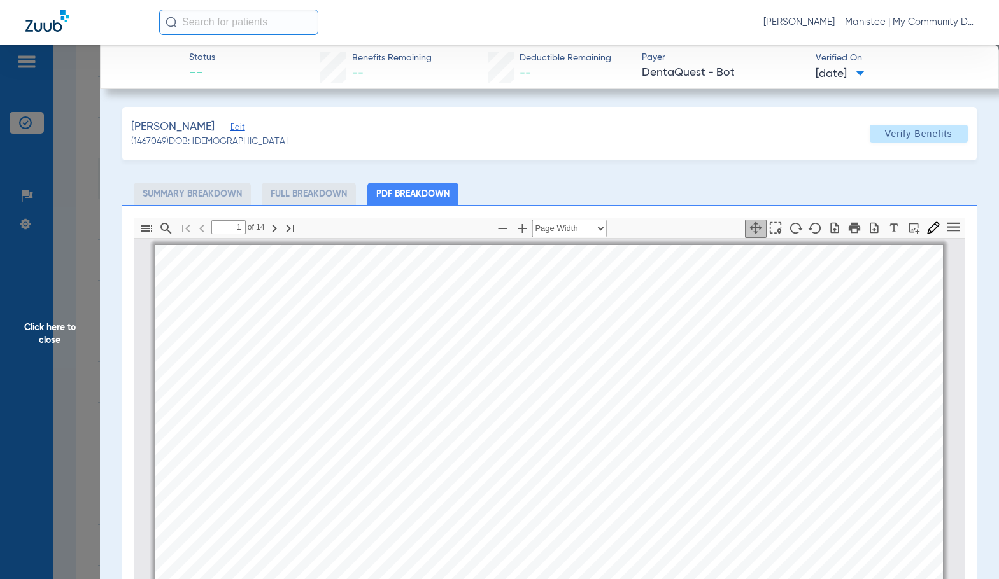
scroll to position [6, 0]
click at [424, 394] on div " Print [PERSON_NAME] [PERSON_NAME] [PERSON_NAME] Member is eligible: My Commun…" at bounding box center [548, 518] width 787 height 558
click at [515, 230] on icon "button" at bounding box center [521, 228] width 15 height 15
select select "1.5"
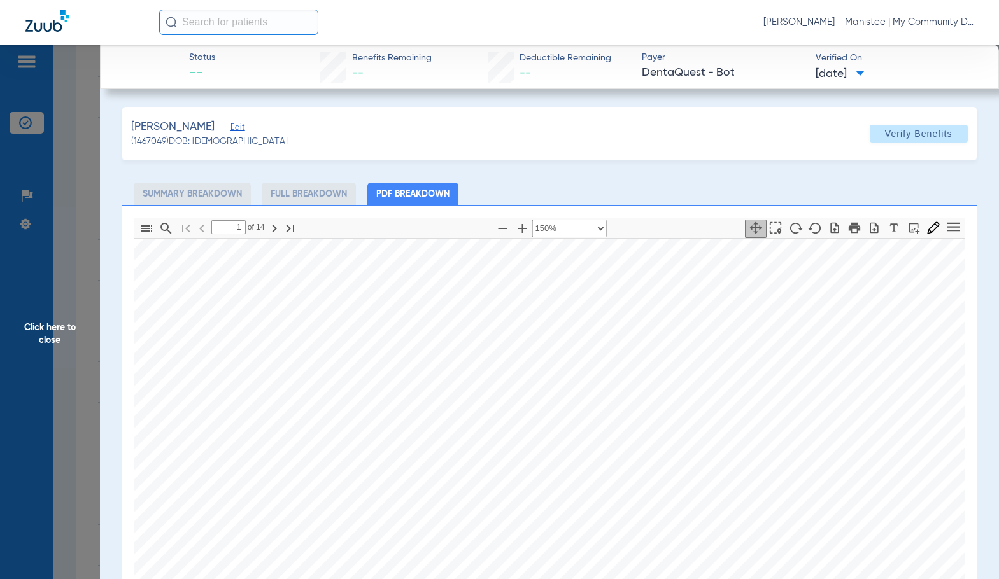
drag, startPoint x: 773, startPoint y: 466, endPoint x: 619, endPoint y: 435, distance: 156.6
click at [557, 424] on div " Print [PERSON_NAME] [PERSON_NAME] [PERSON_NAME] Member is eligible: My Commun…" at bounding box center [448, 577] width 1072 height 759
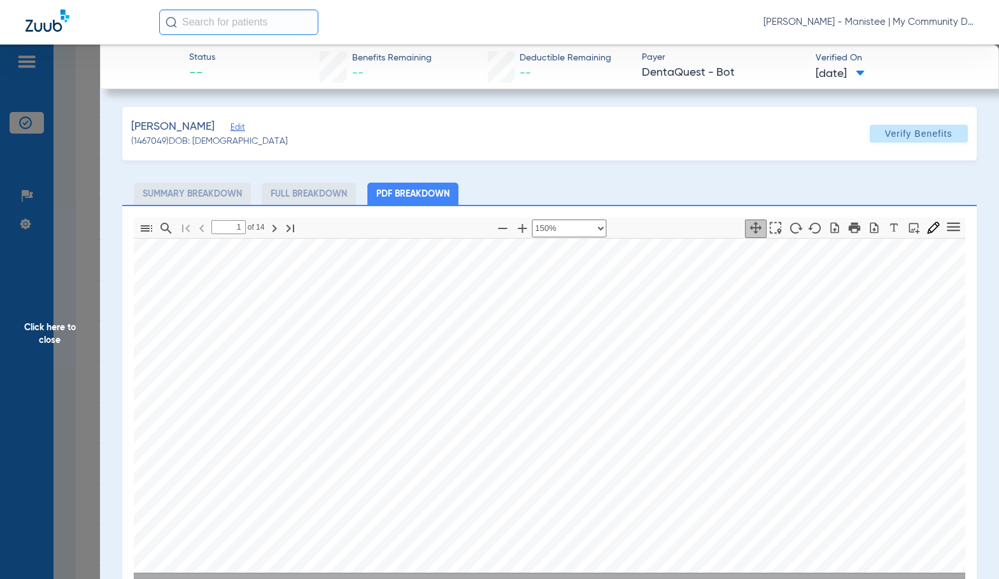
drag, startPoint x: 53, startPoint y: 334, endPoint x: 402, endPoint y: 373, distance: 350.9
click at [53, 334] on span "Click here to close" at bounding box center [50, 334] width 100 height 579
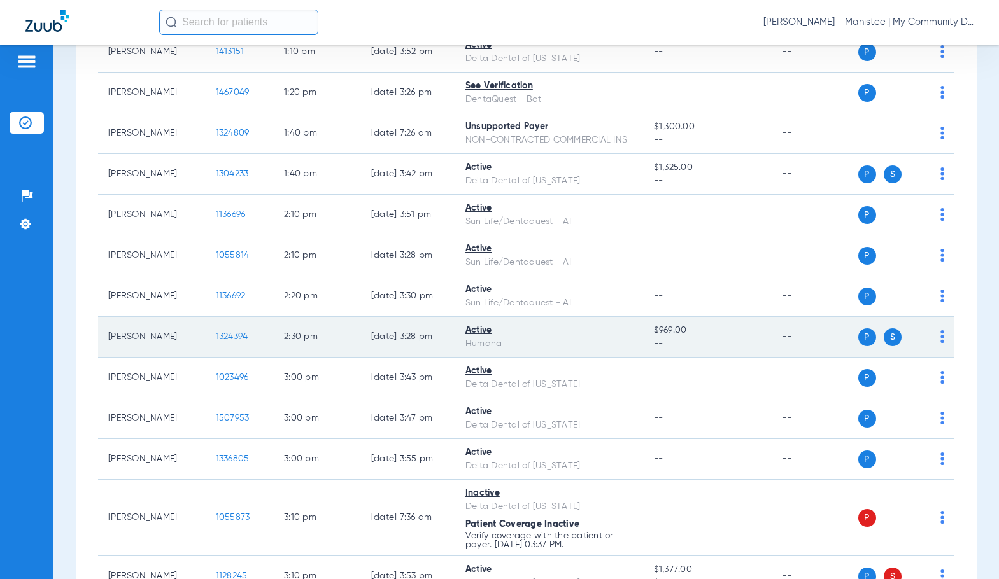
scroll to position [1336, 0]
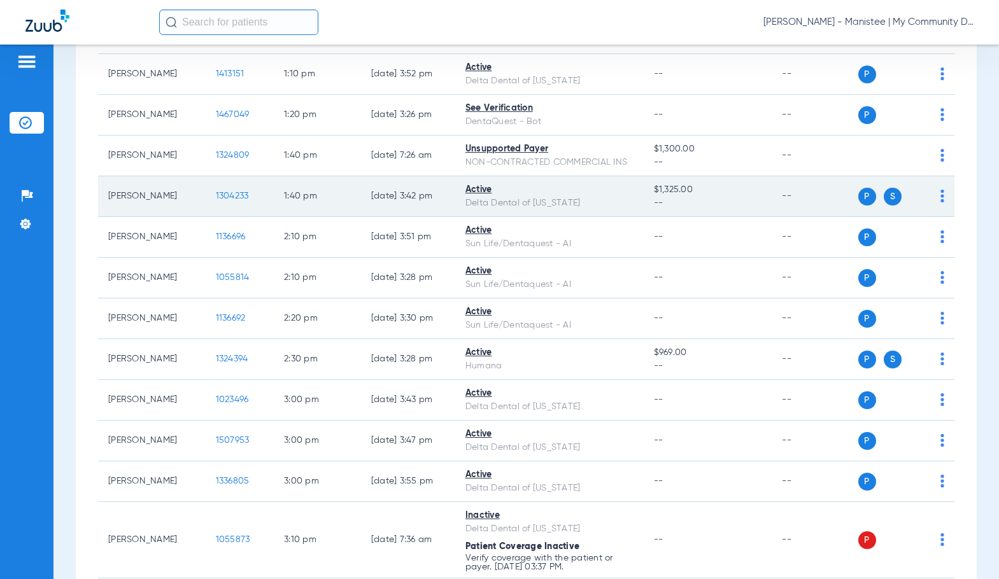
click at [224, 200] on span "1304233" at bounding box center [232, 196] width 33 height 9
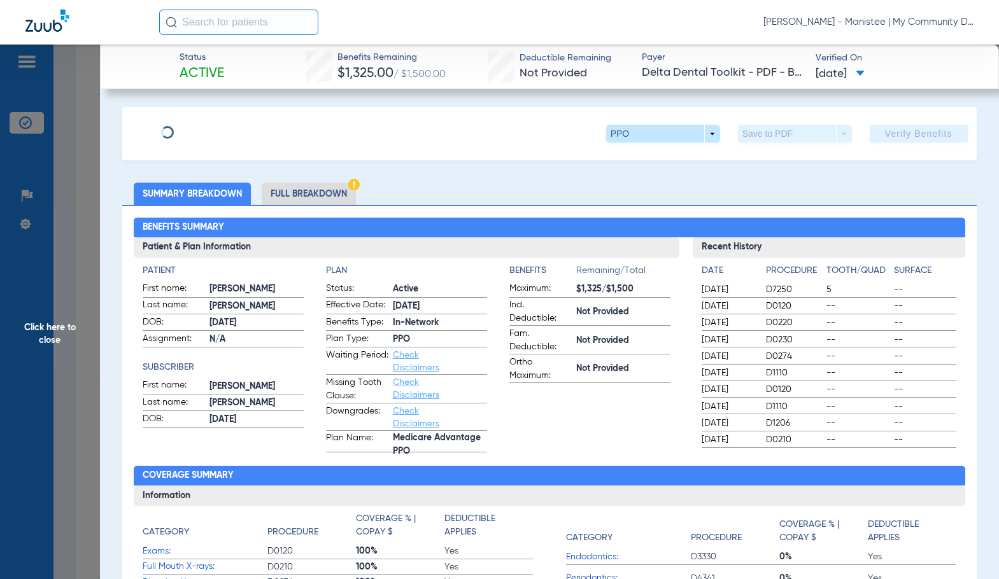
click at [321, 193] on li "Full Breakdown" at bounding box center [309, 194] width 94 height 22
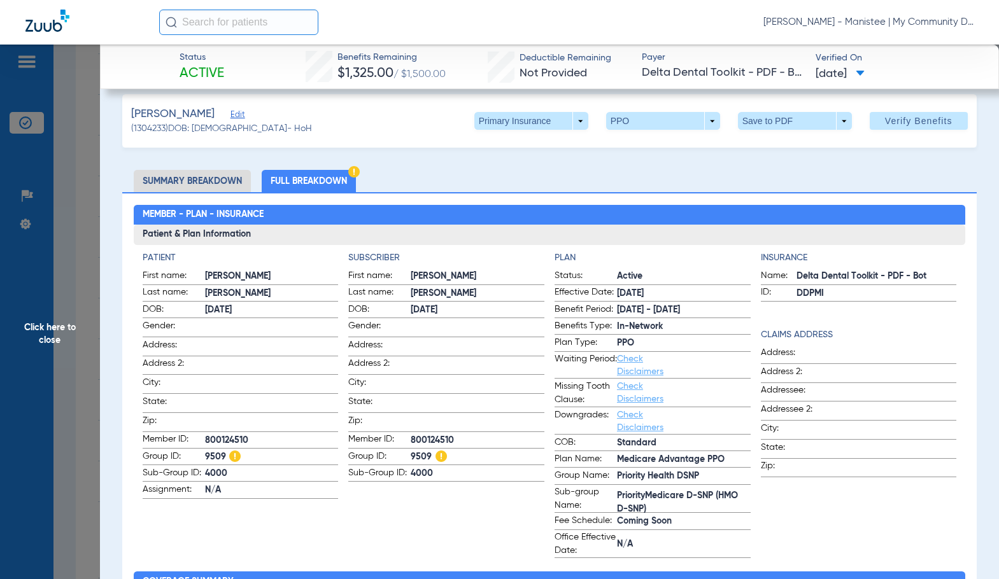
scroll to position [0, 0]
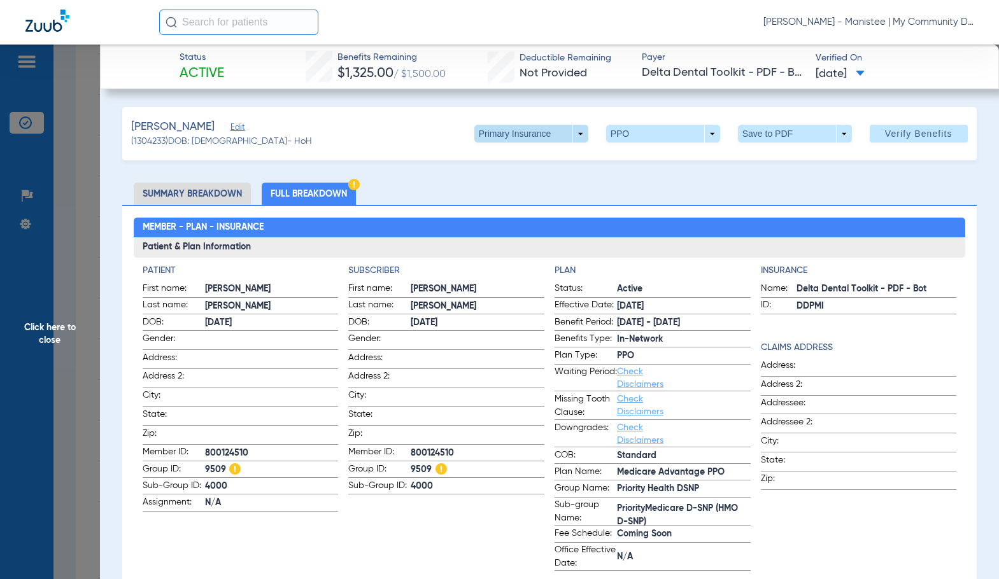
click at [474, 137] on span at bounding box center [531, 134] width 114 height 18
click at [494, 182] on span "Secondary Insurance" at bounding box center [517, 184] width 84 height 9
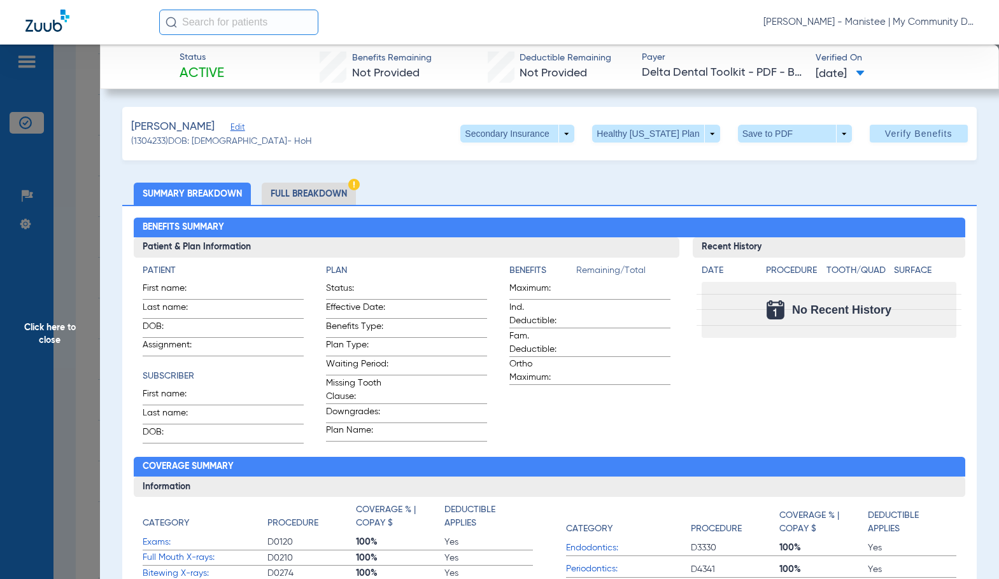
click at [314, 201] on li "Full Breakdown" at bounding box center [309, 194] width 94 height 22
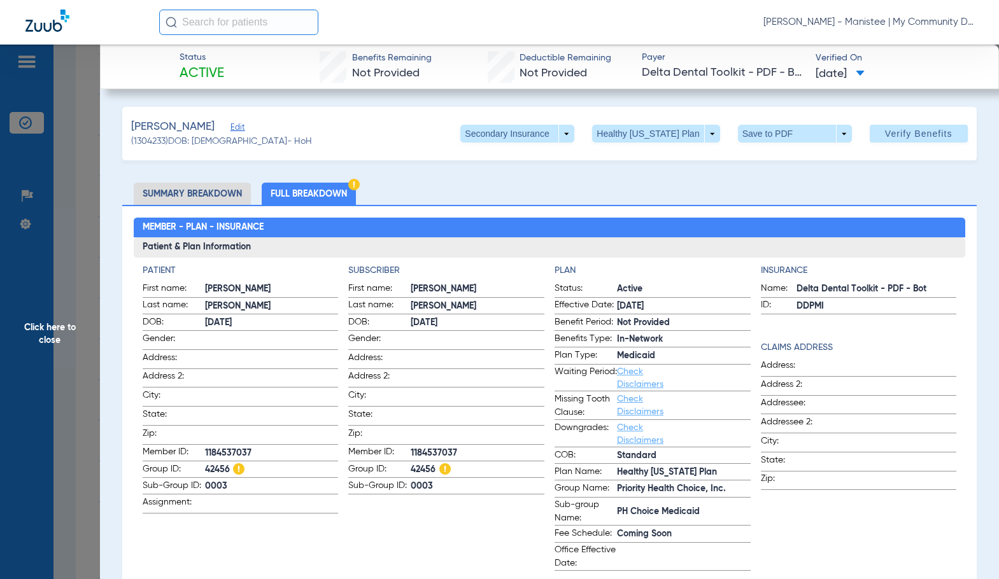
drag, startPoint x: 62, startPoint y: 374, endPoint x: 188, endPoint y: 421, distance: 134.9
click at [62, 374] on span "Click here to close" at bounding box center [50, 334] width 100 height 579
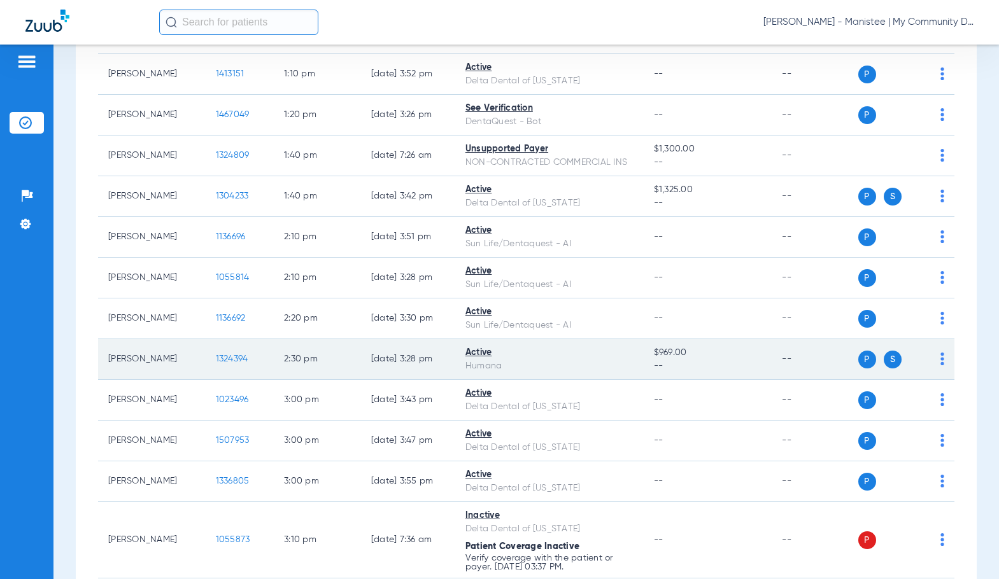
click at [216, 363] on span "1324394" at bounding box center [232, 358] width 32 height 9
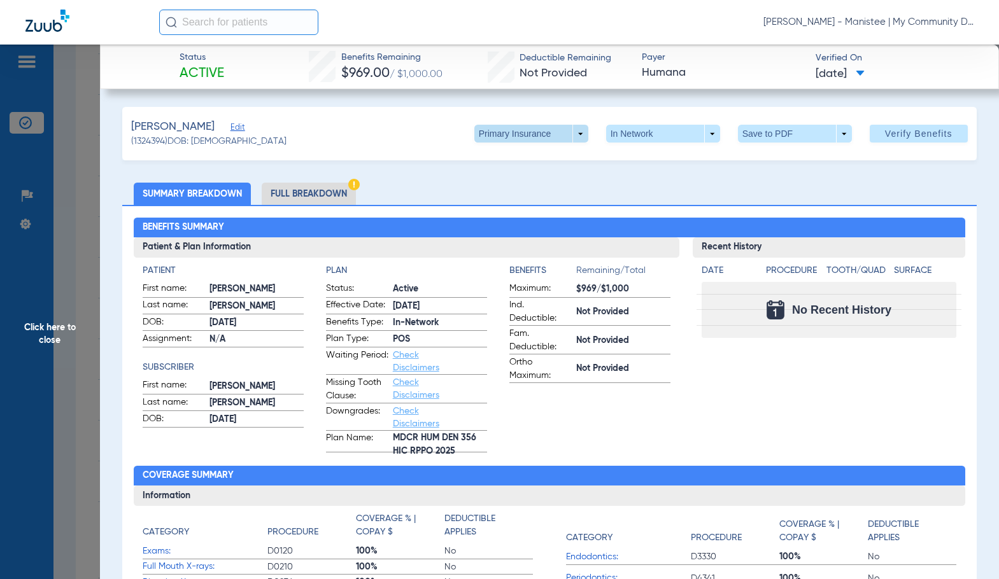
click at [487, 132] on span at bounding box center [531, 134] width 114 height 18
click at [492, 183] on span "Secondary Insurance" at bounding box center [517, 184] width 84 height 9
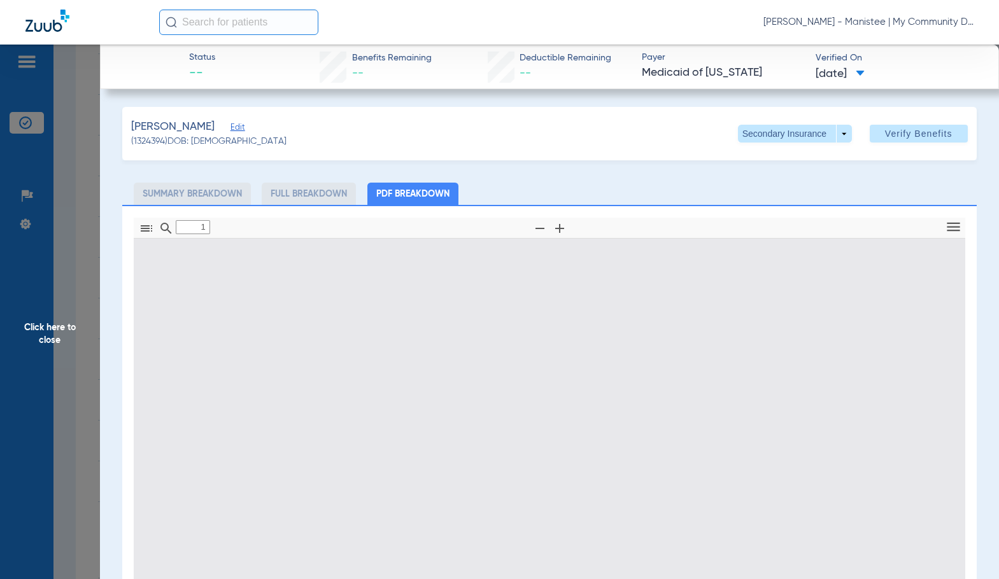
type input "0"
select select "page-width"
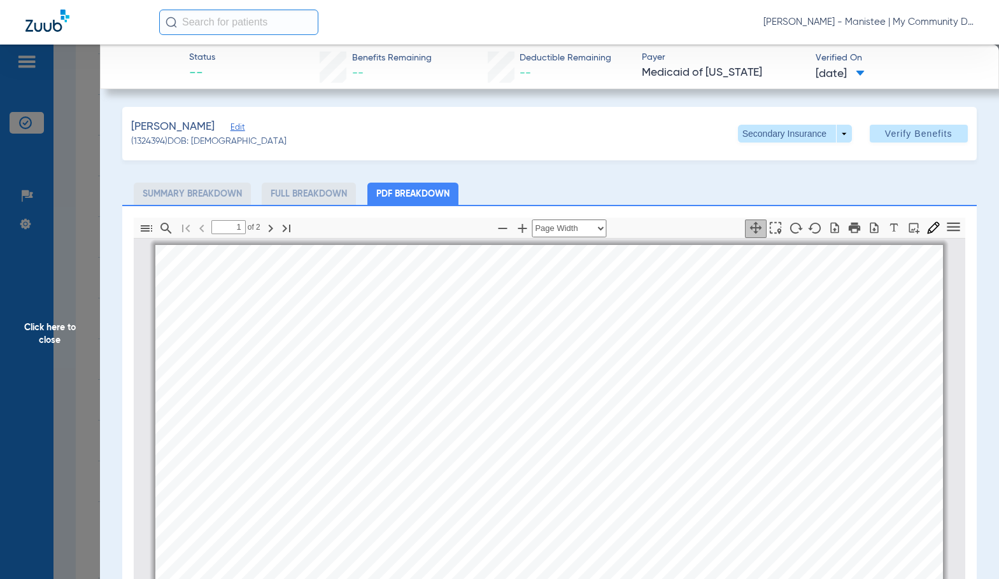
scroll to position [6, 0]
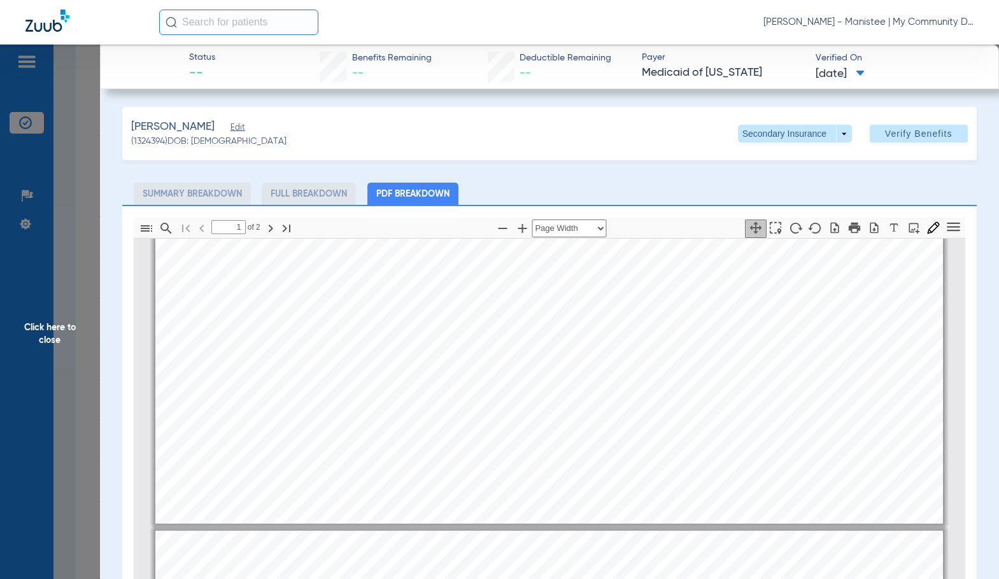
type input "2"
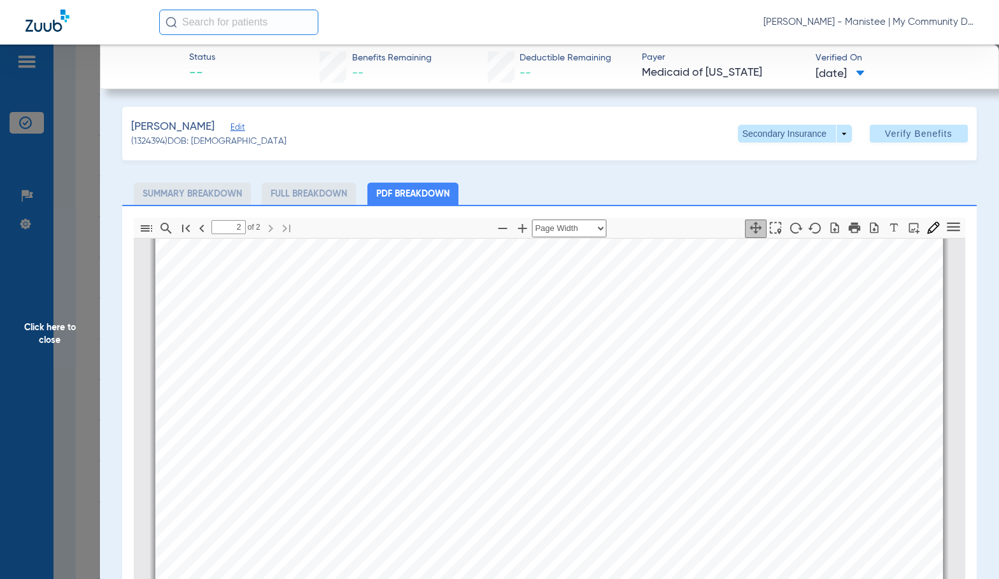
drag, startPoint x: 52, startPoint y: 339, endPoint x: 883, endPoint y: 330, distance: 831.8
click at [52, 339] on span "Click here to close" at bounding box center [50, 334] width 100 height 579
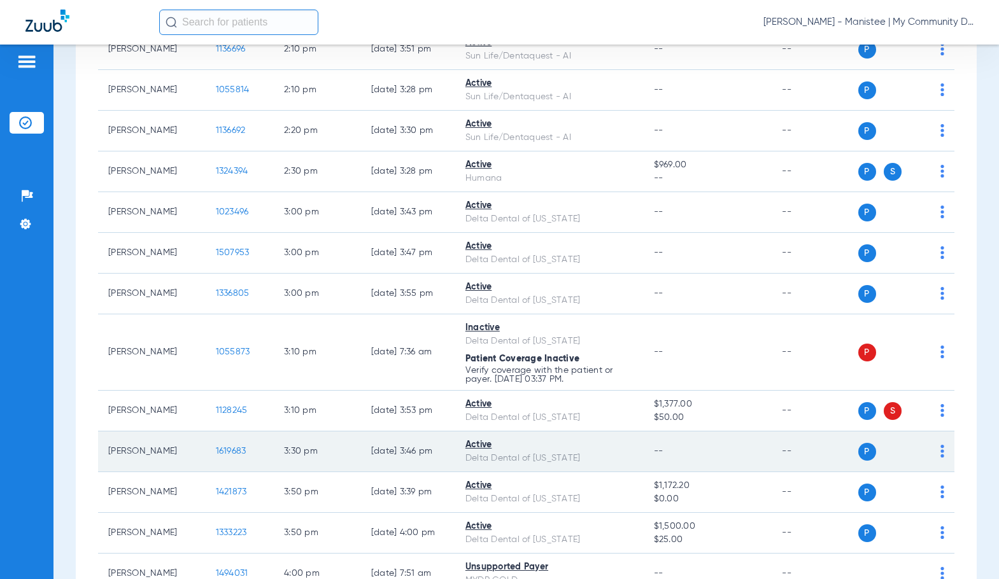
scroll to position [1527, 0]
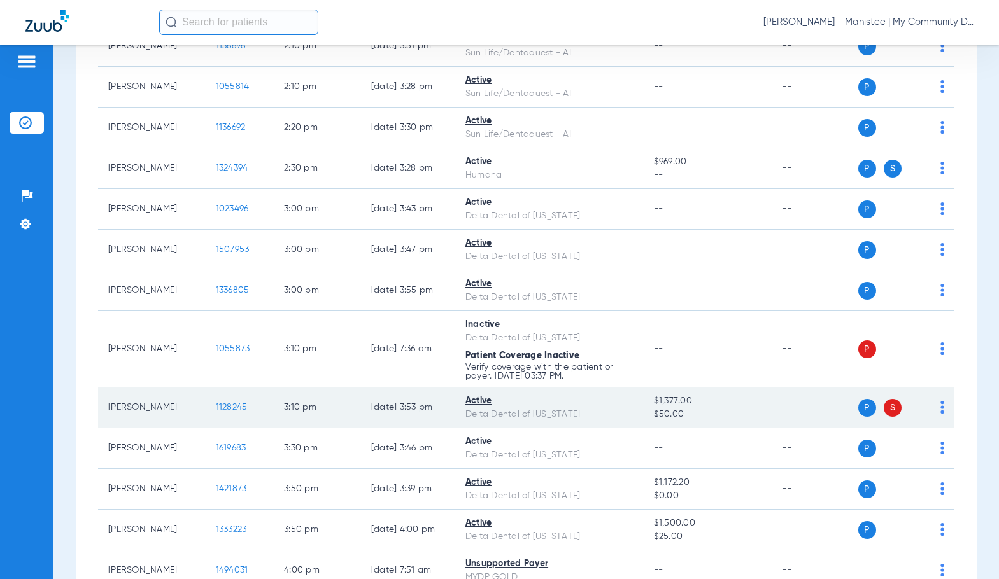
click at [221, 412] on span "1128245" at bounding box center [232, 407] width 32 height 9
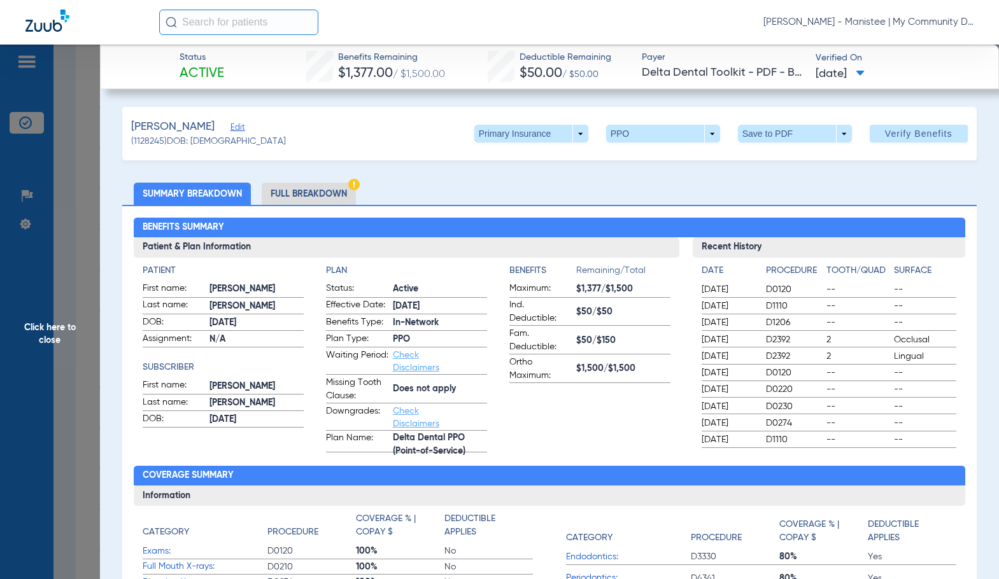
click at [333, 190] on li "Full Breakdown" at bounding box center [309, 194] width 94 height 22
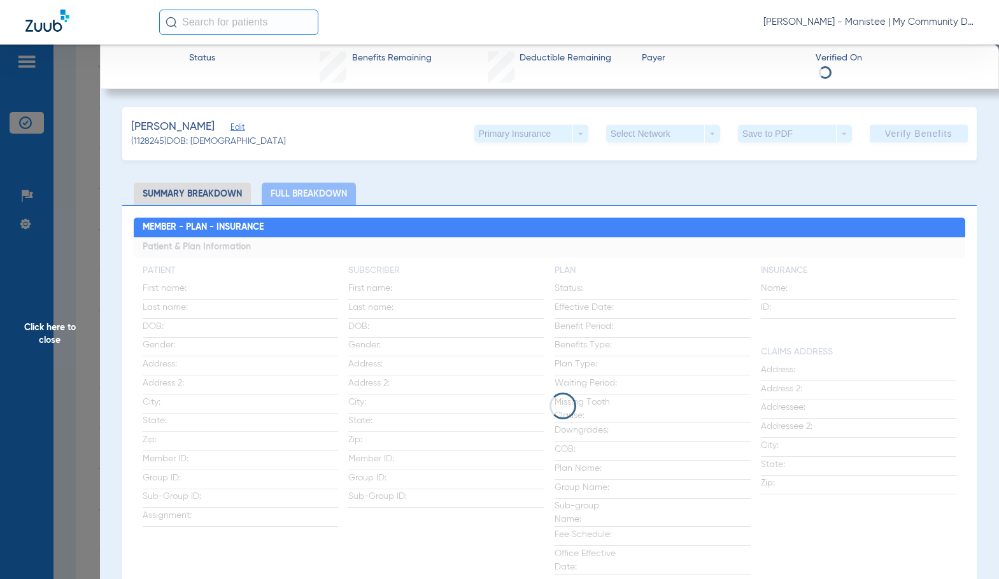
click at [478, 358] on app-loading-indicator at bounding box center [549, 405] width 831 height 337
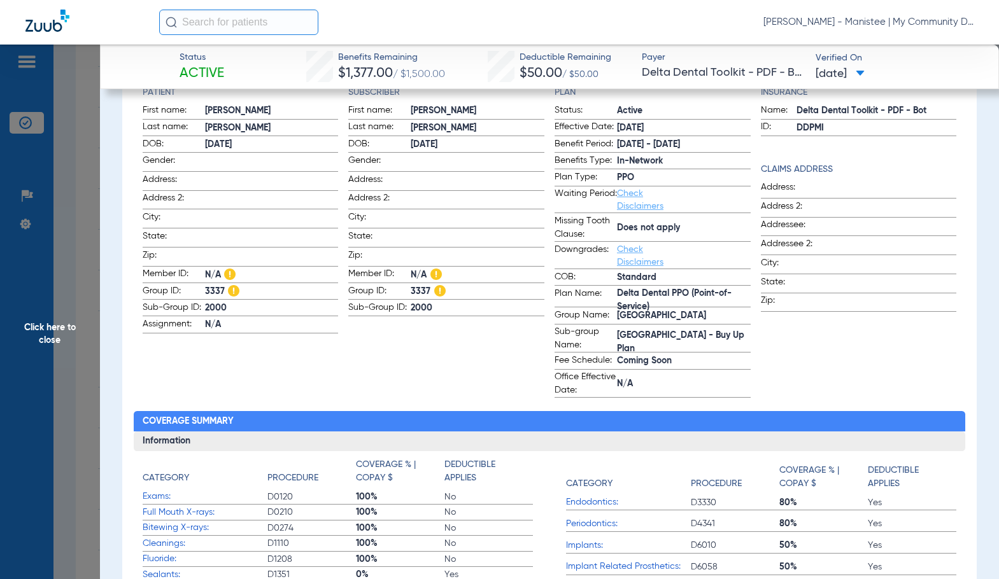
scroll to position [64, 0]
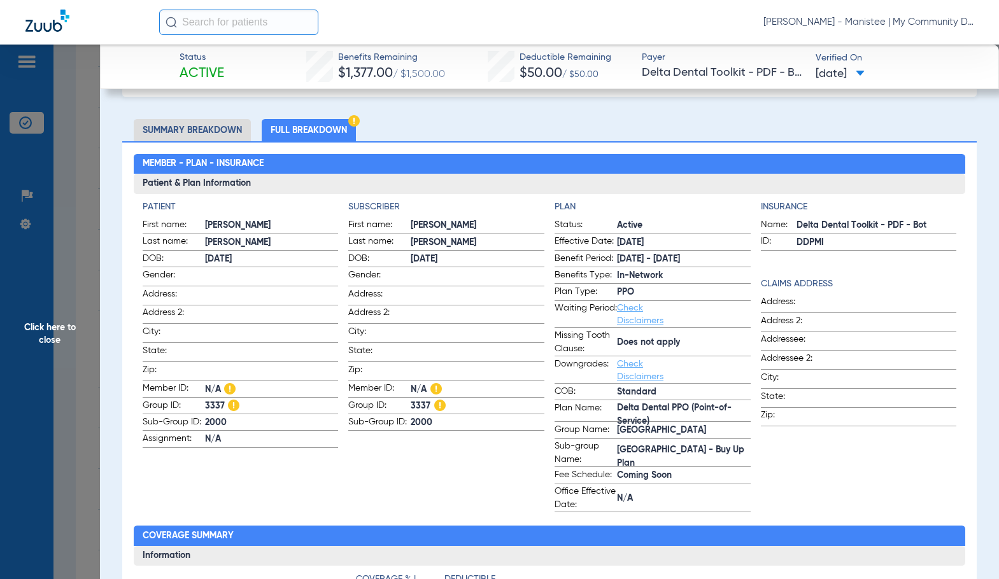
drag, startPoint x: 88, startPoint y: 350, endPoint x: 221, endPoint y: 396, distance: 140.7
click at [88, 350] on span "Click here to close" at bounding box center [50, 334] width 100 height 579
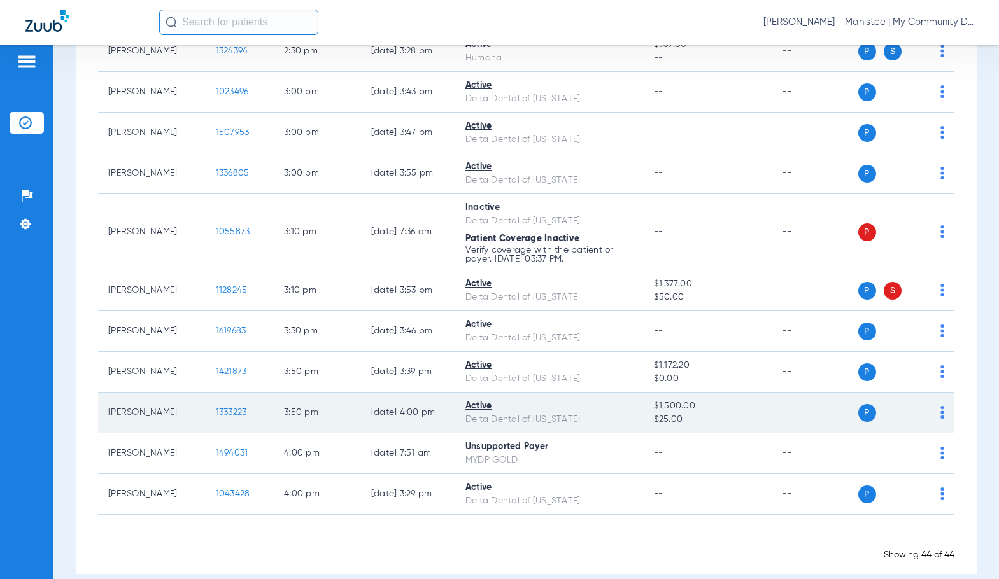
scroll to position [1655, 0]
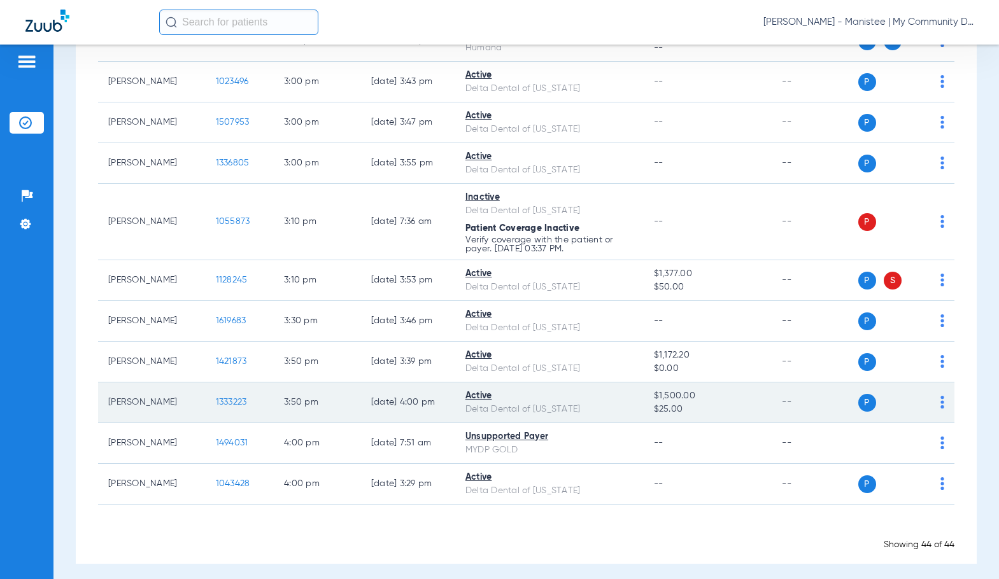
click at [218, 407] on span "1333223" at bounding box center [231, 402] width 31 height 9
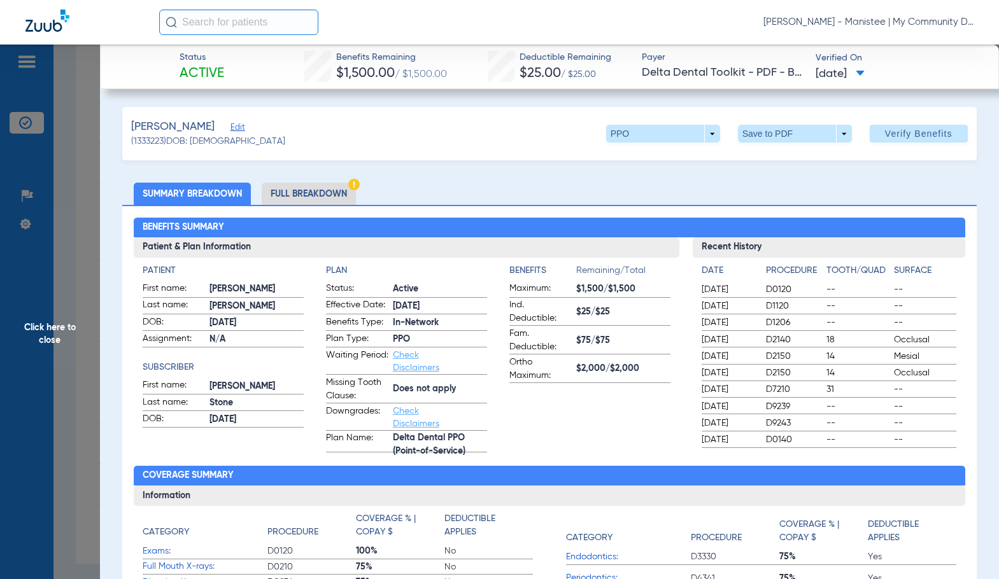
click at [298, 204] on li "Full Breakdown" at bounding box center [309, 194] width 94 height 22
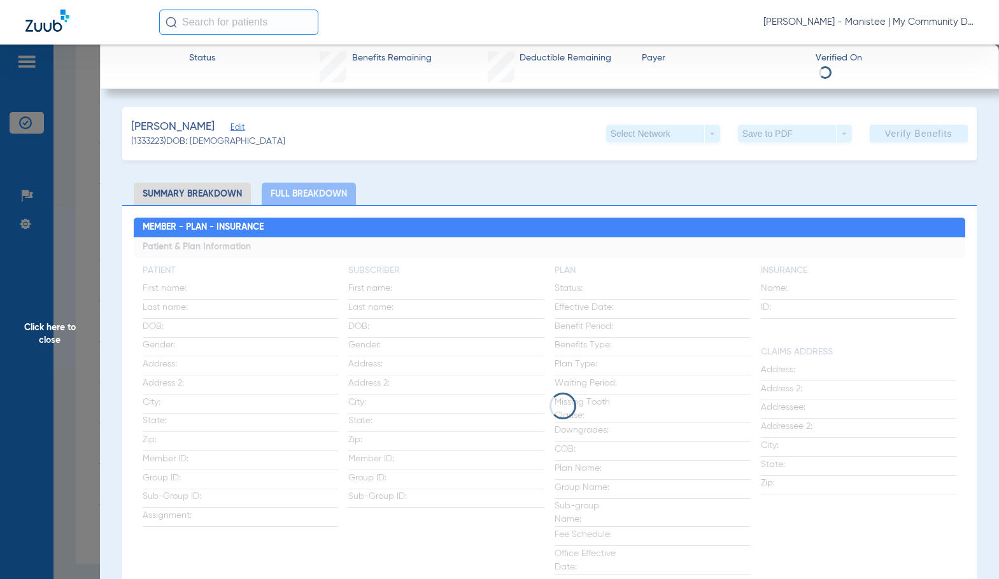
drag, startPoint x: 412, startPoint y: 284, endPoint x: 848, endPoint y: 263, distance: 436.5
click at [412, 284] on app-loading-indicator at bounding box center [549, 405] width 831 height 337
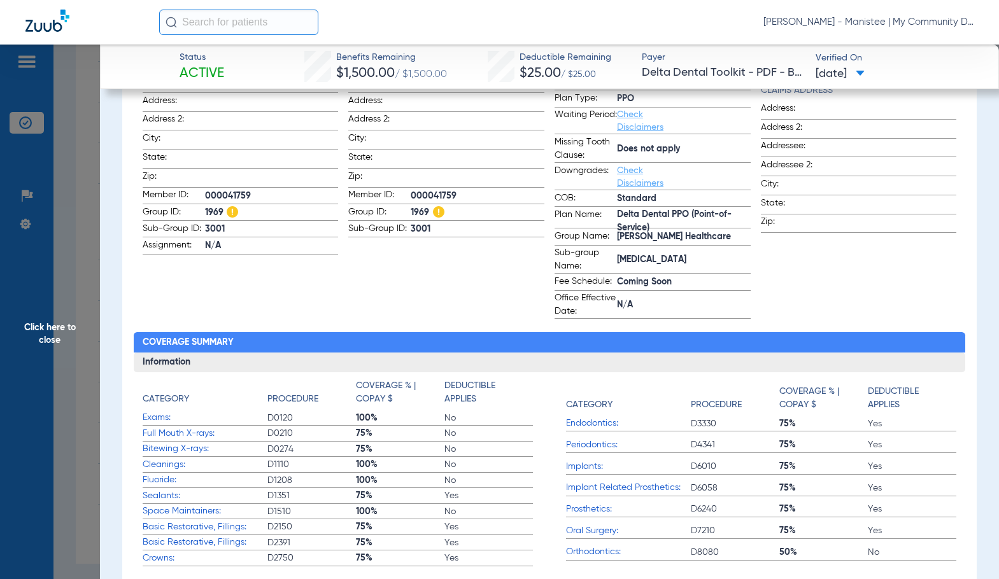
scroll to position [191, 0]
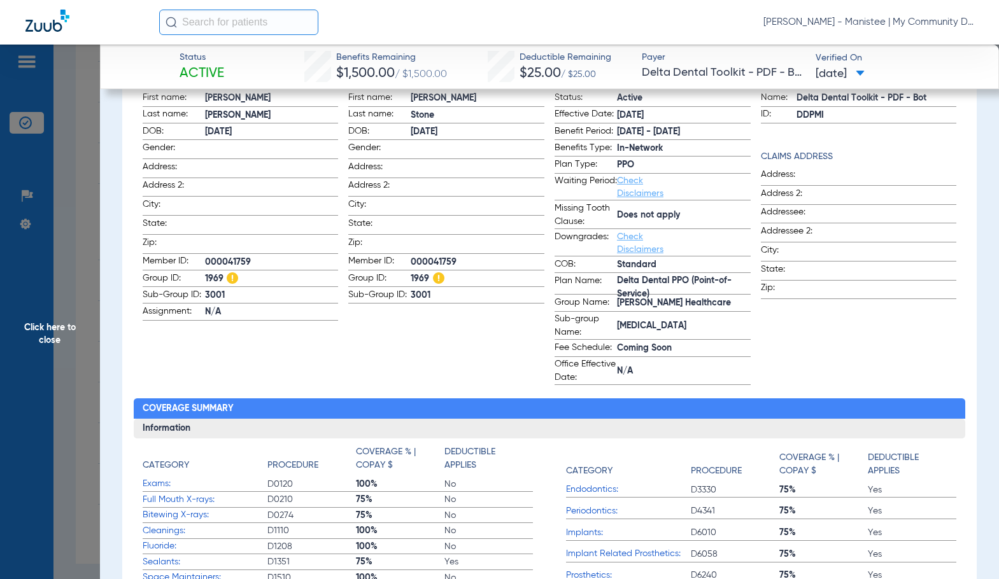
click at [76, 343] on span "Click here to close" at bounding box center [50, 334] width 100 height 579
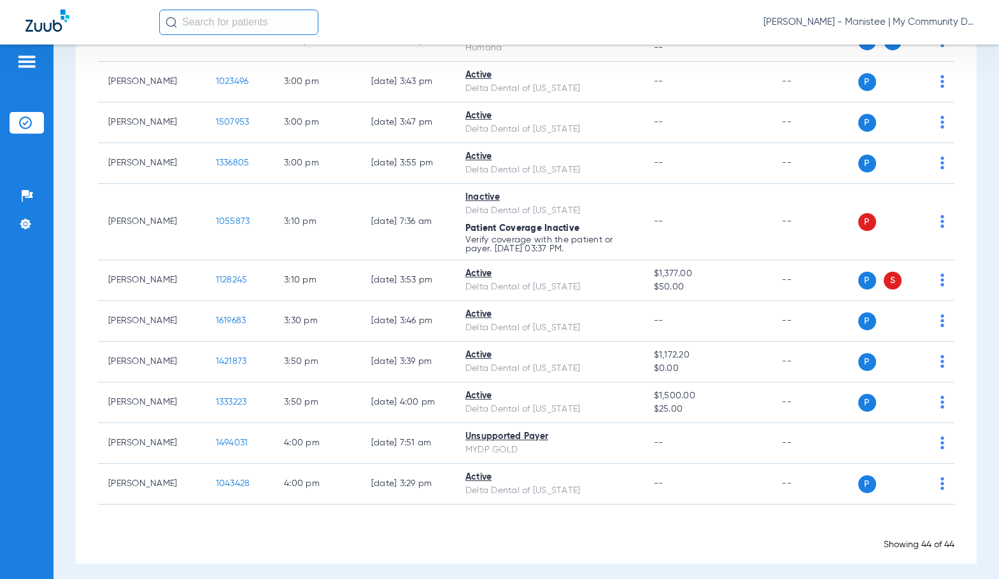
scroll to position [0, 0]
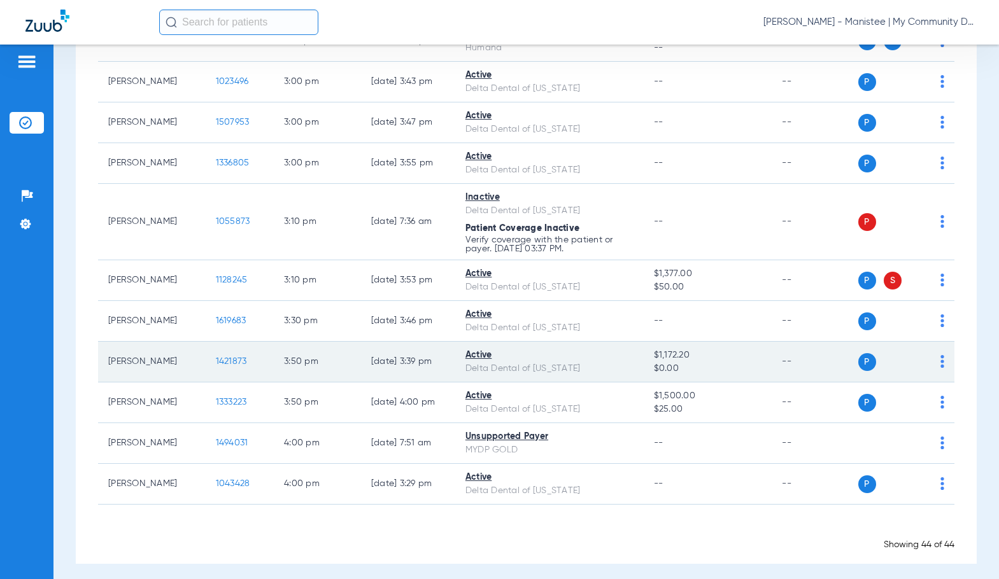
click at [216, 366] on span "1421873" at bounding box center [231, 361] width 31 height 9
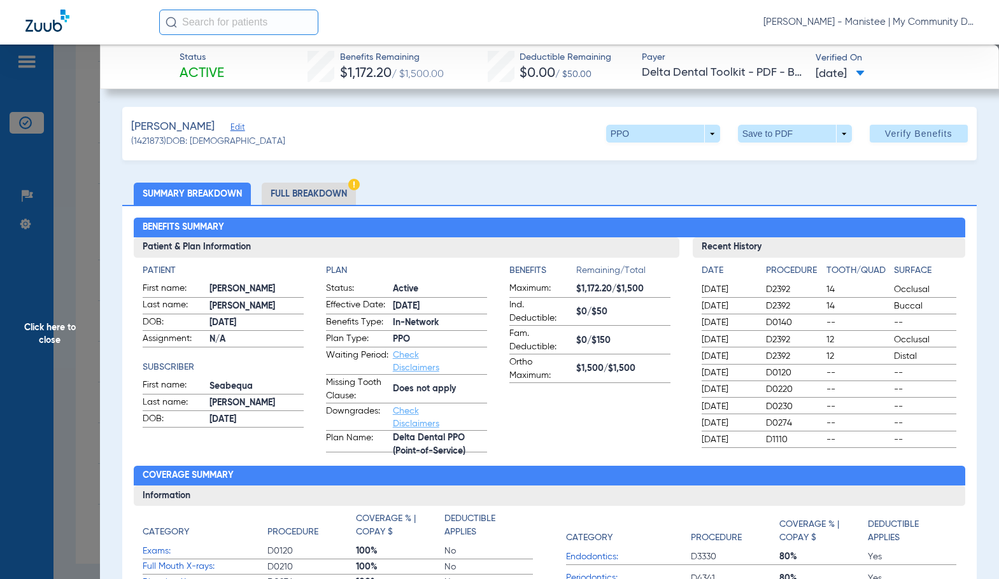
drag, startPoint x: 326, startPoint y: 181, endPoint x: 331, endPoint y: 190, distance: 10.8
click at [330, 195] on li "Full Breakdown" at bounding box center [309, 194] width 94 height 22
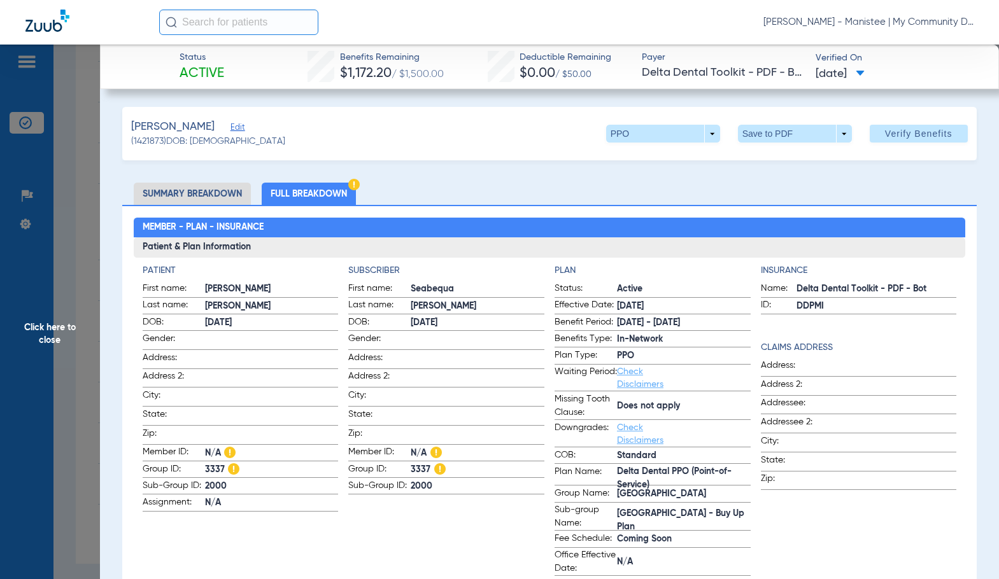
click at [412, 292] on span "Seabequa" at bounding box center [477, 289] width 134 height 13
click at [48, 336] on span "Click here to close" at bounding box center [50, 334] width 100 height 579
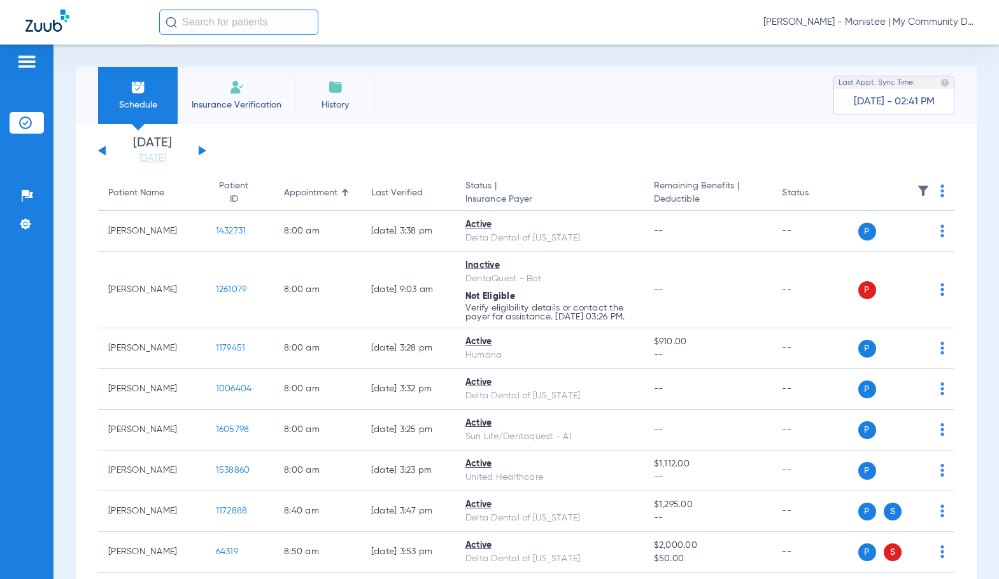
click at [199, 151] on button at bounding box center [203, 151] width 8 height 10
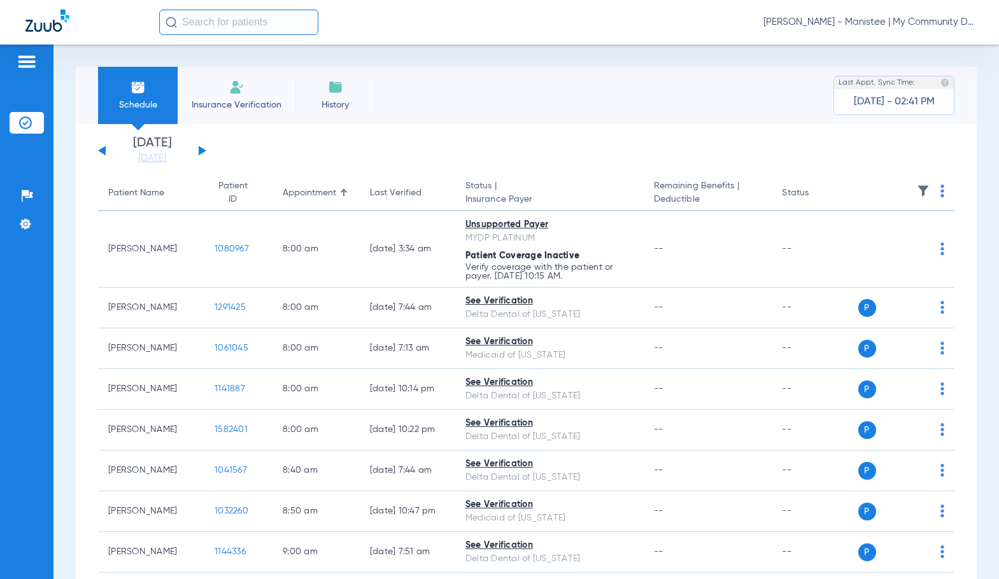
click at [940, 189] on img at bounding box center [942, 191] width 4 height 13
drag, startPoint x: 888, startPoint y: 242, endPoint x: 839, endPoint y: 43, distance: 205.1
click at [888, 242] on span "Verify All" at bounding box center [884, 241] width 80 height 9
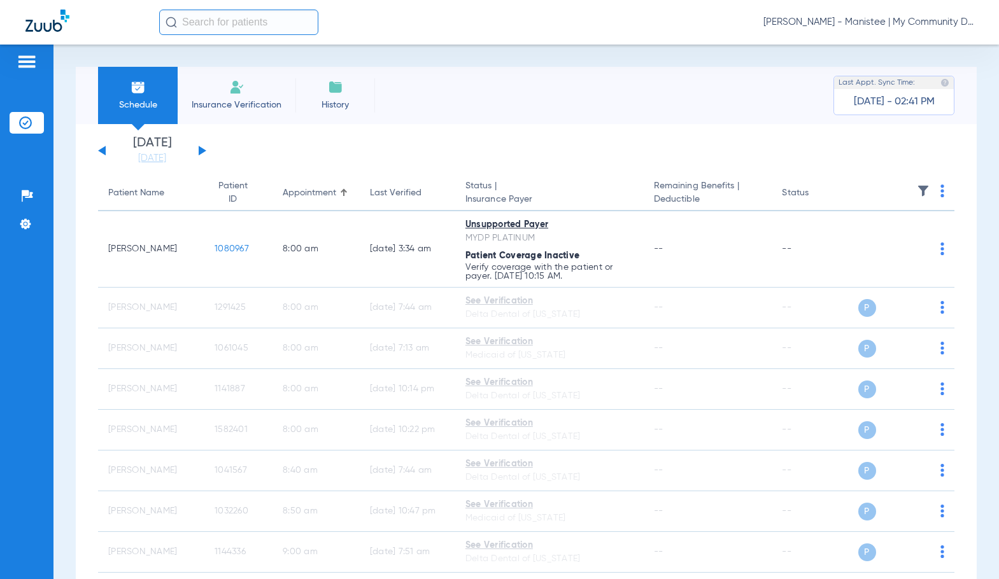
click at [852, 24] on span "[PERSON_NAME] - Manistee | My Community Dental Centers" at bounding box center [868, 22] width 210 height 13
click at [885, 38] on button "Account Selection" at bounding box center [926, 44] width 92 height 25
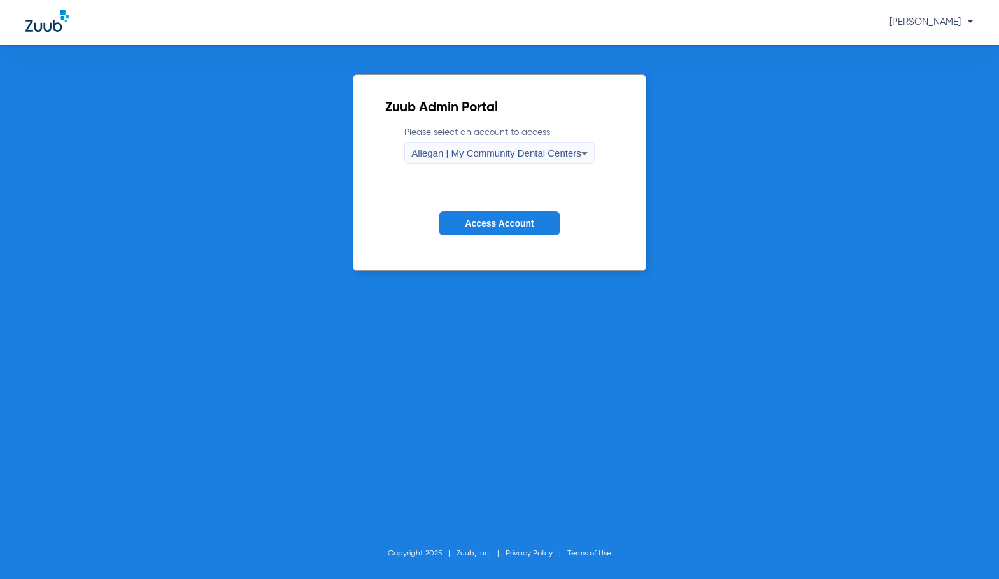
click at [468, 160] on div "Allegan | My Community Dental Centers" at bounding box center [496, 154] width 170 height 22
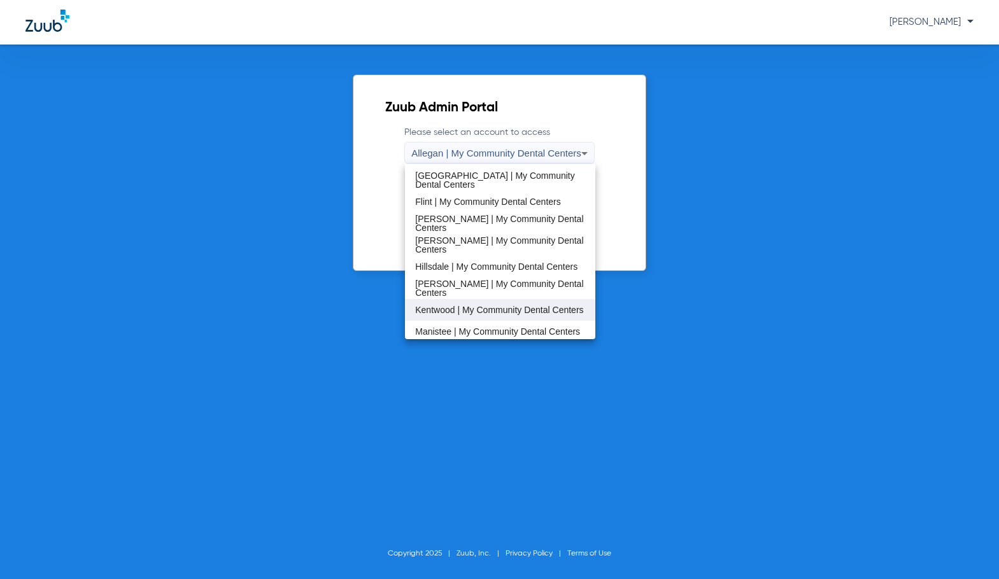
scroll to position [255, 0]
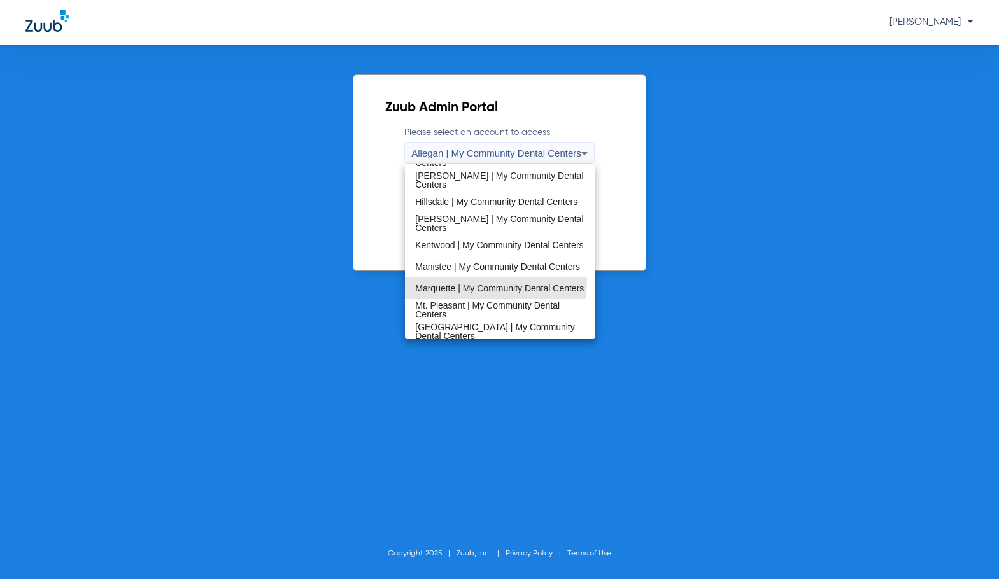
click at [468, 284] on span "Marquette | My Community Dental Centers" at bounding box center [499, 288] width 169 height 9
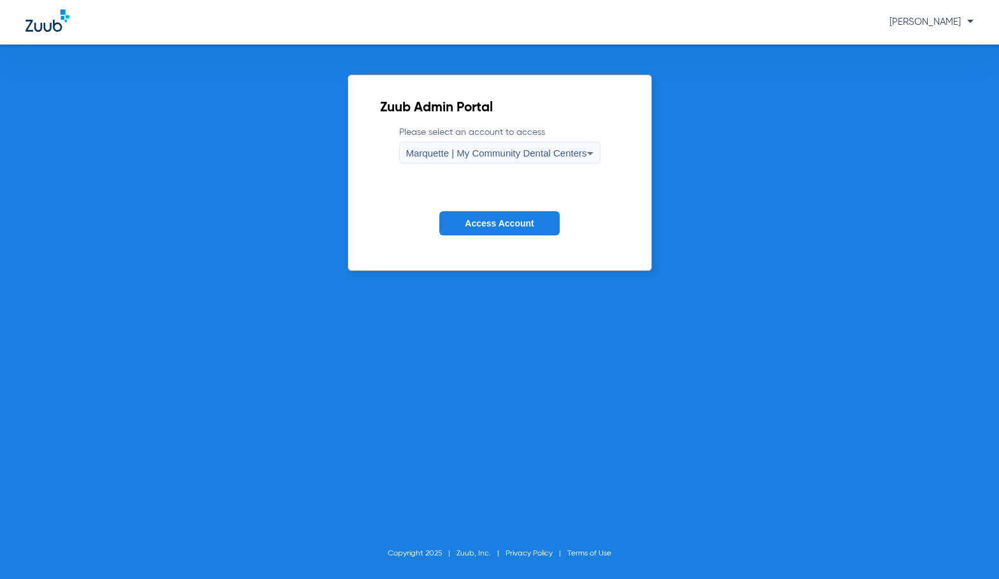
click at [494, 224] on span "Access Account" at bounding box center [499, 223] width 69 height 10
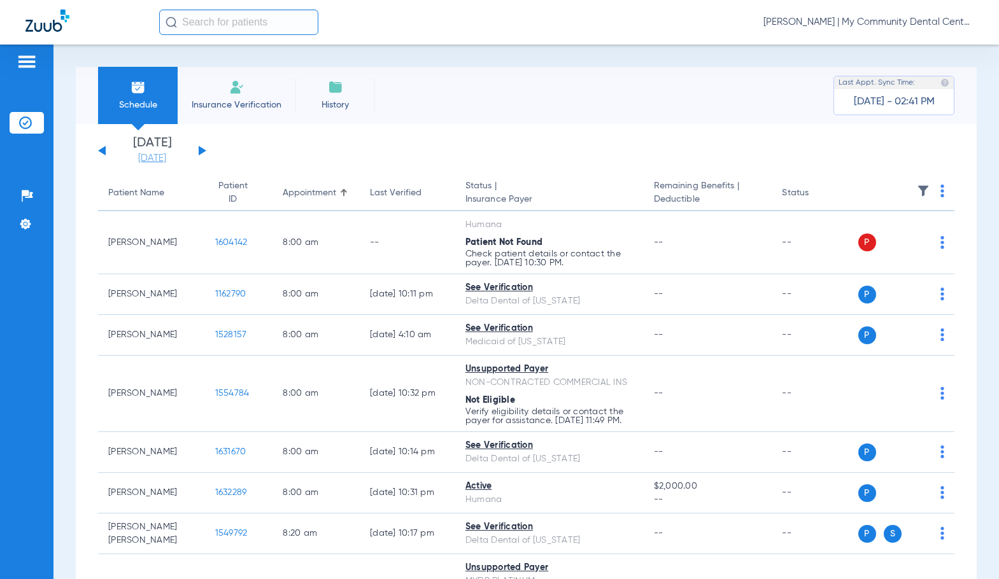
click at [168, 152] on link "[DATE]" at bounding box center [152, 158] width 76 height 13
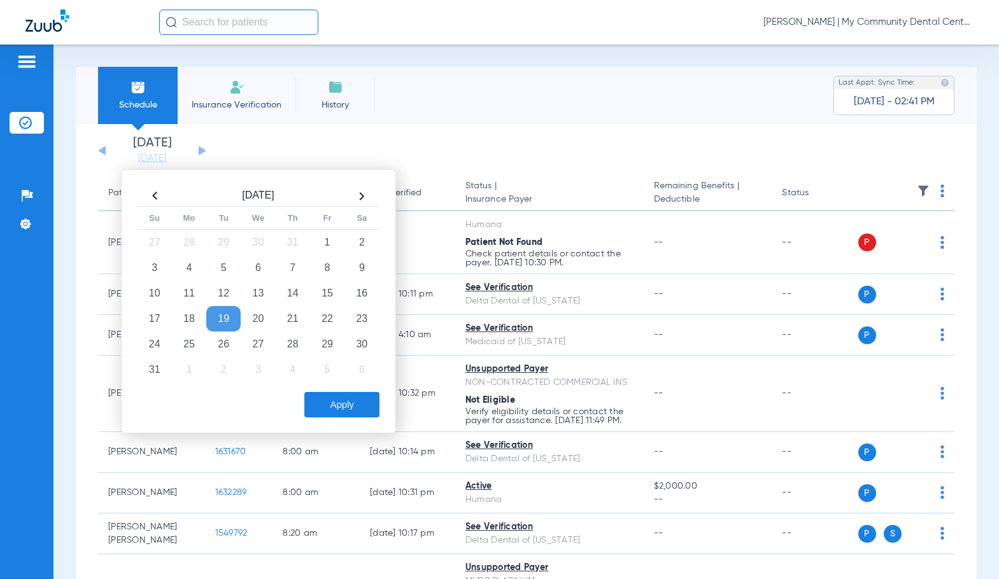
drag, startPoint x: 256, startPoint y: 353, endPoint x: 306, endPoint y: 385, distance: 59.5
click at [256, 353] on td "27" at bounding box center [258, 344] width 34 height 25
click at [340, 412] on button "Apply" at bounding box center [341, 404] width 75 height 25
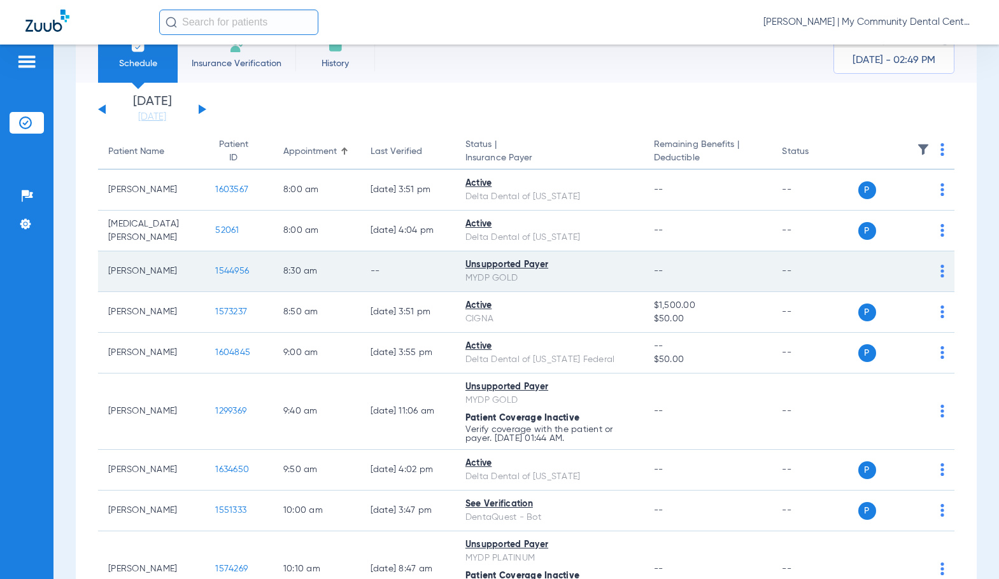
scroll to position [64, 0]
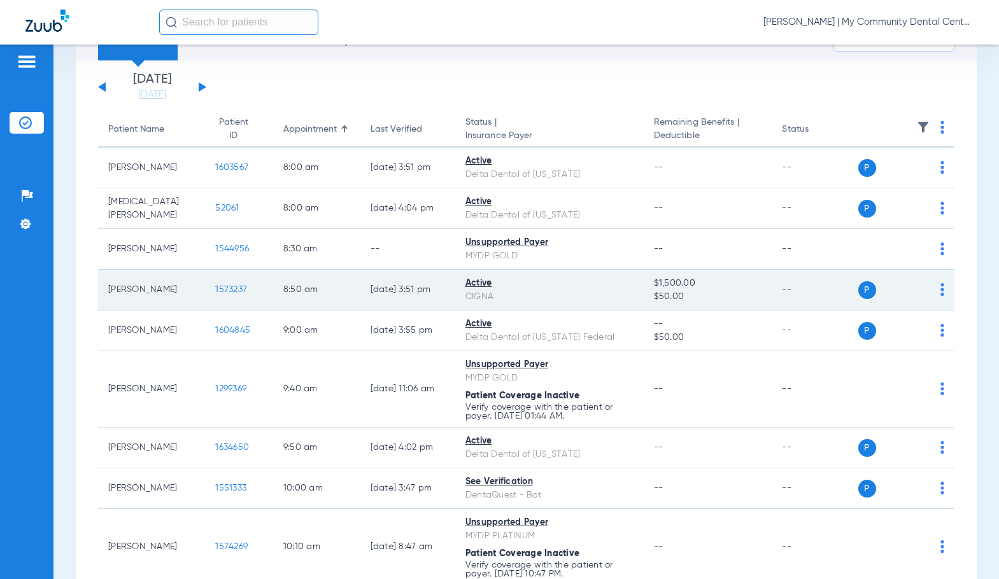
click at [221, 285] on span "1573237" at bounding box center [231, 289] width 32 height 9
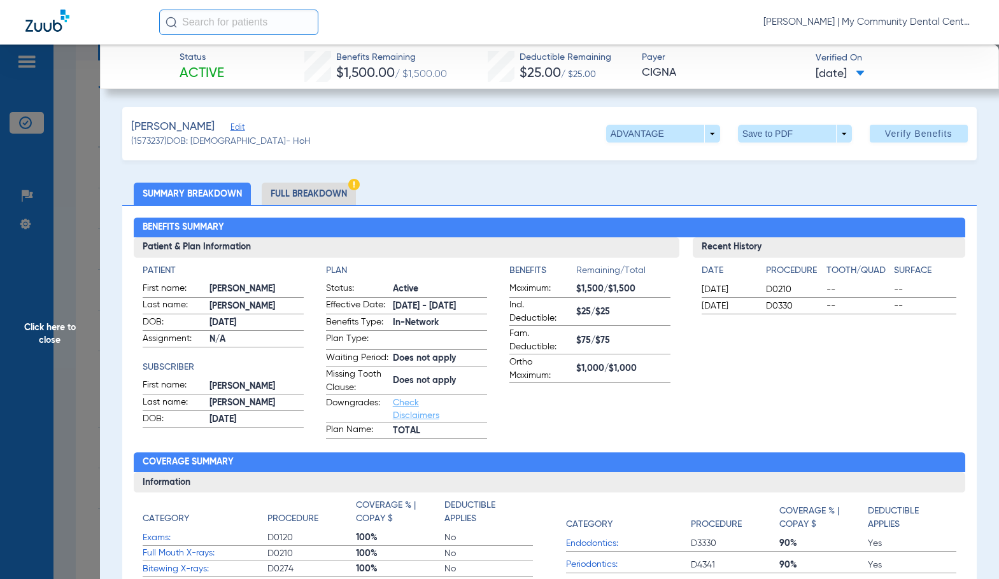
click at [339, 192] on li "Full Breakdown" at bounding box center [309, 194] width 94 height 22
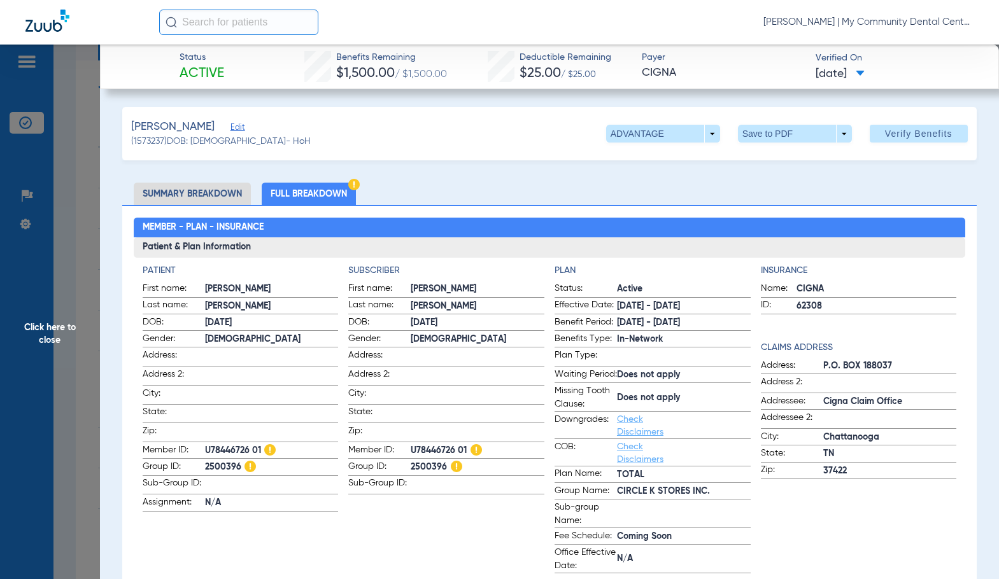
click at [452, 184] on ul "Summary Breakdown Full Breakdown" at bounding box center [548, 194] width 853 height 22
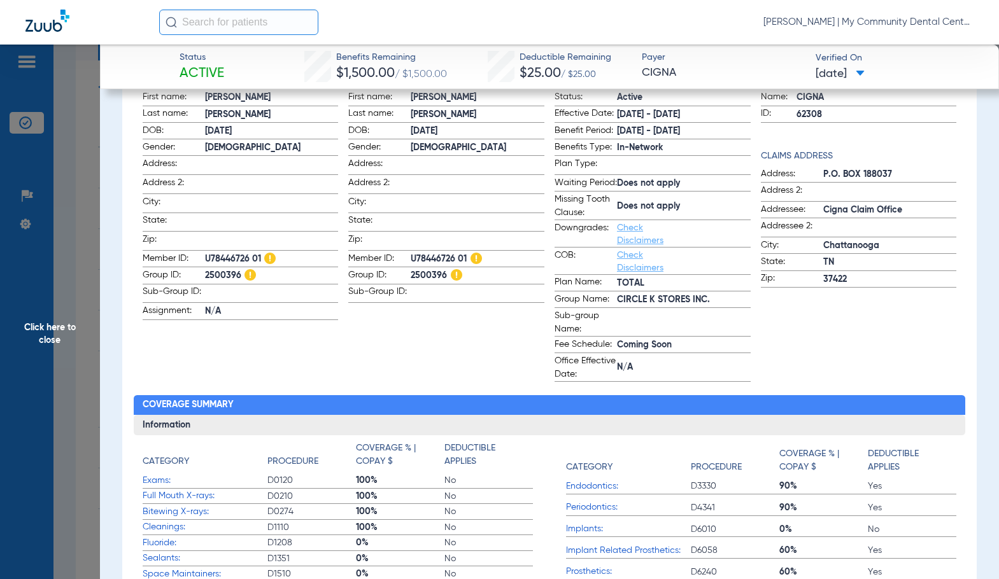
scroll to position [191, 0]
click at [426, 253] on span "U78446726 01" at bounding box center [477, 259] width 134 height 13
copy span "U78446726"
click at [429, 274] on span "2500396" at bounding box center [477, 276] width 134 height 13
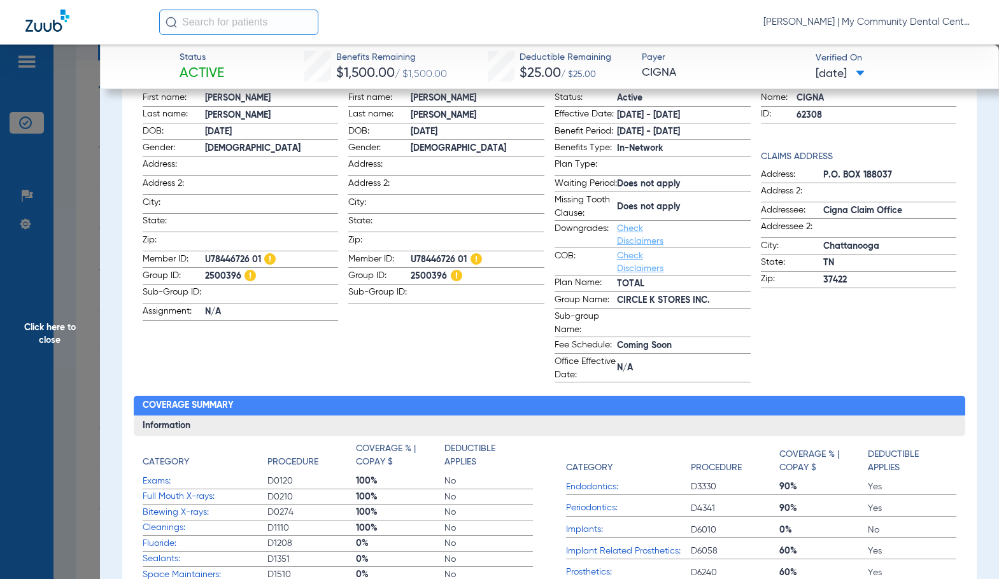
click at [429, 274] on span "2500396" at bounding box center [477, 276] width 134 height 13
copy span "2500396"
click at [61, 344] on span "Click here to close" at bounding box center [50, 334] width 100 height 579
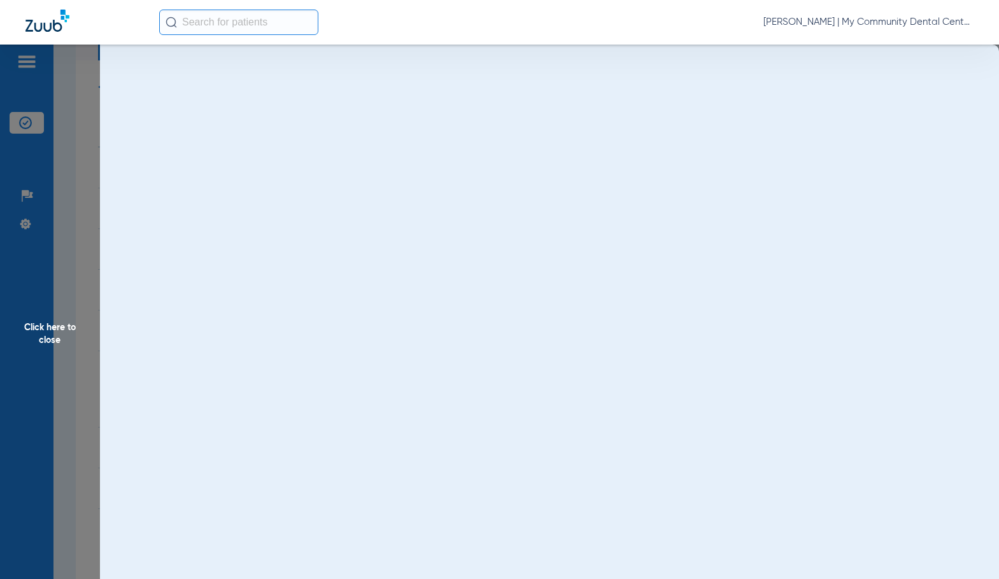
scroll to position [0, 0]
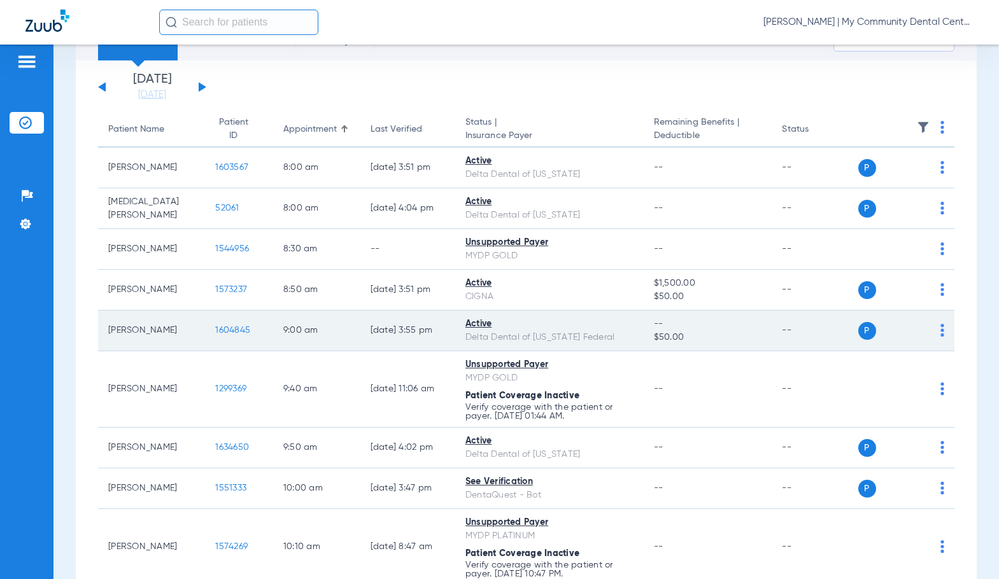
click at [221, 327] on span "1604845" at bounding box center [232, 330] width 35 height 9
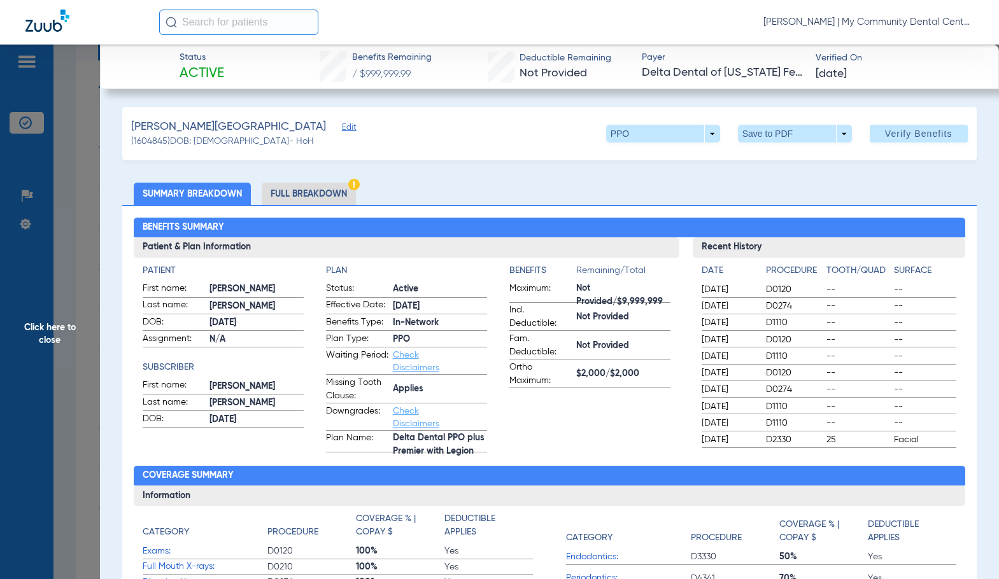
click at [311, 197] on li "Full Breakdown" at bounding box center [309, 194] width 94 height 22
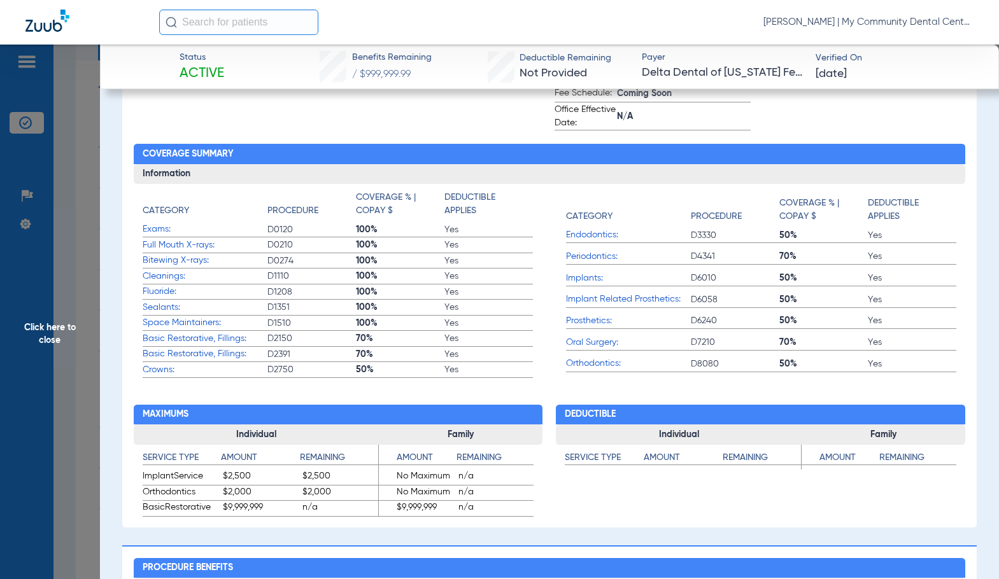
scroll to position [318, 0]
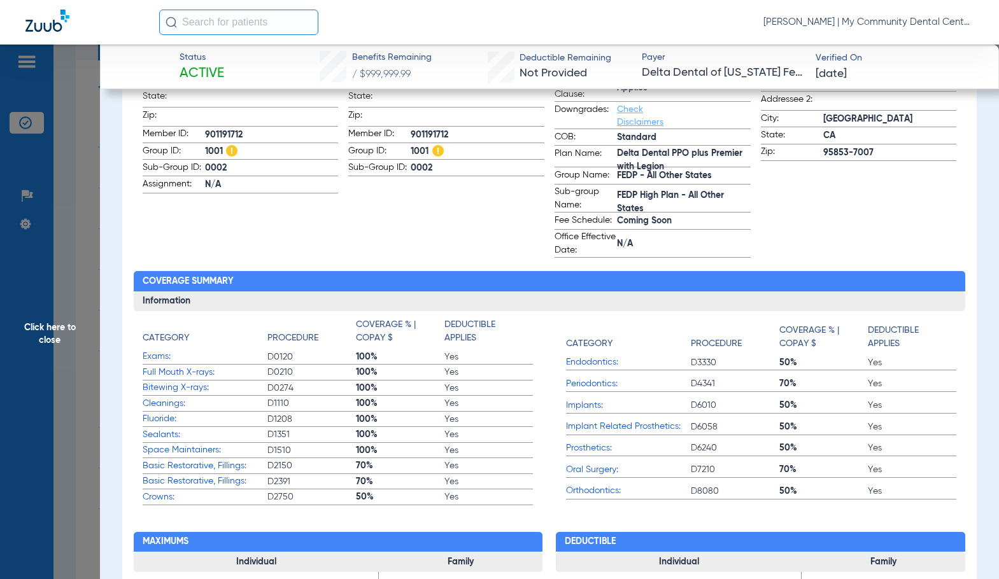
click at [87, 372] on span "Click here to close" at bounding box center [50, 334] width 100 height 579
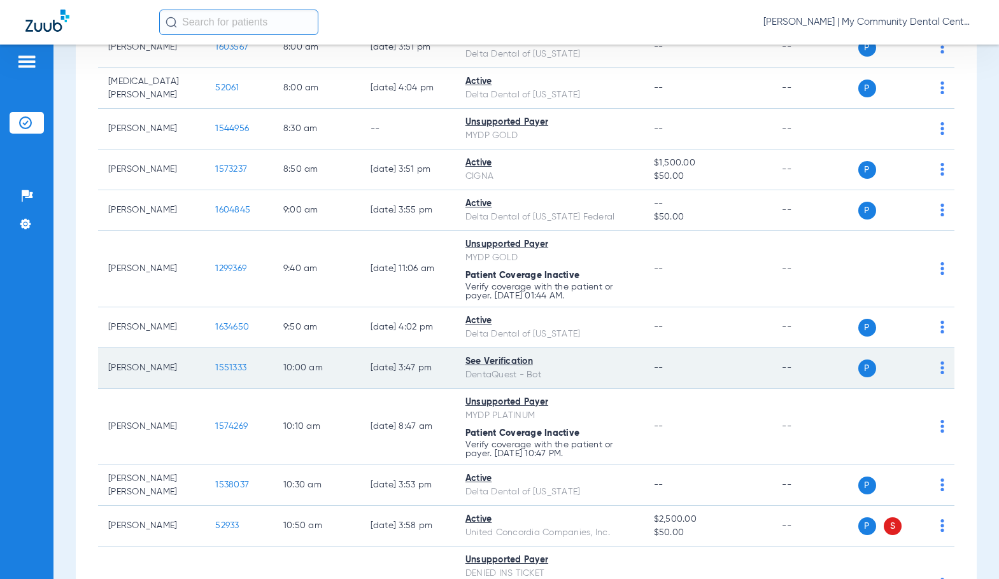
scroll to position [191, 0]
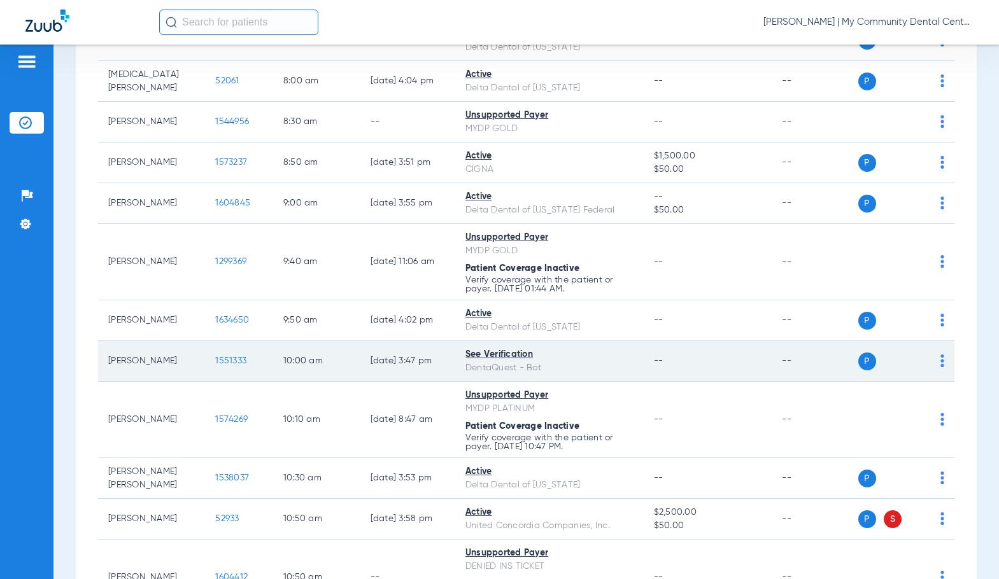
click at [223, 363] on span "1551333" at bounding box center [230, 360] width 31 height 9
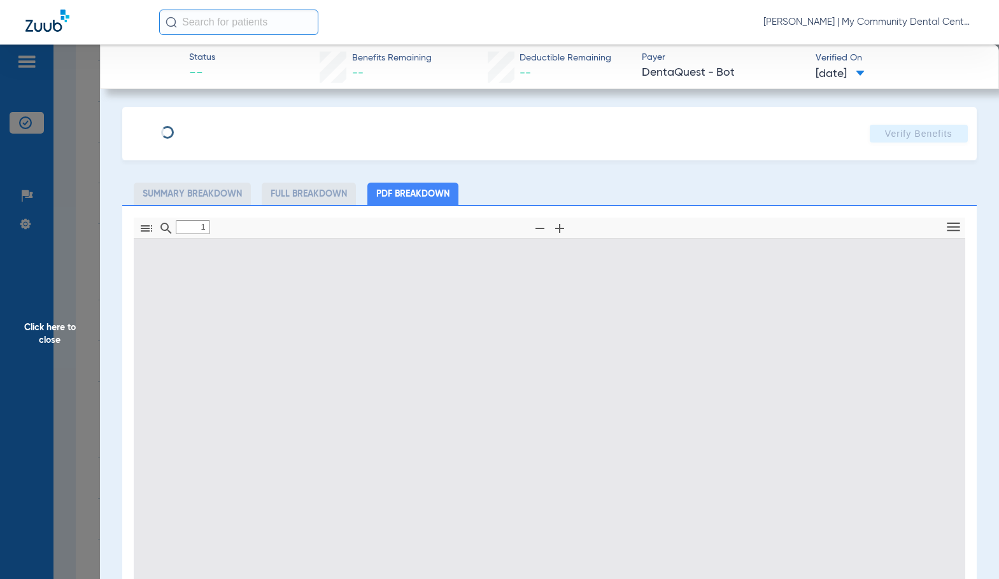
type input "0"
select select "page-width"
type input "1"
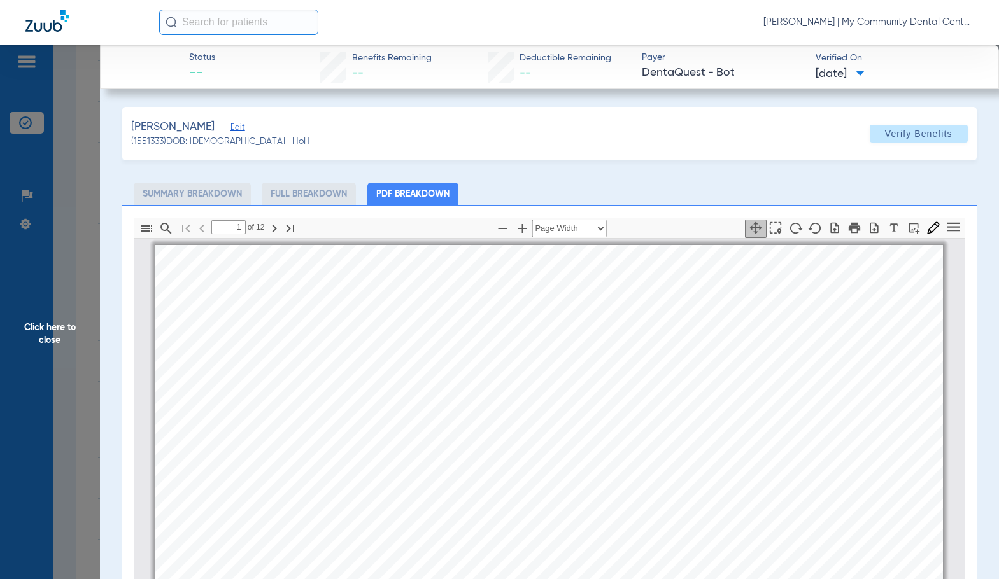
scroll to position [6, 0]
drag, startPoint x: 393, startPoint y: 289, endPoint x: 463, endPoint y: 321, distance: 76.9
click at [393, 290] on div "[PERSON_NAME] Member is eligible: My Community Dental Centers Inc - [PERSON_NAM…" at bounding box center [548, 518] width 787 height 558
click at [517, 228] on icon "button" at bounding box center [521, 228] width 9 height 9
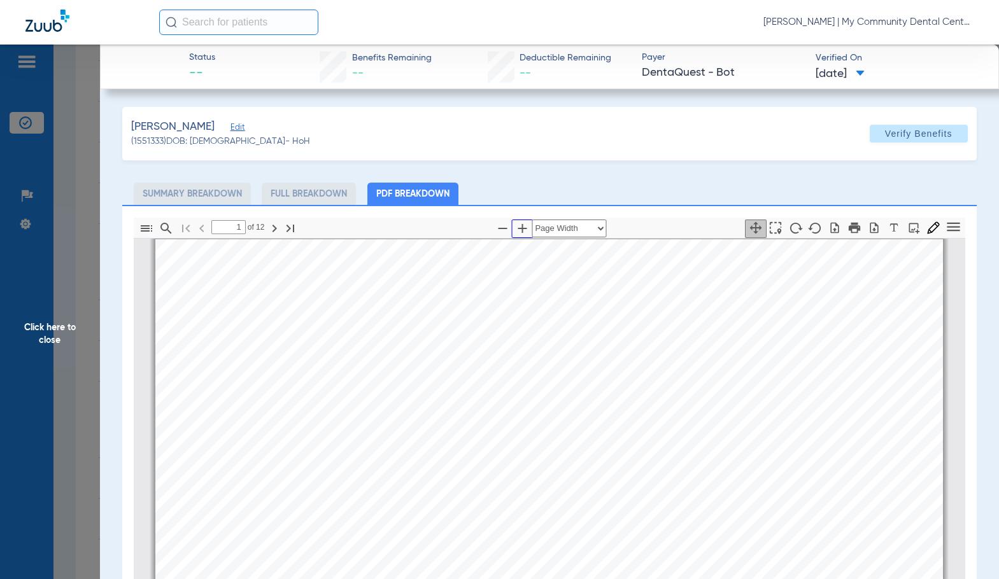
select select "1.5"
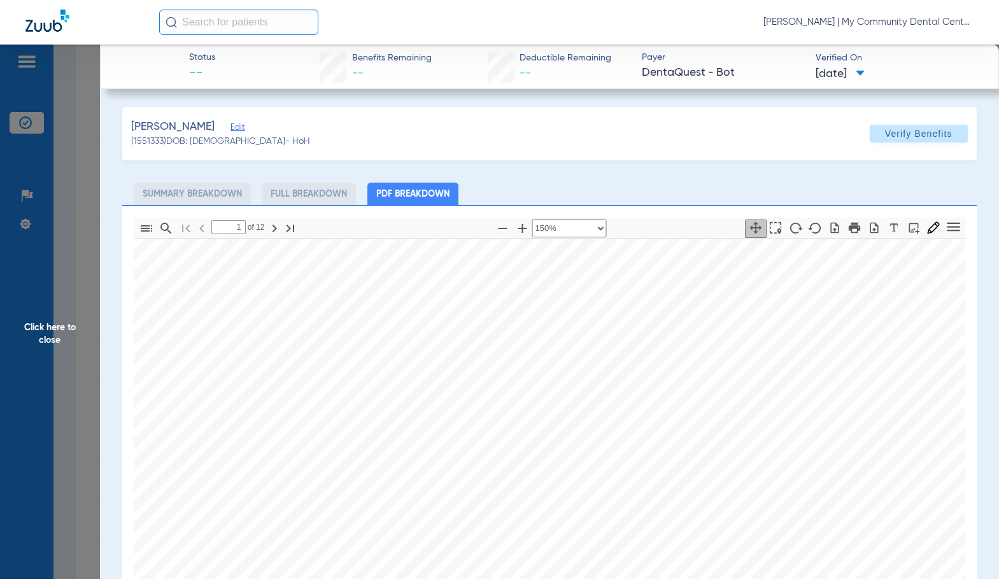
scroll to position [24, 214]
drag, startPoint x: 863, startPoint y: 460, endPoint x: 649, endPoint y: 441, distance: 214.7
click at [649, 441] on span "Issued ID" at bounding box center [660, 436] width 44 height 11
click at [31, 358] on span "Click here to close" at bounding box center [50, 334] width 100 height 579
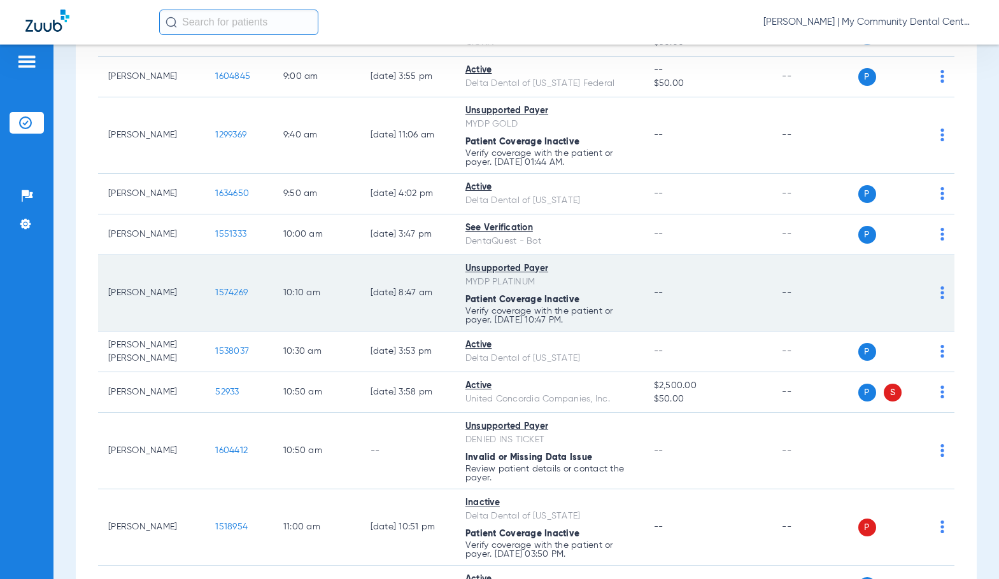
scroll to position [382, 0]
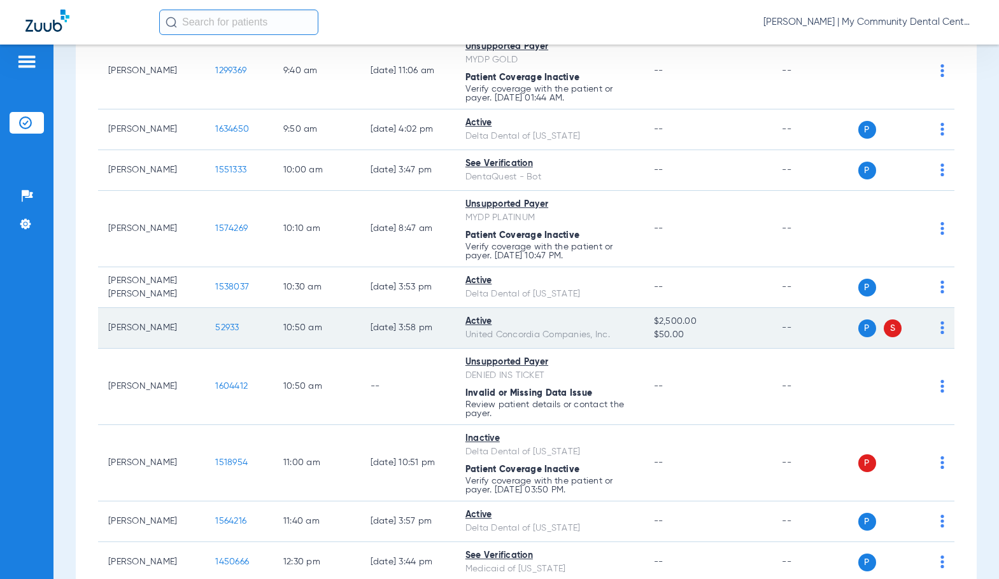
click at [215, 327] on span "52933" at bounding box center [227, 327] width 24 height 9
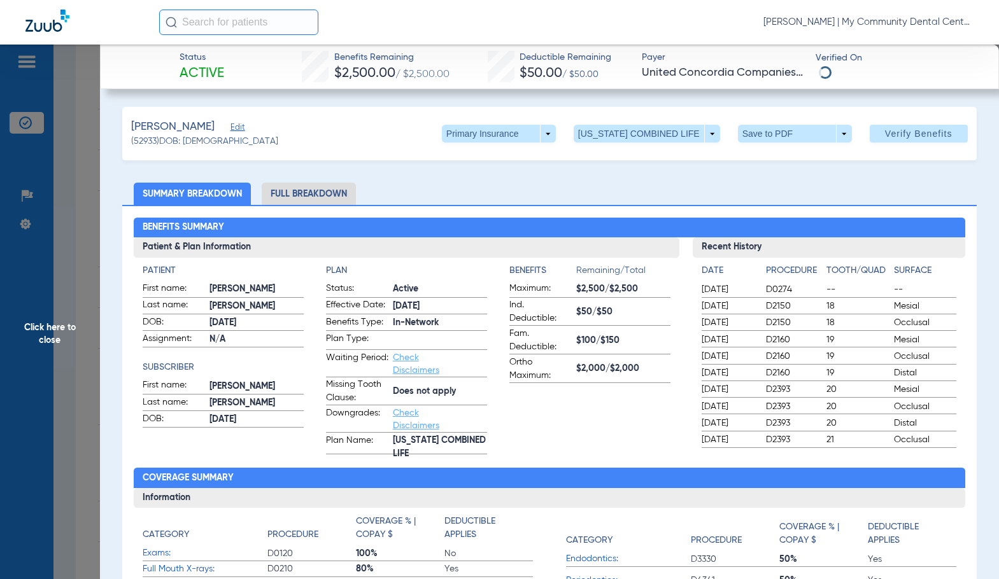
click at [340, 198] on li "Full Breakdown" at bounding box center [309, 194] width 94 height 22
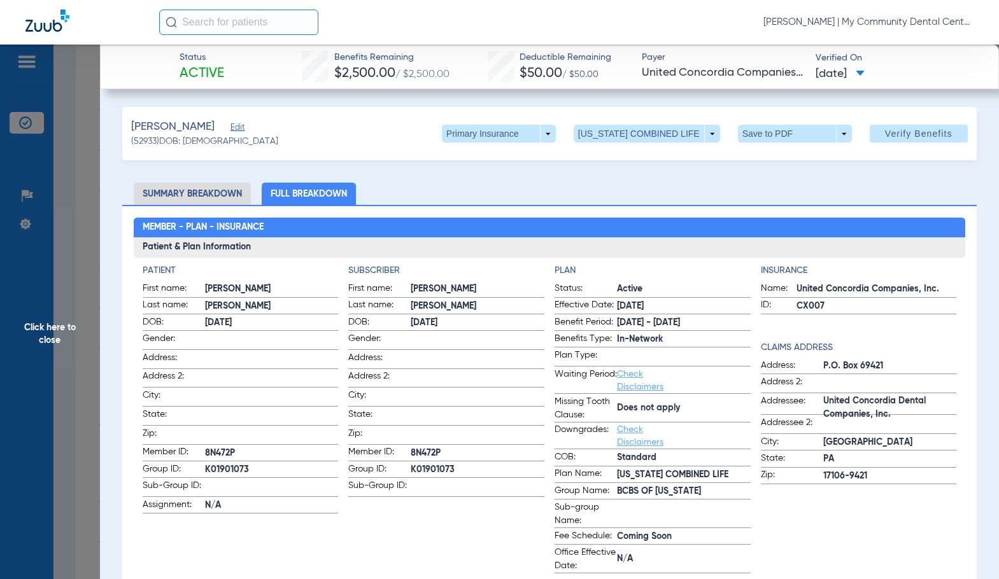
click at [458, 286] on span "[PERSON_NAME]" at bounding box center [477, 289] width 134 height 13
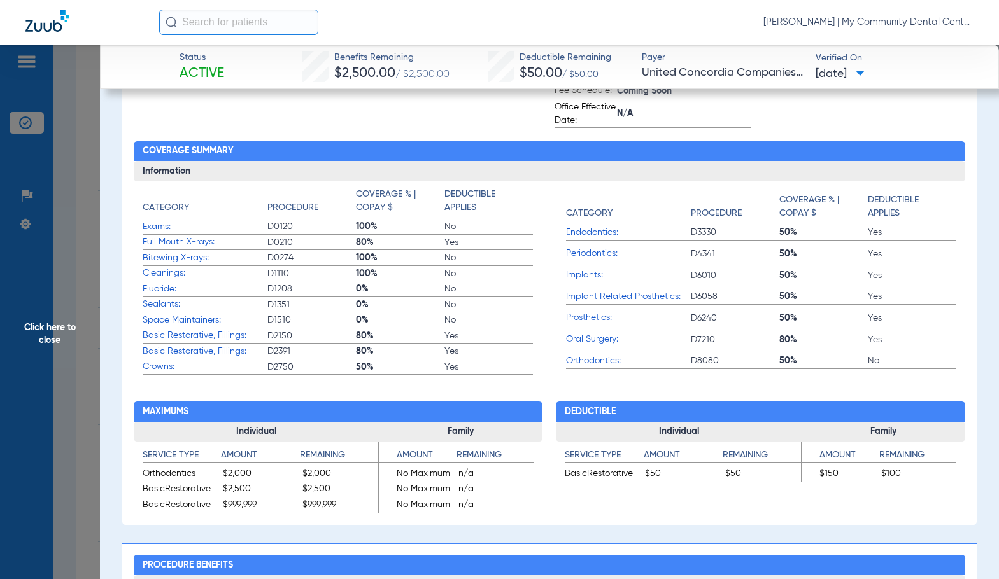
scroll to position [509, 0]
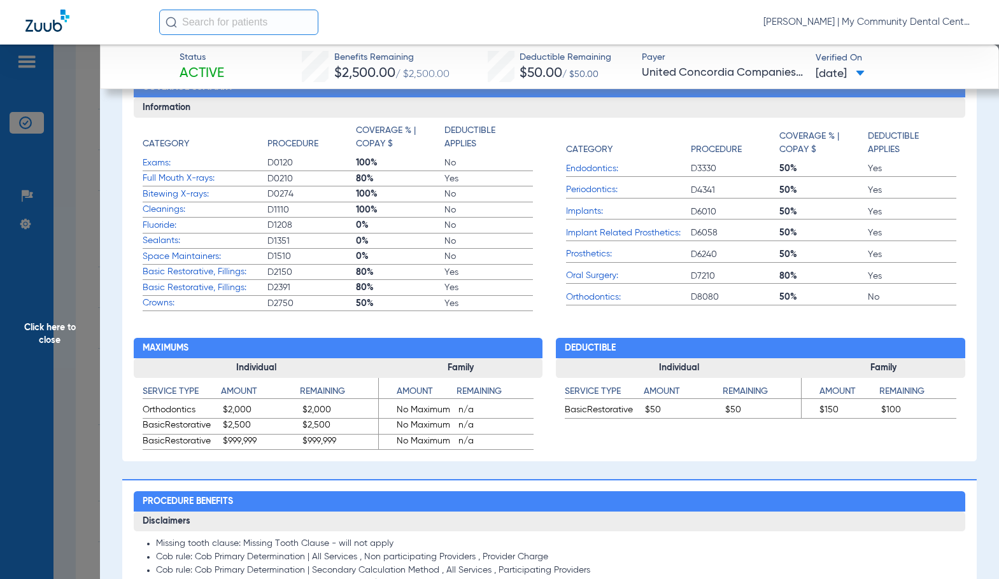
drag, startPoint x: 67, startPoint y: 356, endPoint x: 179, endPoint y: 367, distance: 113.2
click at [67, 355] on span "Click here to close" at bounding box center [50, 334] width 100 height 579
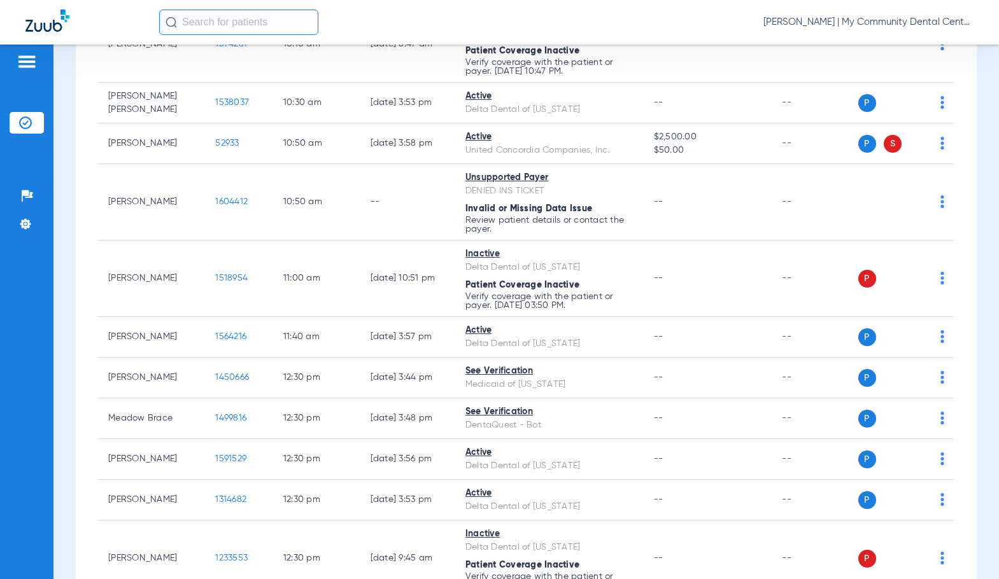
scroll to position [573, 0]
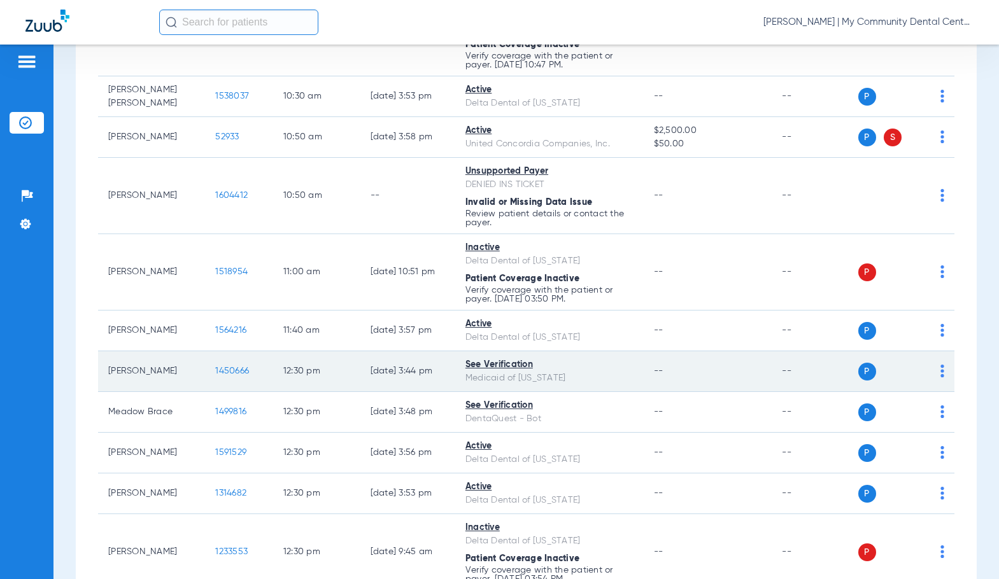
click at [215, 374] on span "1450666" at bounding box center [232, 371] width 34 height 9
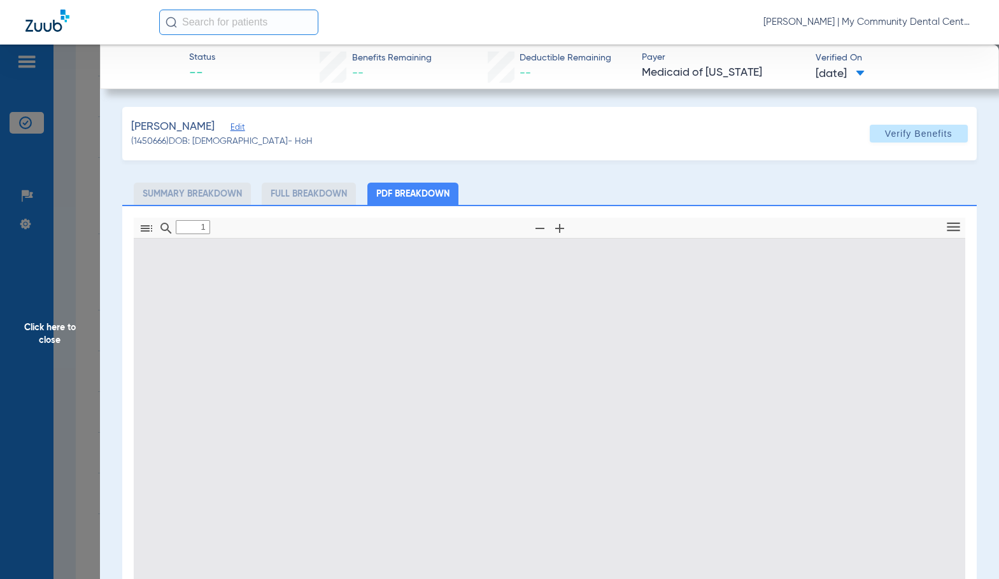
type input "0"
select select "page-width"
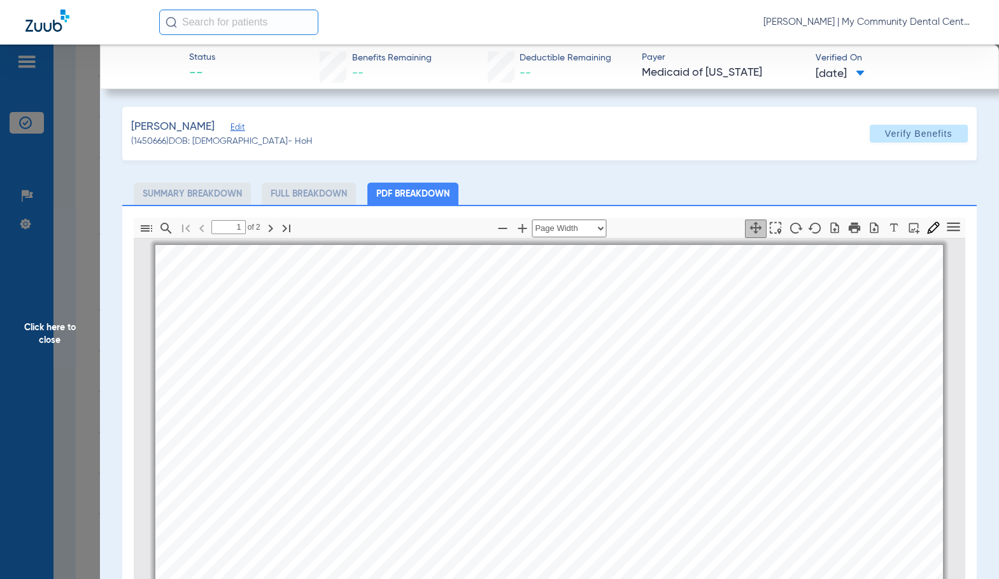
scroll to position [6, 0]
type input "2"
click at [65, 361] on span "Click here to close" at bounding box center [50, 334] width 100 height 579
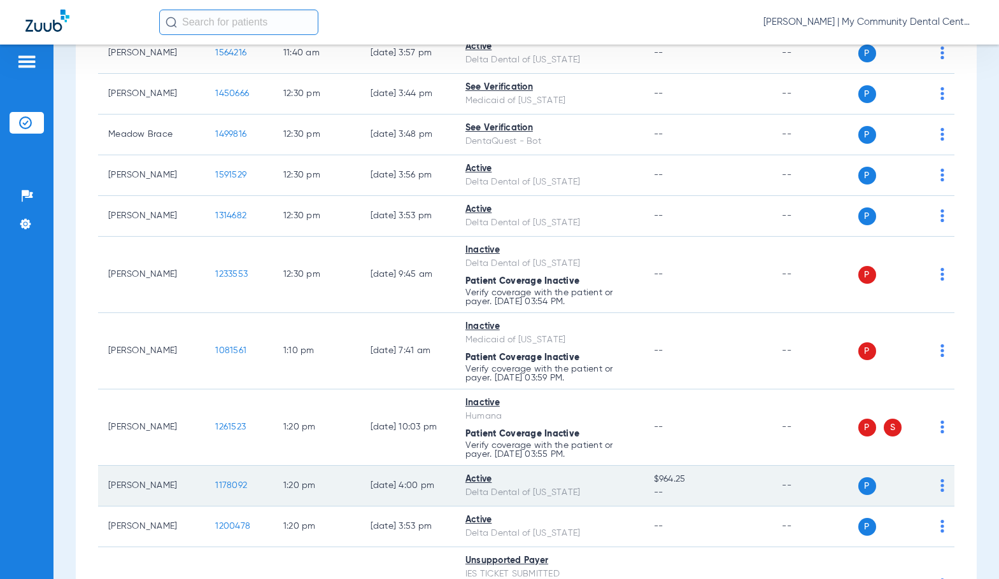
scroll to position [891, 0]
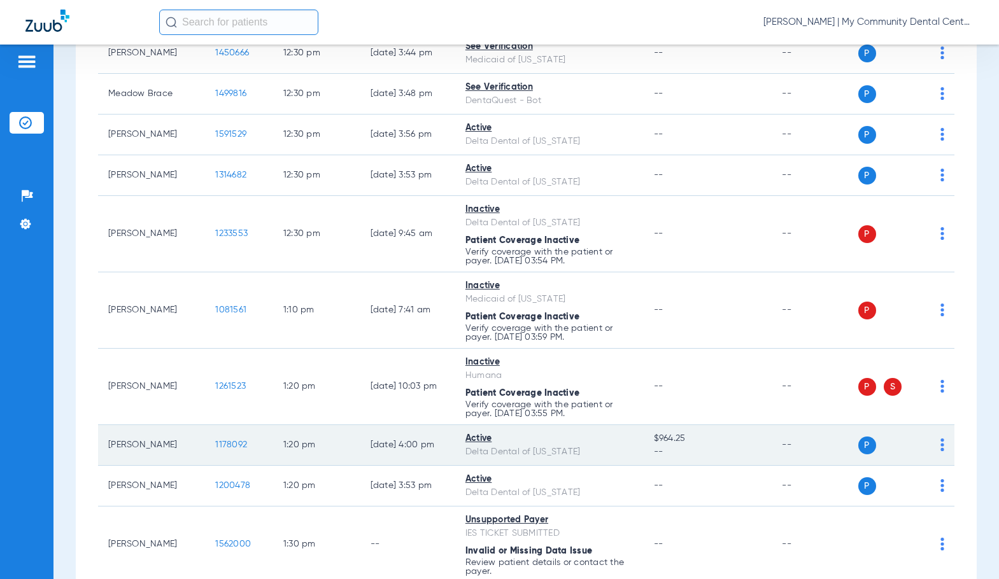
click at [218, 442] on span "1178092" at bounding box center [231, 444] width 32 height 9
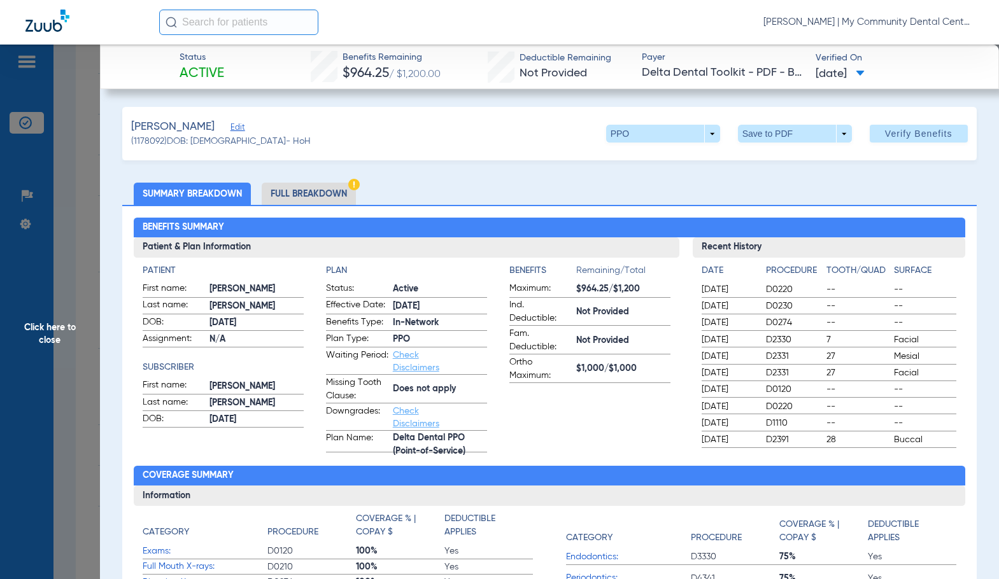
click at [343, 195] on li "Full Breakdown" at bounding box center [309, 194] width 94 height 22
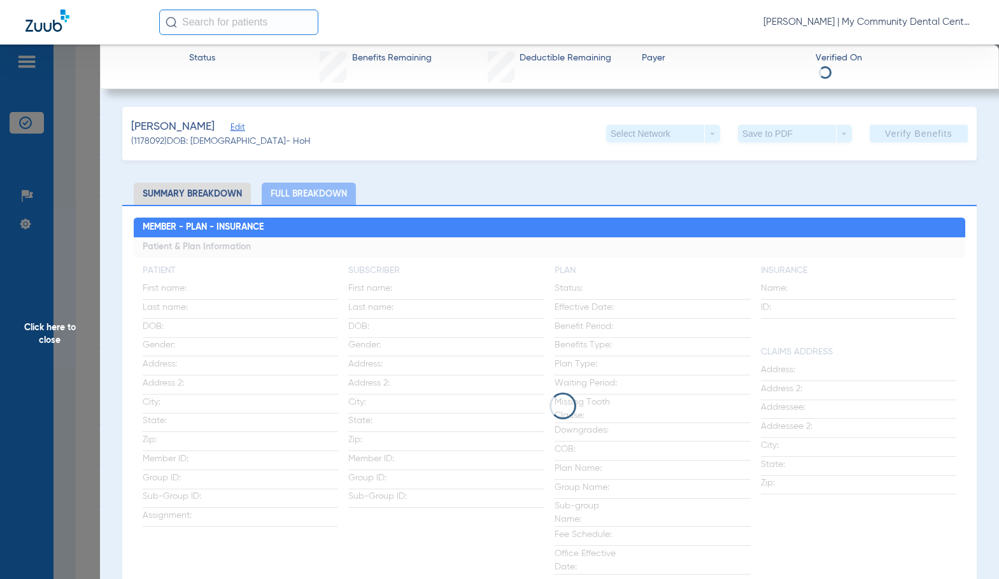
click at [420, 316] on app-loading-indicator at bounding box center [549, 405] width 831 height 337
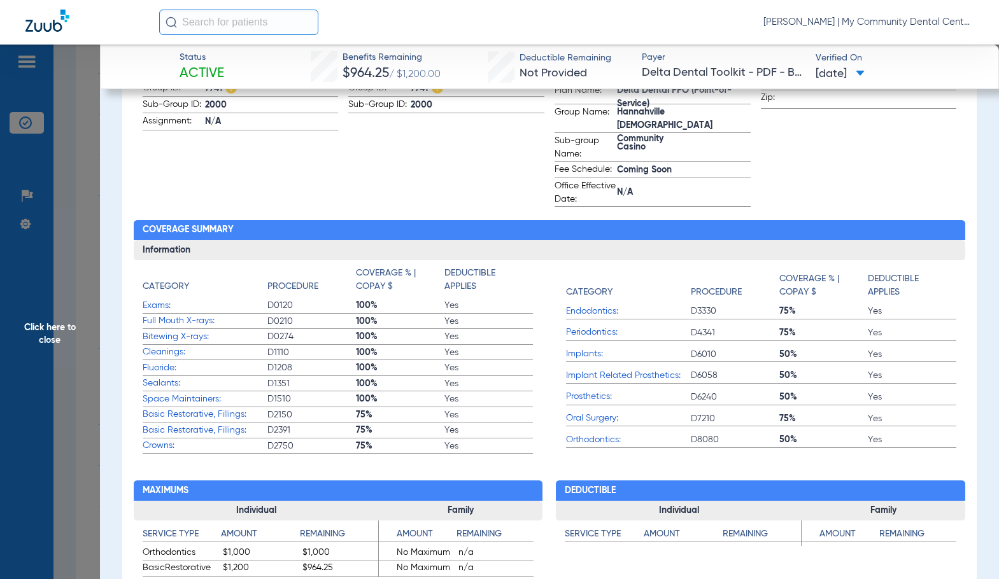
scroll to position [382, 0]
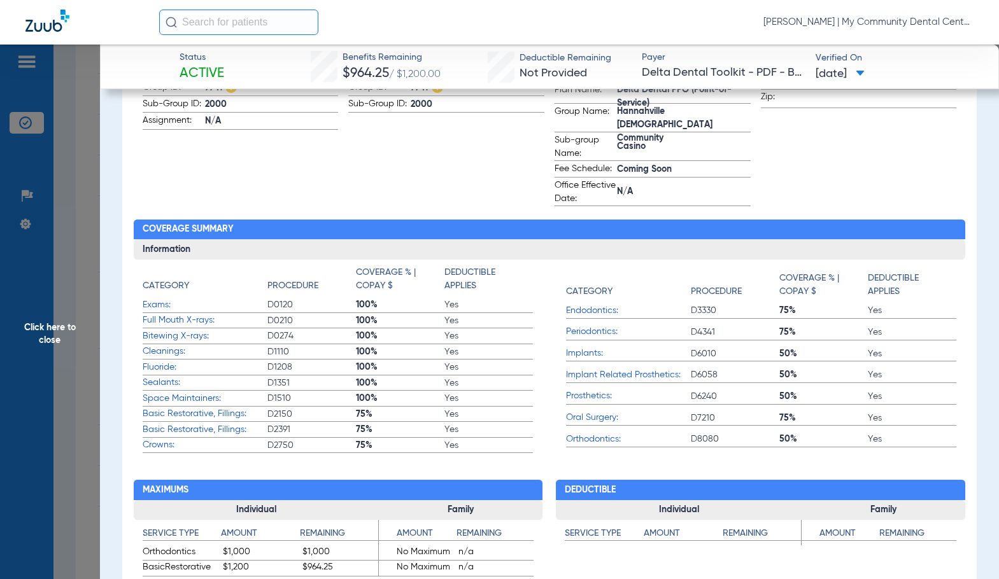
drag, startPoint x: 41, startPoint y: 389, endPoint x: 137, endPoint y: 371, distance: 97.2
click at [41, 389] on span "Click here to close" at bounding box center [50, 334] width 100 height 579
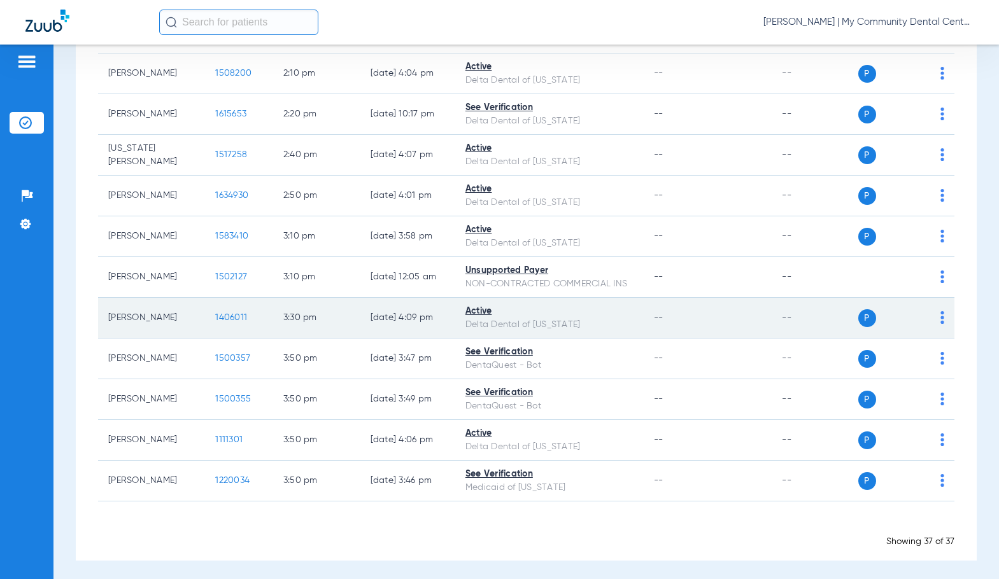
scroll to position [1506, 0]
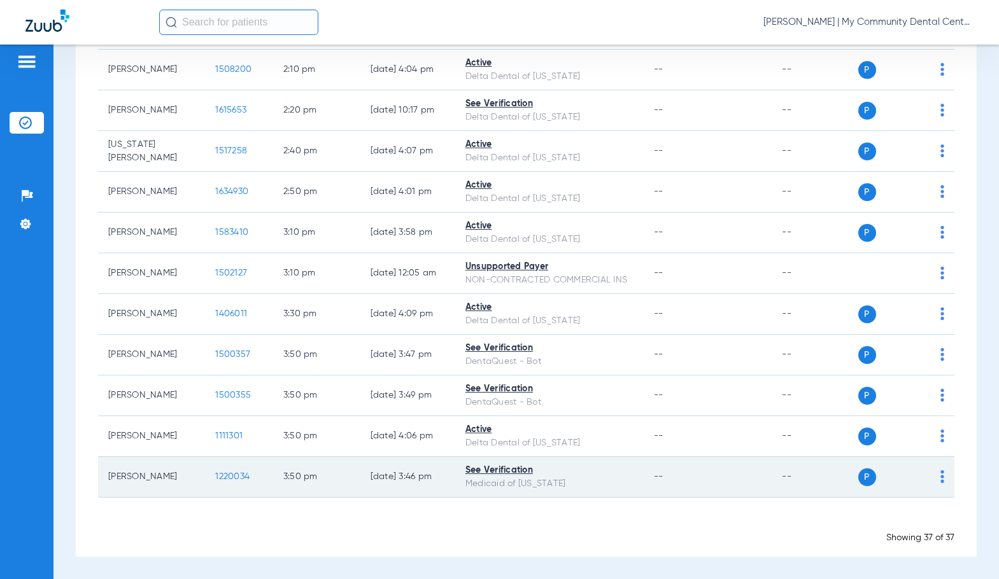
click at [215, 478] on span "1220034" at bounding box center [232, 476] width 34 height 9
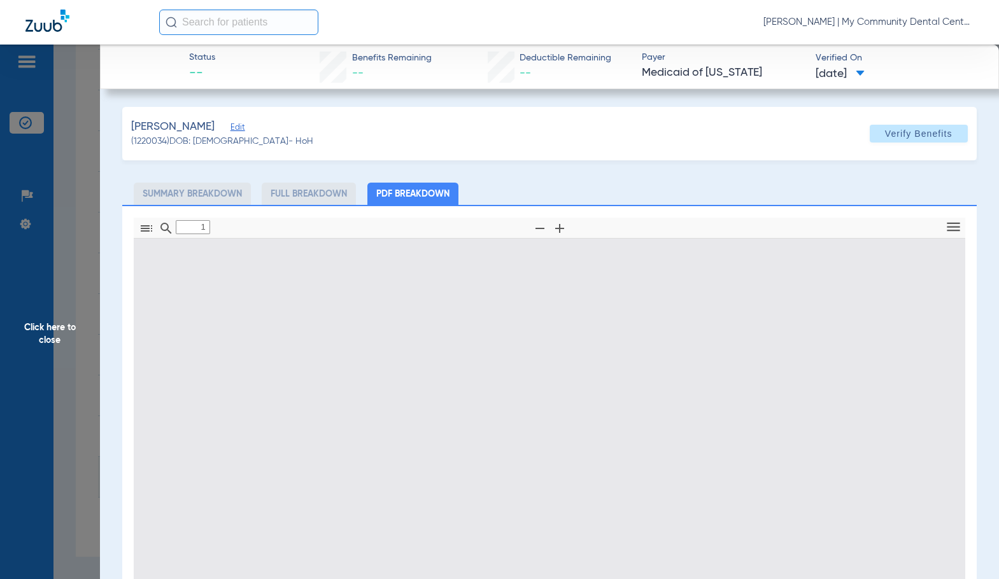
type input "0"
select select "page-width"
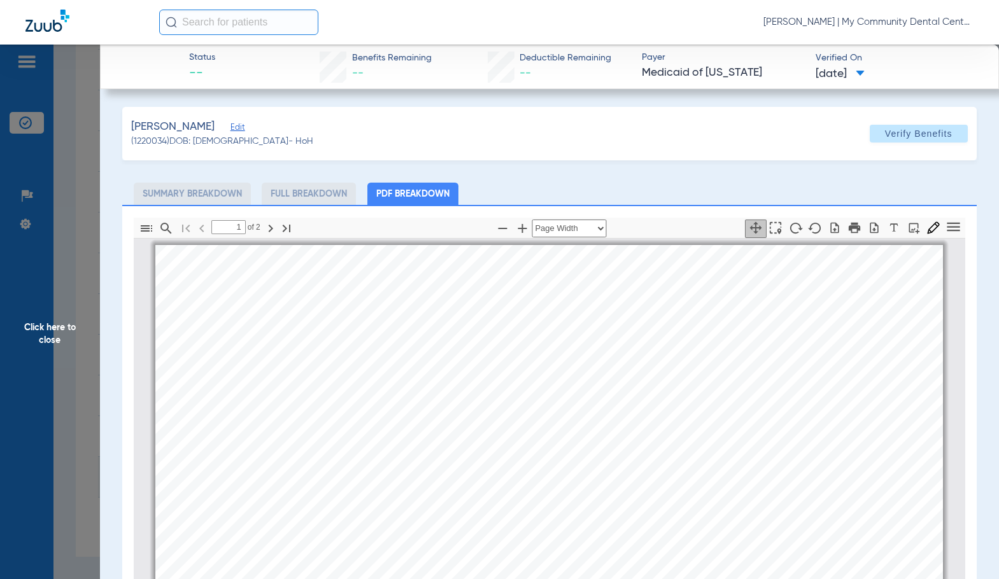
scroll to position [6, 0]
type input "2"
click at [93, 353] on span "Click here to close" at bounding box center [50, 334] width 100 height 579
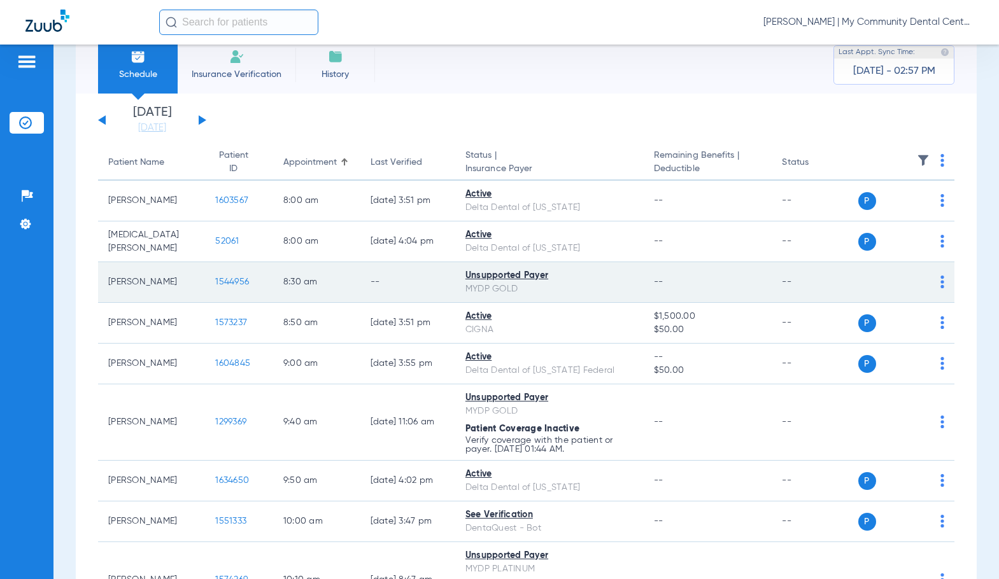
scroll to position [0, 0]
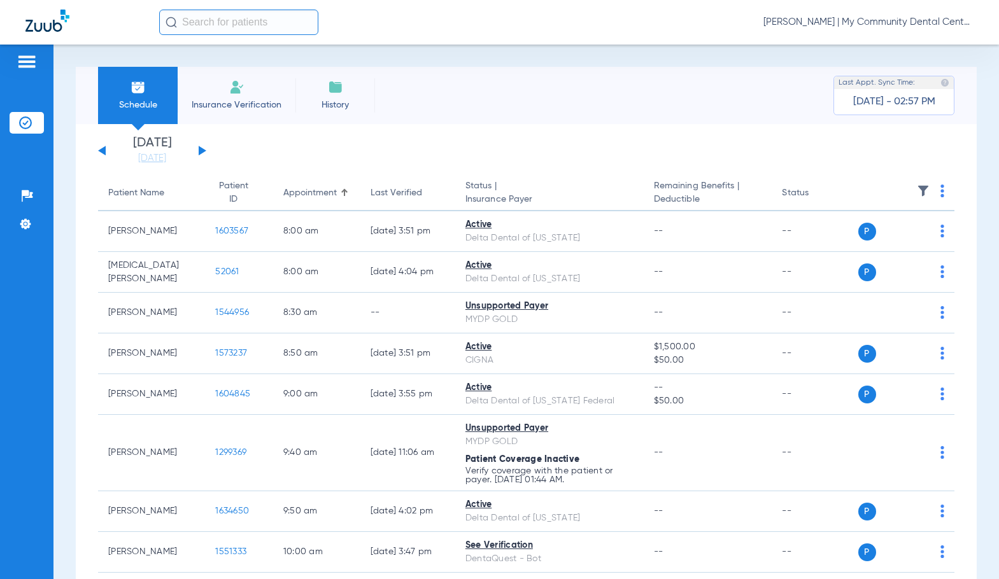
click at [200, 151] on button at bounding box center [203, 151] width 8 height 10
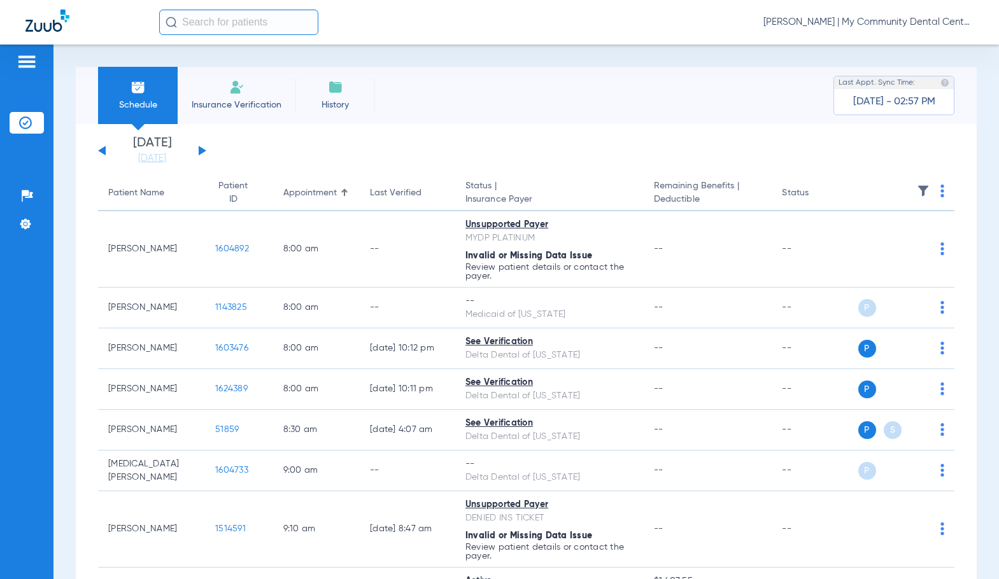
click at [940, 193] on img at bounding box center [942, 191] width 4 height 13
click at [898, 247] on button "Verify All" at bounding box center [884, 240] width 100 height 25
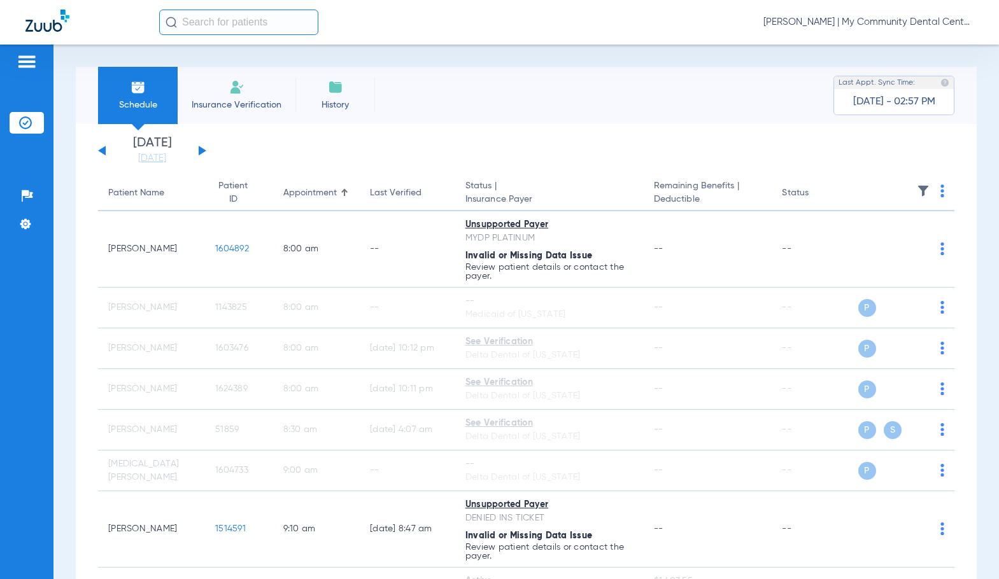
click at [846, 23] on span "[PERSON_NAME] | My Community Dental Centers" at bounding box center [868, 22] width 210 height 13
click at [894, 54] on button "Account Selection" at bounding box center [926, 44] width 92 height 25
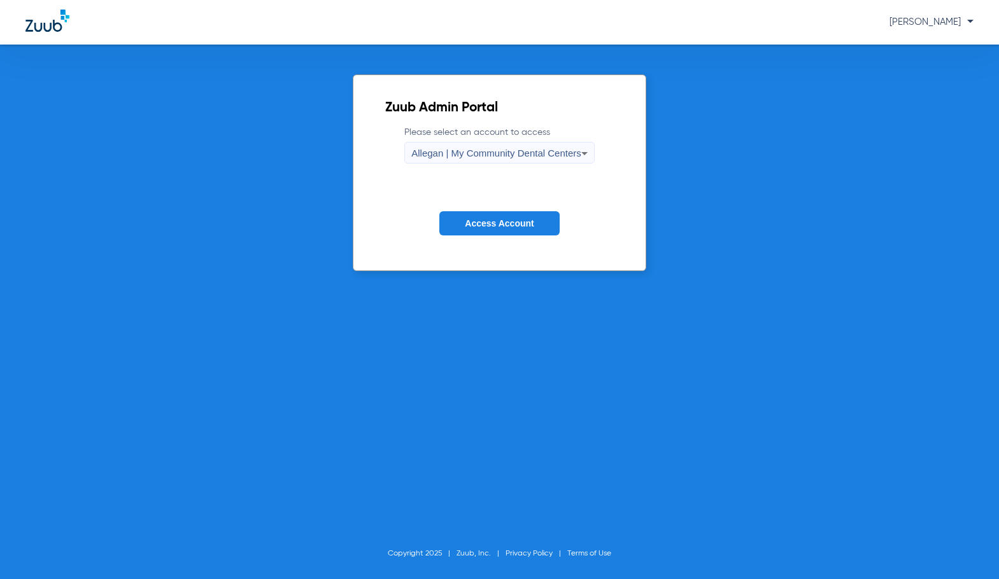
click at [496, 140] on label "Please select an account to access Allegan | My Community Dental Centers" at bounding box center [499, 145] width 190 height 38
click at [484, 157] on span "Allegan | My Community Dental Centers" at bounding box center [496, 153] width 170 height 11
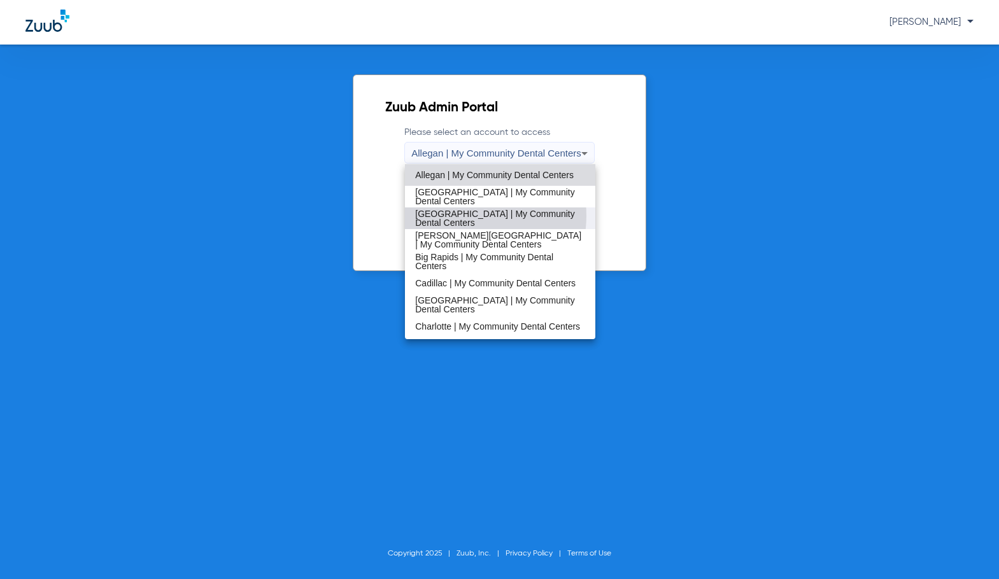
click at [463, 216] on span "[GEOGRAPHIC_DATA] | My Community Dental Centers" at bounding box center [500, 218] width 170 height 18
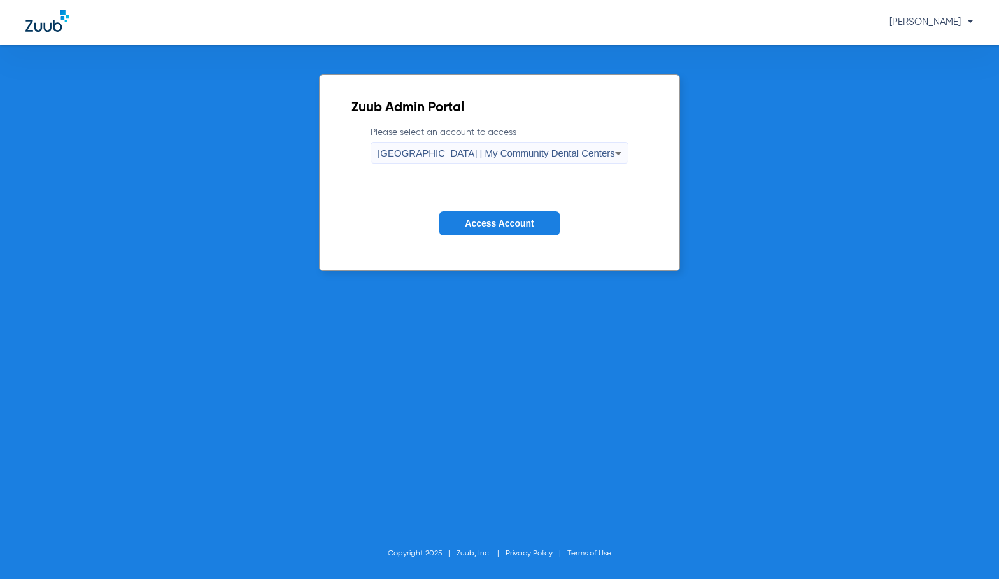
click at [473, 210] on form "Please select an account to access [GEOGRAPHIC_DATA] | My Community Dental Cent…" at bounding box center [499, 190] width 296 height 129
click at [478, 222] on span "Access Account" at bounding box center [499, 223] width 69 height 10
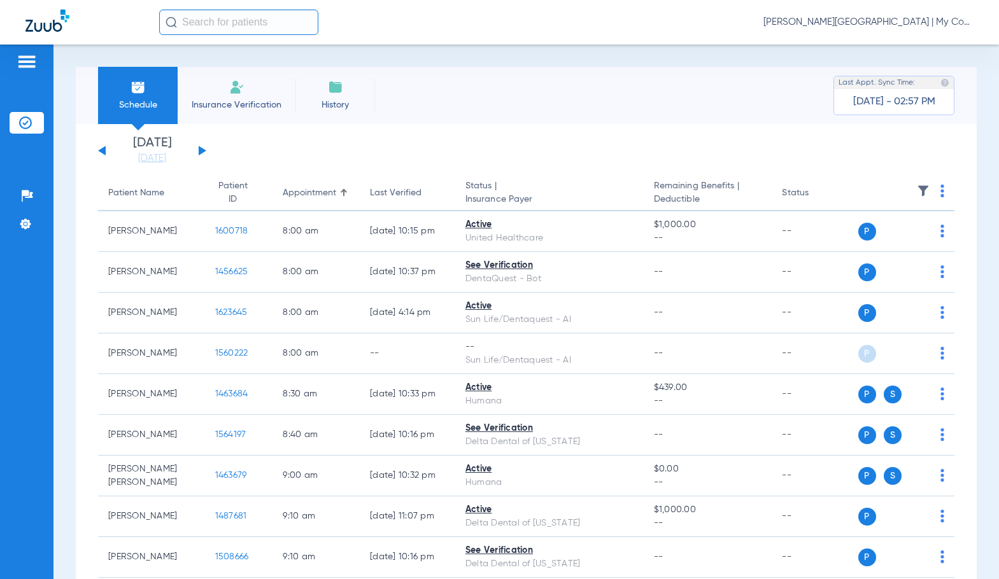
drag, startPoint x: 170, startPoint y: 159, endPoint x: 231, endPoint y: 211, distance: 80.3
click at [170, 159] on link "[DATE]" at bounding box center [152, 158] width 76 height 13
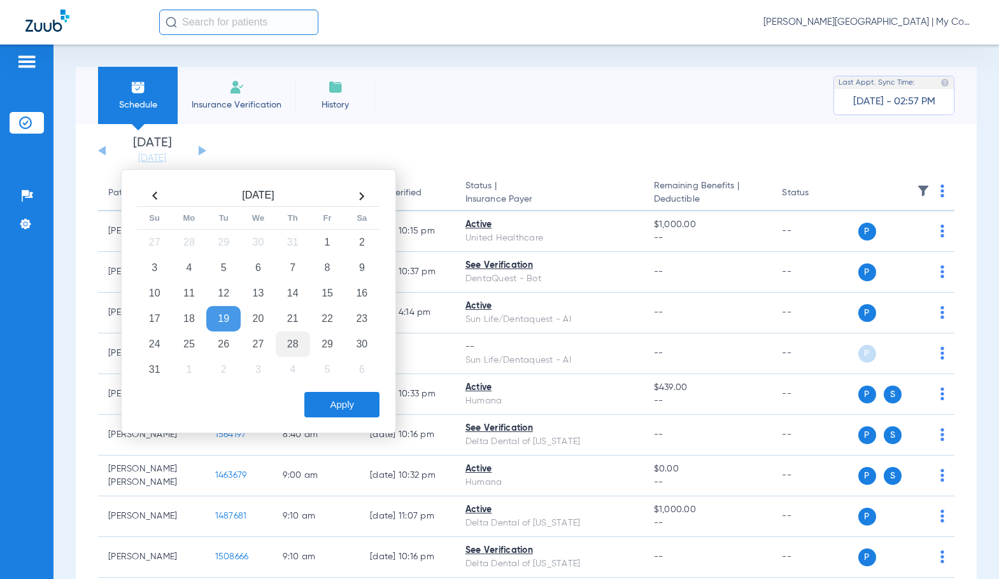
click at [295, 342] on td "28" at bounding box center [293, 344] width 34 height 25
click at [350, 406] on button "Apply" at bounding box center [341, 404] width 75 height 25
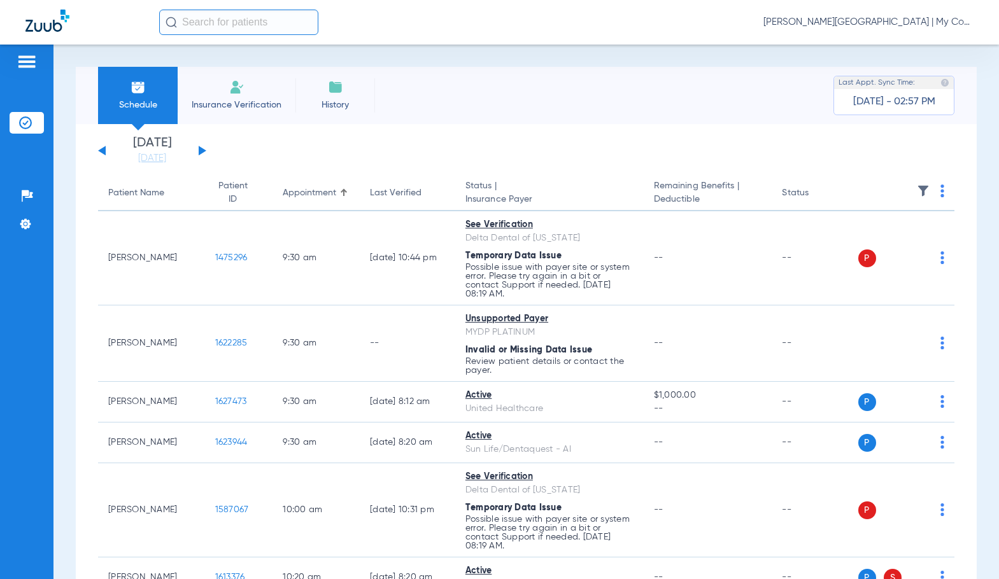
click at [940, 193] on img at bounding box center [942, 191] width 4 height 13
click at [890, 246] on button "Verify All" at bounding box center [884, 240] width 100 height 25
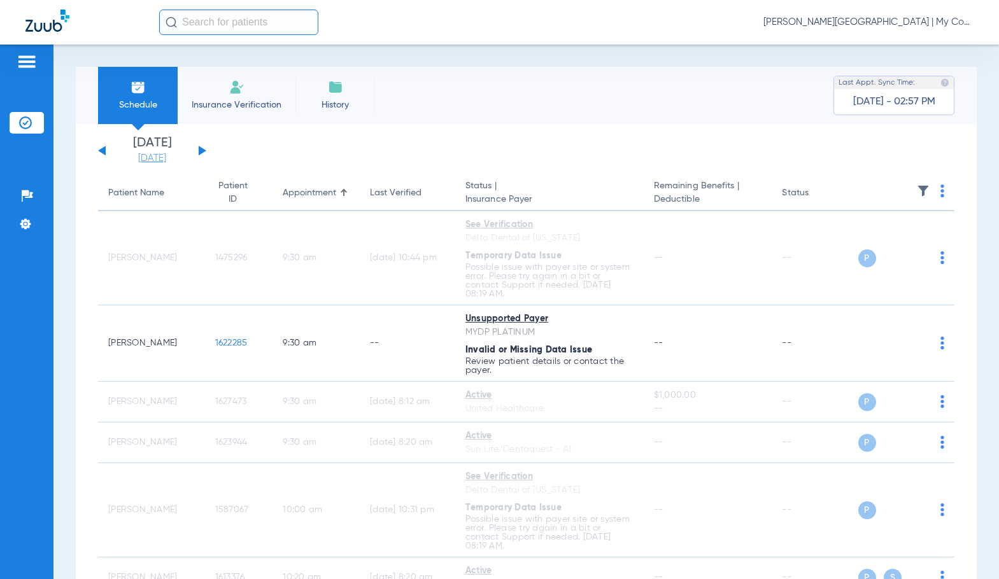
click at [160, 164] on link "[DATE]" at bounding box center [152, 158] width 76 height 13
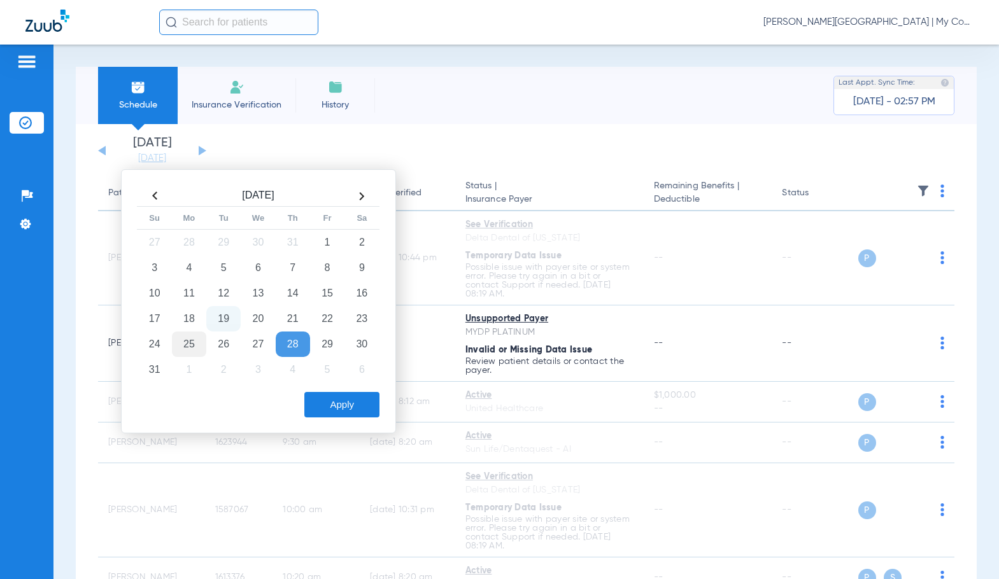
click at [184, 351] on td "25" at bounding box center [189, 344] width 34 height 25
click at [335, 414] on button "Apply" at bounding box center [341, 404] width 75 height 25
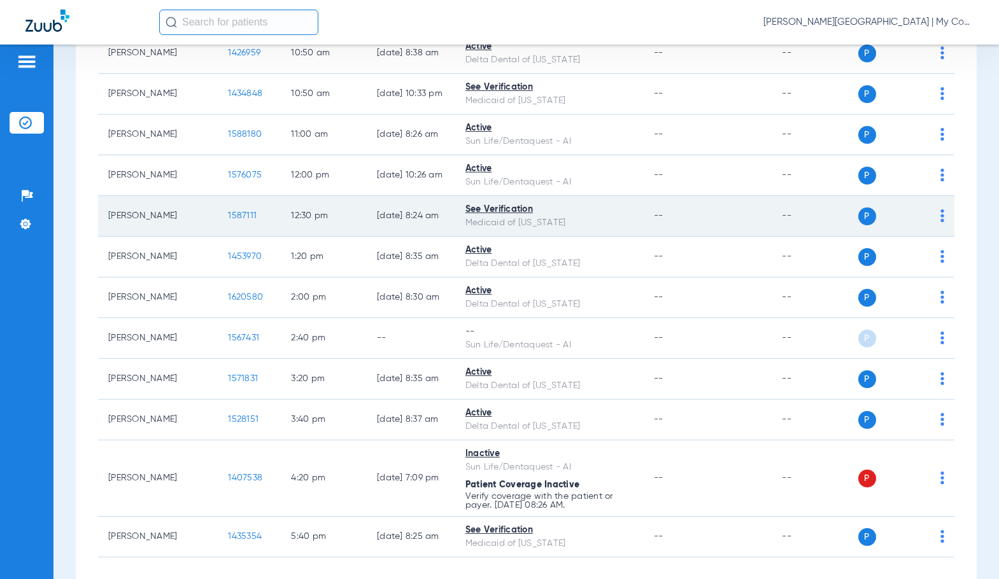
scroll to position [442, 0]
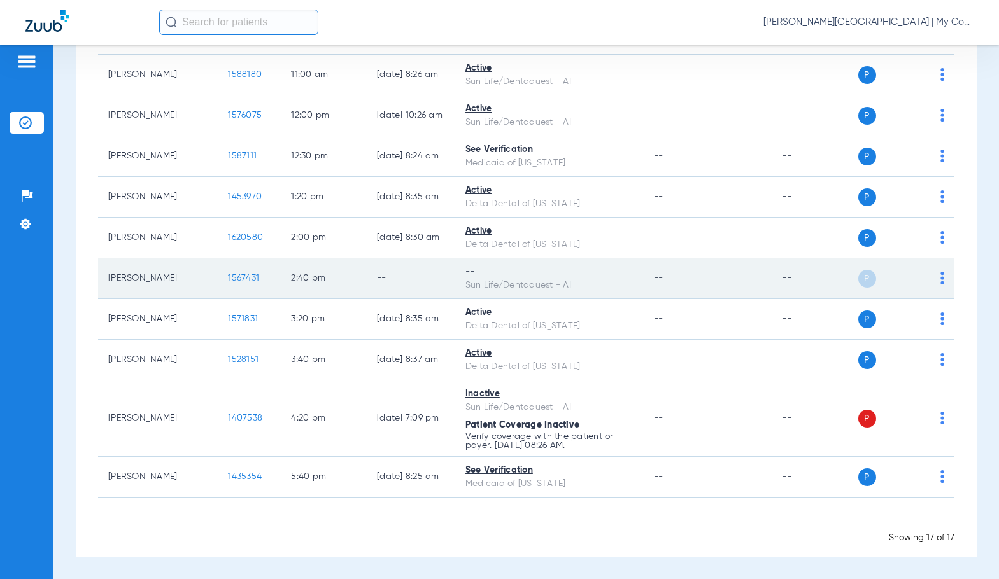
click at [940, 277] on img at bounding box center [942, 278] width 4 height 13
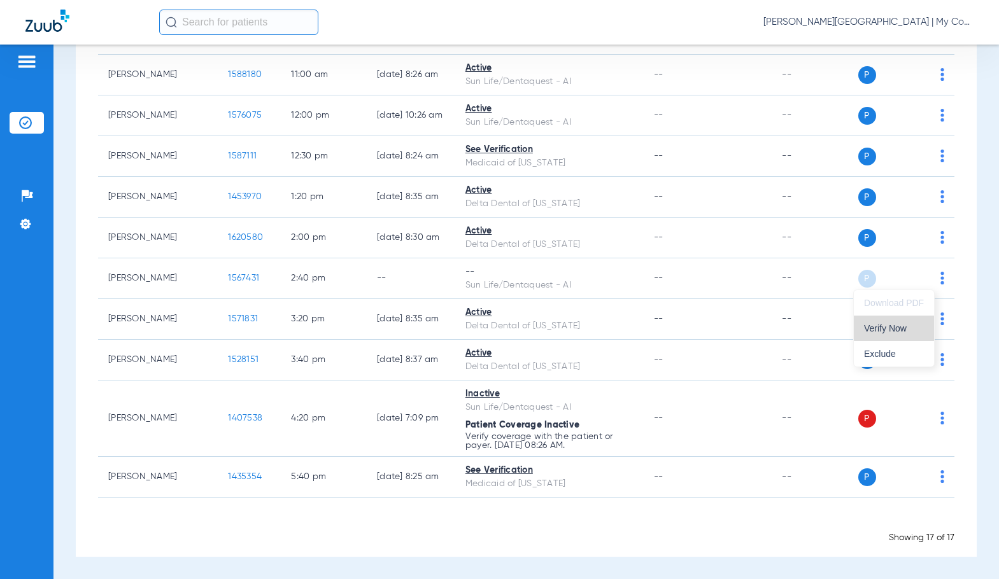
click at [906, 324] on span "Verify Now" at bounding box center [894, 328] width 60 height 9
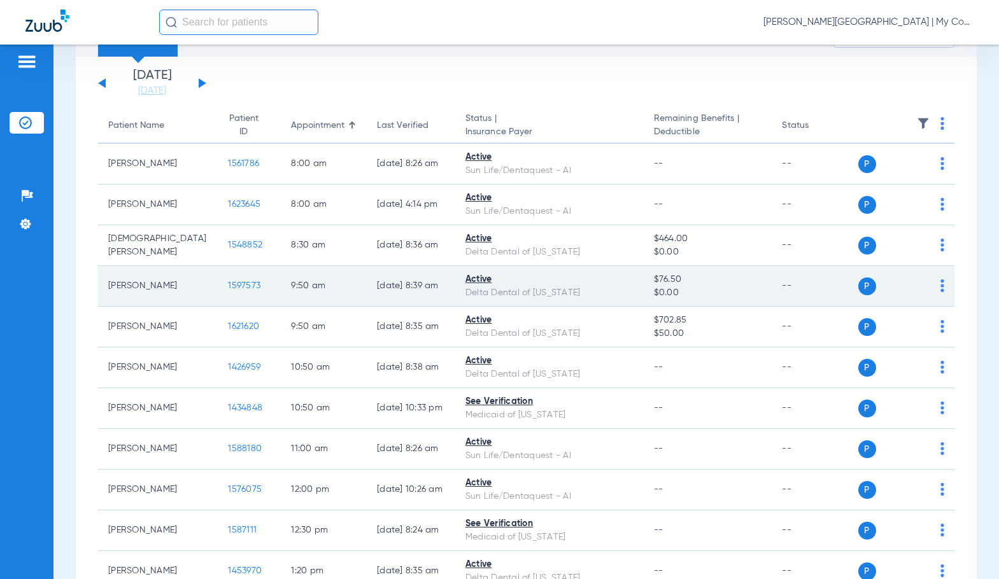
scroll to position [60, 0]
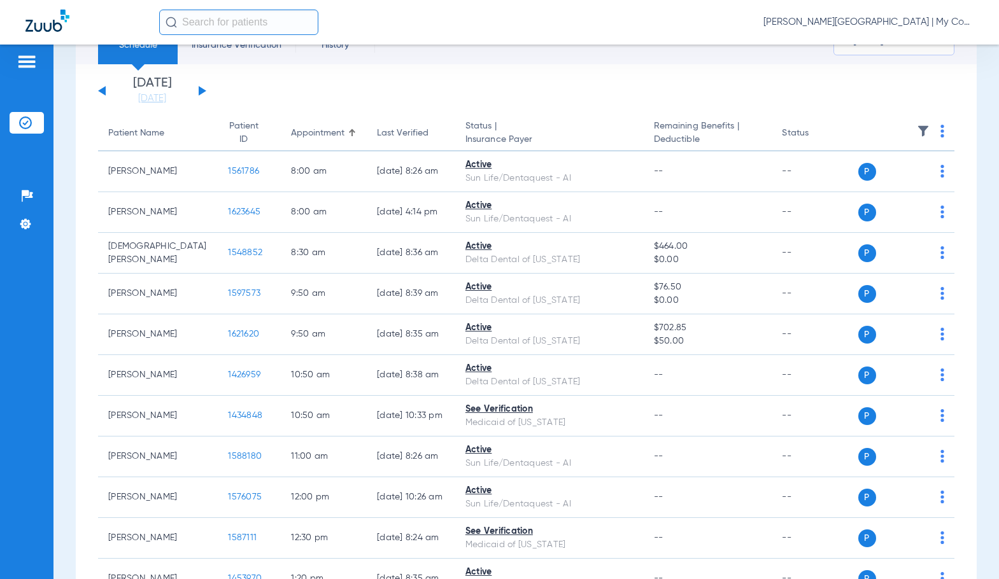
click at [809, 25] on span "[PERSON_NAME][GEOGRAPHIC_DATA] | My Community Dental Centers" at bounding box center [868, 22] width 210 height 13
click at [890, 48] on span "Account Selection" at bounding box center [925, 45] width 71 height 9
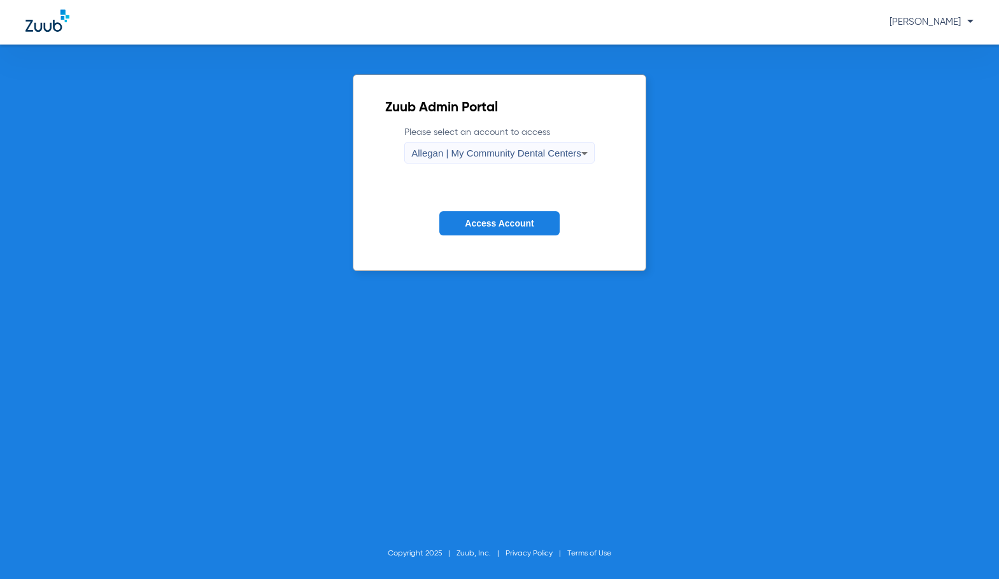
click at [452, 151] on span "Allegan | My Community Dental Centers" at bounding box center [496, 153] width 170 height 11
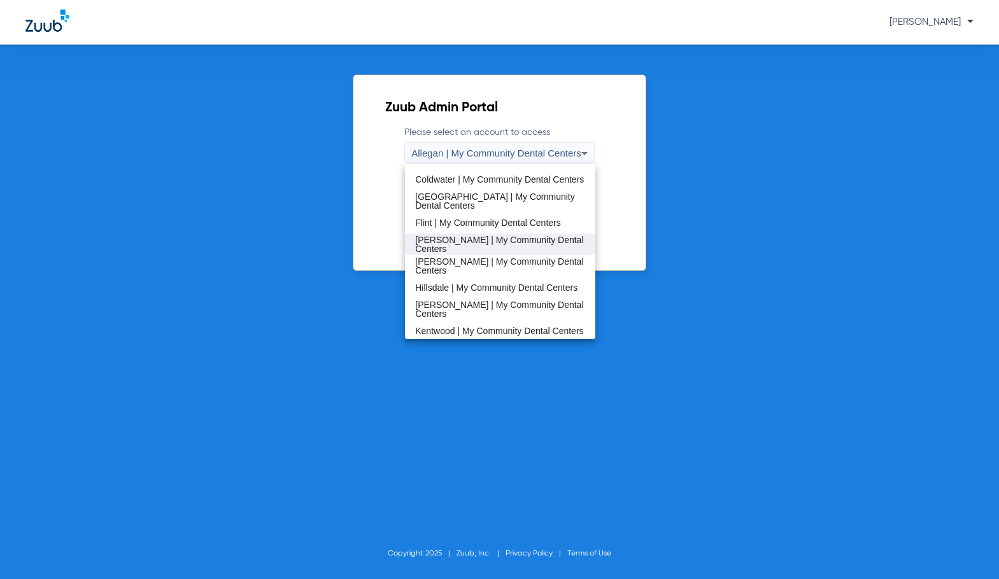
scroll to position [191, 0]
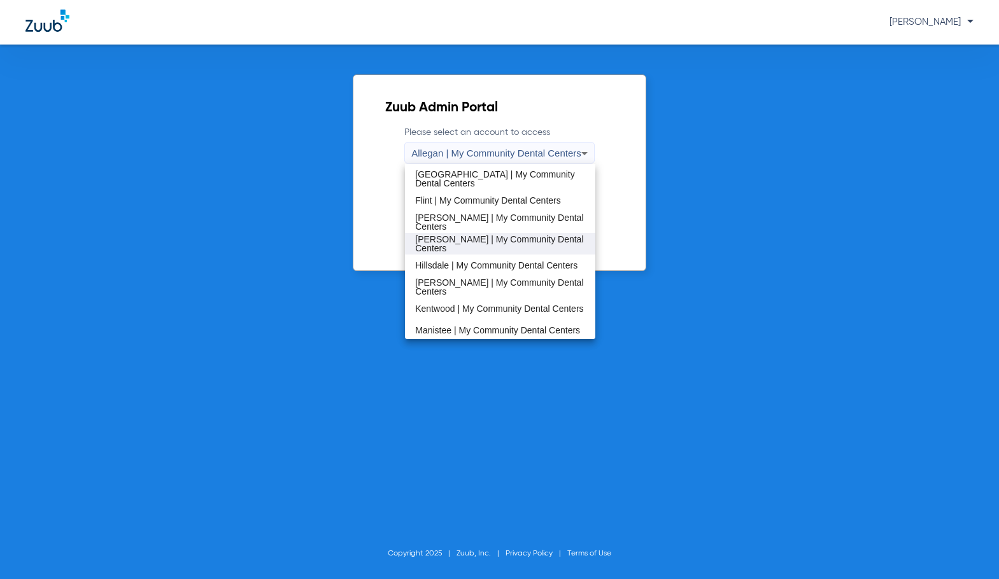
click at [491, 239] on span "[PERSON_NAME] | My Community Dental Centers" at bounding box center [500, 244] width 170 height 18
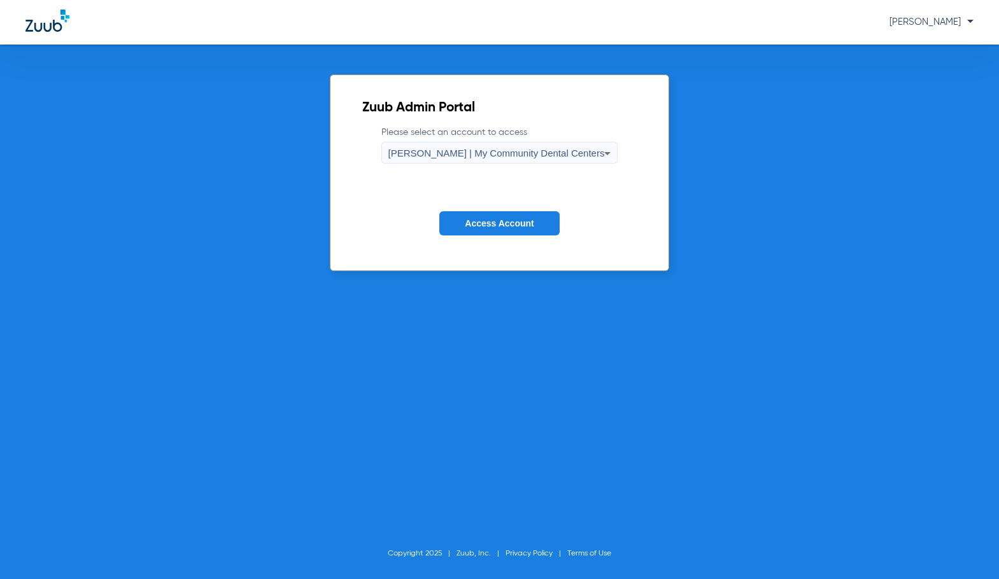
click at [519, 225] on span "Access Account" at bounding box center [499, 223] width 69 height 10
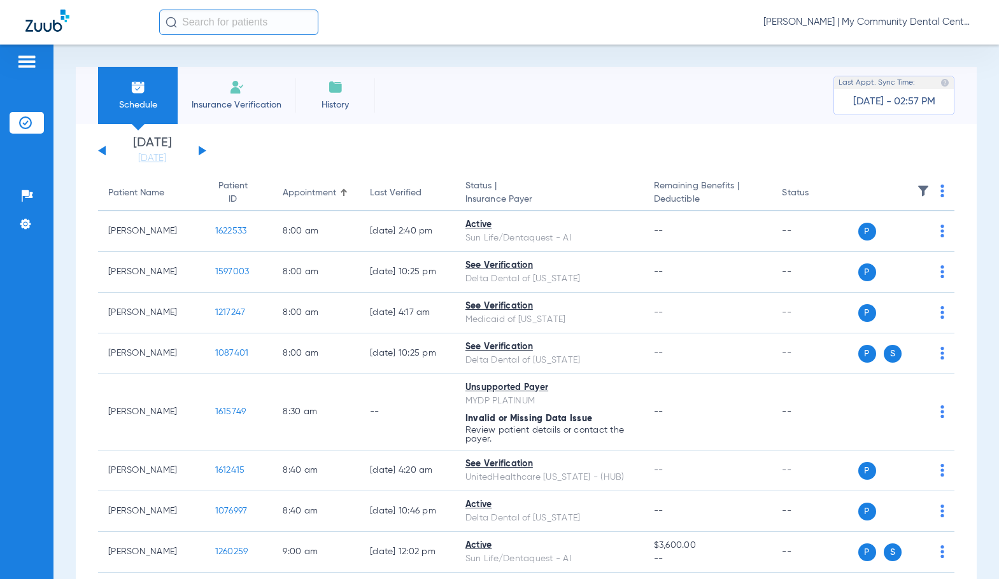
drag, startPoint x: 167, startPoint y: 155, endPoint x: 165, endPoint y: 182, distance: 26.8
click at [166, 155] on link "[DATE]" at bounding box center [152, 158] width 76 height 13
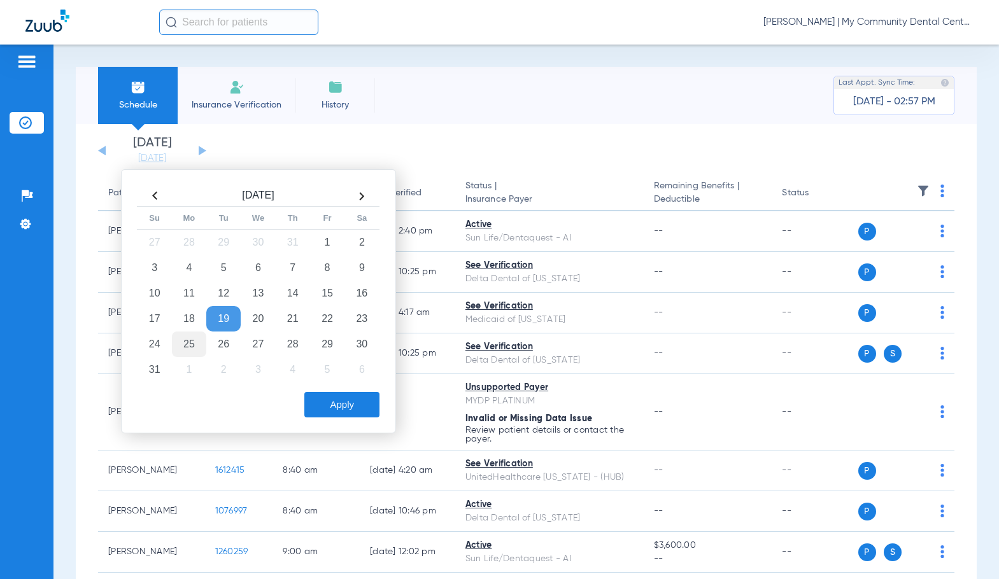
click at [197, 346] on td "25" at bounding box center [189, 344] width 34 height 25
click at [339, 404] on button "Apply" at bounding box center [341, 404] width 75 height 25
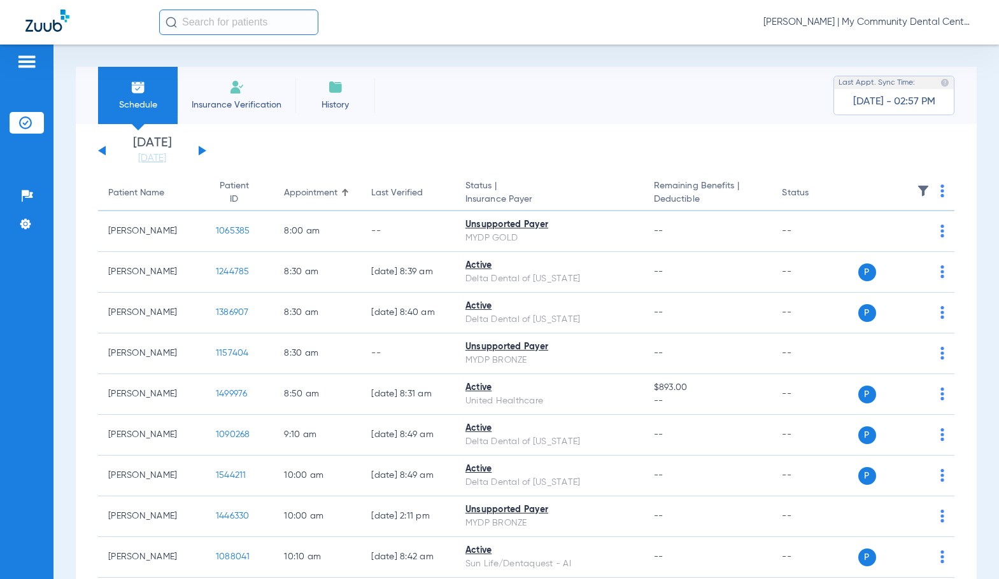
drag, startPoint x: 160, startPoint y: 160, endPoint x: 288, endPoint y: 240, distance: 151.0
click at [162, 158] on link "[DATE]" at bounding box center [152, 158] width 76 height 13
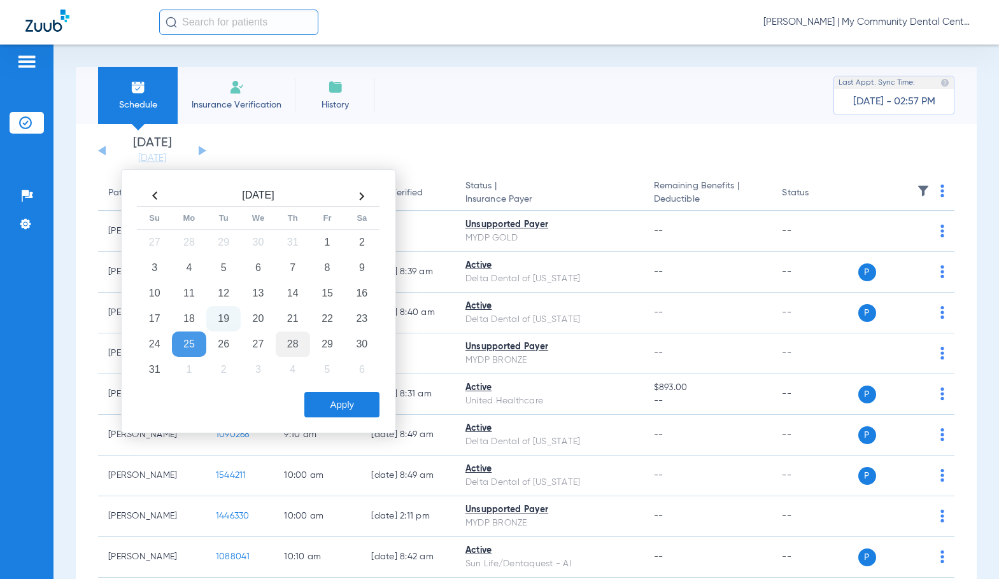
click at [291, 344] on td "28" at bounding box center [293, 344] width 34 height 25
click at [332, 403] on button "Apply" at bounding box center [341, 404] width 75 height 25
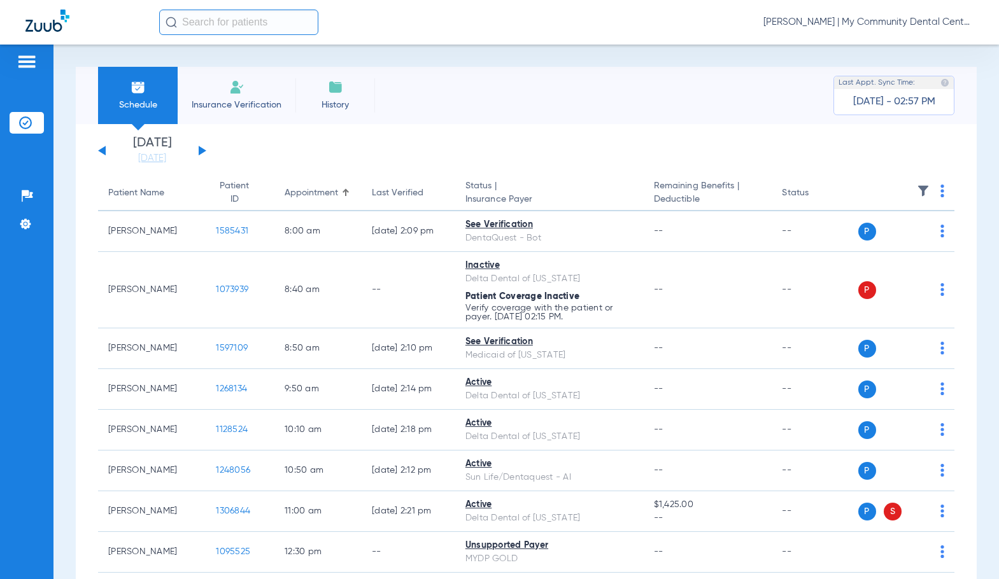
click at [878, 26] on span "[PERSON_NAME] | My Community Dental Centers" at bounding box center [868, 22] width 210 height 13
click at [915, 53] on button "Account Selection" at bounding box center [926, 44] width 92 height 25
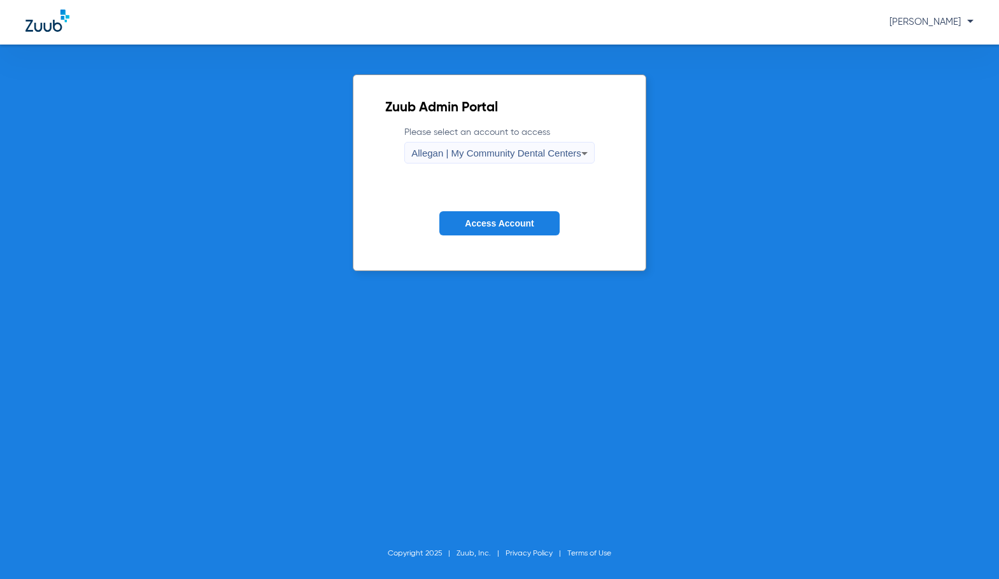
click at [469, 149] on span "Allegan | My Community Dental Centers" at bounding box center [496, 153] width 170 height 11
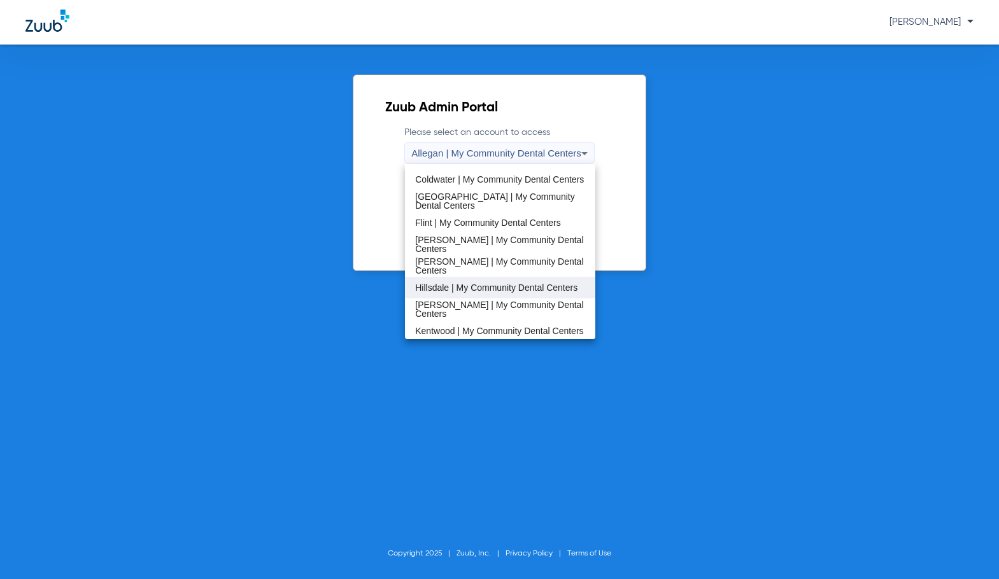
scroll to position [191, 0]
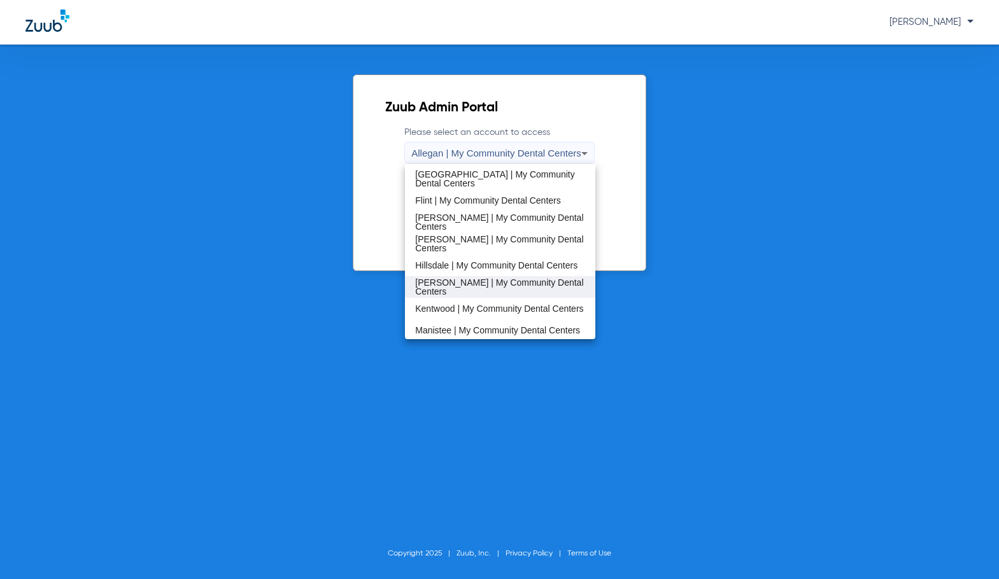
click at [478, 287] on span "[PERSON_NAME] | My Community Dental Centers" at bounding box center [500, 287] width 170 height 18
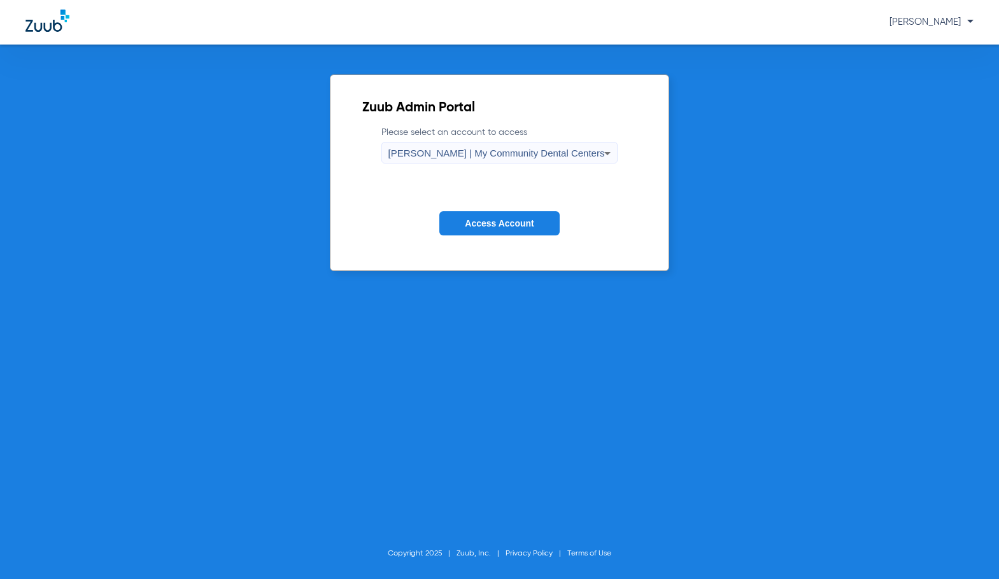
click at [492, 228] on span "Access Account" at bounding box center [499, 223] width 69 height 10
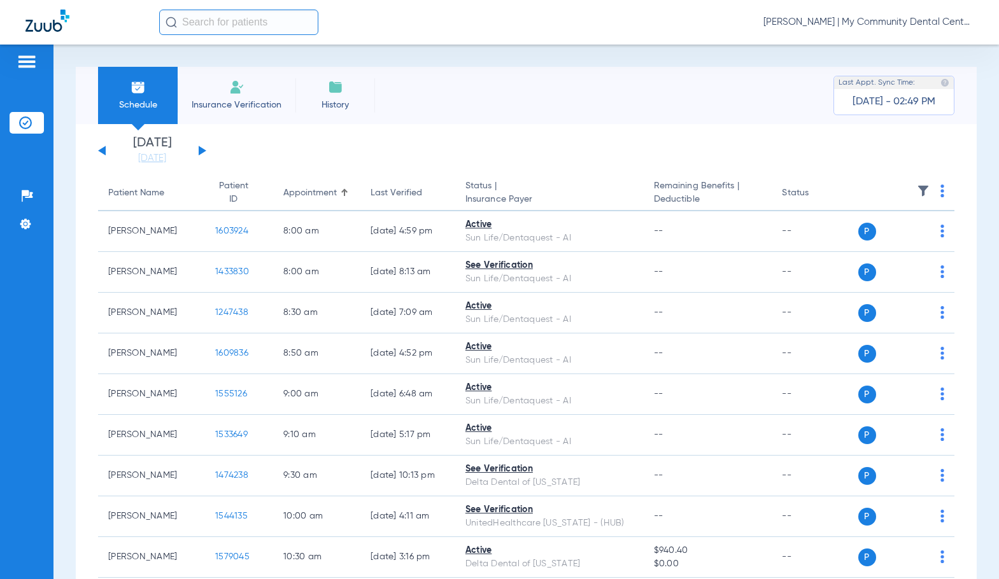
drag, startPoint x: 143, startPoint y: 161, endPoint x: 140, endPoint y: 238, distance: 77.0
click at [142, 160] on link "[DATE]" at bounding box center [152, 158] width 76 height 13
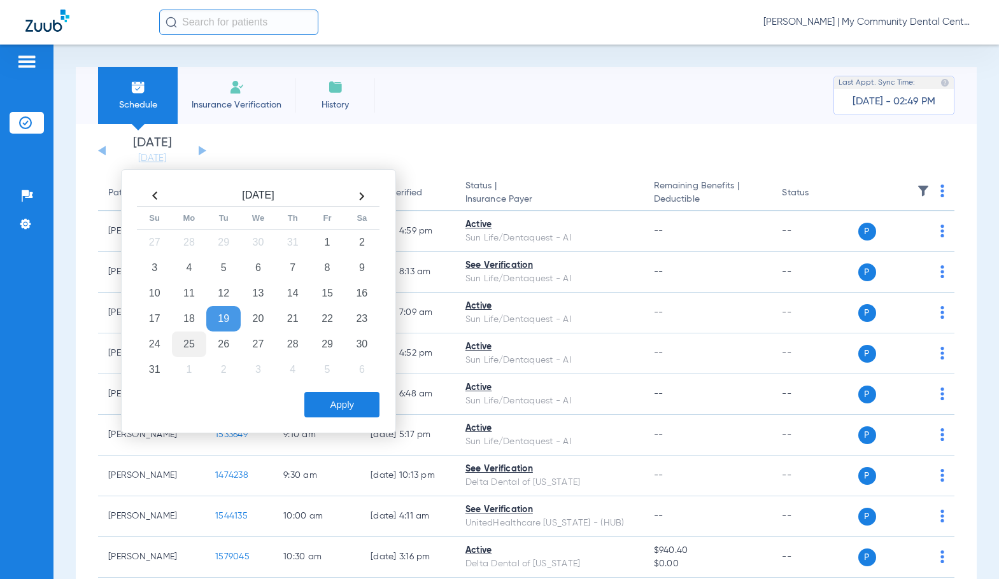
click at [182, 352] on td "25" at bounding box center [189, 344] width 34 height 25
click at [348, 410] on button "Apply" at bounding box center [341, 404] width 75 height 25
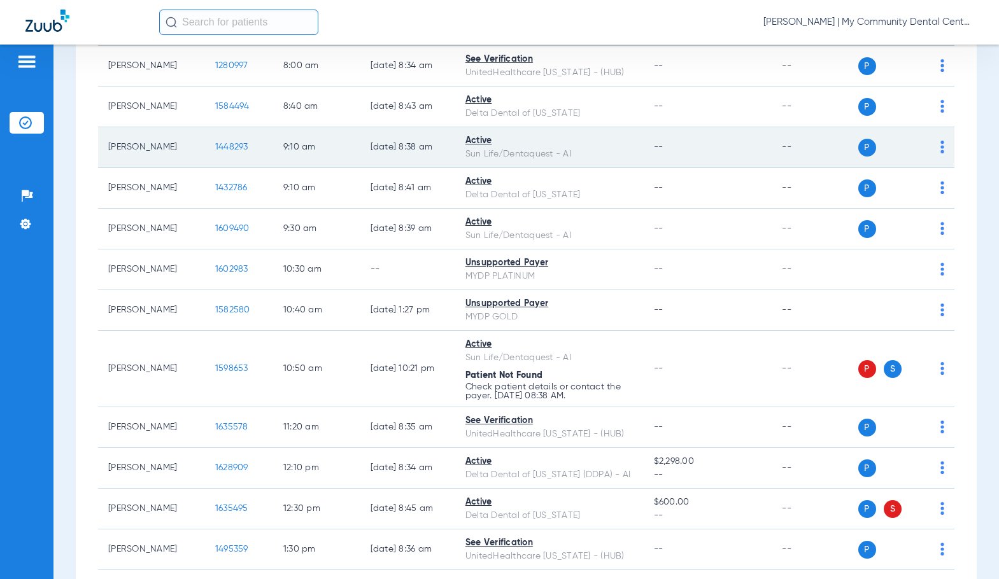
scroll to position [318, 0]
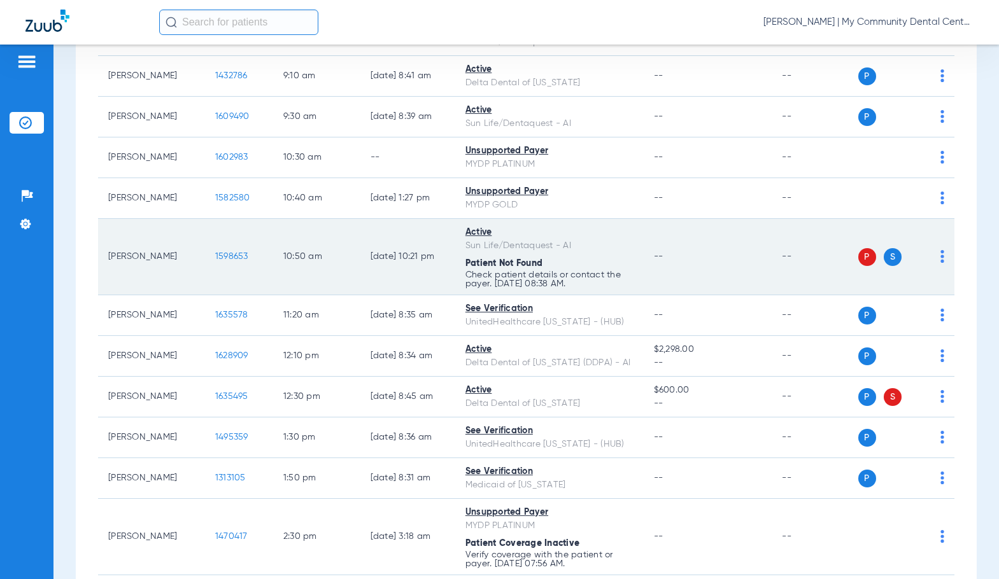
click at [940, 262] on img at bounding box center [942, 256] width 4 height 13
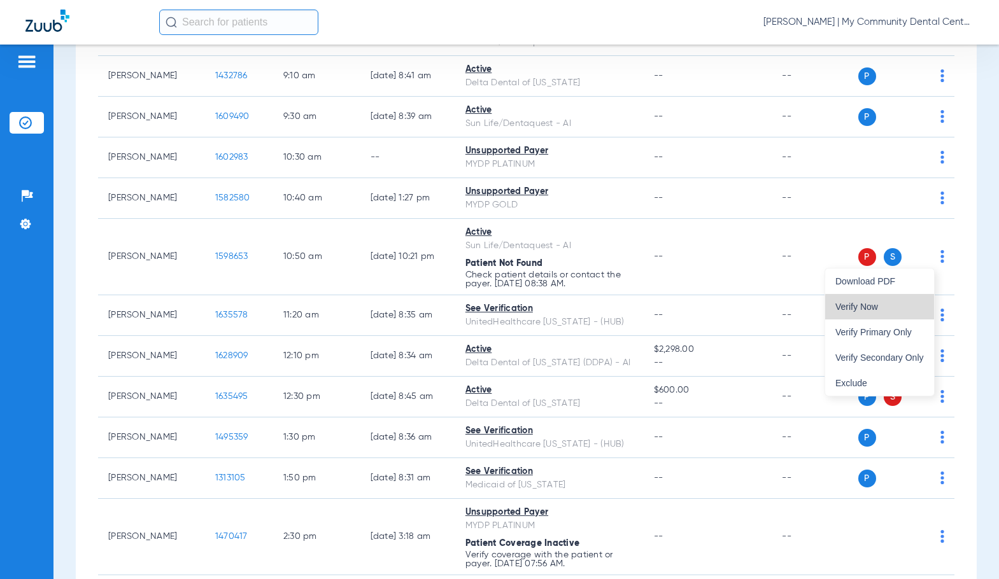
click at [909, 309] on span "Verify Now" at bounding box center [879, 306] width 88 height 9
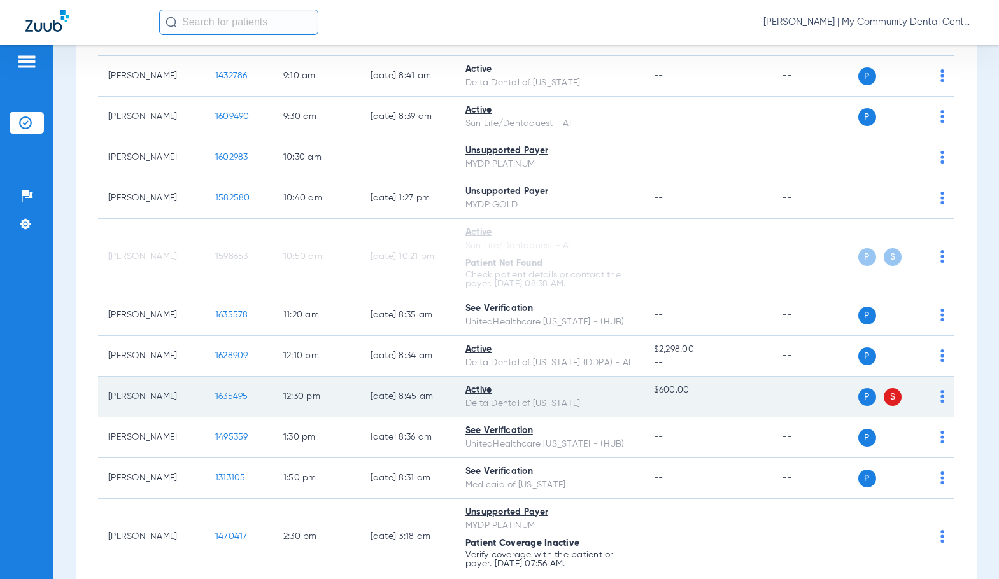
click at [940, 400] on img at bounding box center [942, 396] width 4 height 13
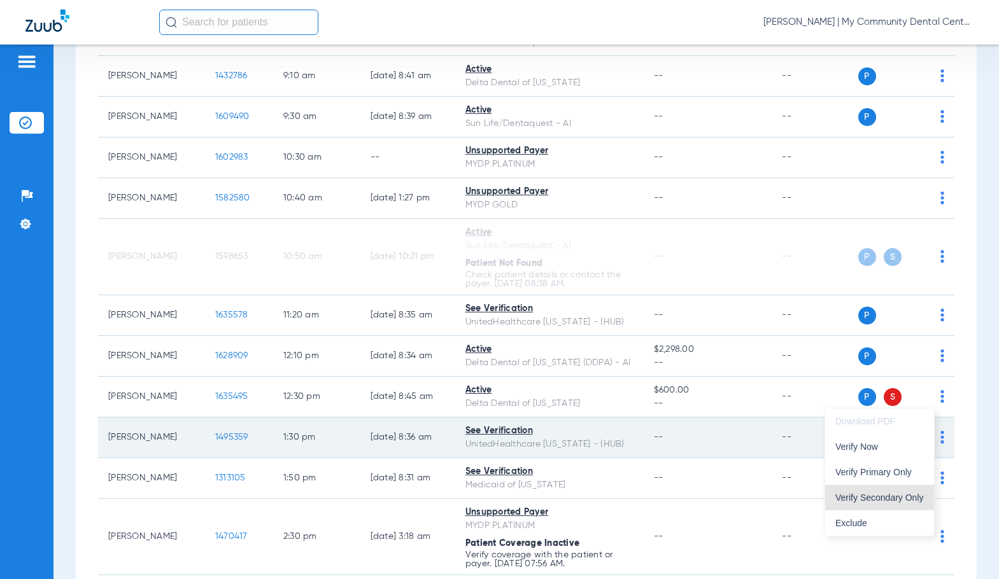
drag, startPoint x: 883, startPoint y: 500, endPoint x: 860, endPoint y: 424, distance: 79.3
click at [883, 500] on span "Verify Secondary Only" at bounding box center [879, 497] width 88 height 9
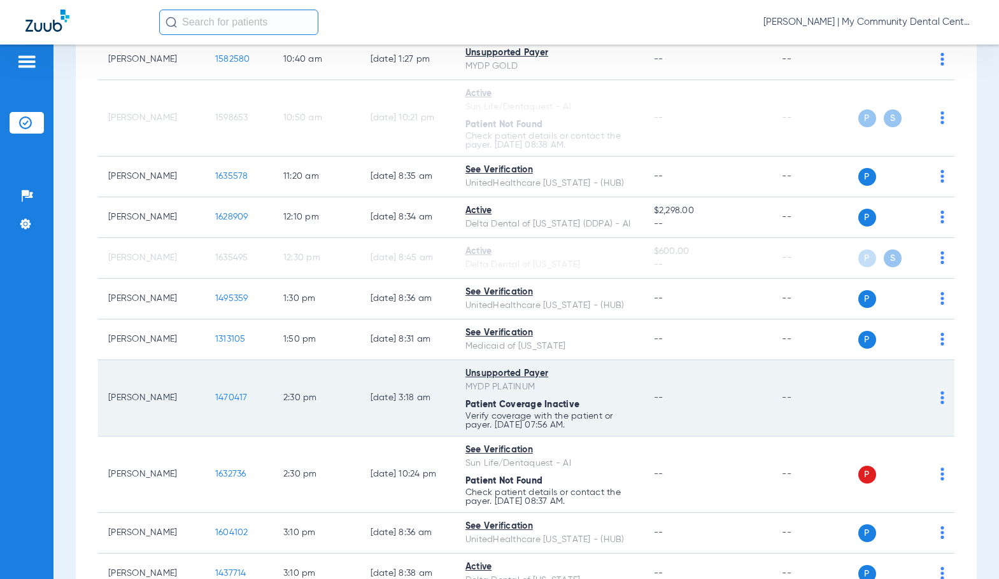
scroll to position [509, 0]
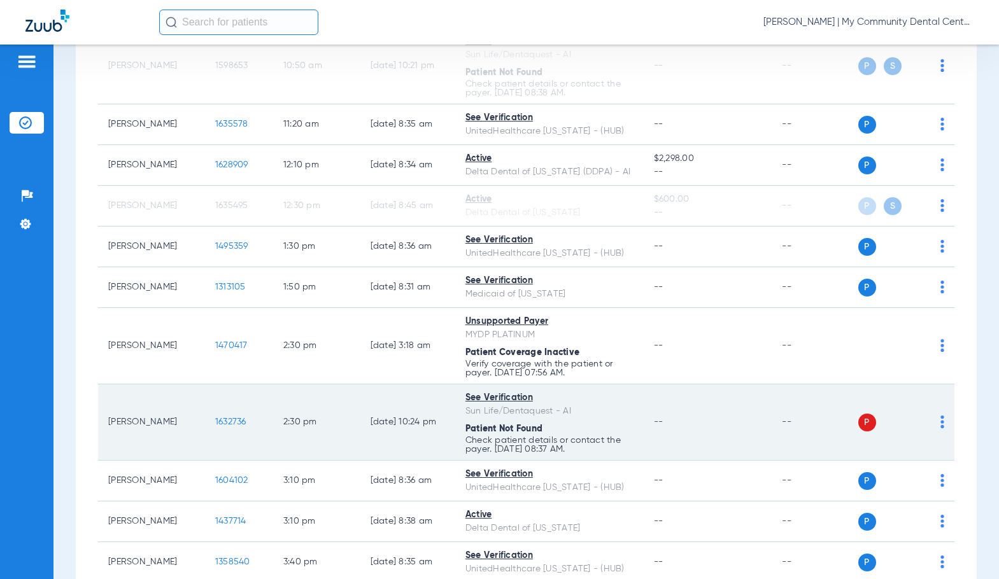
click at [940, 425] on img at bounding box center [942, 422] width 4 height 13
drag, startPoint x: 904, startPoint y: 469, endPoint x: 888, endPoint y: 442, distance: 31.4
click at [902, 469] on span "Verify Now" at bounding box center [894, 472] width 60 height 9
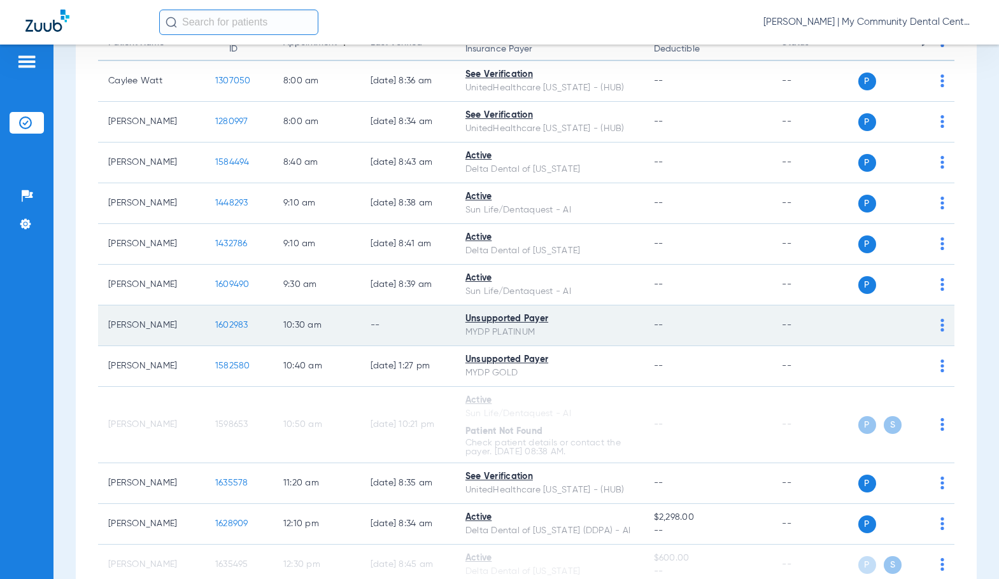
scroll to position [0, 0]
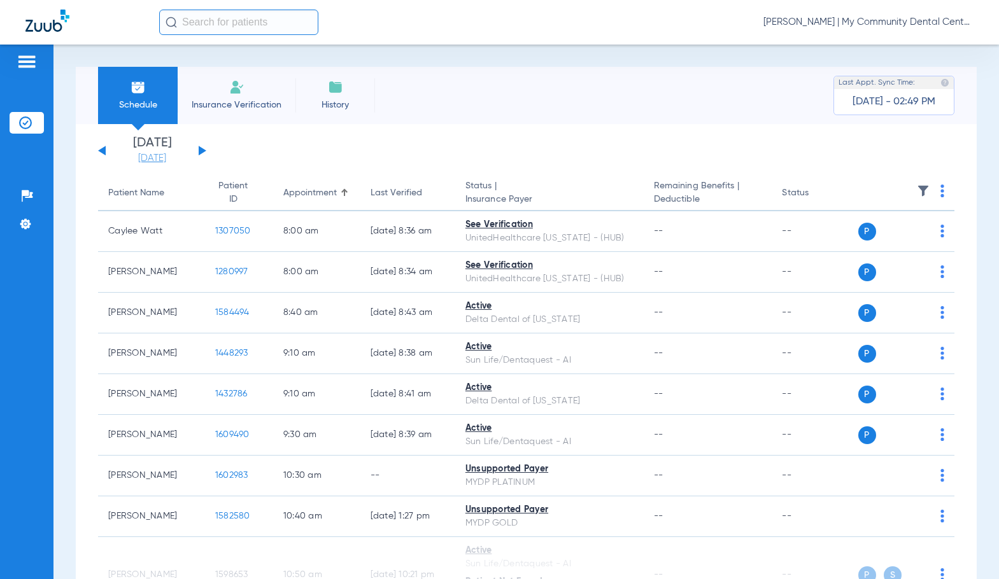
click at [169, 162] on link "[DATE]" at bounding box center [152, 158] width 76 height 13
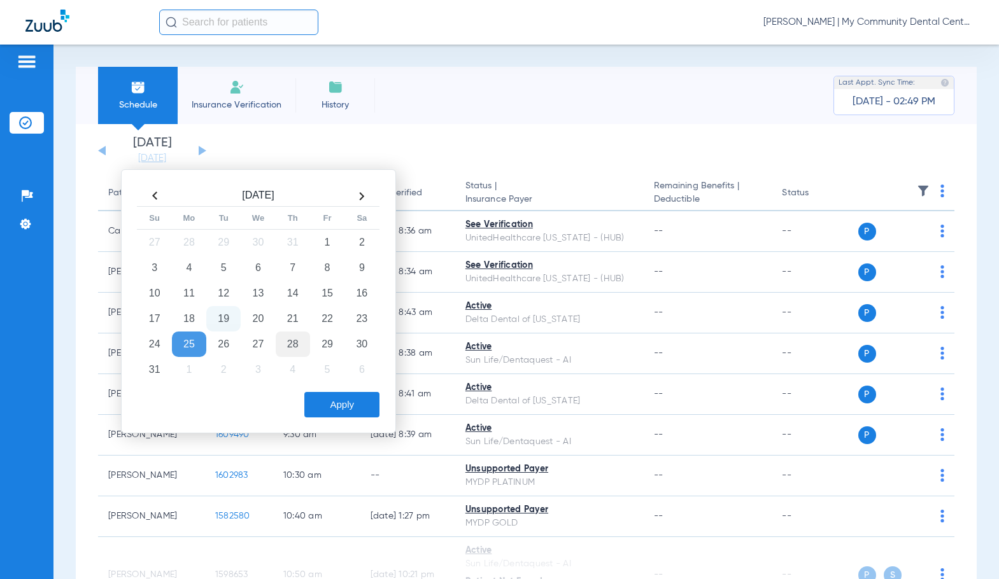
click at [291, 347] on td "28" at bounding box center [293, 344] width 34 height 25
click at [325, 403] on button "Apply" at bounding box center [341, 404] width 75 height 25
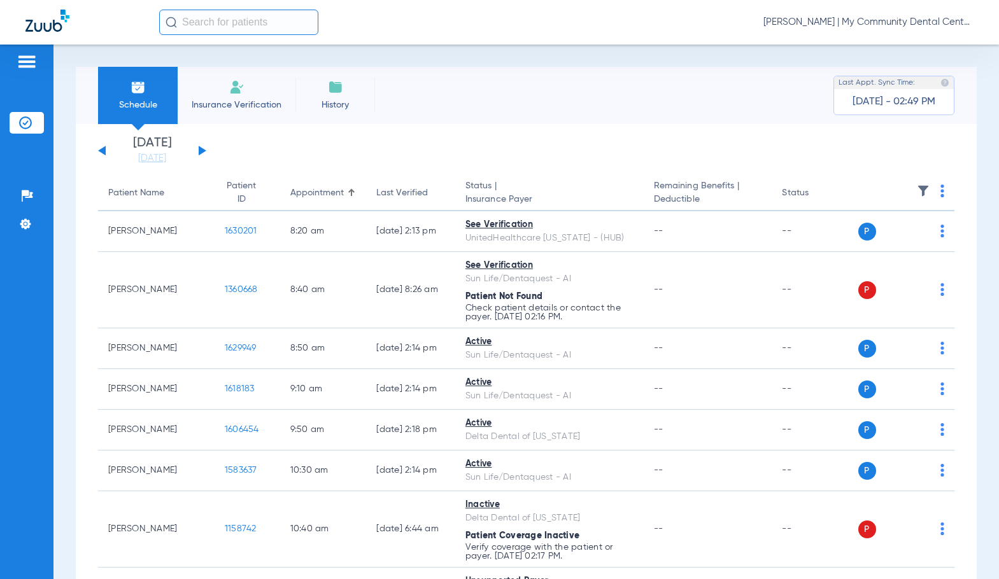
click at [806, 22] on span "[PERSON_NAME] | My Community Dental Centers" at bounding box center [868, 22] width 210 height 13
click at [904, 41] on span "Account Selection" at bounding box center [925, 45] width 71 height 9
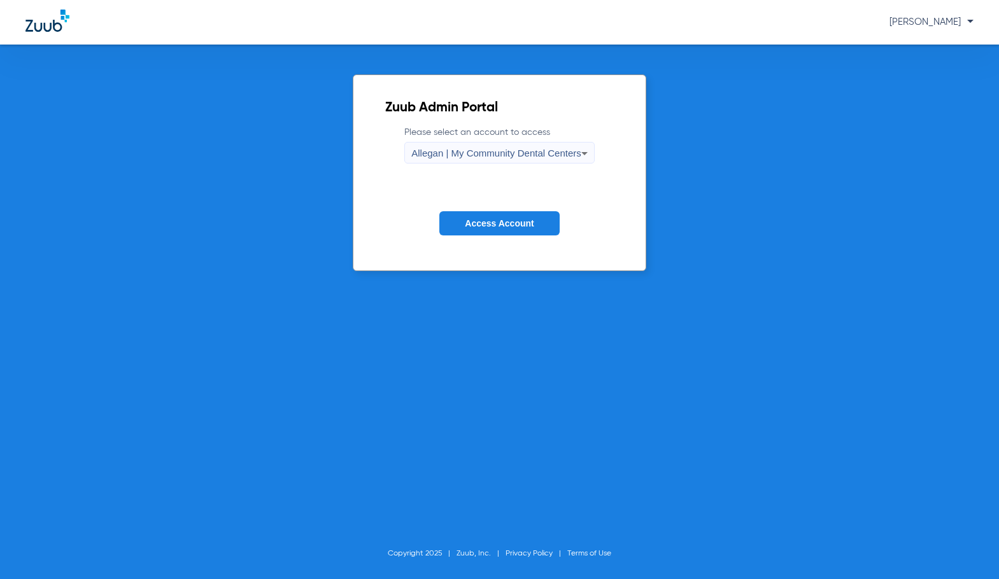
click at [516, 158] on span "Allegan | My Community Dental Centers" at bounding box center [496, 153] width 170 height 11
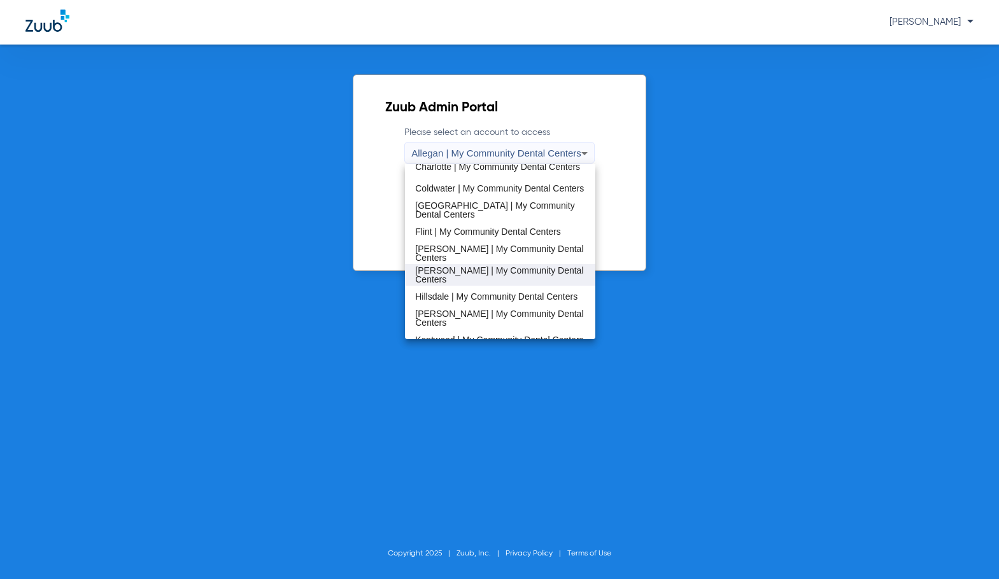
scroll to position [191, 0]
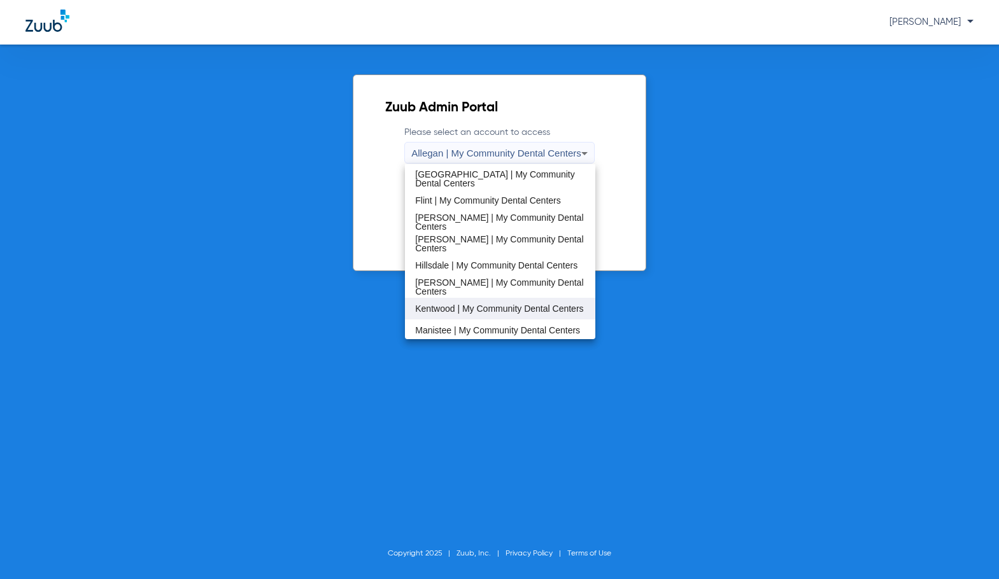
click at [493, 305] on span "Kentwood | My Community Dental Centers" at bounding box center [499, 308] width 168 height 9
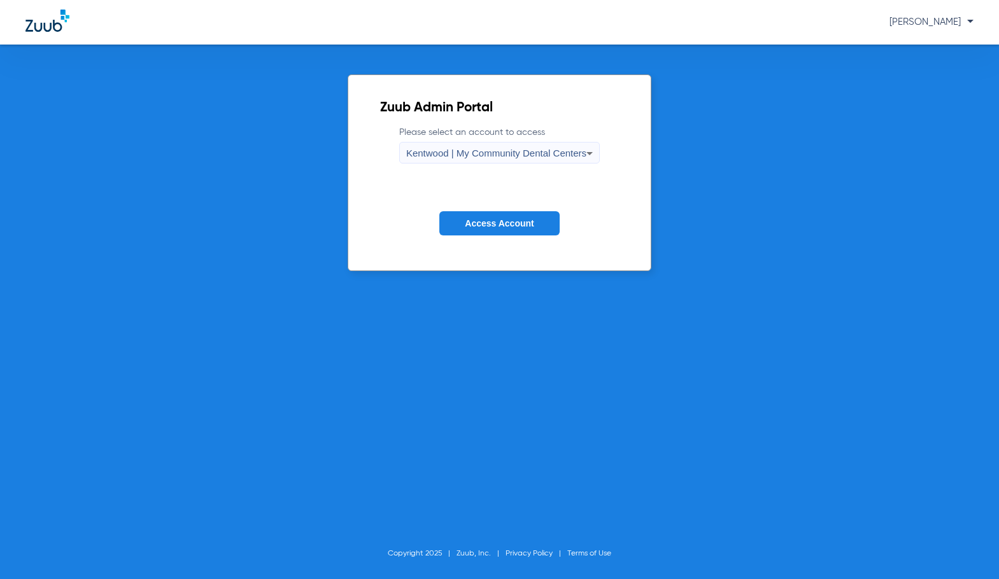
click at [501, 228] on span "Access Account" at bounding box center [499, 223] width 69 height 10
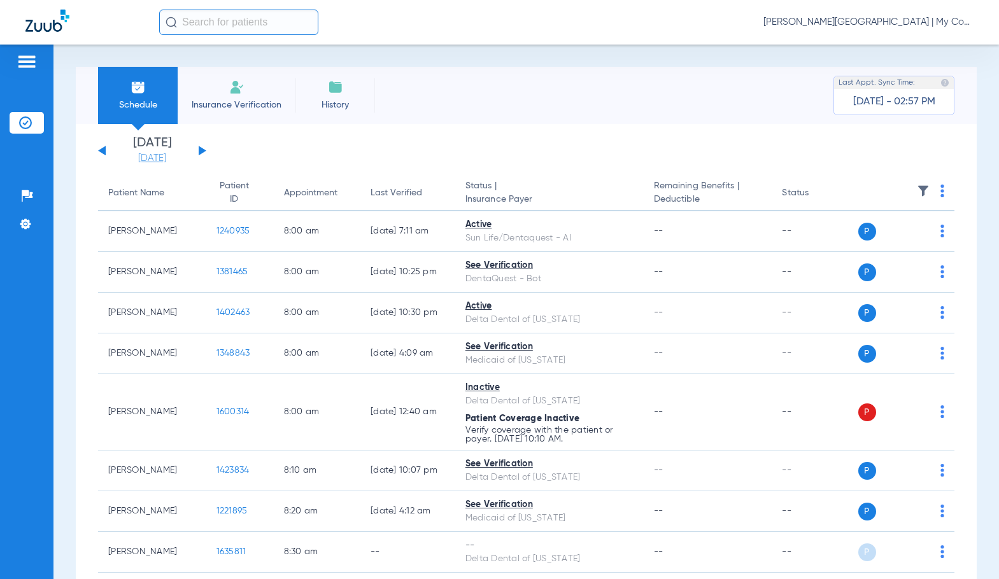
click at [164, 157] on link "[DATE]" at bounding box center [152, 158] width 76 height 13
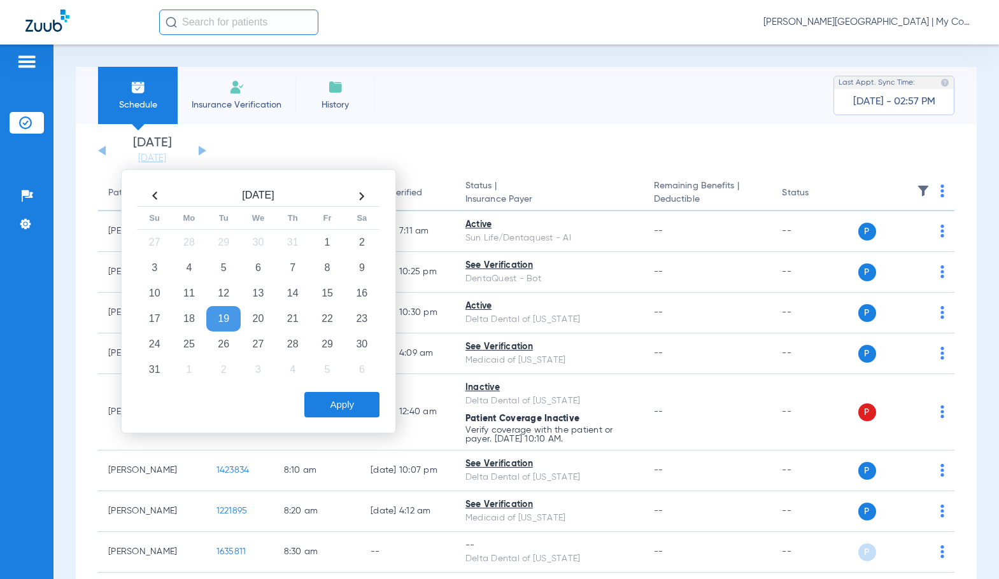
drag, startPoint x: 186, startPoint y: 349, endPoint x: 290, endPoint y: 384, distance: 110.1
click at [188, 347] on td "25" at bounding box center [189, 344] width 34 height 25
click at [329, 399] on button "Apply" at bounding box center [341, 404] width 75 height 25
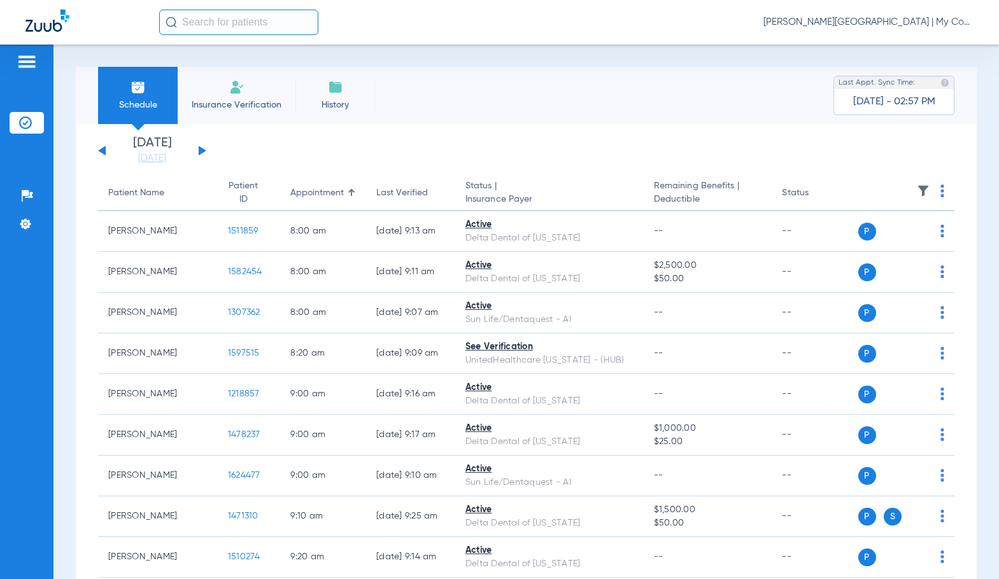
drag, startPoint x: 162, startPoint y: 158, endPoint x: 225, endPoint y: 228, distance: 93.8
click at [162, 158] on link "[DATE]" at bounding box center [152, 158] width 76 height 13
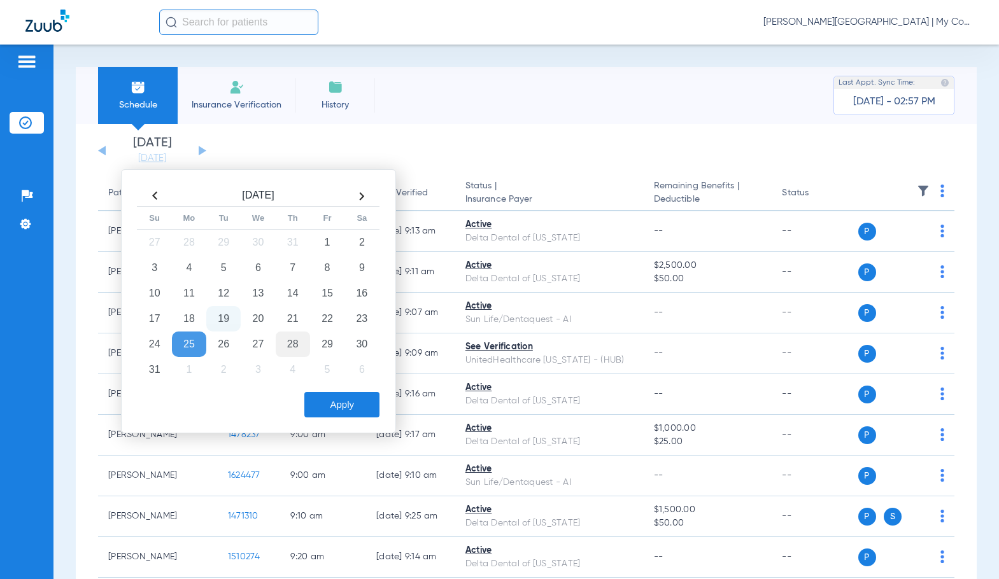
click at [288, 342] on td "28" at bounding box center [293, 344] width 34 height 25
click at [343, 411] on button "Apply" at bounding box center [341, 404] width 75 height 25
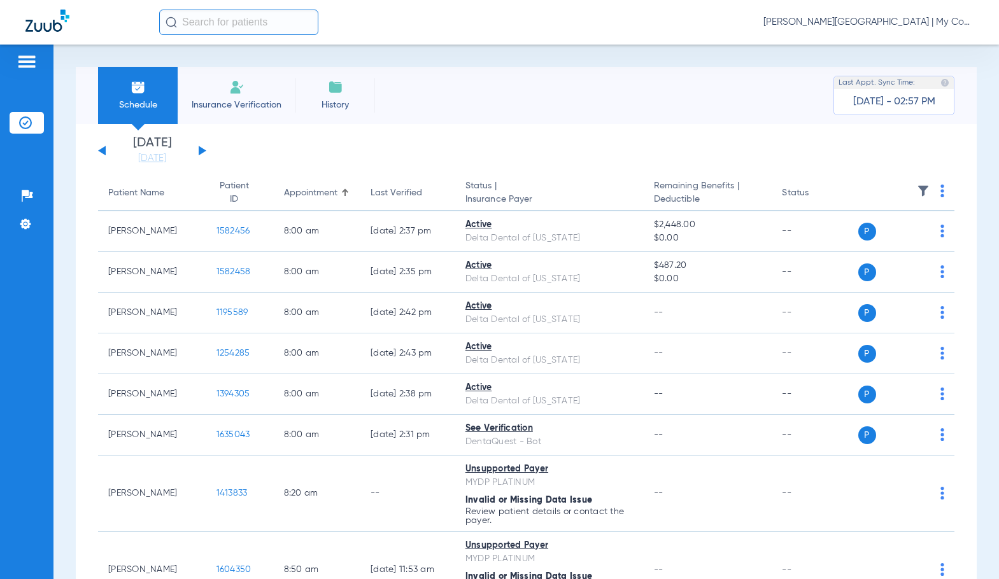
click at [865, 24] on span "[PERSON_NAME][GEOGRAPHIC_DATA] | My Community Dental Centers" at bounding box center [868, 22] width 210 height 13
click at [907, 48] on span "Account Selection" at bounding box center [925, 45] width 71 height 9
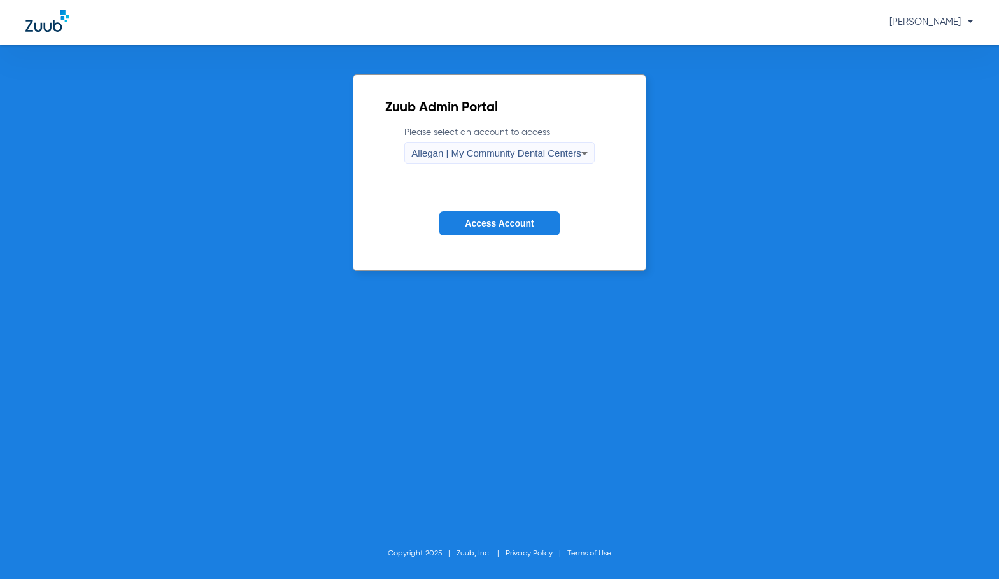
click at [531, 152] on span "Allegan | My Community Dental Centers" at bounding box center [496, 153] width 170 height 11
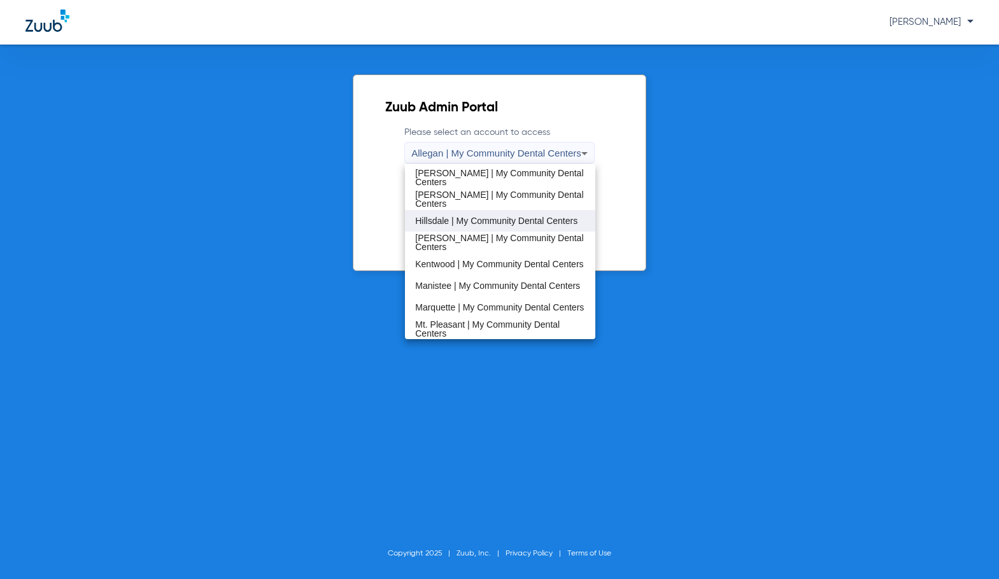
scroll to position [255, 0]
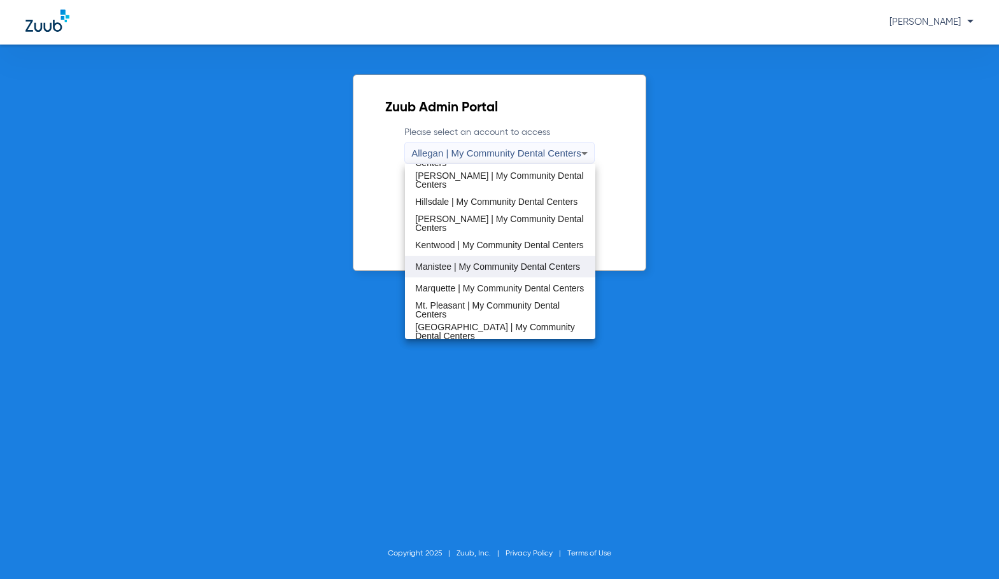
drag, startPoint x: 465, startPoint y: 266, endPoint x: 470, endPoint y: 257, distance: 10.0
click at [465, 265] on span "Manistee | My Community Dental Centers" at bounding box center [497, 266] width 165 height 9
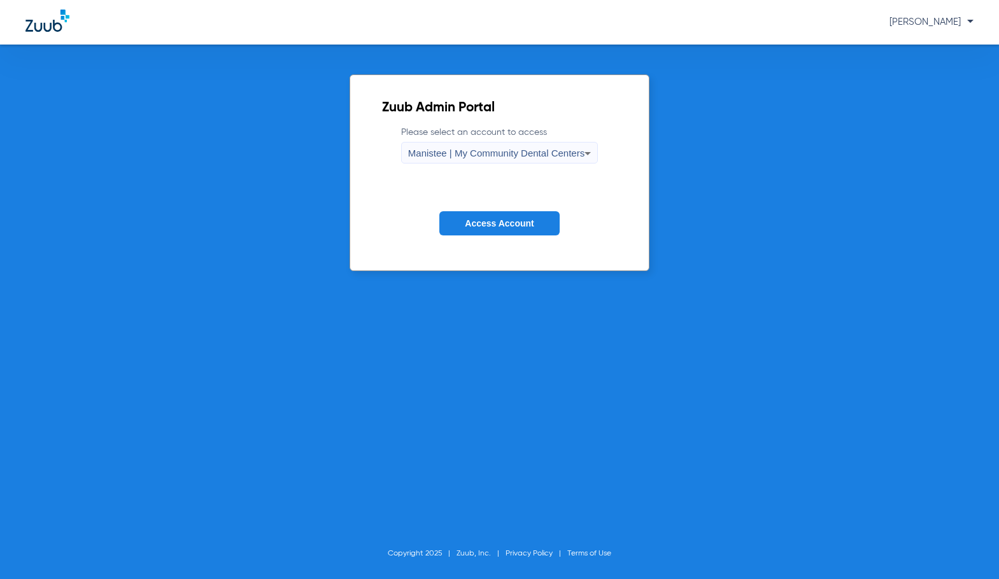
click at [492, 224] on span "Access Account" at bounding box center [499, 223] width 69 height 10
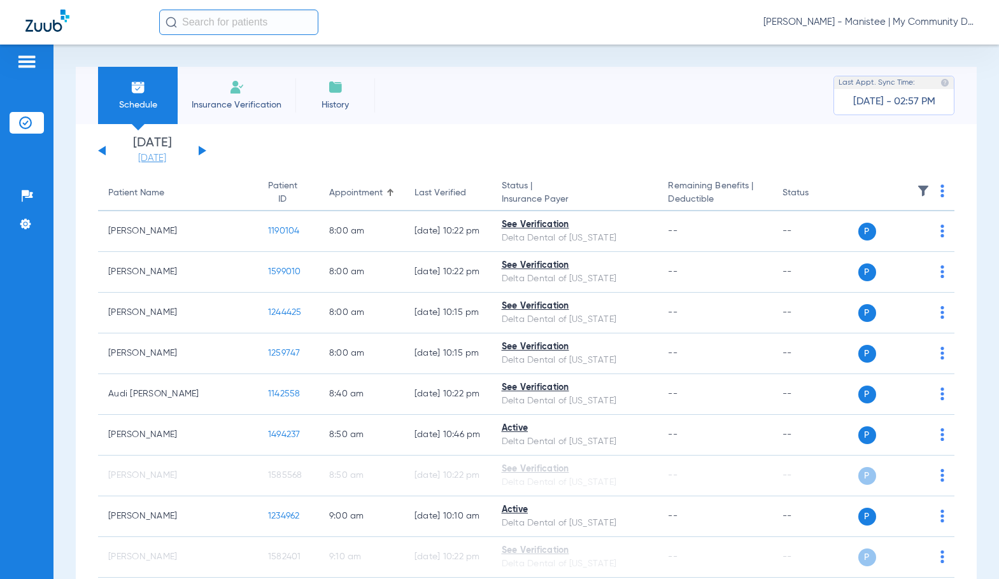
click at [157, 156] on link "[DATE]" at bounding box center [152, 158] width 76 height 13
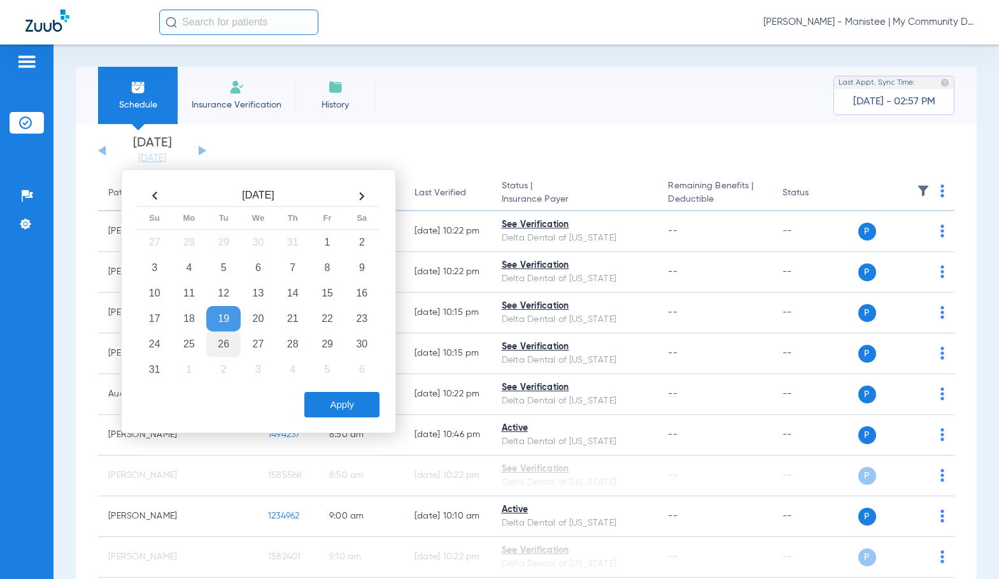
drag, startPoint x: 186, startPoint y: 342, endPoint x: 217, endPoint y: 354, distance: 32.6
click at [186, 342] on td "25" at bounding box center [189, 344] width 34 height 25
drag, startPoint x: 354, startPoint y: 402, endPoint x: 507, endPoint y: 274, distance: 199.3
click at [354, 402] on button "Apply" at bounding box center [341, 404] width 75 height 25
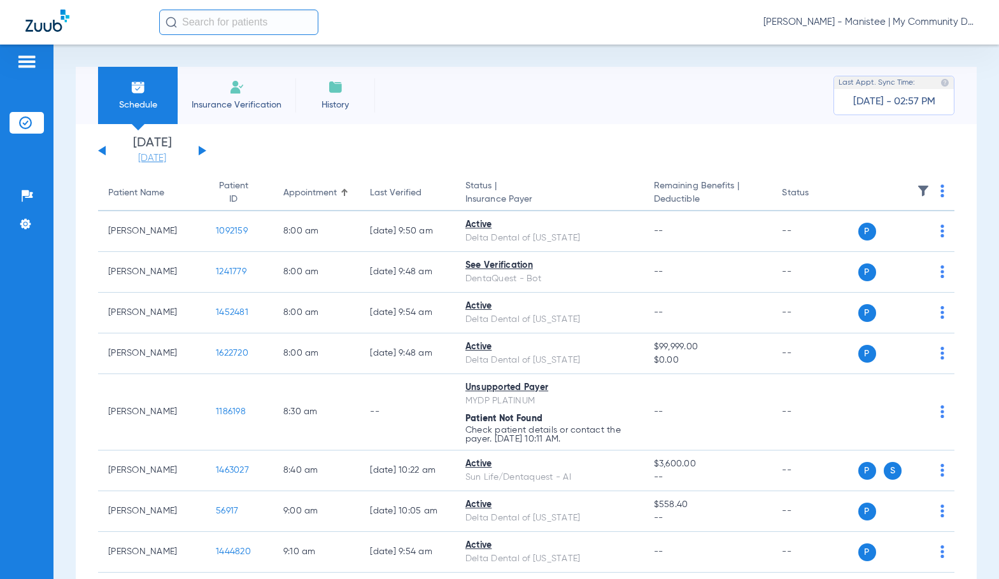
click at [148, 161] on link "[DATE]" at bounding box center [152, 158] width 76 height 13
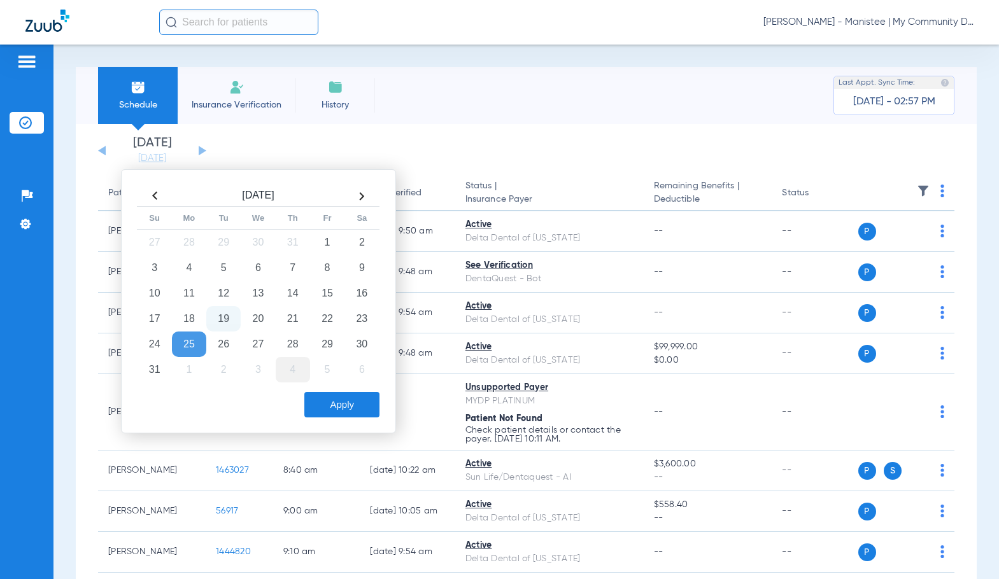
drag, startPoint x: 291, startPoint y: 351, endPoint x: 300, endPoint y: 363, distance: 15.5
click at [290, 351] on td "28" at bounding box center [293, 344] width 34 height 25
click at [329, 402] on button "Apply" at bounding box center [341, 404] width 75 height 25
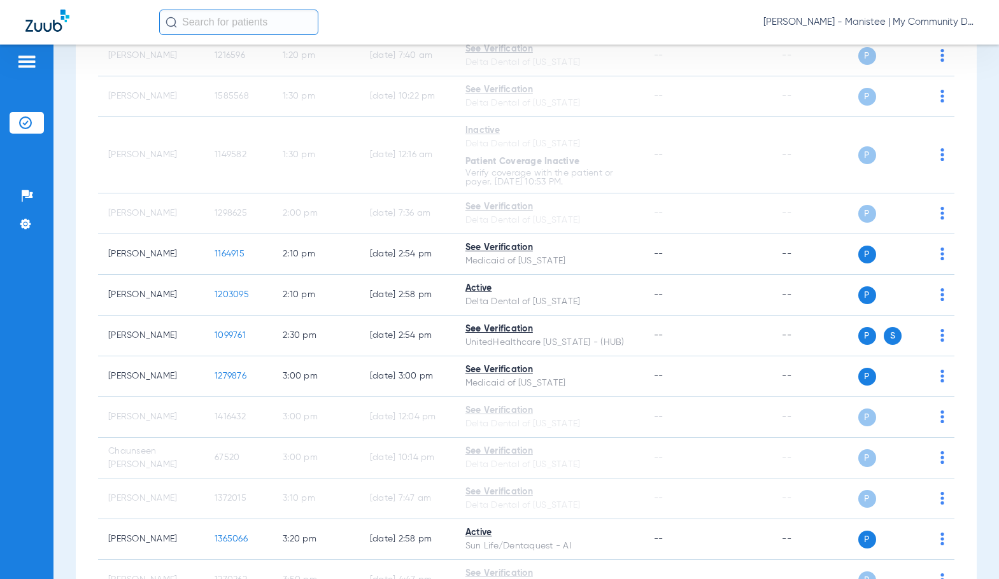
scroll to position [1608, 0]
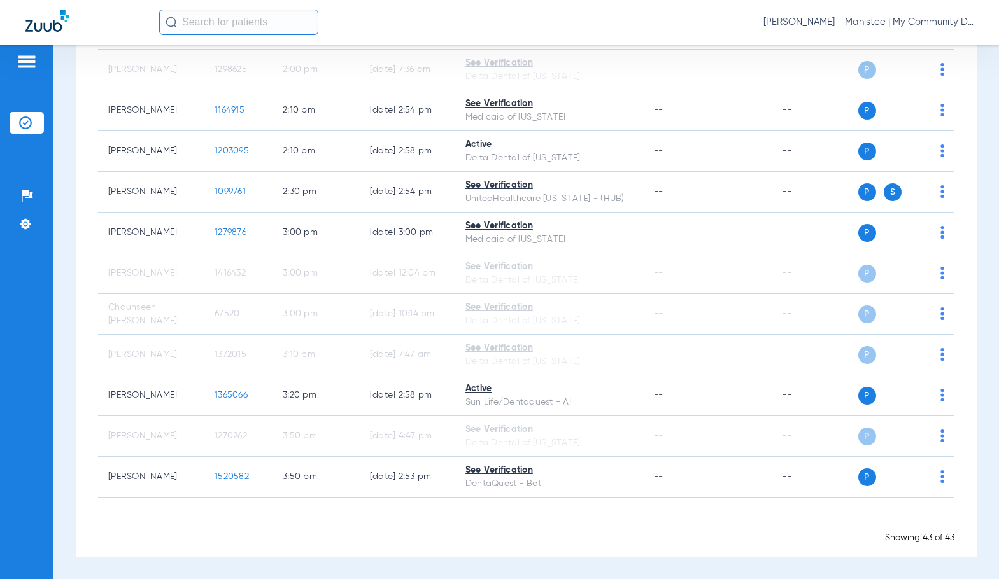
click at [785, 23] on span "[PERSON_NAME] - Manistee | My Community Dental Centers" at bounding box center [868, 22] width 210 height 13
click at [904, 52] on button "Account Selection" at bounding box center [926, 44] width 92 height 25
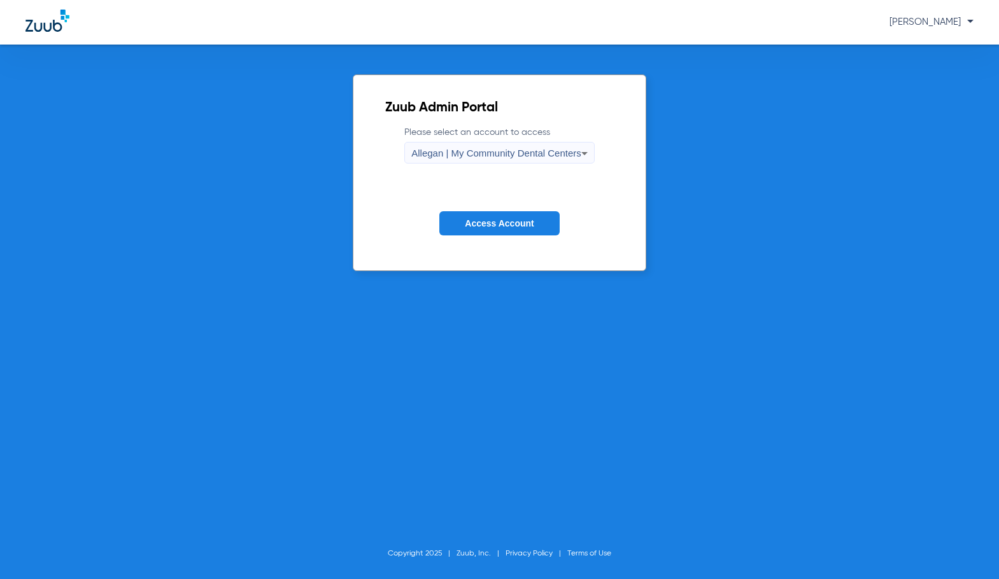
click at [452, 161] on form "Please select an account to access Allegan | My Community Dental Centers Access…" at bounding box center [499, 190] width 228 height 129
click at [449, 150] on span "Allegan | My Community Dental Centers" at bounding box center [496, 153] width 170 height 11
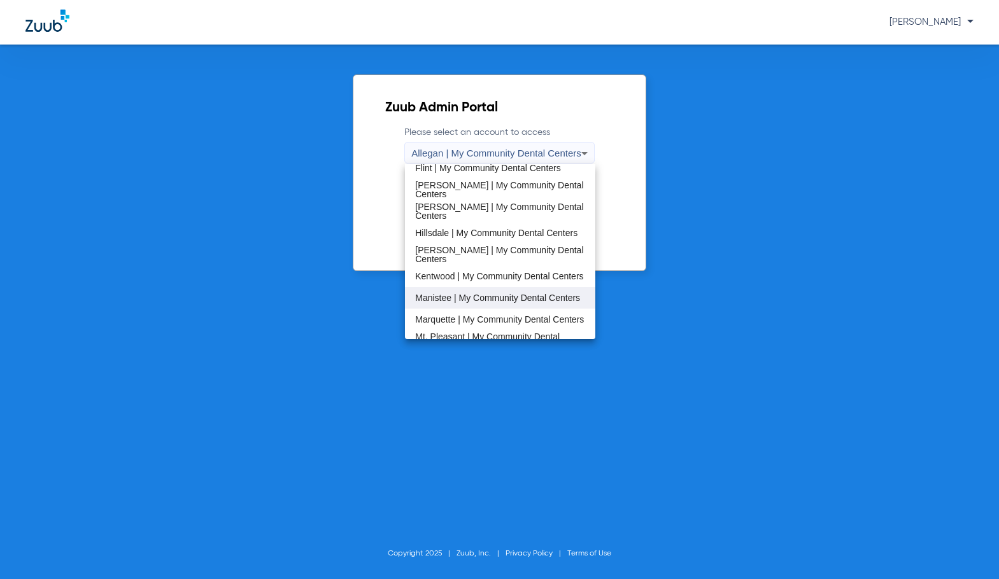
scroll to position [255, 0]
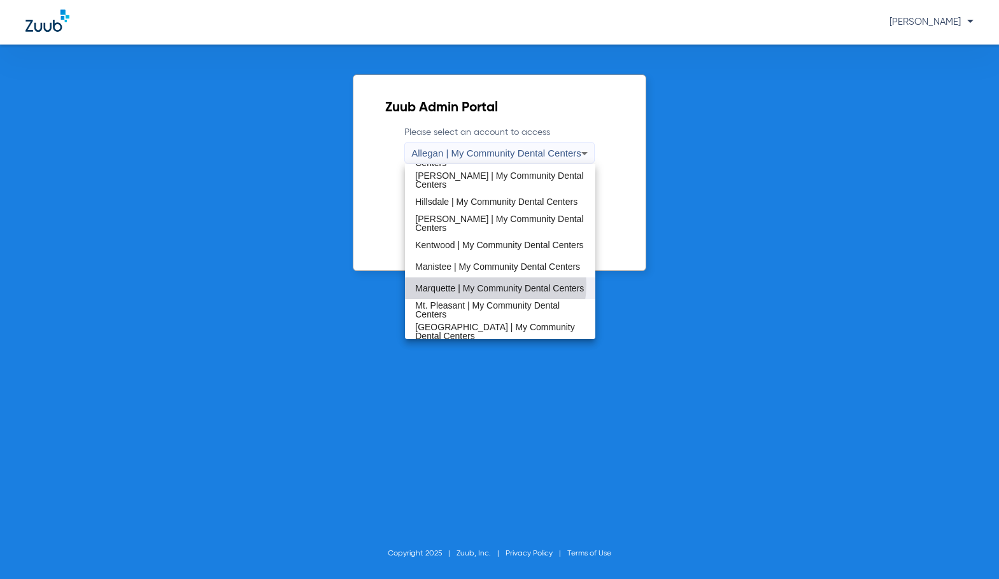
click at [480, 284] on span "Marquette | My Community Dental Centers" at bounding box center [499, 288] width 169 height 9
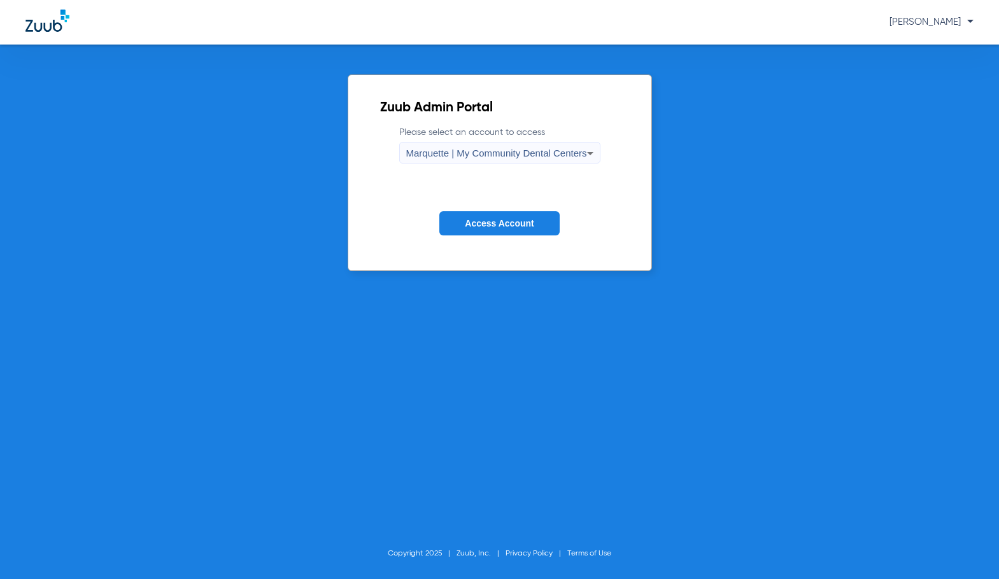
click at [505, 225] on span "Access Account" at bounding box center [499, 223] width 69 height 10
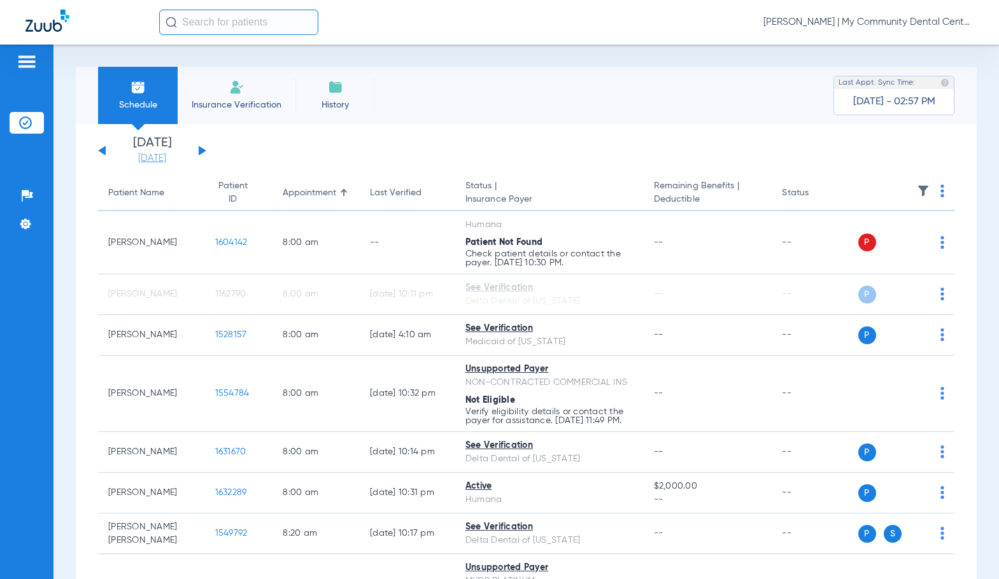
click at [167, 162] on link "[DATE]" at bounding box center [152, 158] width 76 height 13
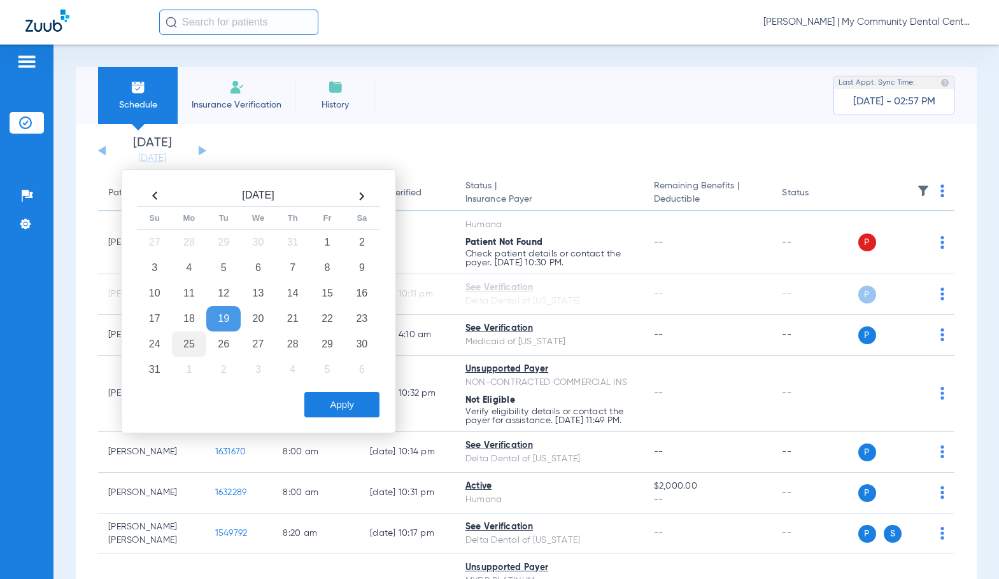
click at [195, 342] on td "25" at bounding box center [189, 344] width 34 height 25
click at [323, 403] on button "Apply" at bounding box center [341, 404] width 75 height 25
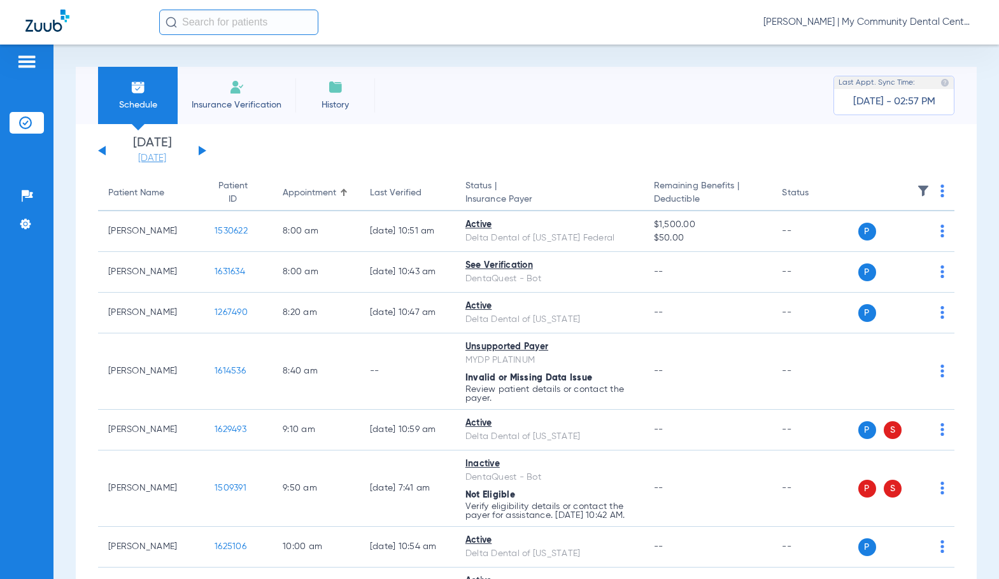
click at [157, 160] on link "[DATE]" at bounding box center [152, 158] width 76 height 13
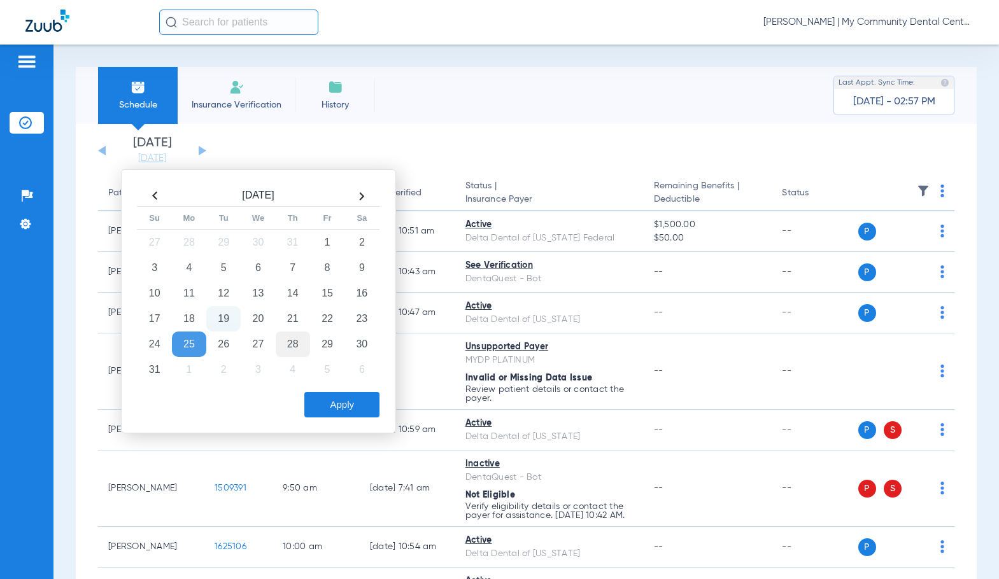
click at [284, 344] on td "28" at bounding box center [293, 344] width 34 height 25
click at [329, 399] on button "Apply" at bounding box center [341, 404] width 75 height 25
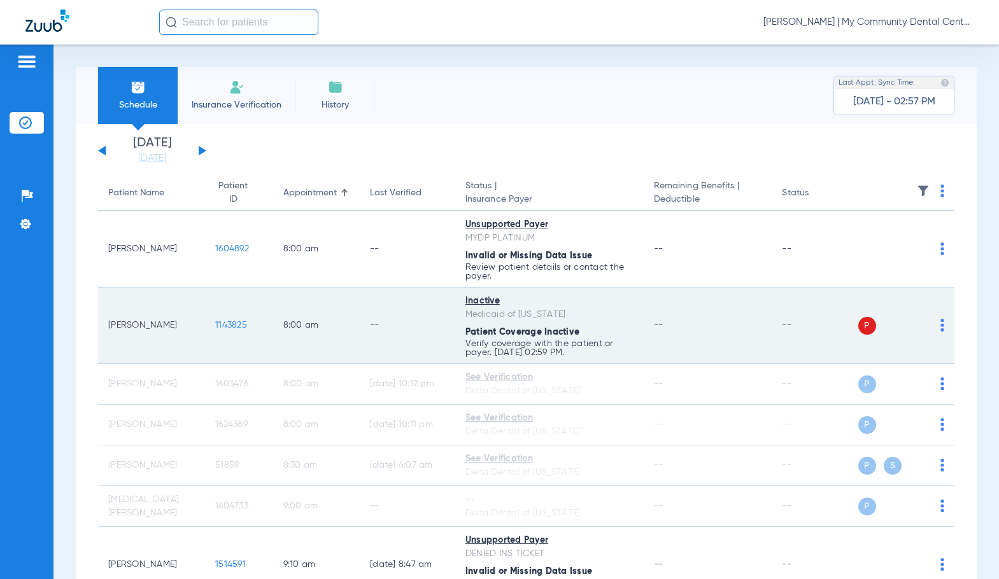
scroll to position [509, 0]
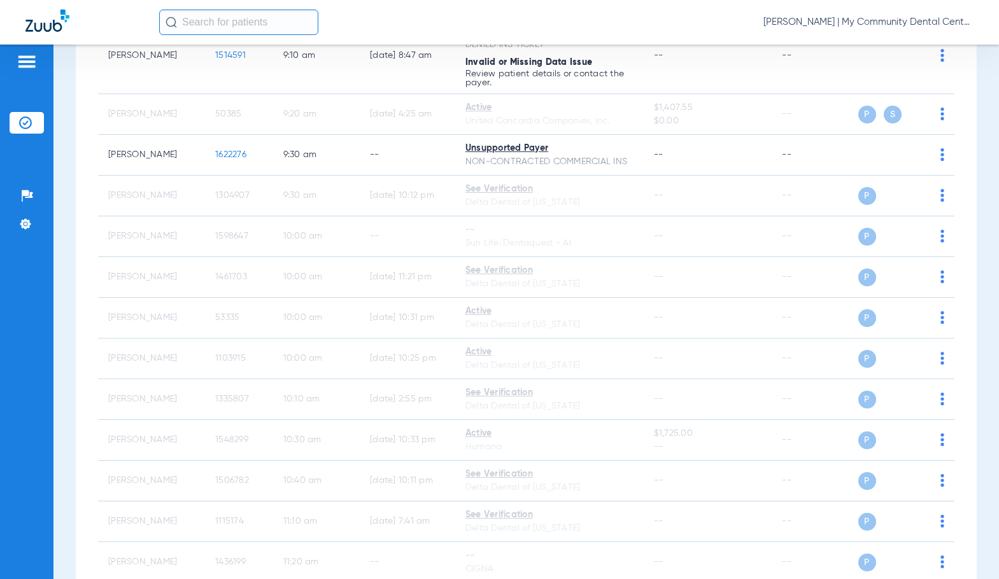
click at [796, 20] on span "[PERSON_NAME] | My Community Dental Centers" at bounding box center [868, 22] width 210 height 13
click at [915, 66] on span "Log out" at bounding box center [925, 70] width 71 height 9
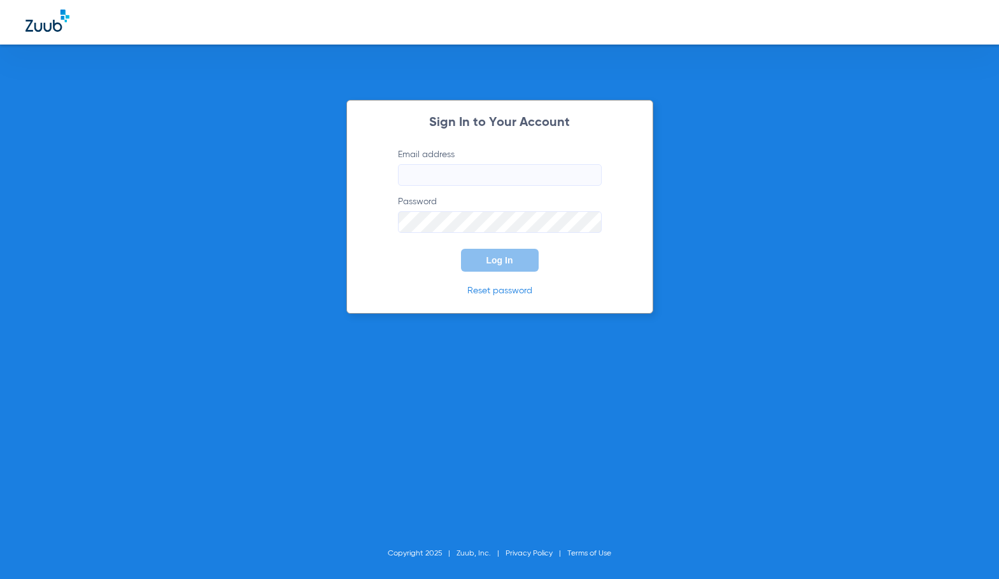
type input "[EMAIL_ADDRESS][DOMAIN_NAME]"
